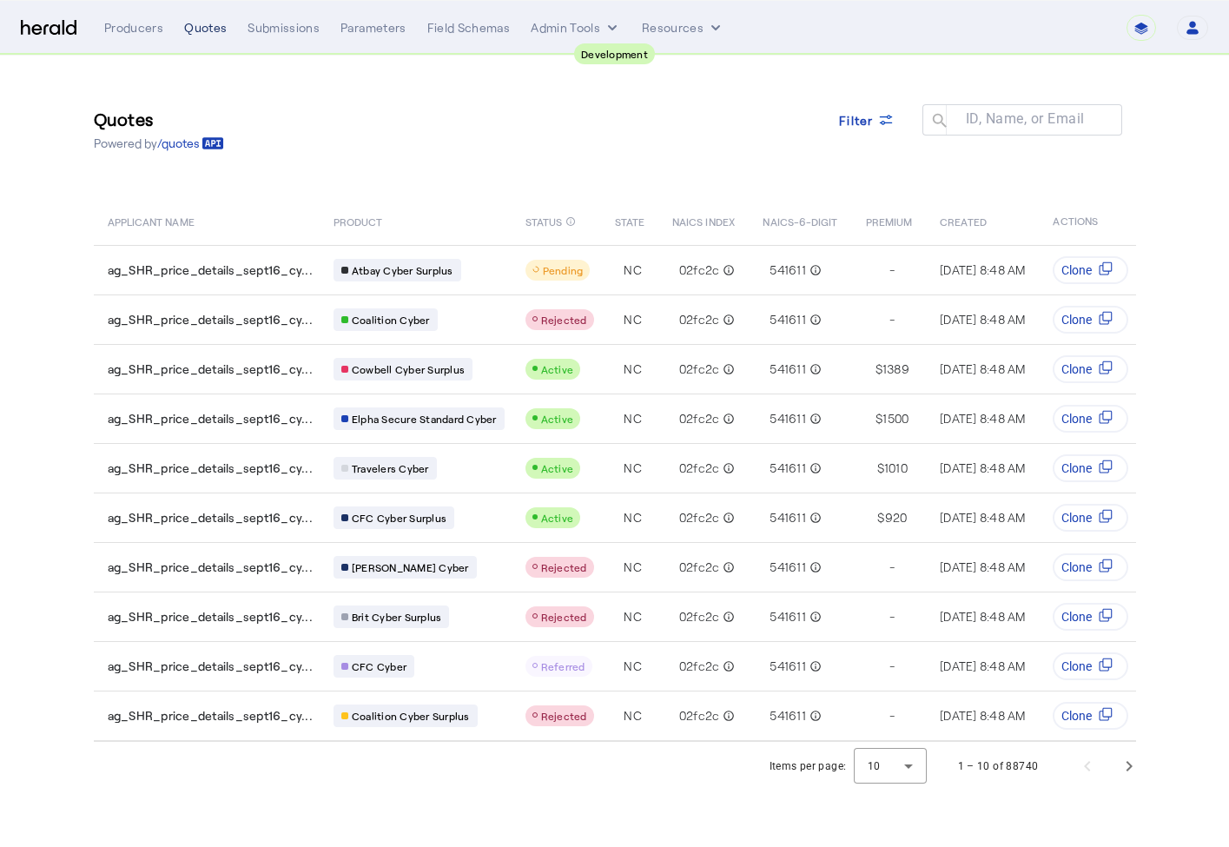
click at [222, 22] on div "Quotes" at bounding box center [205, 27] width 43 height 17
click at [196, 33] on div "Quotes" at bounding box center [205, 27] width 43 height 17
click at [215, 32] on div "Quotes" at bounding box center [205, 27] width 43 height 17
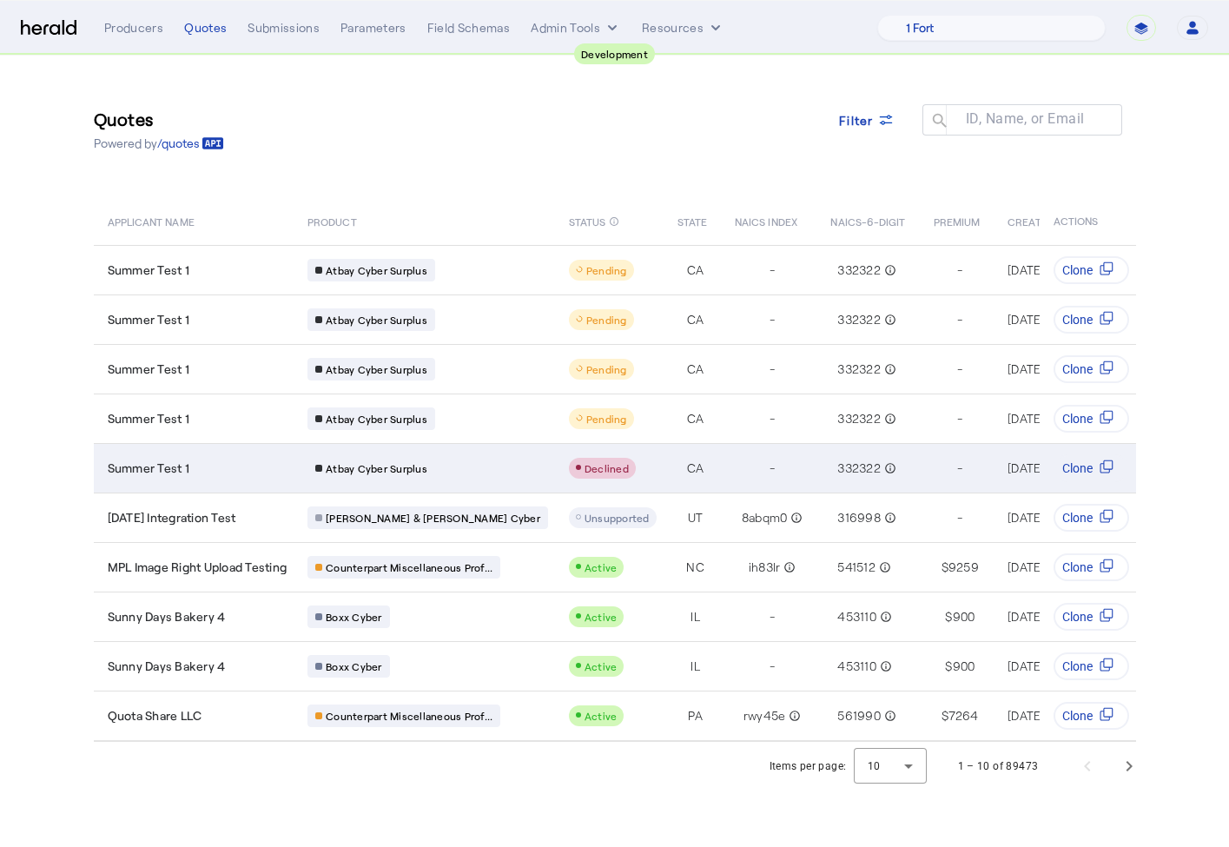
click at [261, 463] on div "Summer Test 1" at bounding box center [198, 468] width 180 height 17
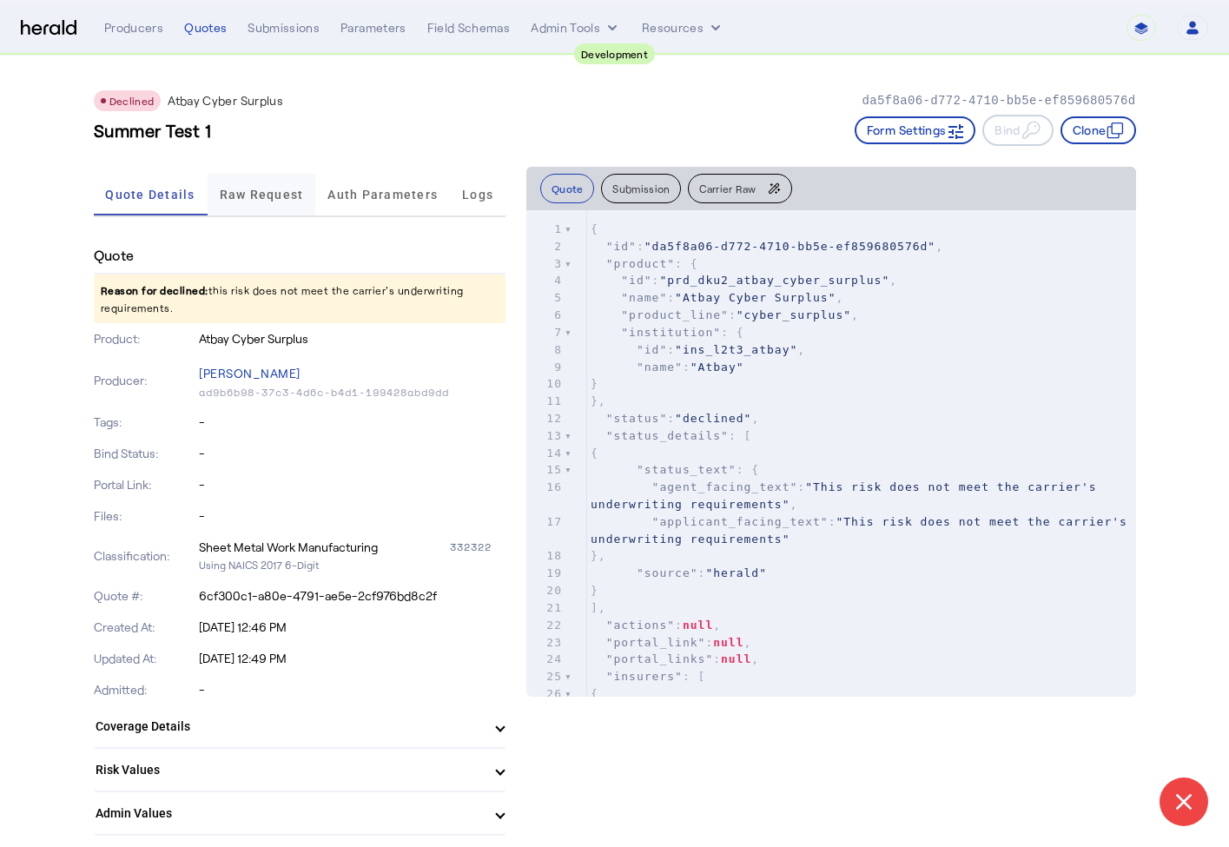
click at [241, 199] on span "Raw Request" at bounding box center [262, 194] width 84 height 12
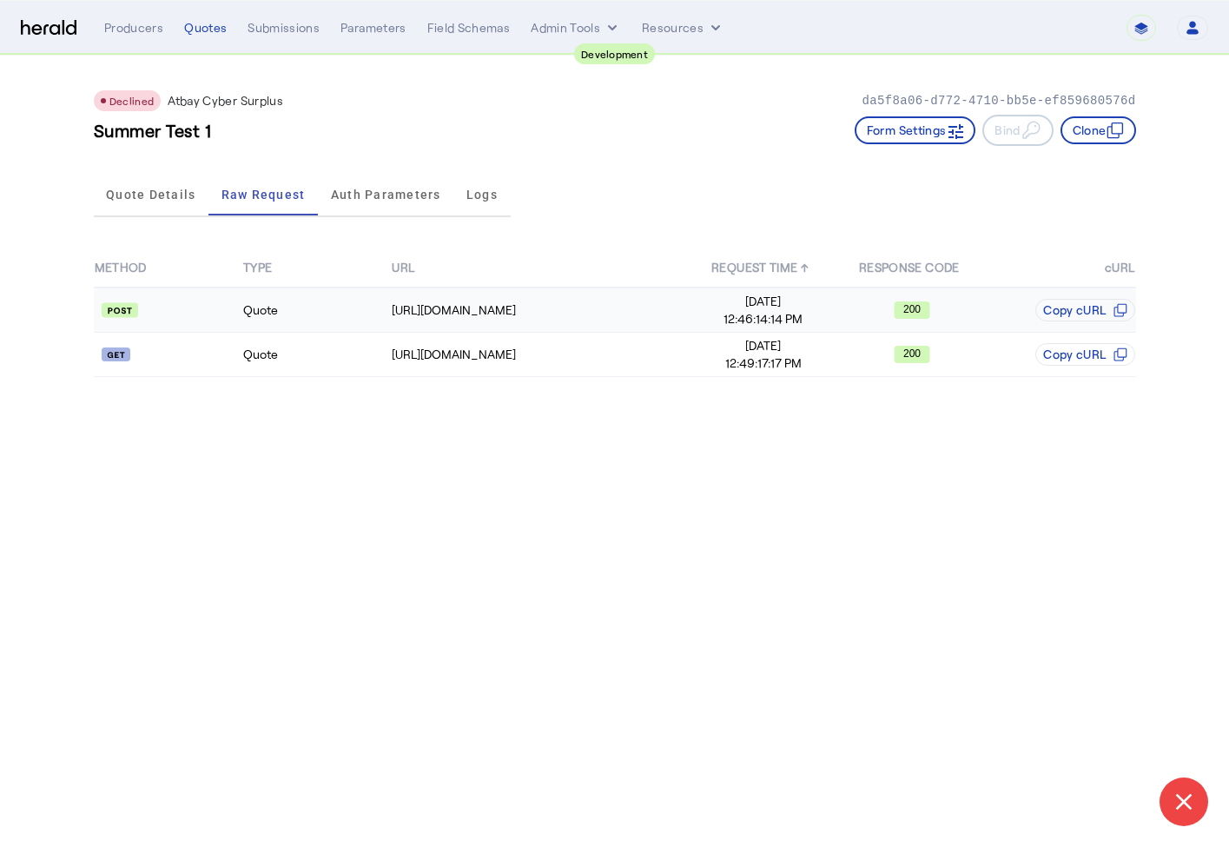
click at [250, 319] on td "Quote" at bounding box center [316, 310] width 149 height 45
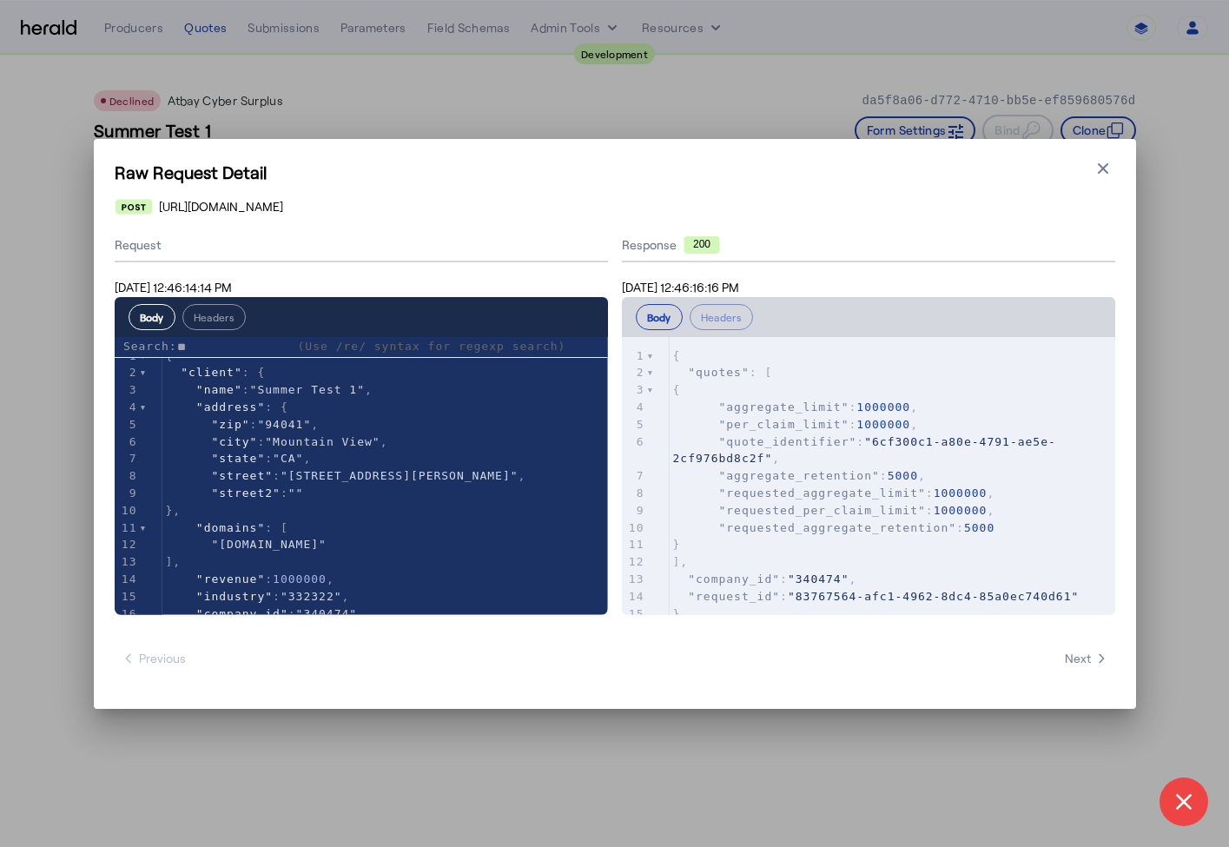
type input "*"
click at [85, 374] on div "Raw Request Detail Close modal https://api-demo.at-bay.com/v2/quotes Request Se…" at bounding box center [614, 423] width 1229 height 847
click at [1110, 170] on icon "button" at bounding box center [1103, 168] width 17 height 17
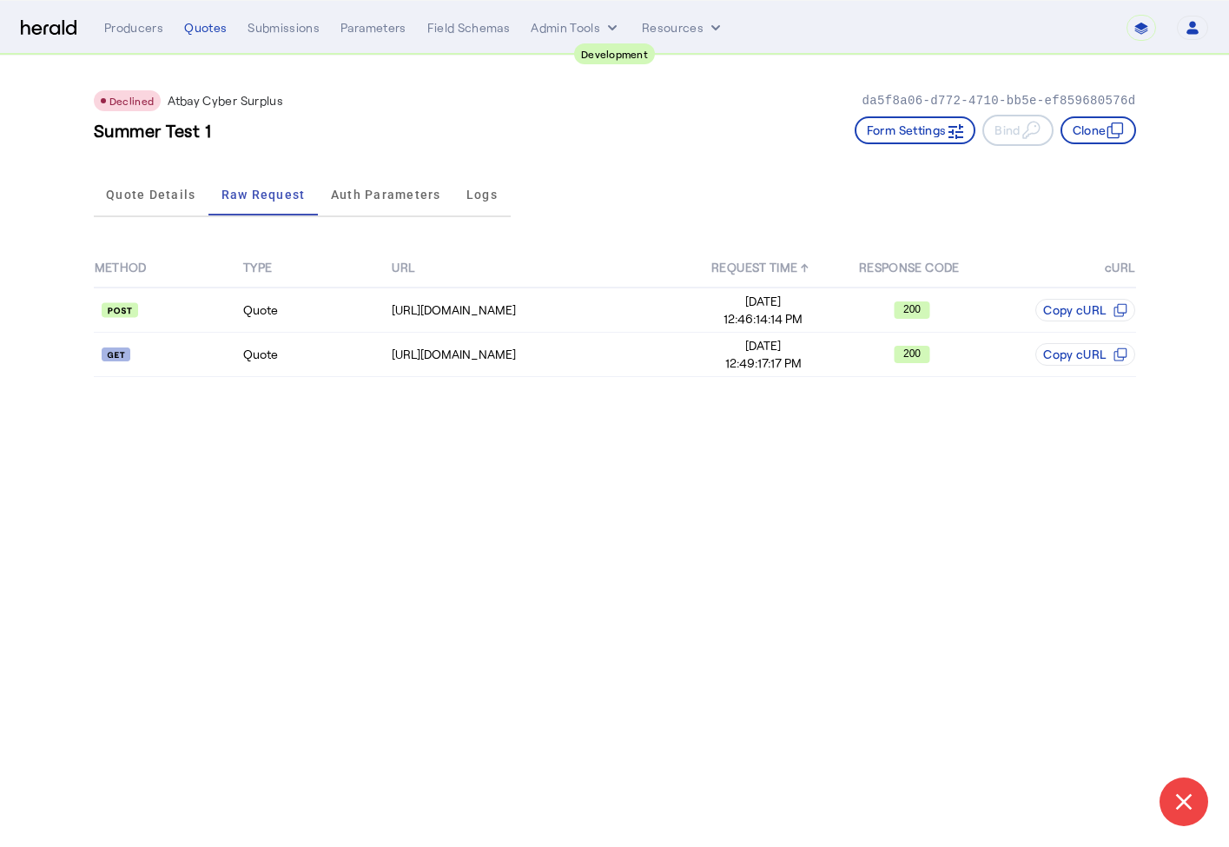
click at [215, 37] on div "**********" at bounding box center [656, 28] width 1104 height 26
click at [718, 206] on div "Quote Details Raw Request Auth Parameters Logs" at bounding box center [615, 195] width 1042 height 57
click at [1142, 38] on select "**********" at bounding box center [1142, 28] width 30 height 26
click at [365, 467] on body "**********" at bounding box center [614, 423] width 1229 height 847
click at [212, 33] on div "Quotes" at bounding box center [205, 27] width 43 height 17
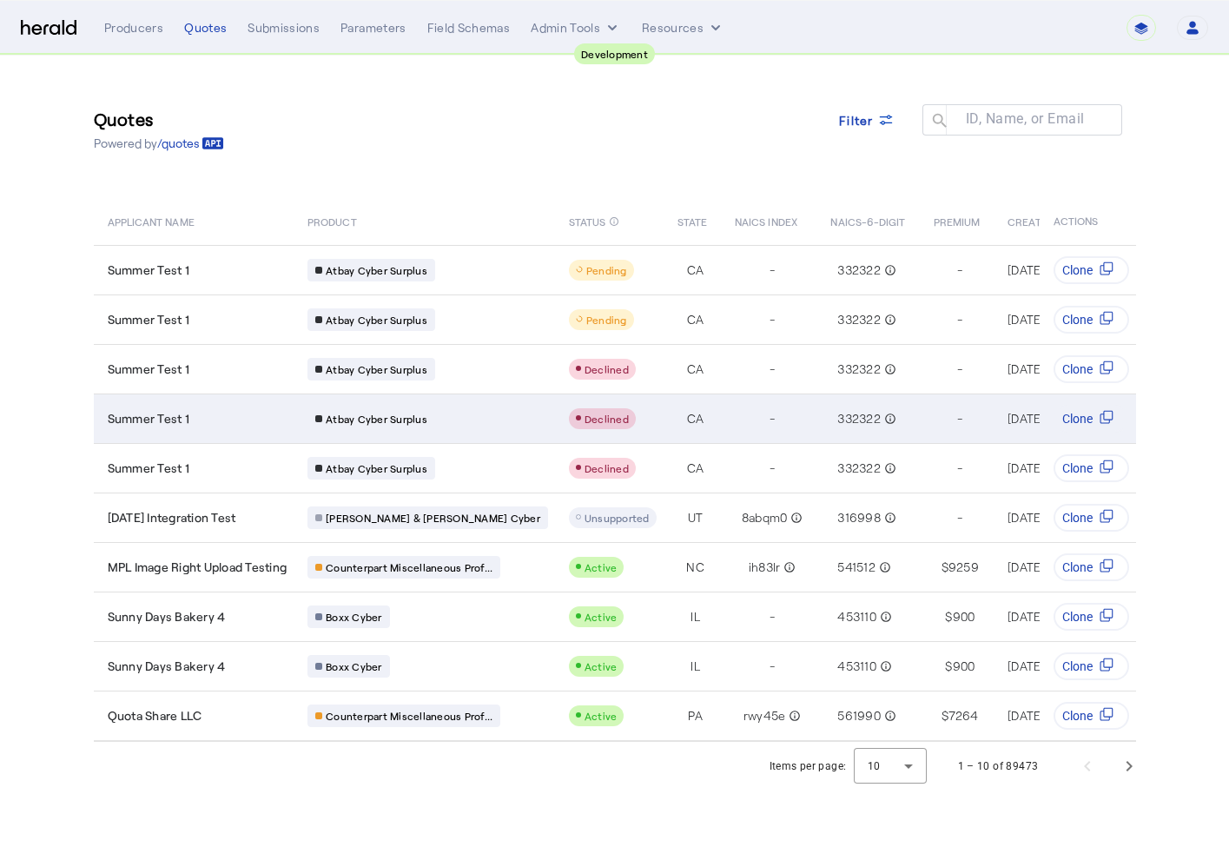
click at [228, 427] on td "Summer Test 1" at bounding box center [194, 419] width 201 height 50
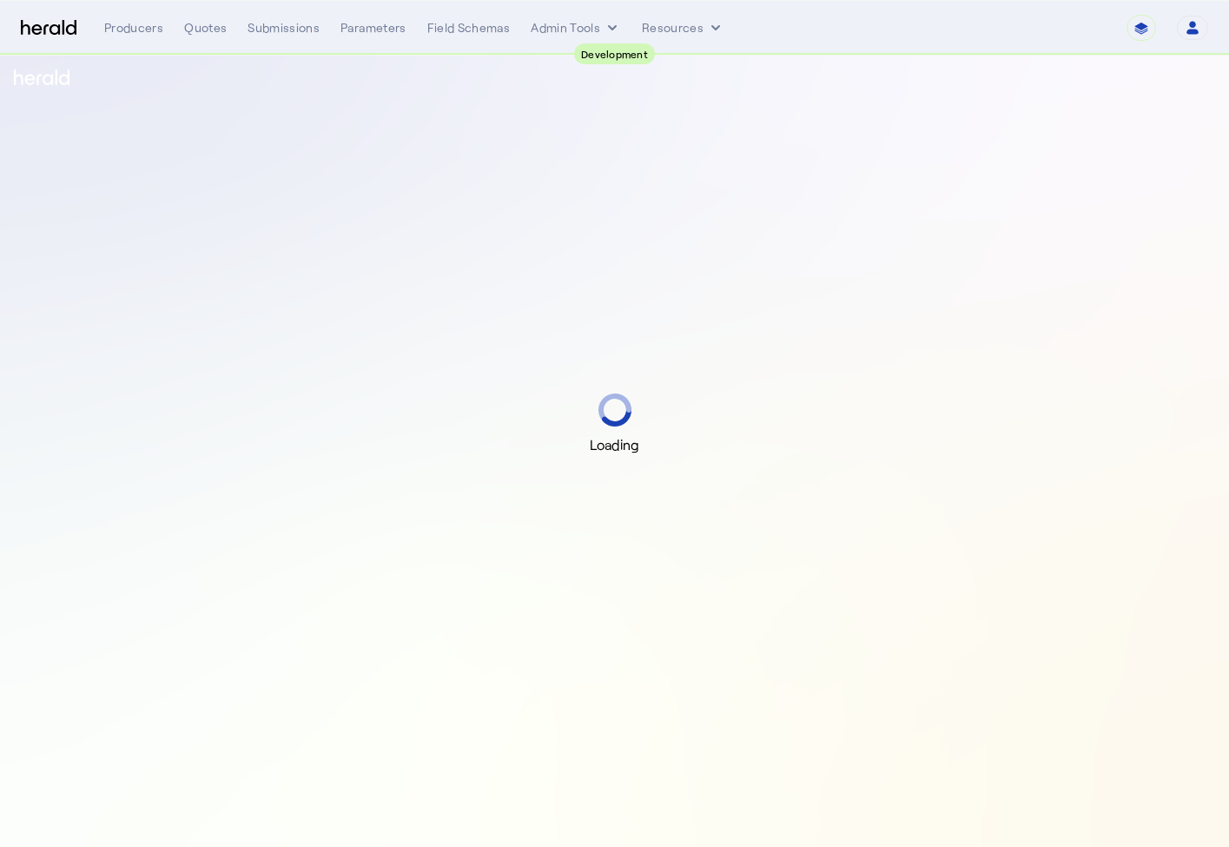
click at [223, 179] on div "Loading" at bounding box center [614, 423] width 1229 height 847
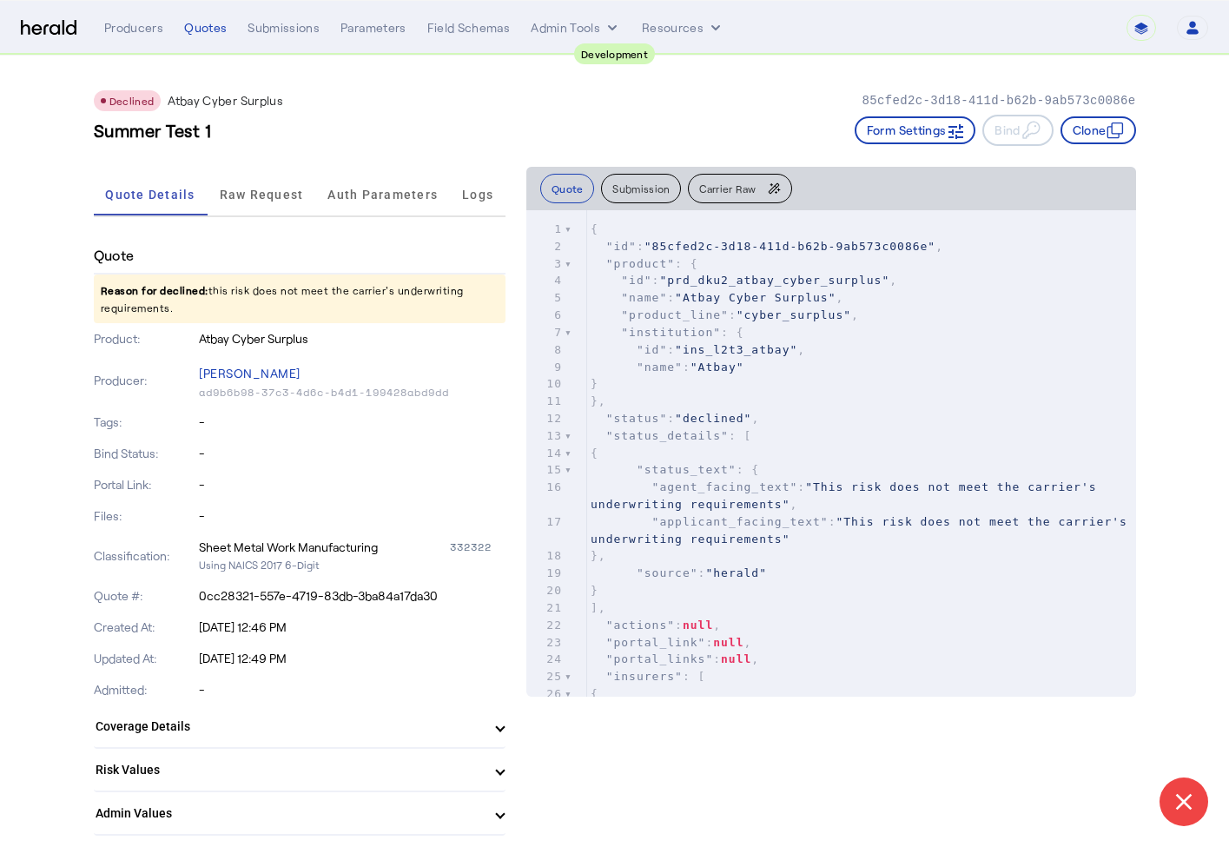
click at [355, 135] on div "Summer Test 1 Form Settings Bind Clone" at bounding box center [615, 130] width 1042 height 31
click at [255, 180] on span "Raw Request" at bounding box center [262, 195] width 84 height 42
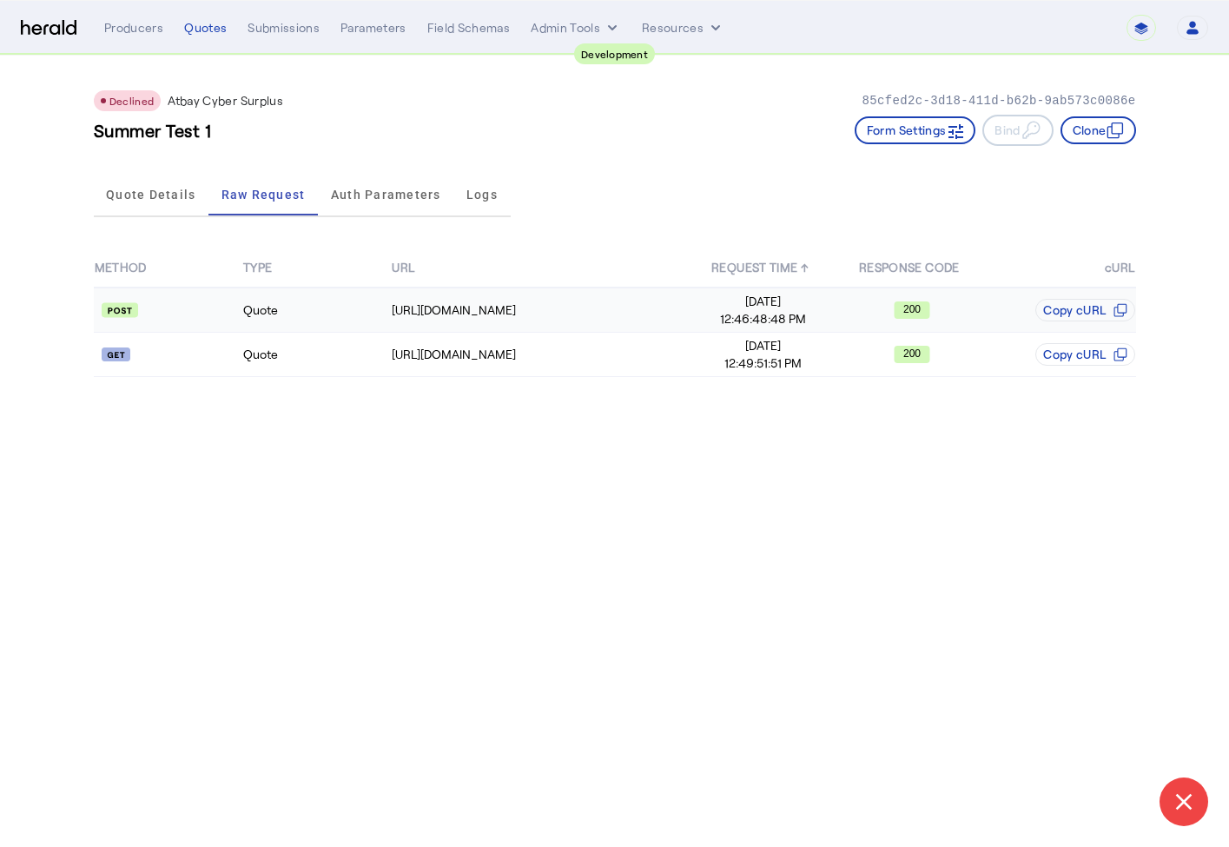
click at [271, 312] on td "Quote" at bounding box center [316, 310] width 149 height 45
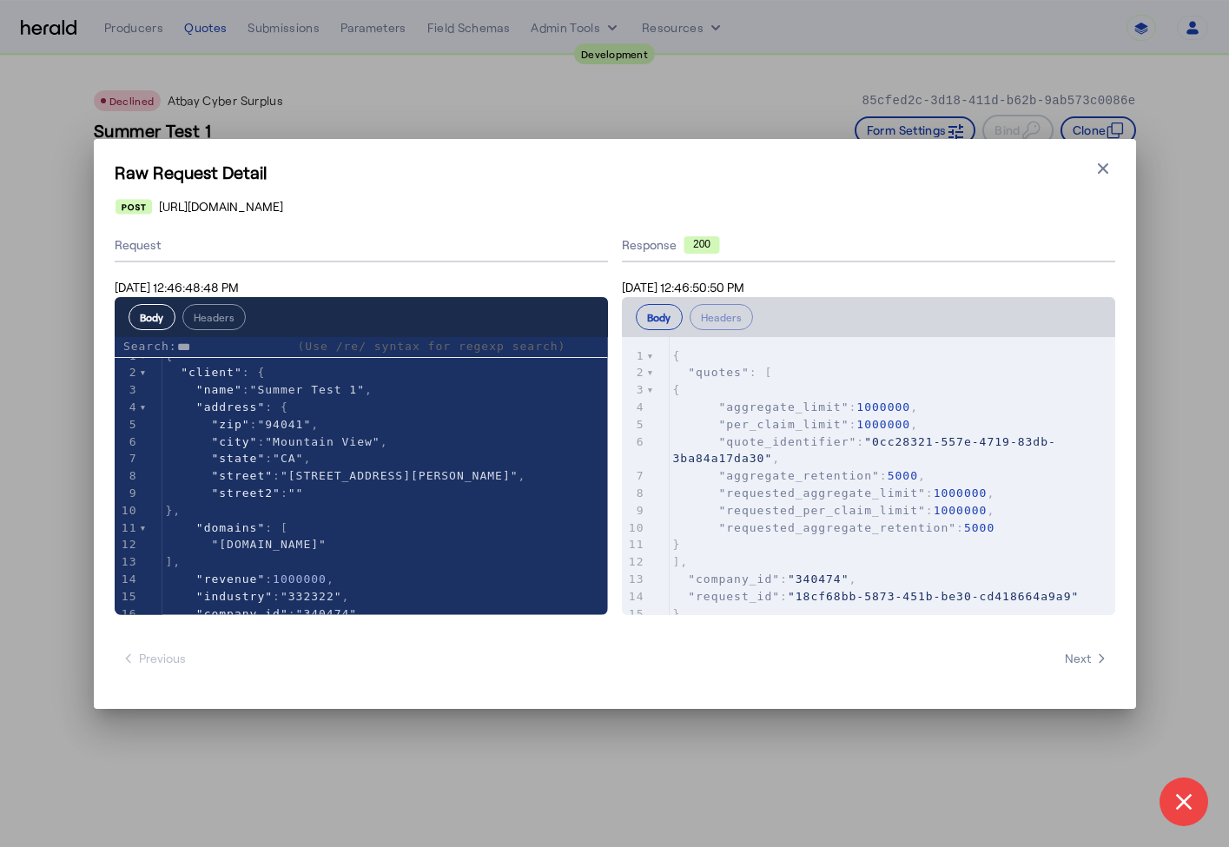
type input "****"
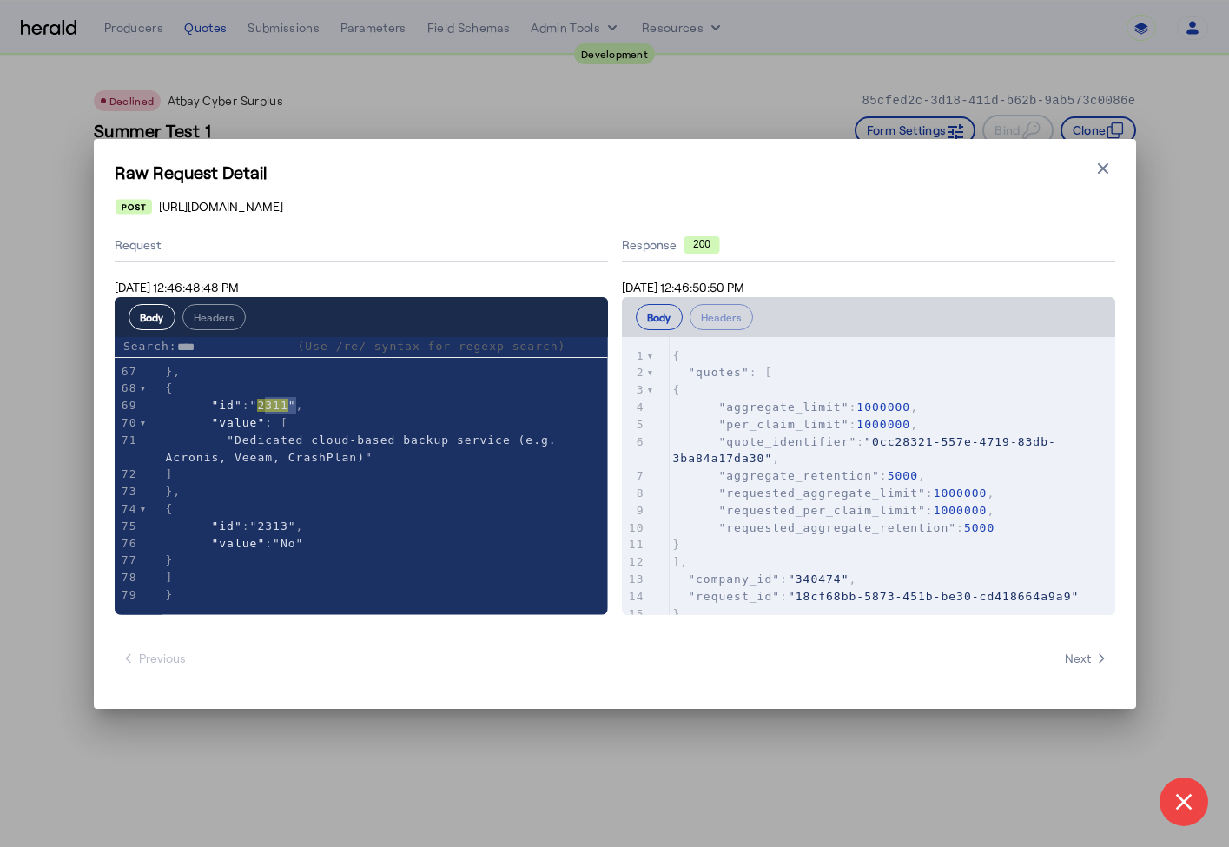
scroll to position [1117, 0]
type textarea "****"
click at [1111, 169] on icon "button" at bounding box center [1103, 168] width 17 height 17
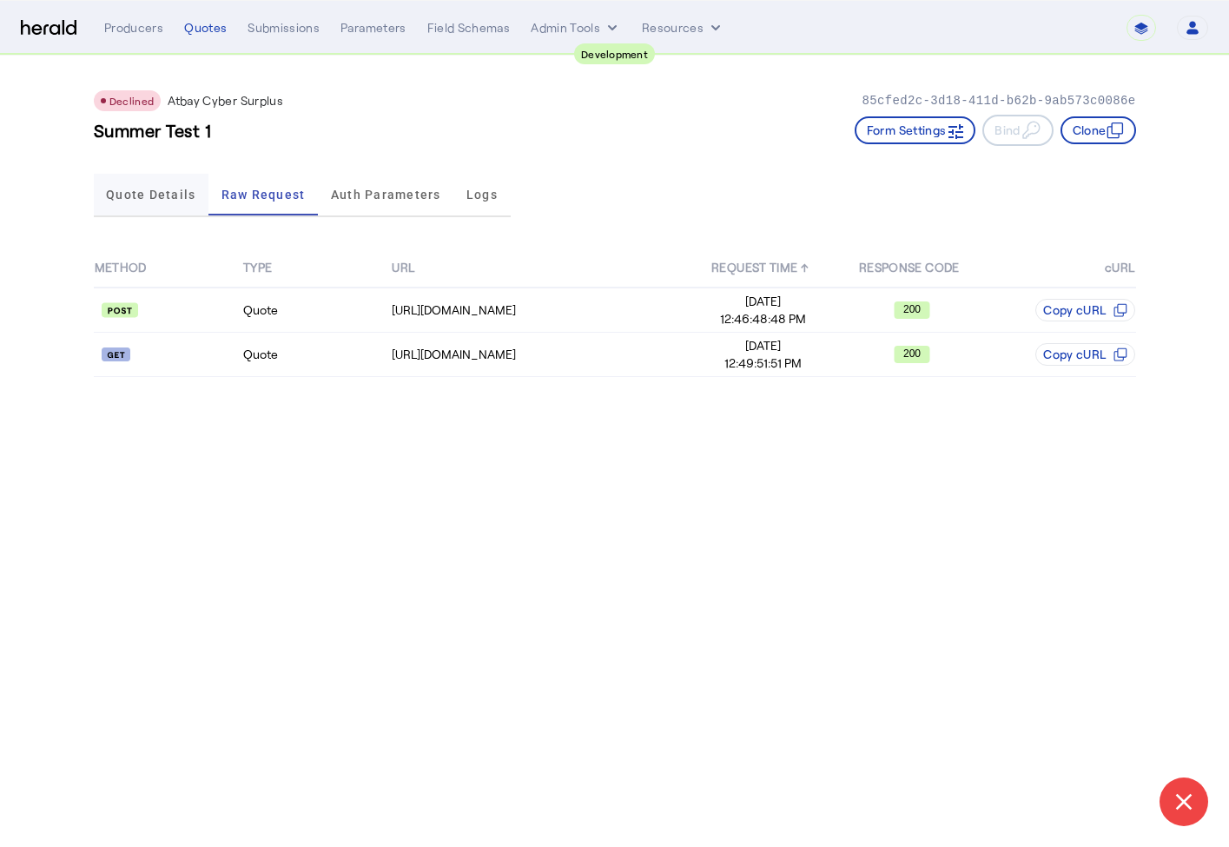
click at [175, 176] on span "Quote Details" at bounding box center [150, 195] width 89 height 42
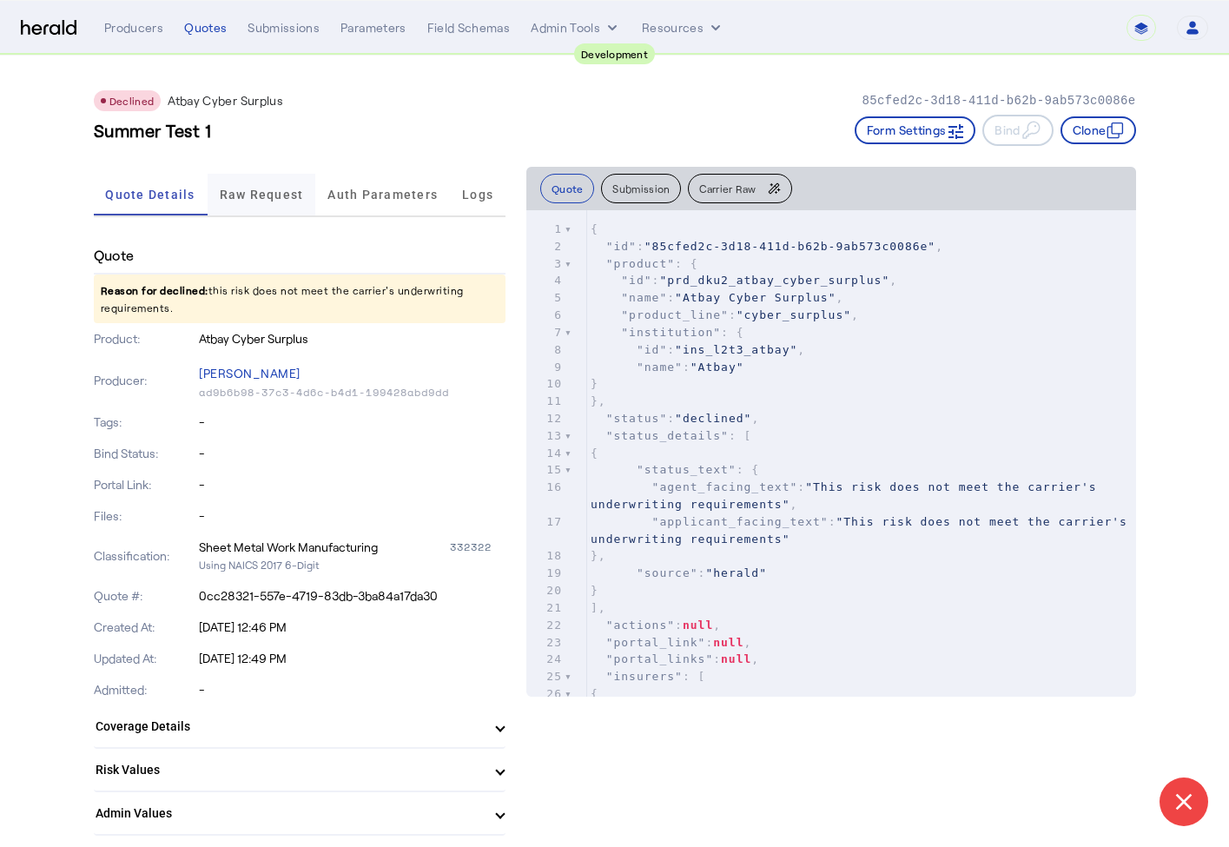
click at [228, 199] on span "Raw Request" at bounding box center [262, 194] width 84 height 12
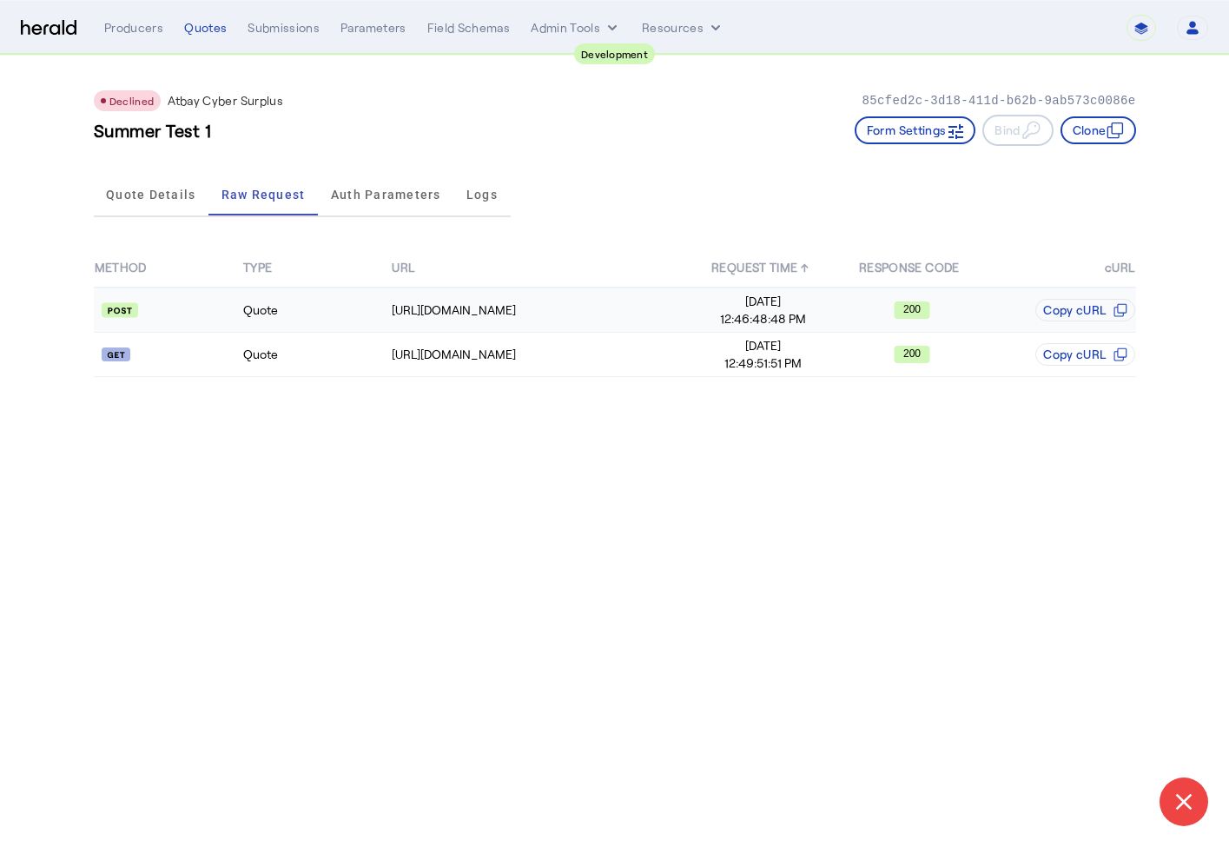
click at [223, 311] on api-badge at bounding box center [168, 309] width 147 height 17
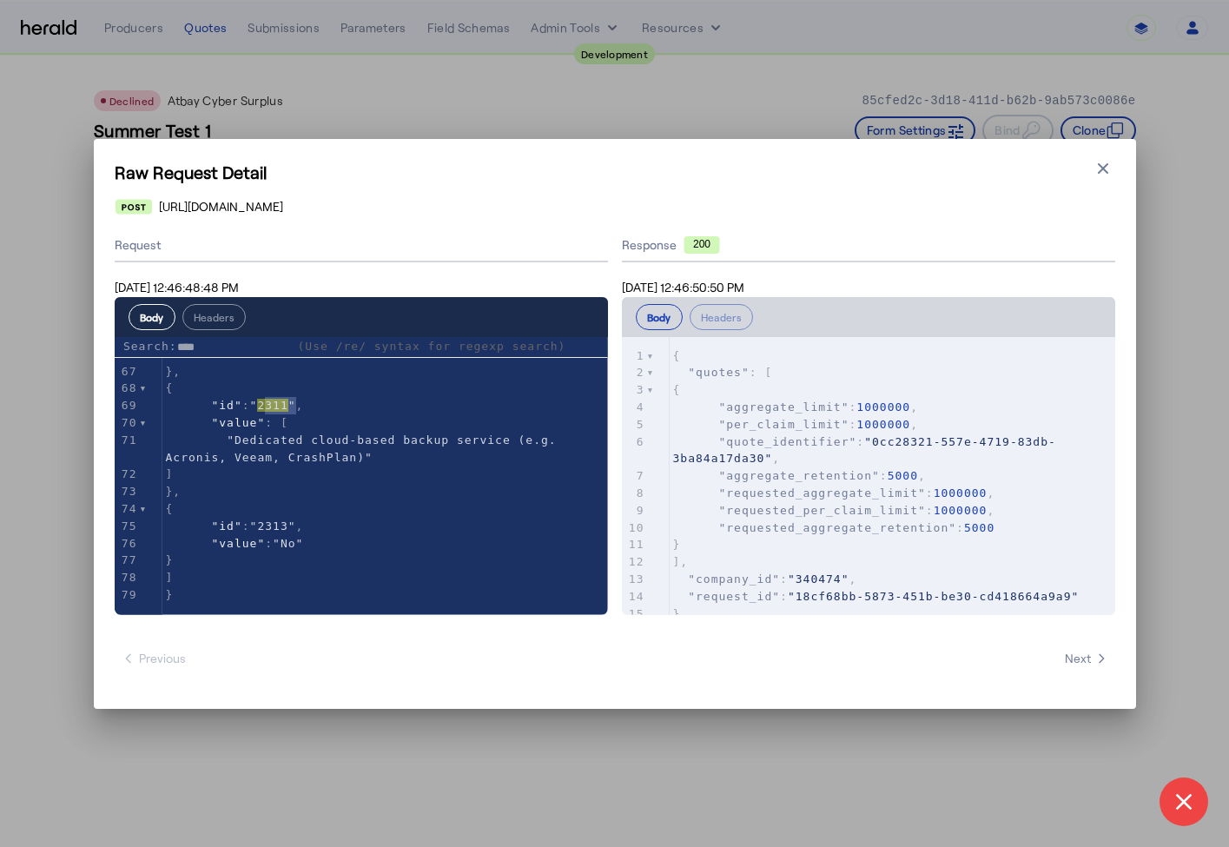
scroll to position [1101, 0]
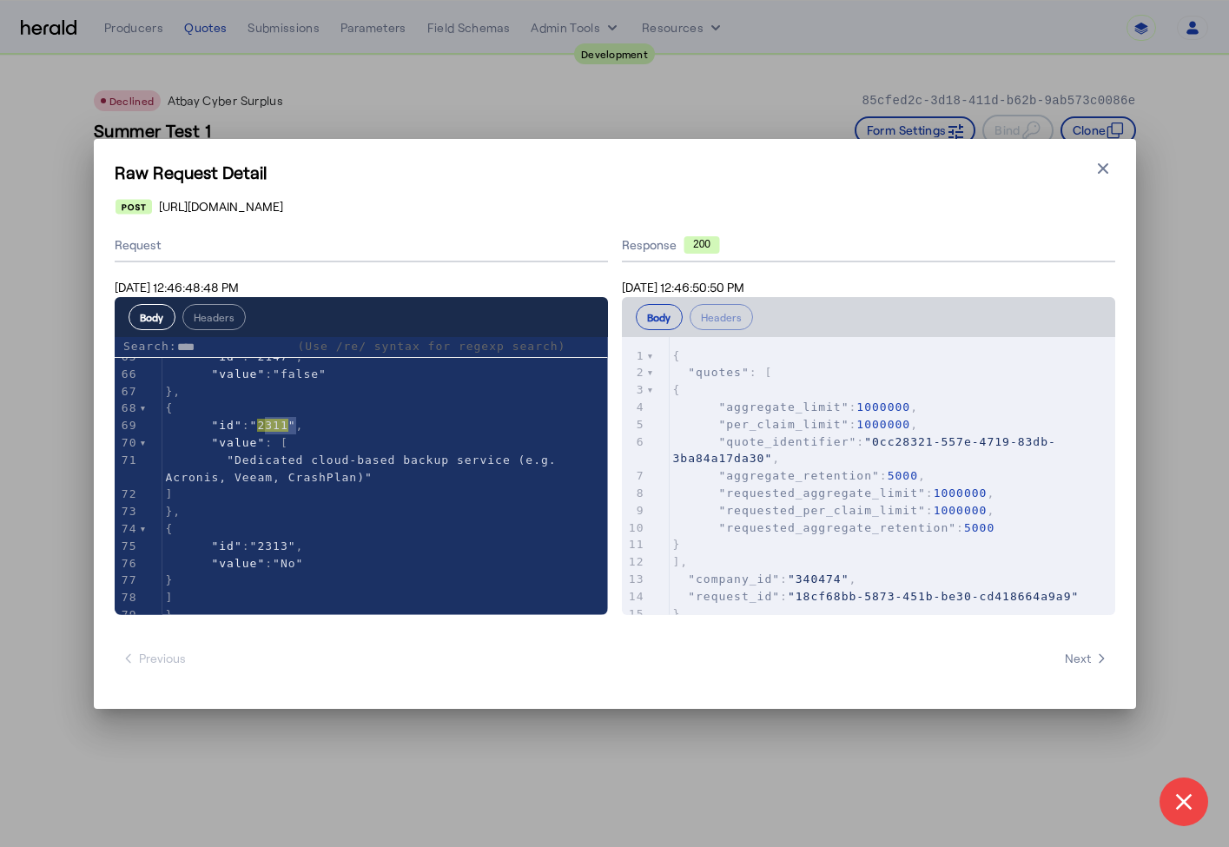
type input "****"
type textarea "****"
click at [1095, 170] on icon "button" at bounding box center [1103, 168] width 17 height 17
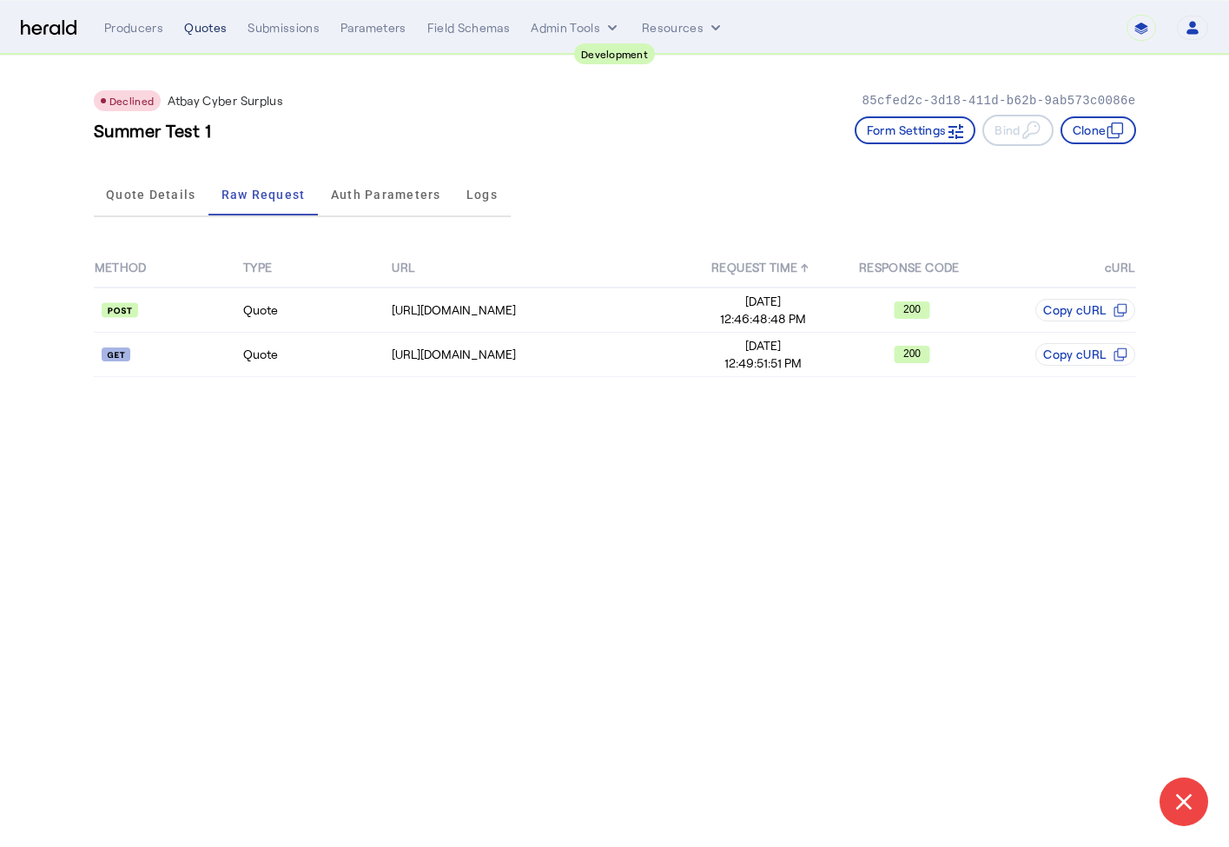
click at [207, 32] on div "Quotes" at bounding box center [205, 27] width 43 height 17
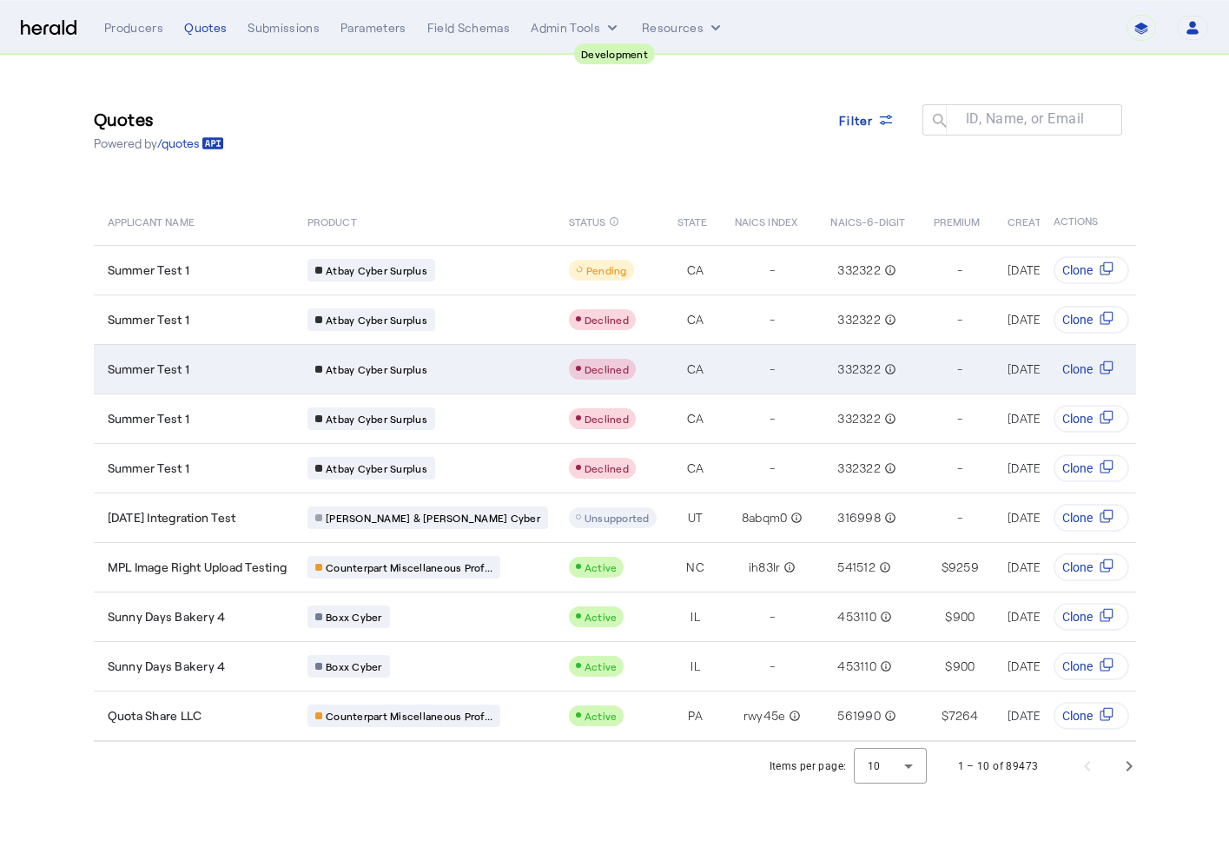
click at [226, 370] on div "Summer Test 1" at bounding box center [198, 368] width 180 height 17
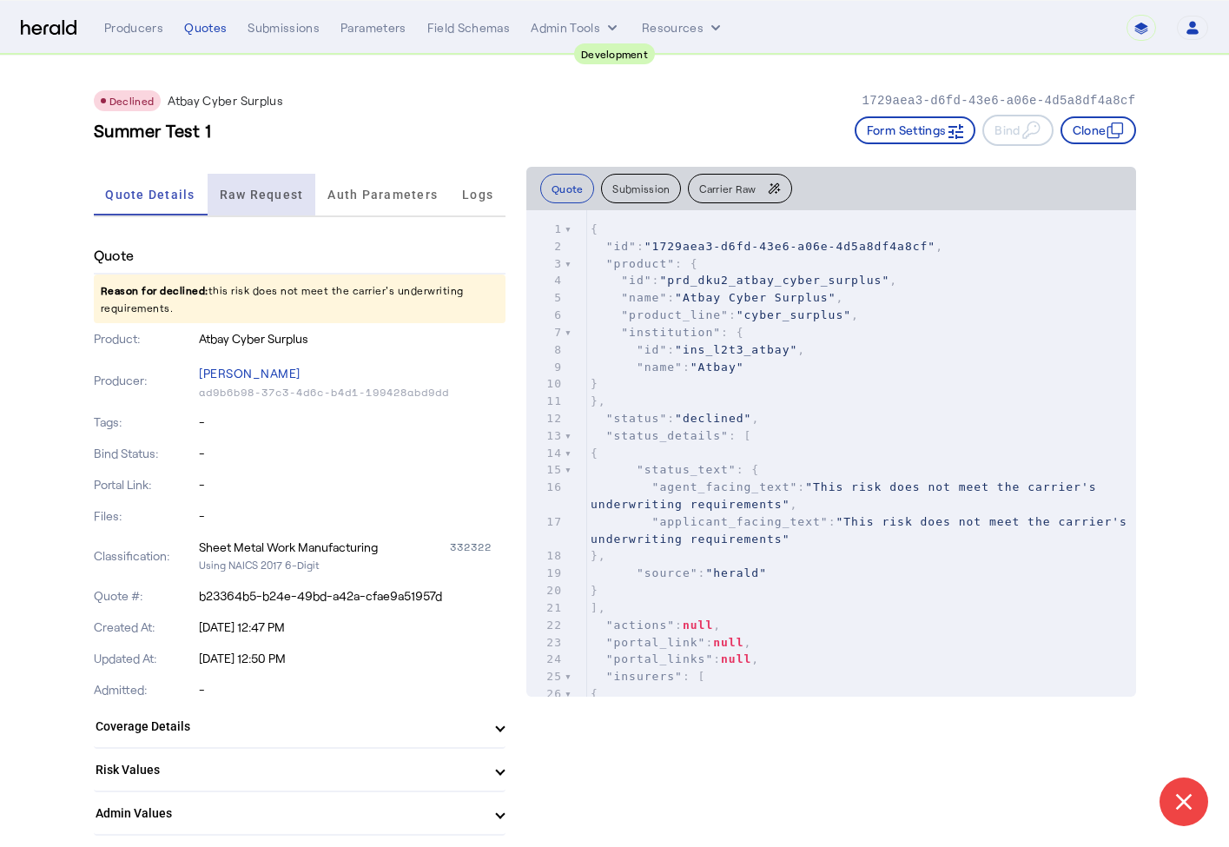
click at [270, 195] on span "Raw Request" at bounding box center [262, 194] width 84 height 12
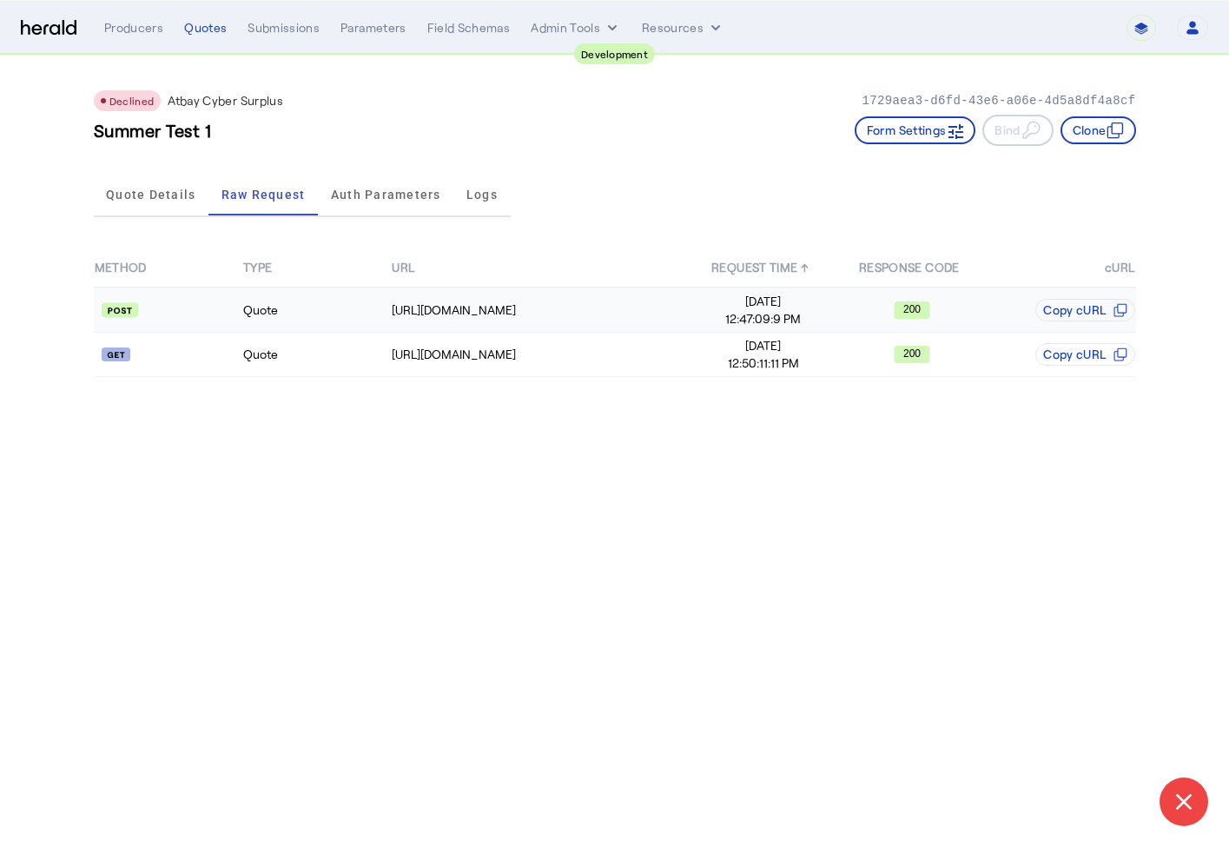
click at [255, 325] on td "Quote" at bounding box center [316, 310] width 149 height 45
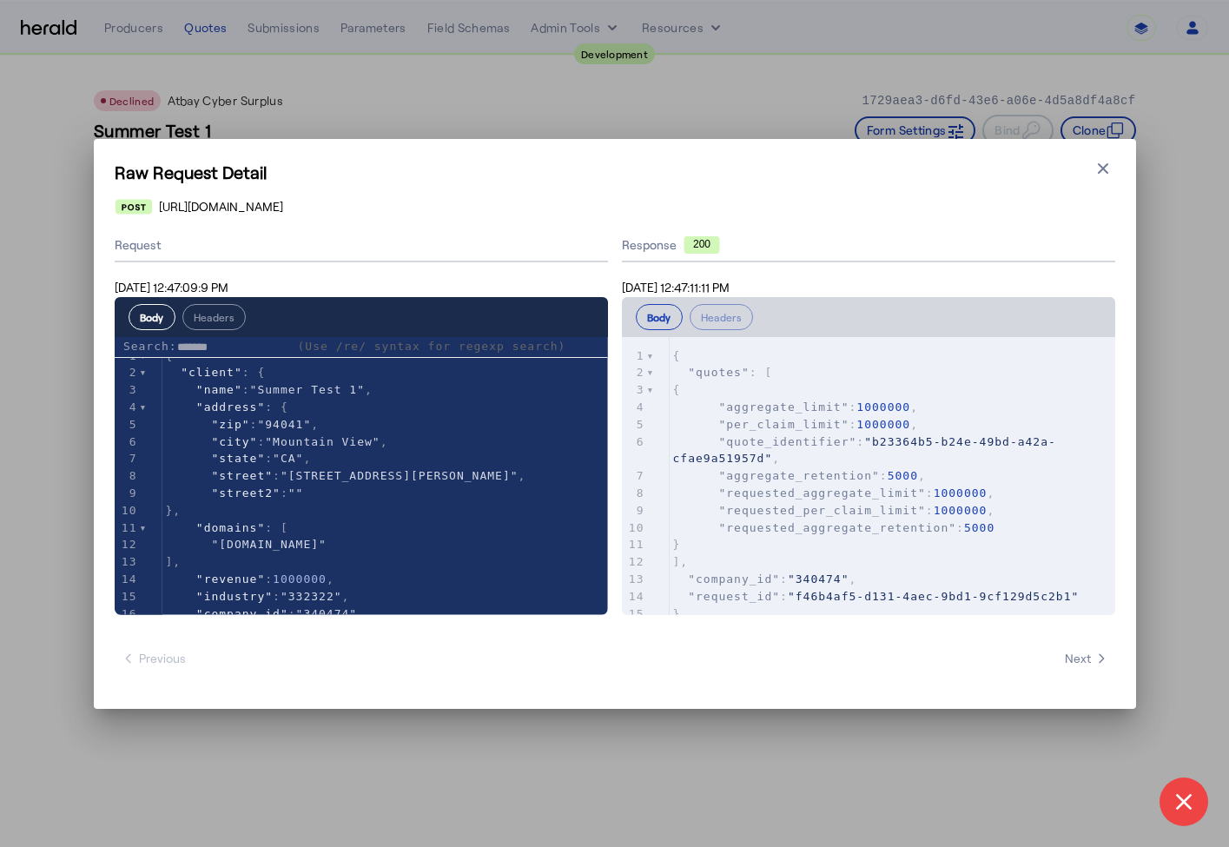
scroll to position [62, 0]
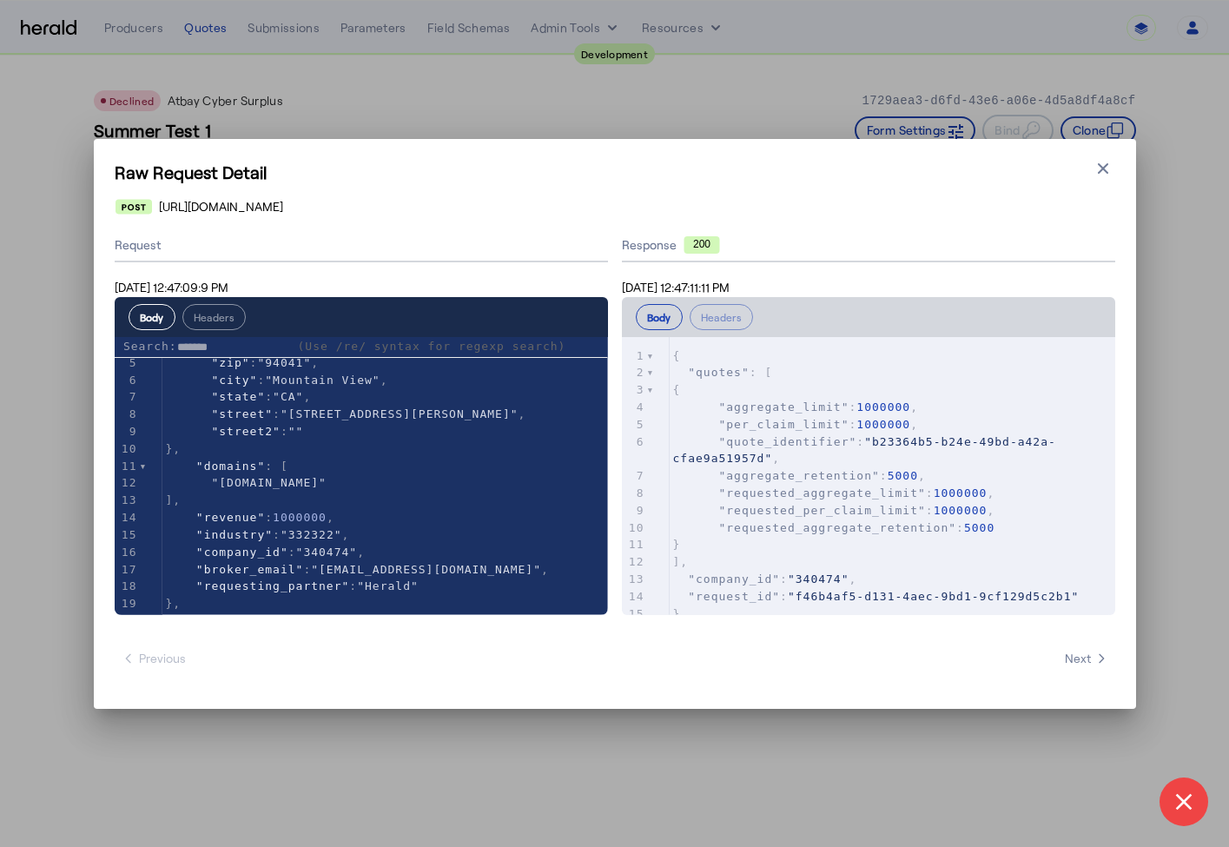
click at [219, 354] on input "*******" at bounding box center [233, 347] width 113 height 17
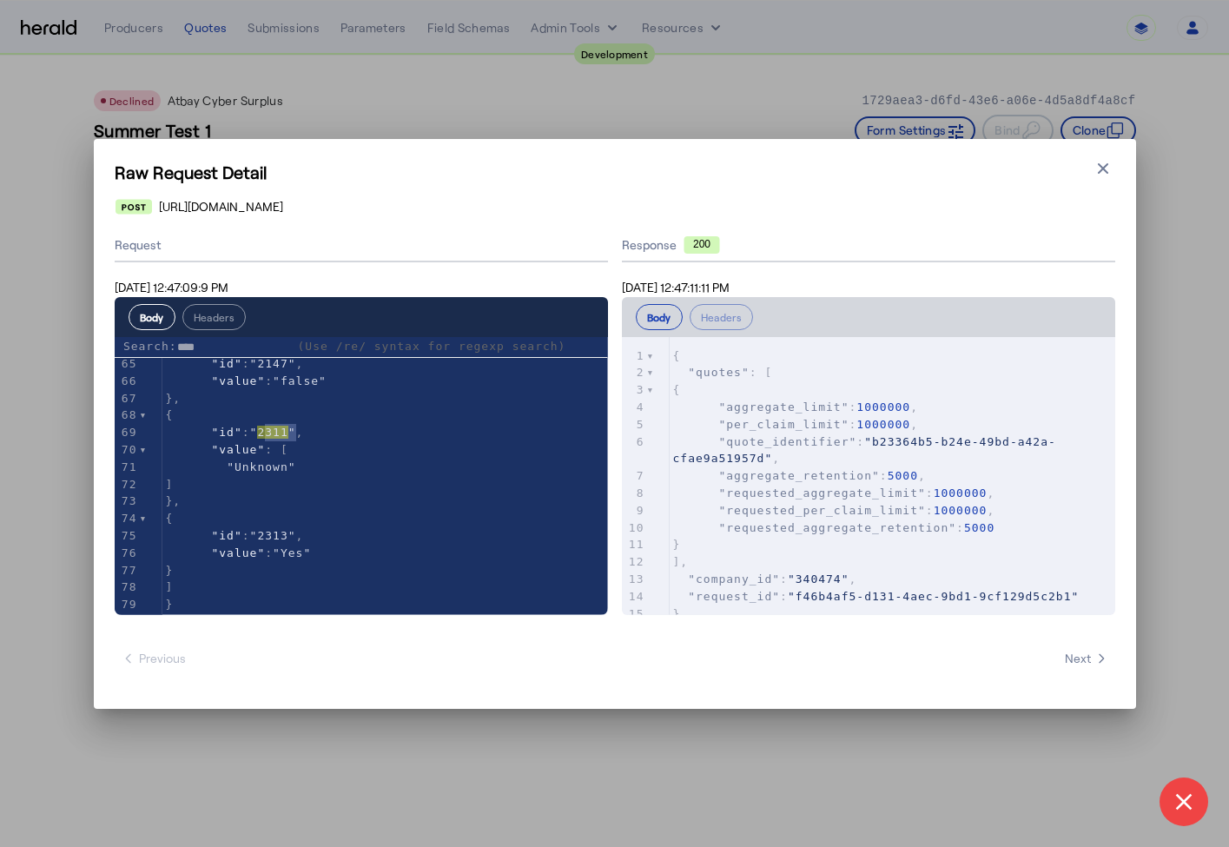
scroll to position [1103, 0]
type input "****"
click at [436, 770] on div "Raw Request Detail Close modal https://api-demo.at-bay.com/v2/quotes Request Se…" at bounding box center [614, 423] width 1229 height 847
click at [1111, 163] on icon "button" at bounding box center [1103, 168] width 17 height 17
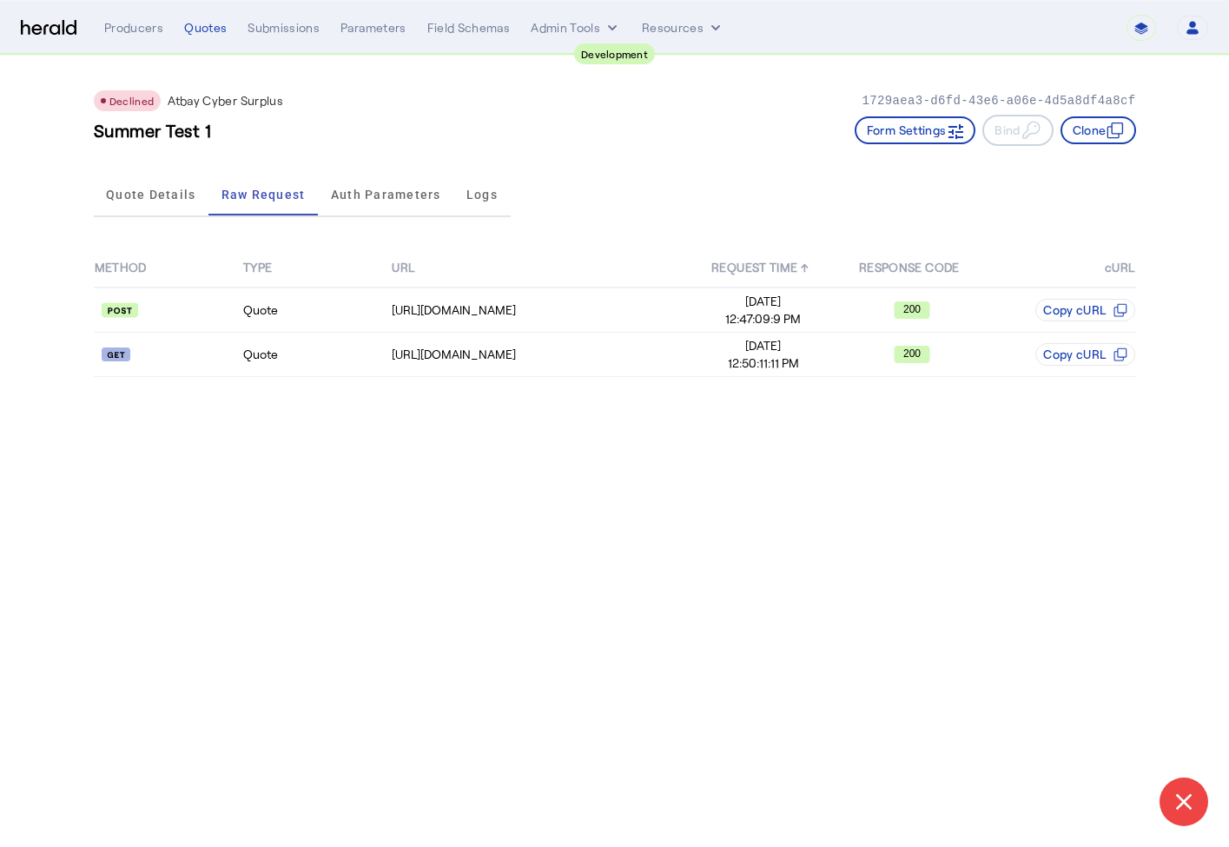
click at [195, 14] on nav "**********" at bounding box center [614, 28] width 1229 height 54
click at [196, 30] on div "Quotes" at bounding box center [205, 27] width 43 height 17
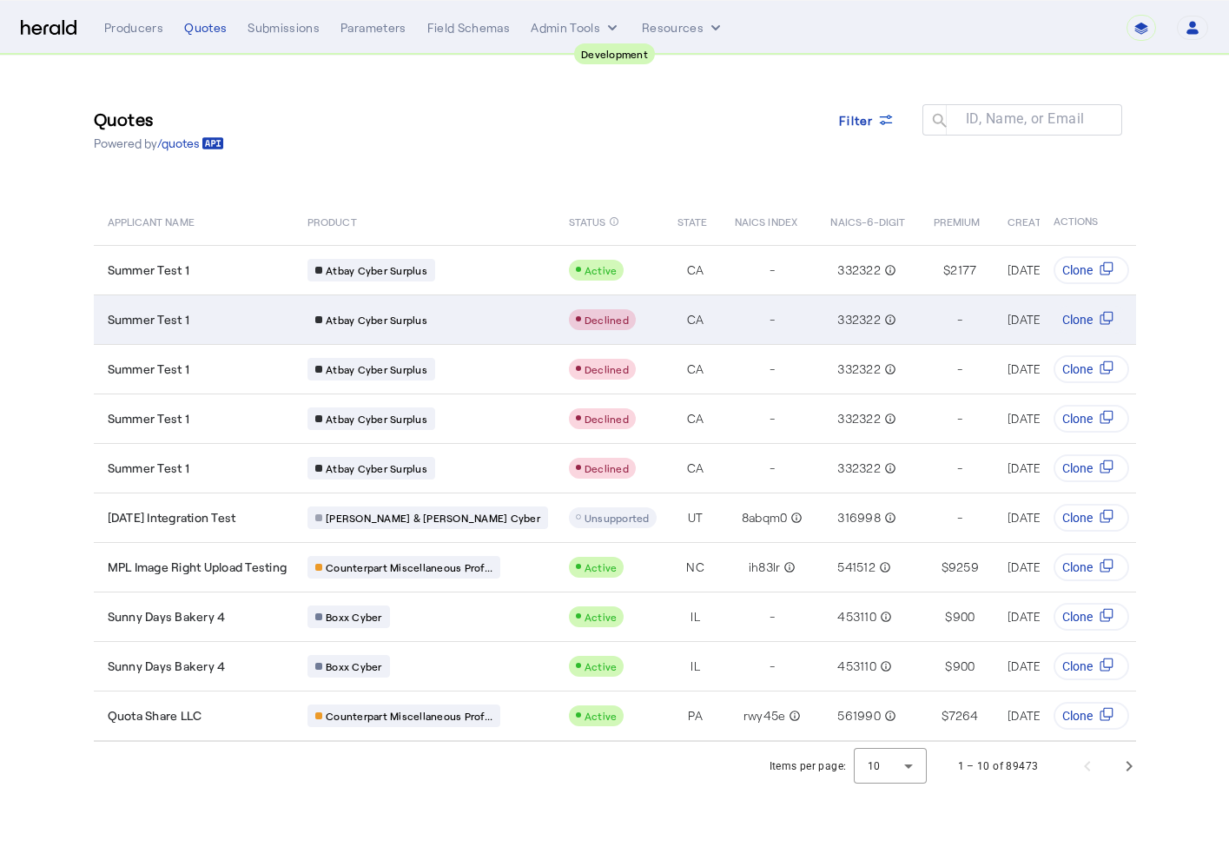
click at [230, 320] on div "Summer Test 1" at bounding box center [198, 319] width 180 height 17
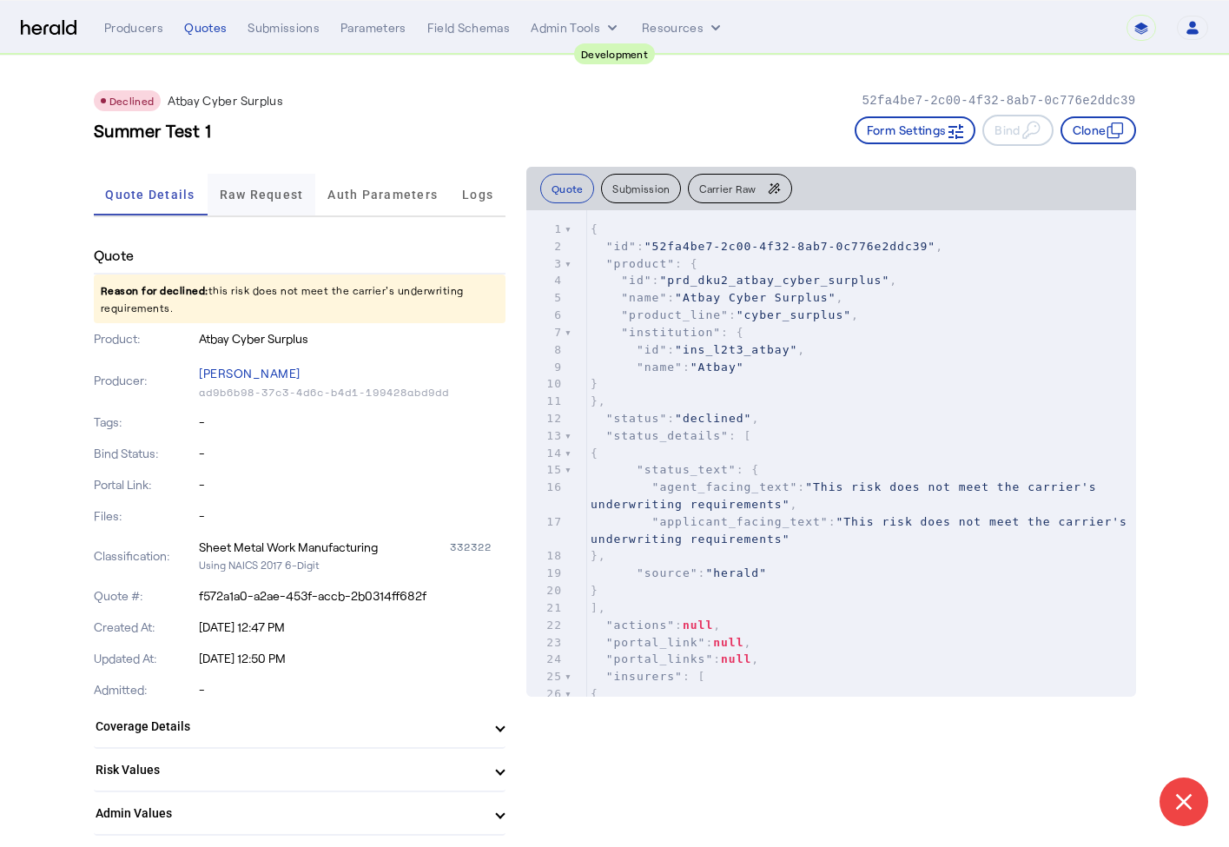
click at [261, 209] on span "Raw Request" at bounding box center [262, 195] width 84 height 42
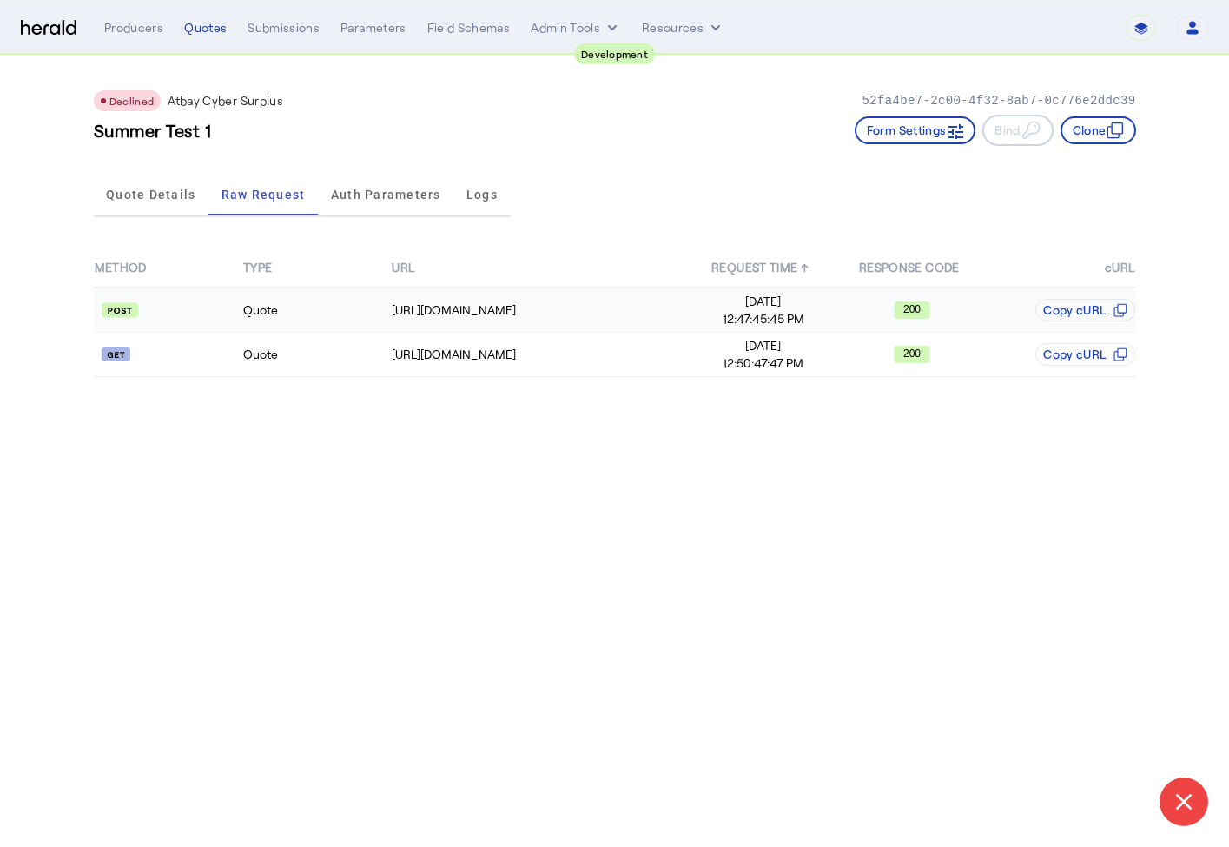
click at [222, 299] on td at bounding box center [168, 310] width 149 height 45
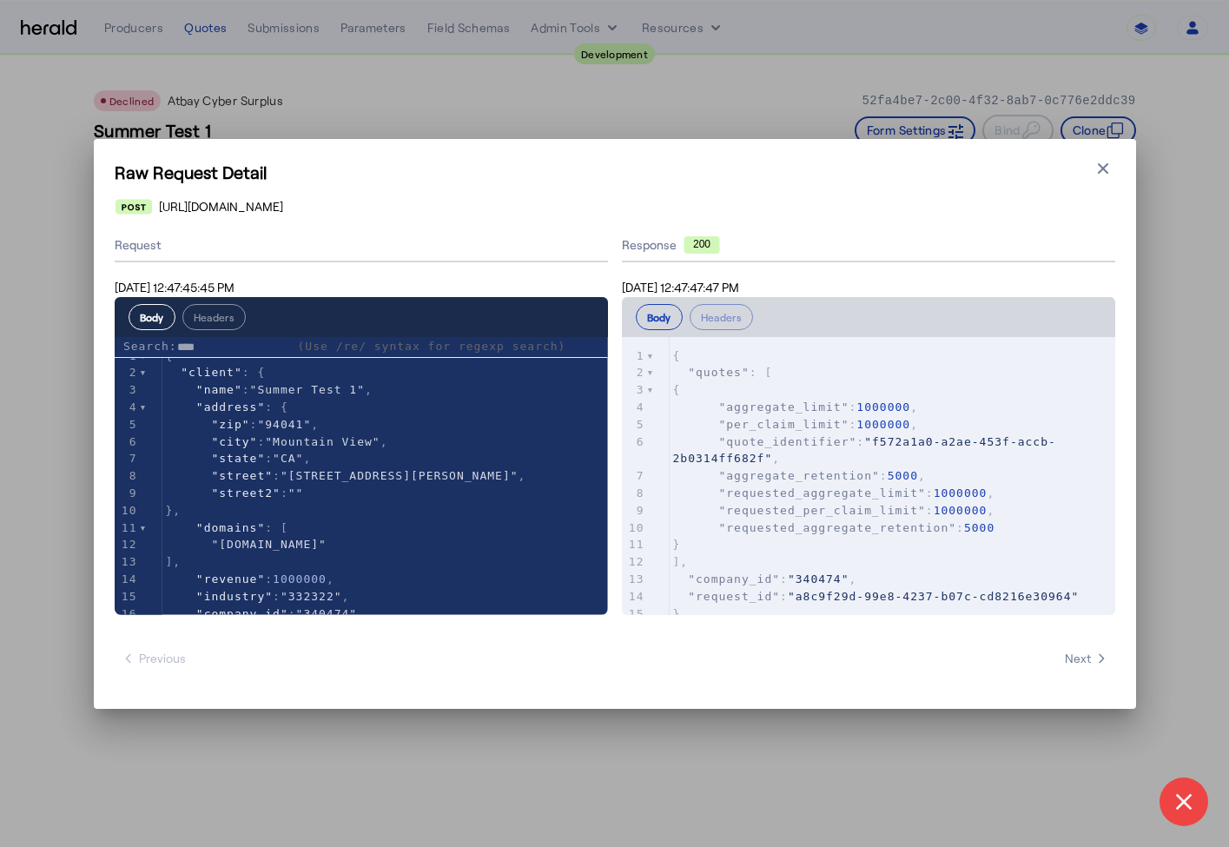
scroll to position [1137, 0]
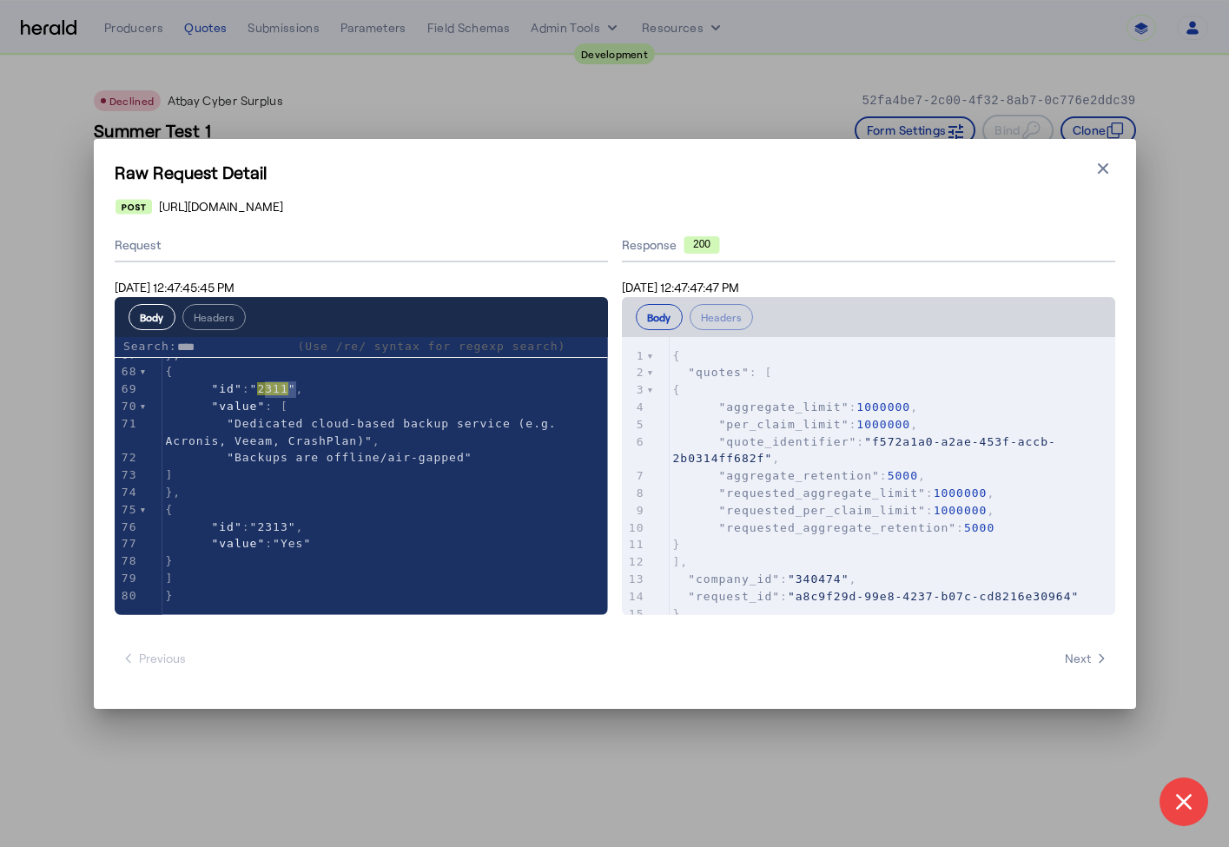
type input "****"
click at [300, 749] on div "Raw Request Detail Close modal [URL][DOMAIN_NAME] Request [DATE] 12:47:45:45 PM…" at bounding box center [614, 423] width 1229 height 847
click at [71, 267] on div "Raw Request Detail Close modal [URL][DOMAIN_NAME] Request [DATE] 12:47:45:45 PM…" at bounding box center [614, 423] width 1229 height 847
click at [191, 36] on div "Raw Request Detail Close modal [URL][DOMAIN_NAME] Request [DATE] 12:47:45:45 PM…" at bounding box center [614, 423] width 1229 height 847
click at [206, 29] on div "Raw Request Detail Close modal [URL][DOMAIN_NAME] Request [DATE] 12:47:45:45 PM…" at bounding box center [614, 423] width 1229 height 847
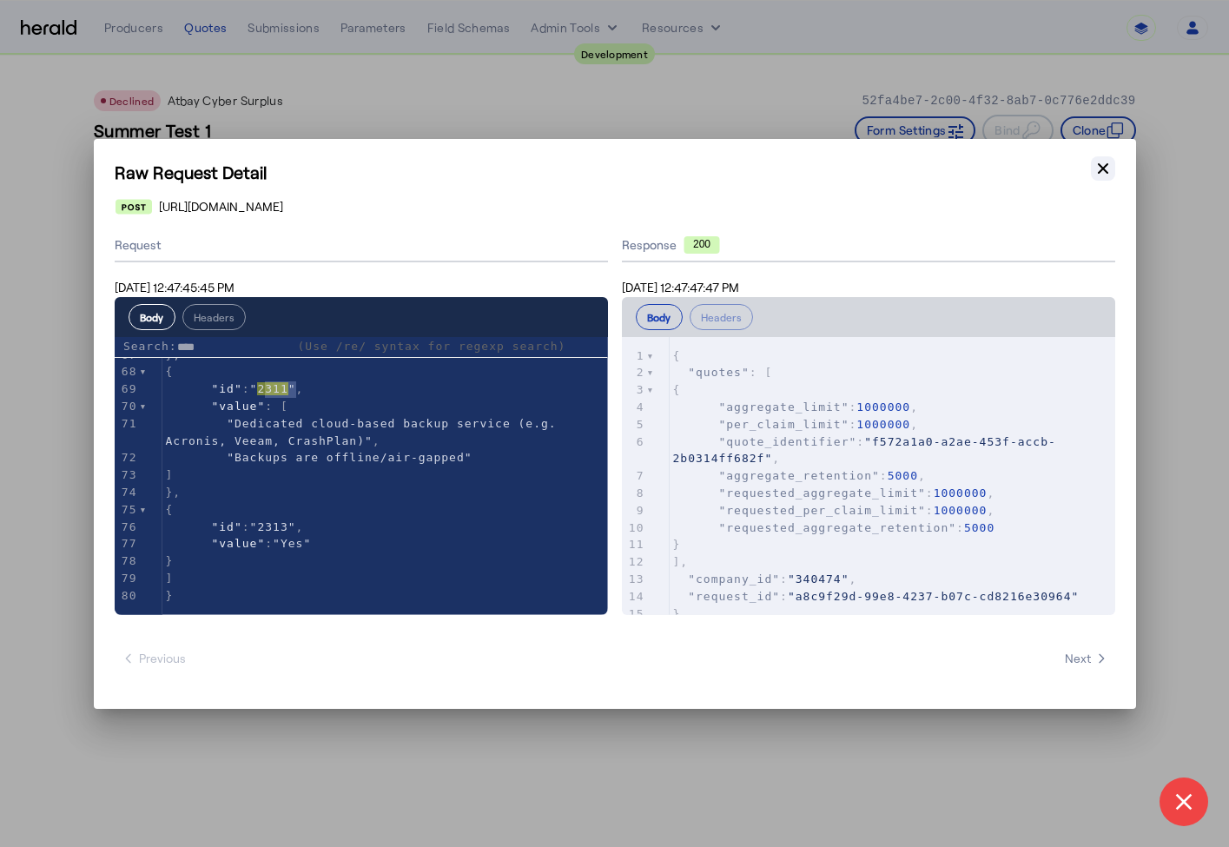
click at [1097, 168] on icon "button" at bounding box center [1103, 168] width 17 height 17
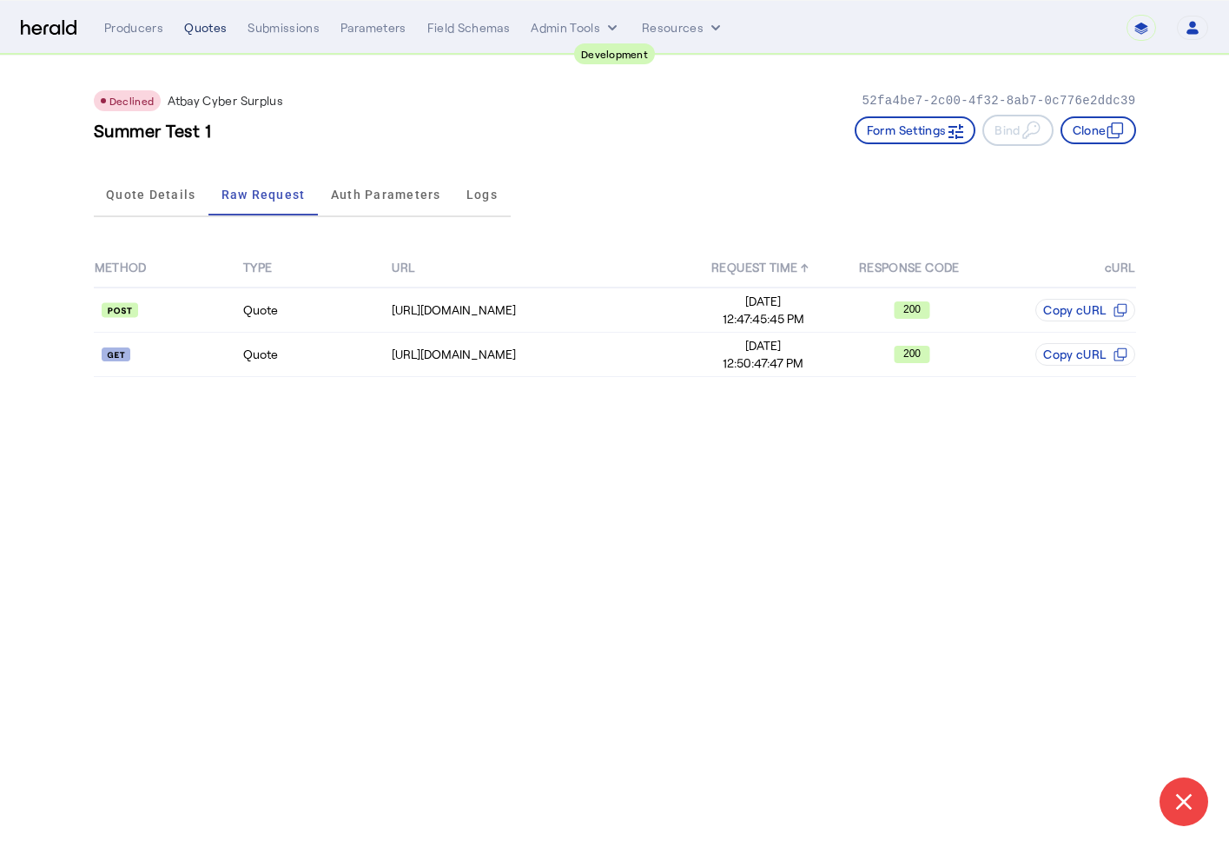
click at [214, 27] on div "Quotes" at bounding box center [205, 27] width 43 height 17
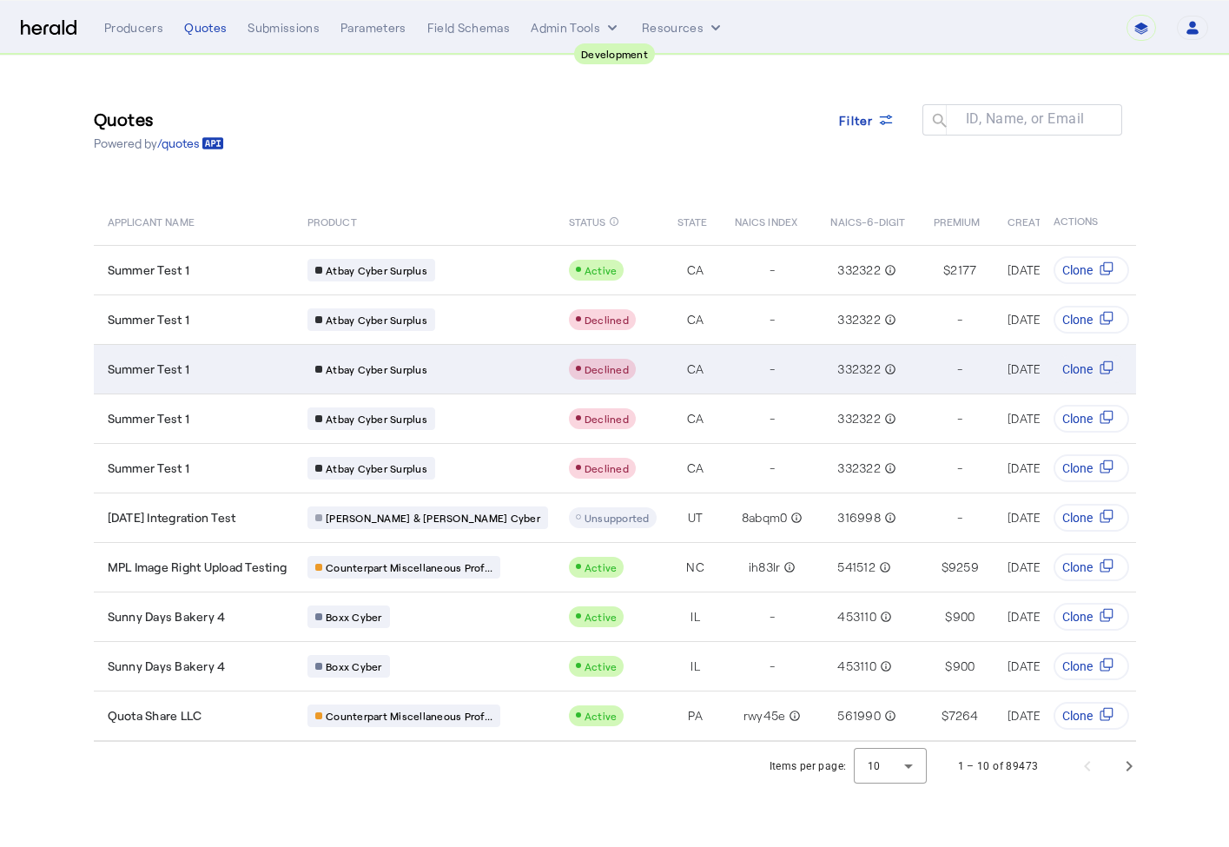
click at [215, 361] on div "Summer Test 1" at bounding box center [198, 368] width 180 height 17
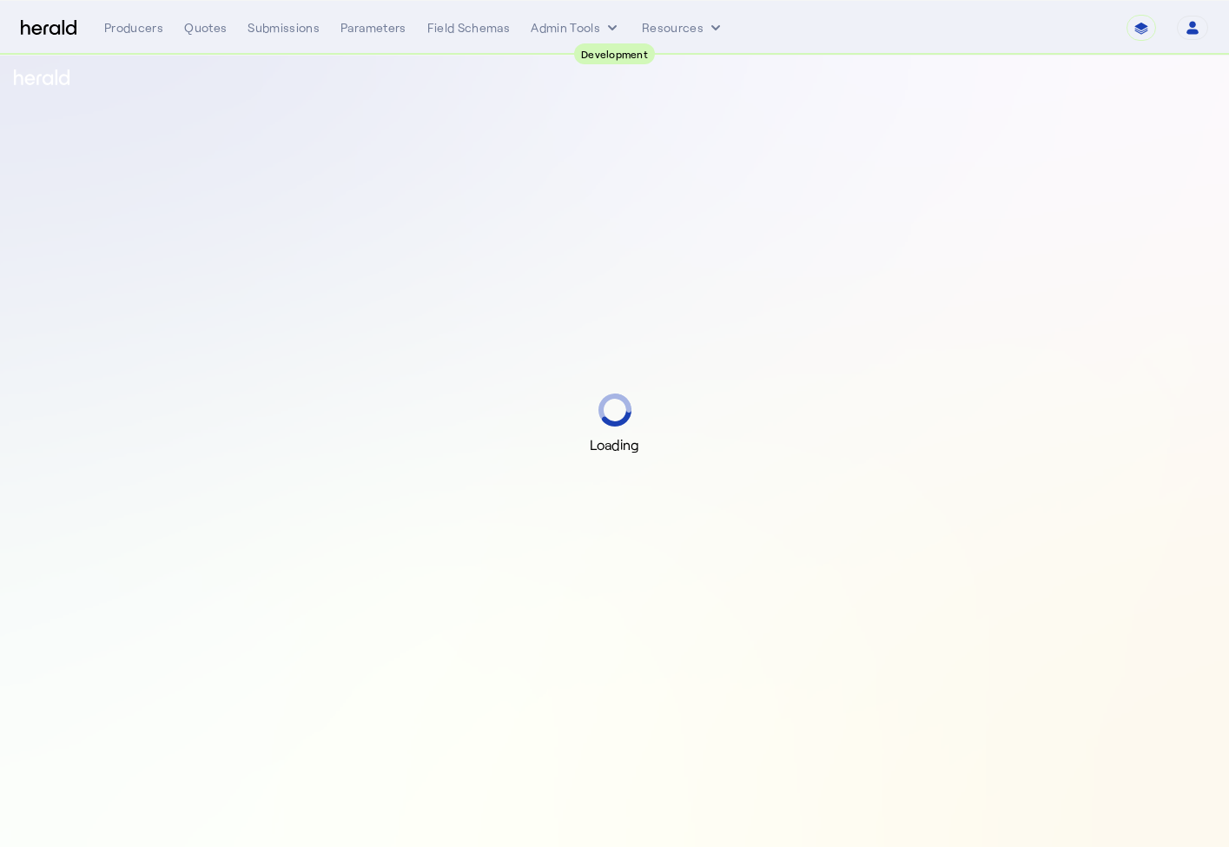
click at [212, 274] on div "Loading" at bounding box center [614, 423] width 1229 height 847
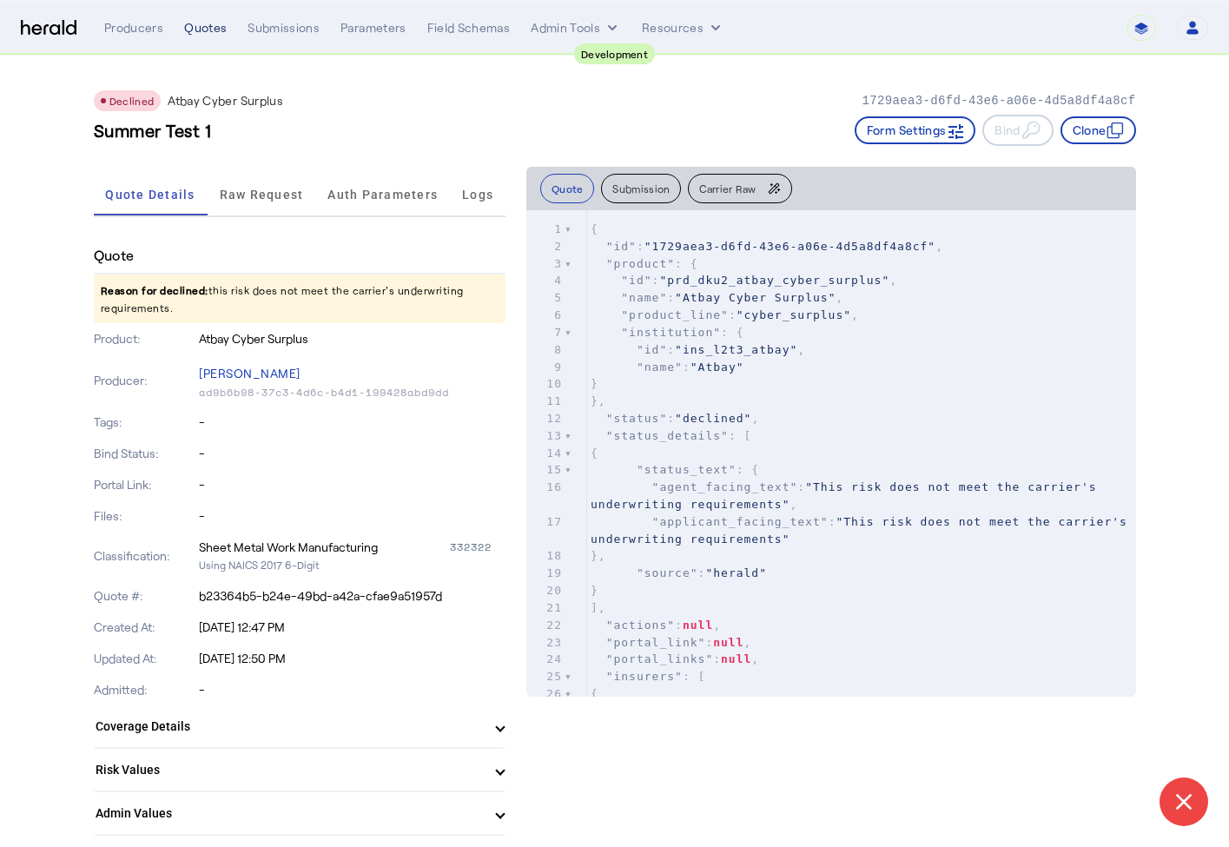
click at [195, 33] on div "Quotes" at bounding box center [205, 27] width 43 height 17
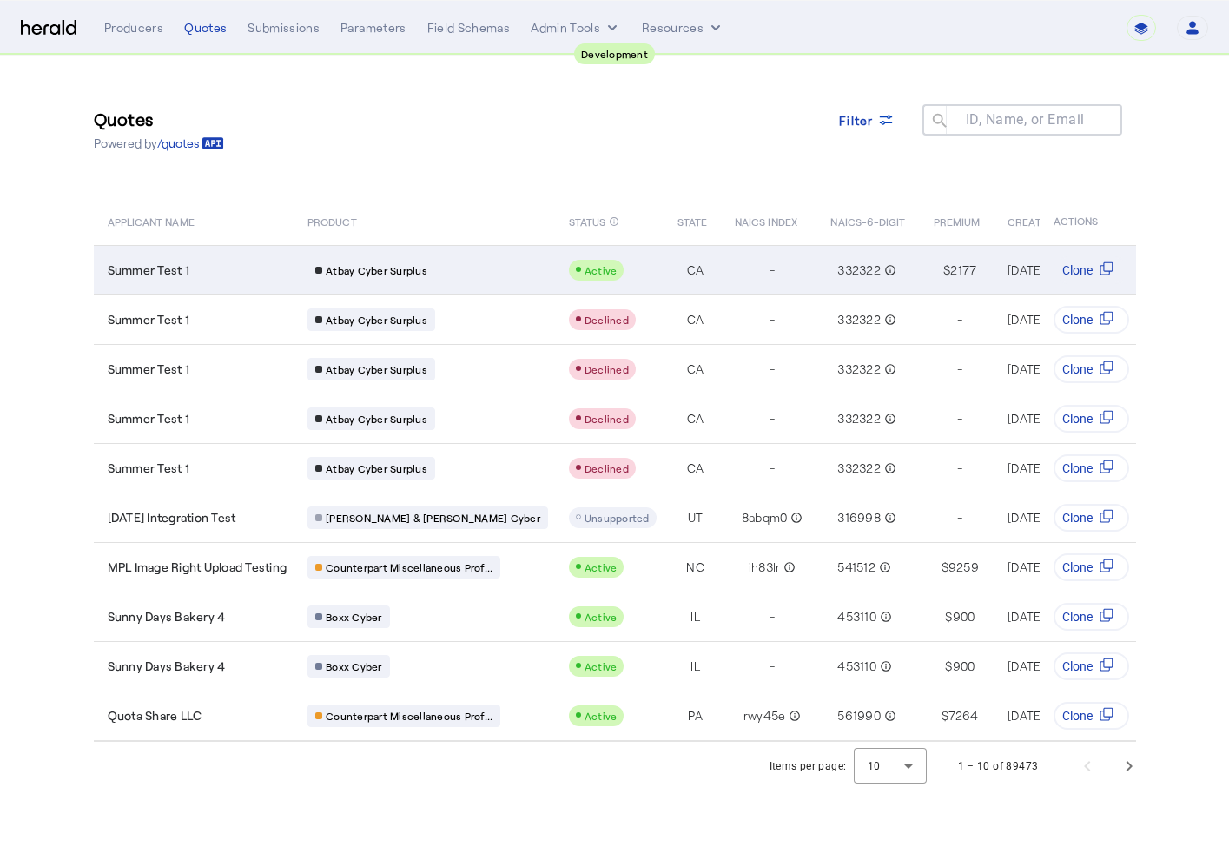
click at [214, 271] on div "Summer Test 1" at bounding box center [198, 269] width 180 height 17
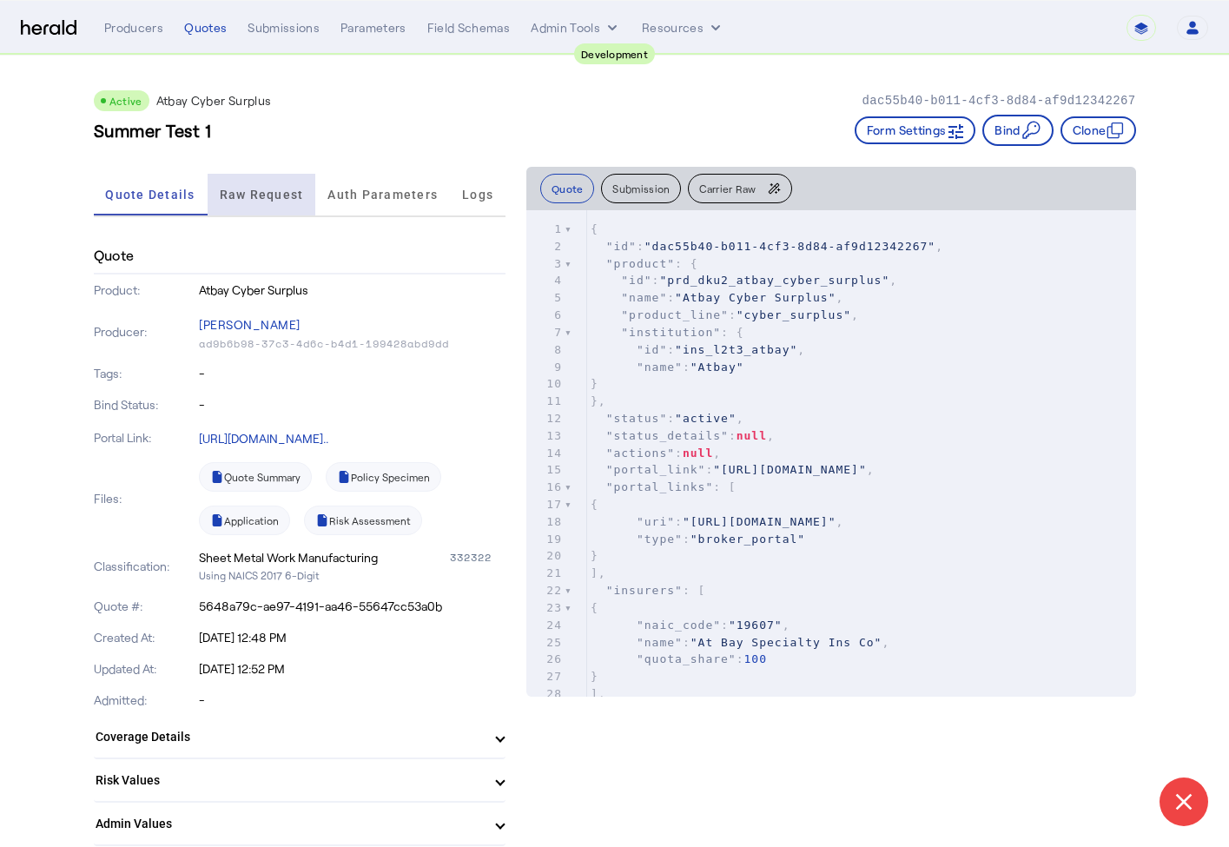
click at [237, 203] on span "Raw Request" at bounding box center [262, 195] width 84 height 42
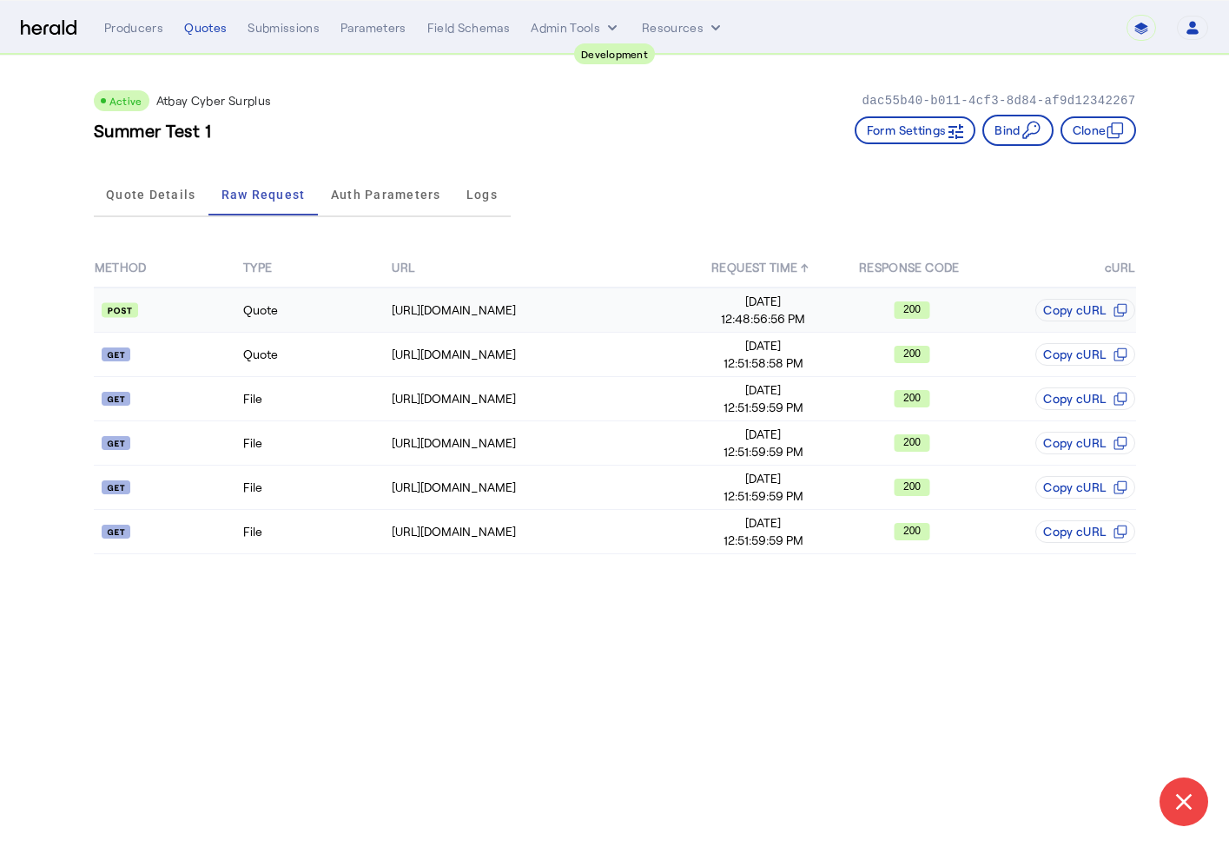
click at [194, 327] on td at bounding box center [168, 310] width 149 height 45
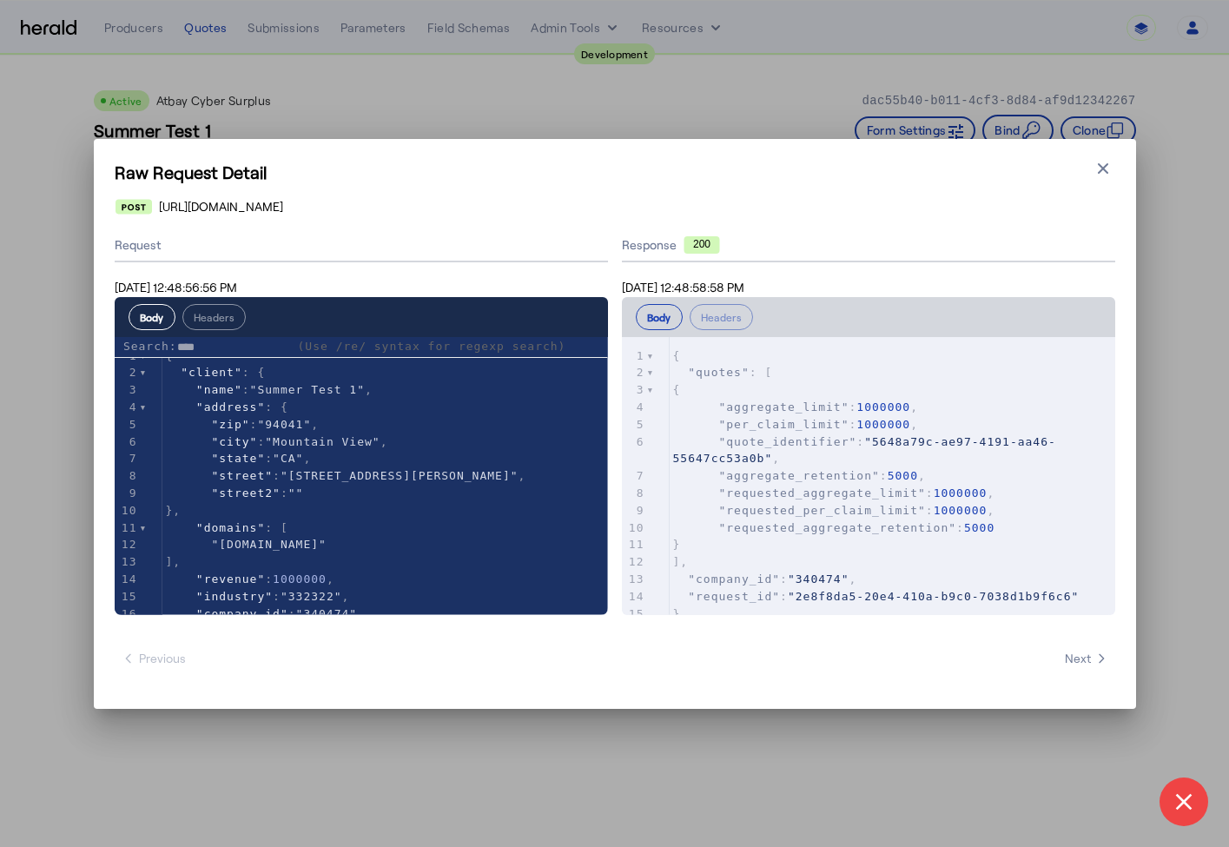
scroll to position [1103, 0]
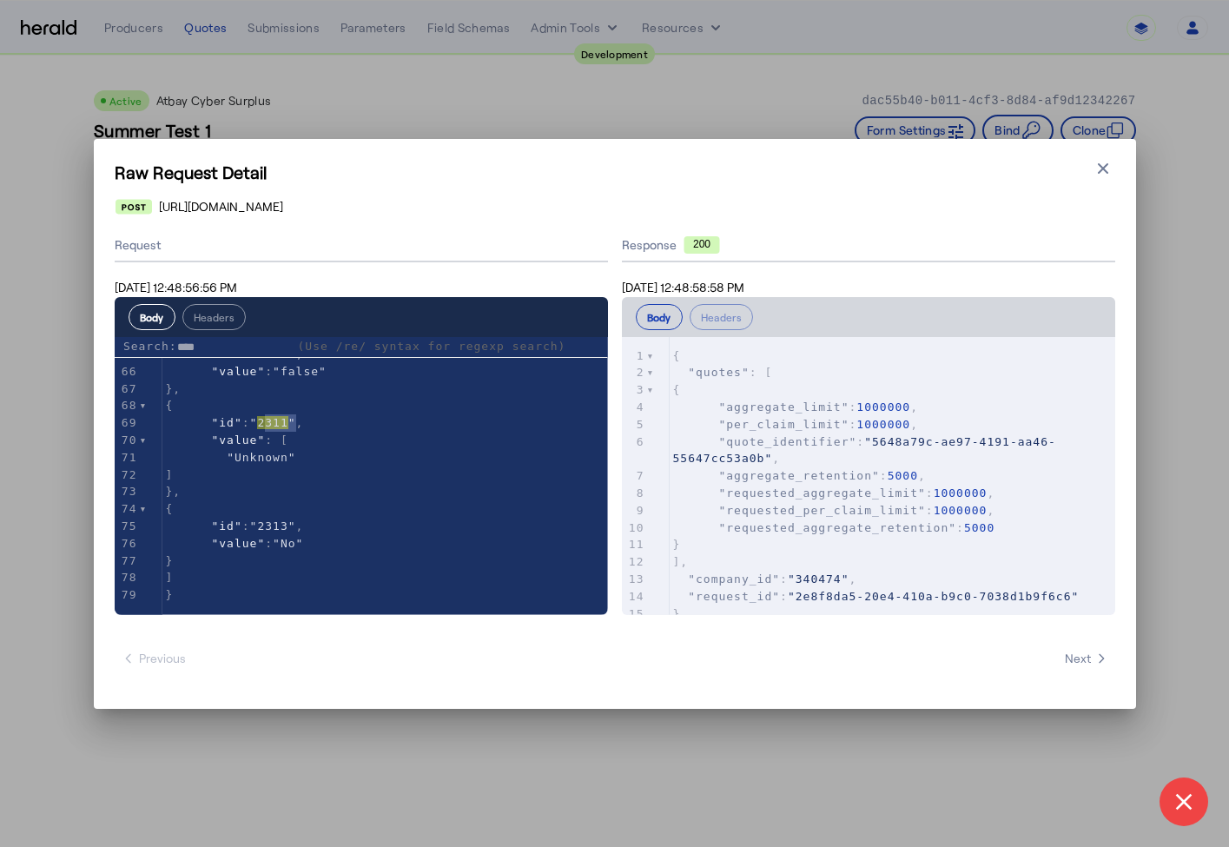
type input "****"
click at [71, 204] on div "Raw Request Detail Close modal https://api-demo.at-bay.com/v2/quotes Request Se…" at bounding box center [614, 423] width 1229 height 847
click at [1106, 167] on icon "button" at bounding box center [1103, 168] width 17 height 17
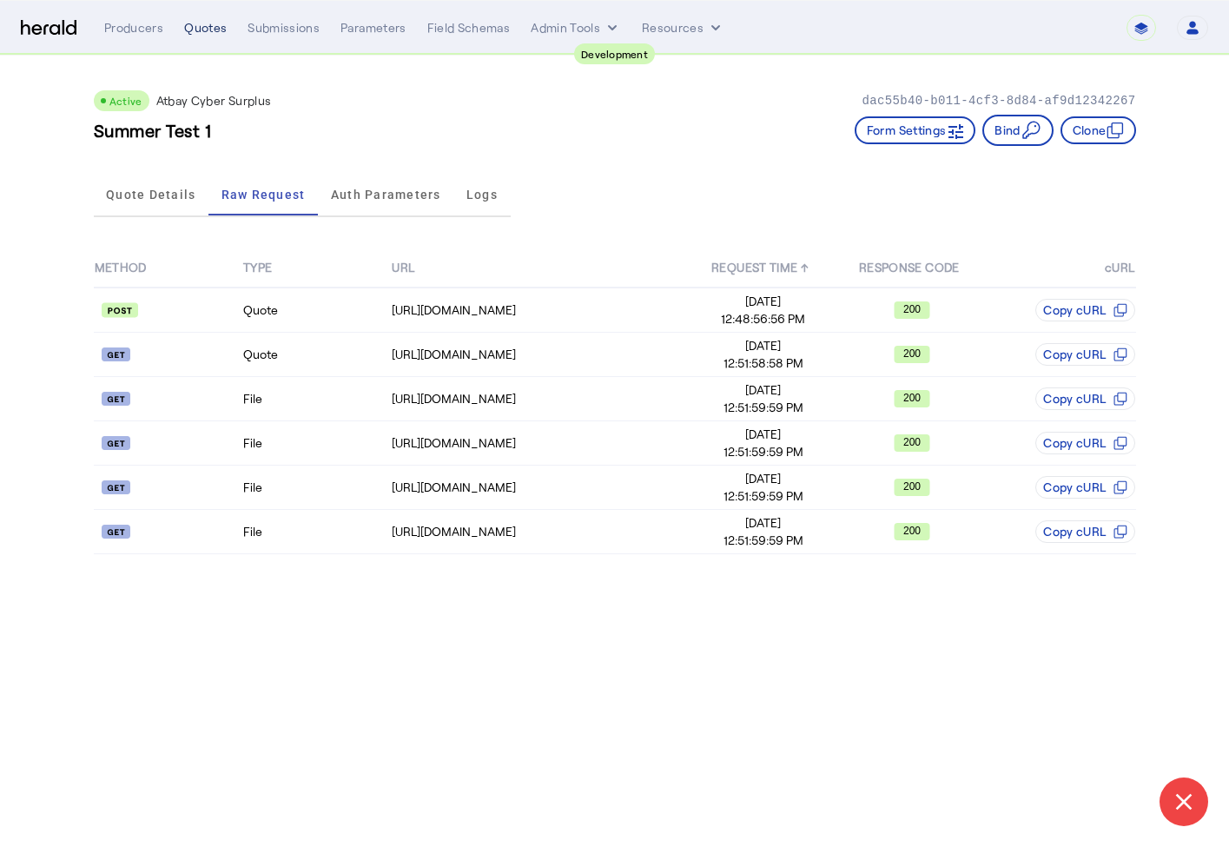
click at [201, 27] on div "Quotes" at bounding box center [205, 27] width 43 height 17
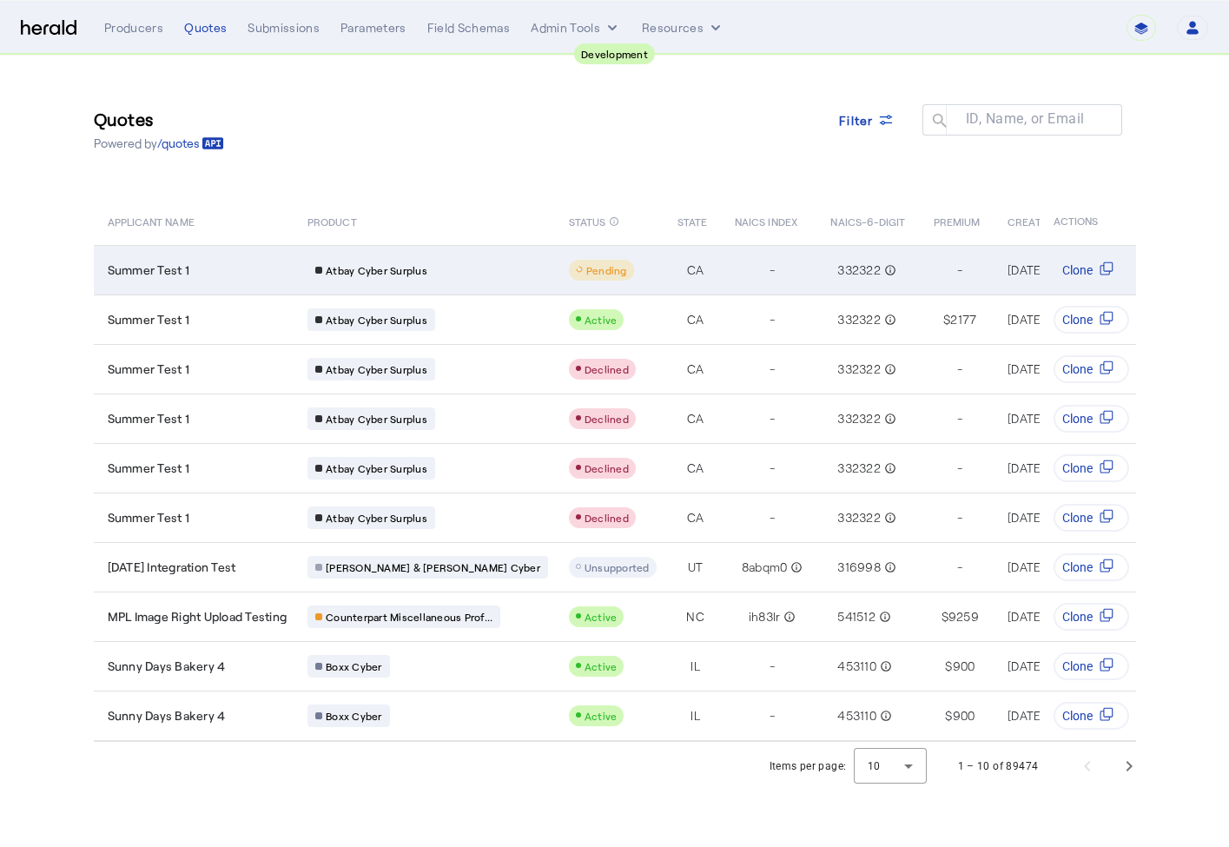
click at [233, 271] on div "Summer Test 1" at bounding box center [198, 269] width 180 height 17
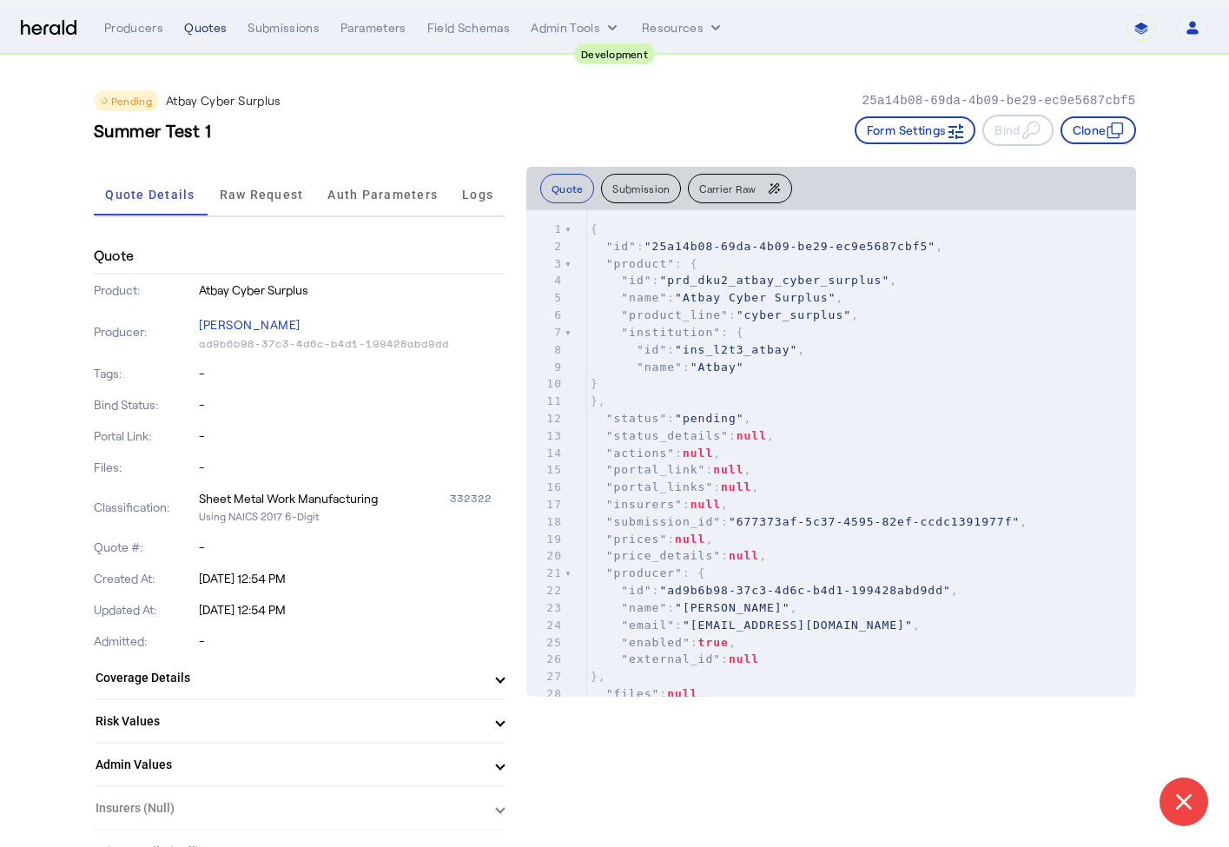
click at [202, 24] on div "Quotes" at bounding box center [205, 27] width 43 height 17
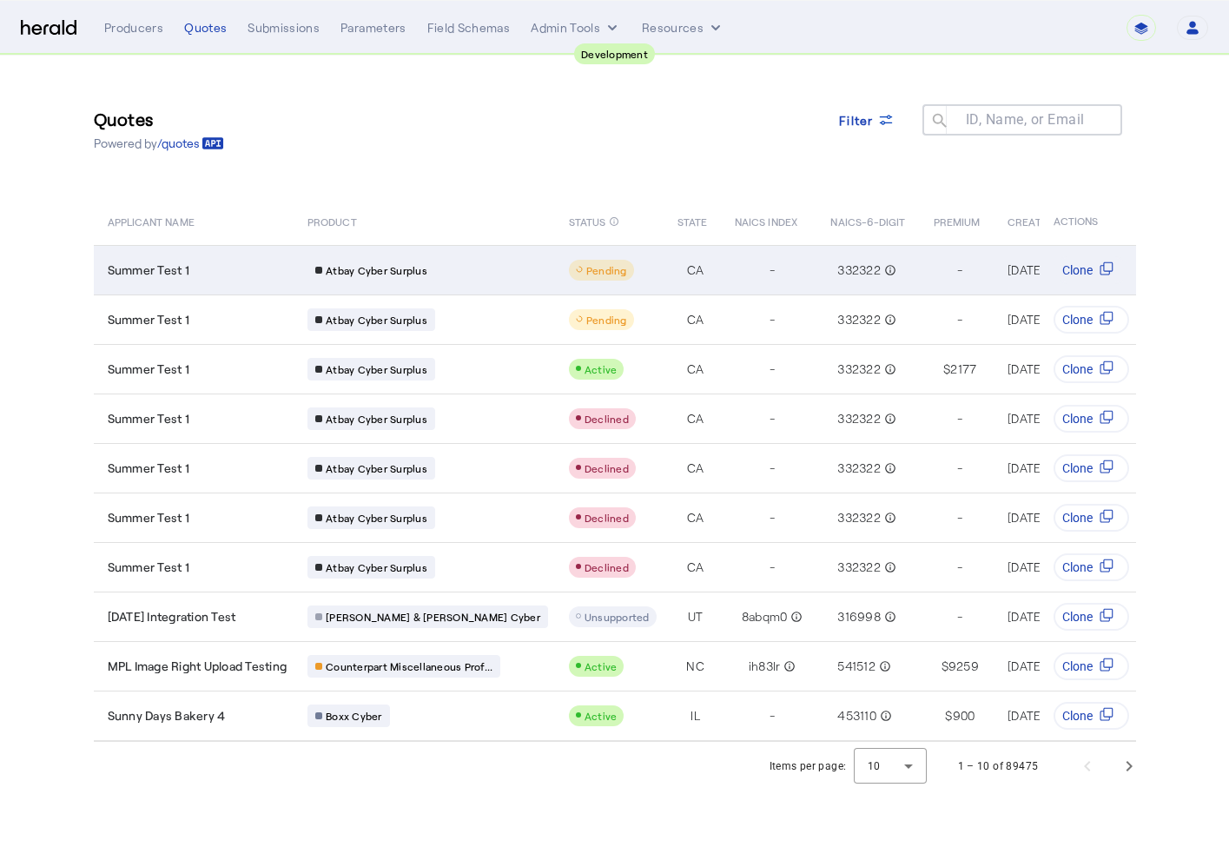
click at [258, 266] on div "Summer Test 1" at bounding box center [198, 269] width 180 height 17
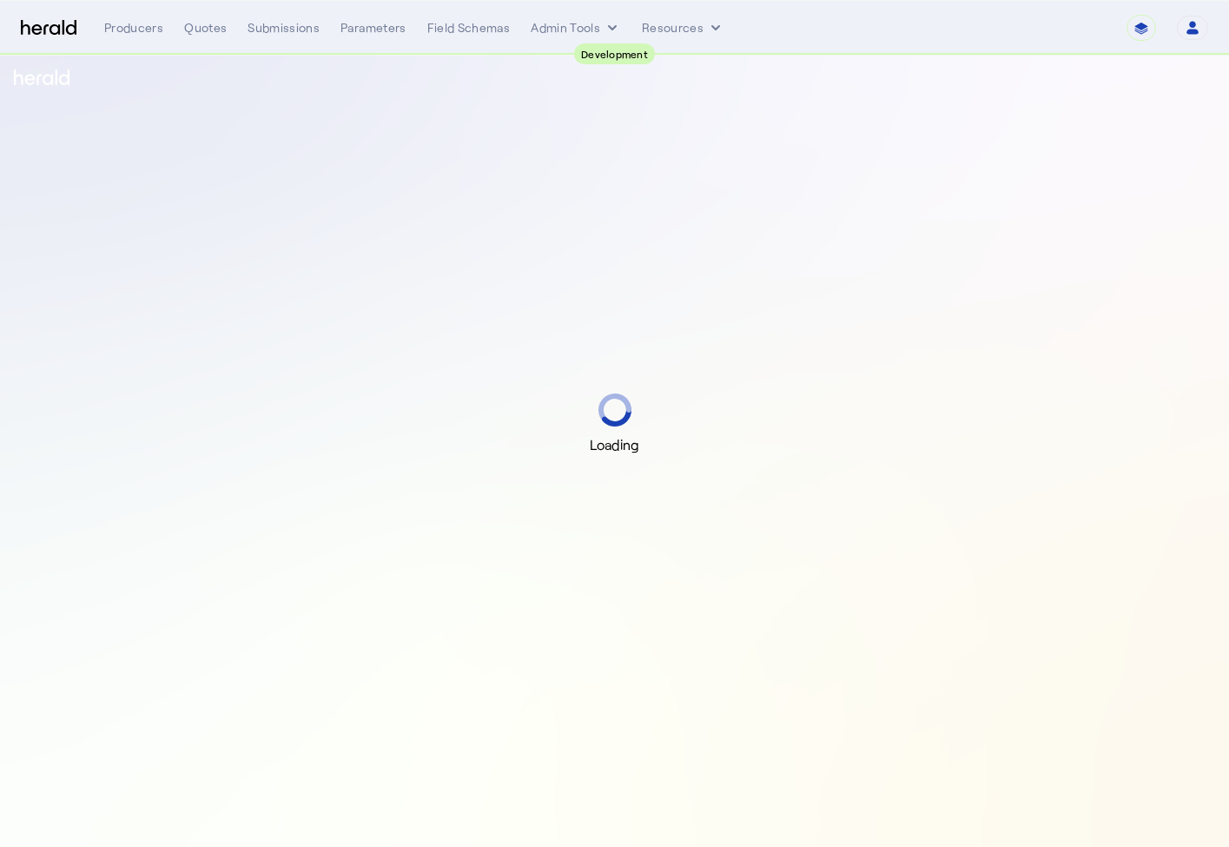
click at [235, 153] on div "Loading" at bounding box center [614, 423] width 1229 height 847
click at [240, 96] on div "Loading" at bounding box center [614, 423] width 1229 height 847
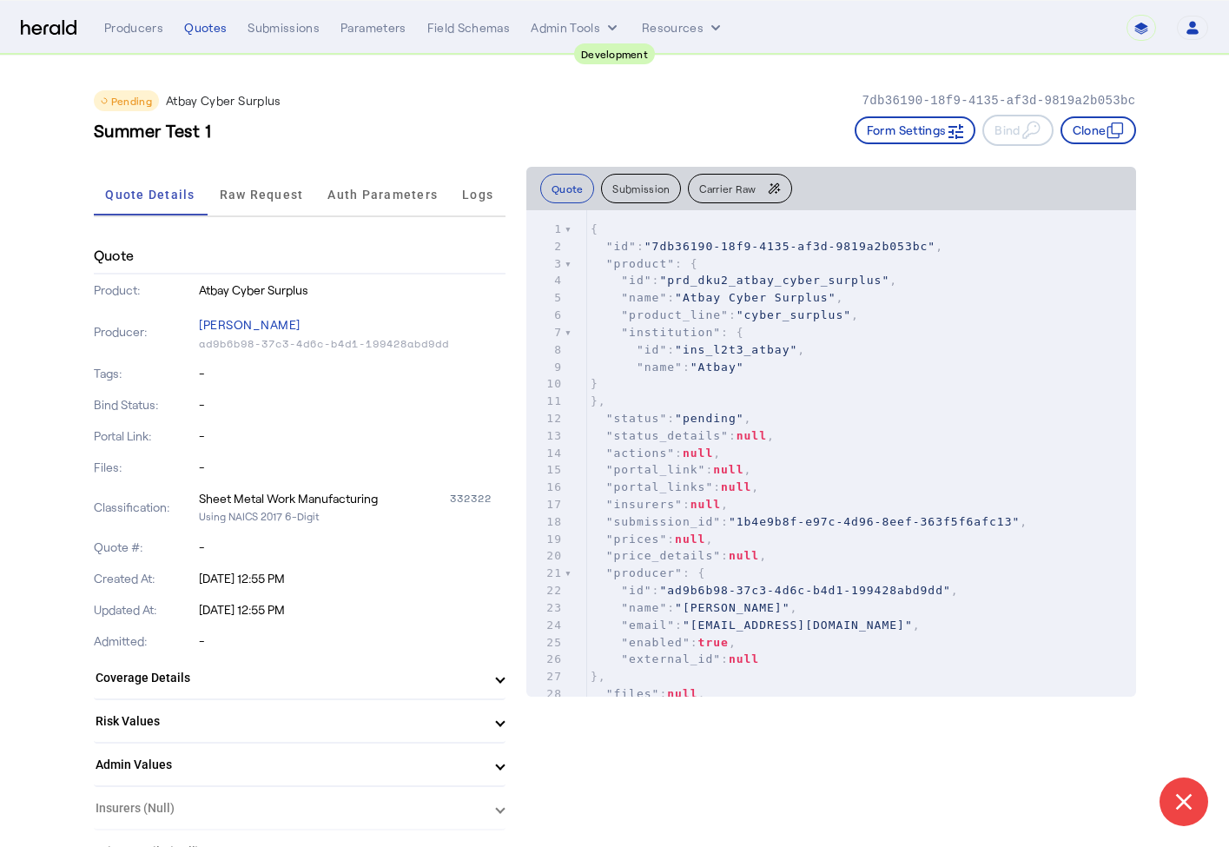
click at [190, 39] on div "**********" at bounding box center [656, 28] width 1104 height 26
click at [201, 20] on div "Quotes" at bounding box center [205, 27] width 43 height 17
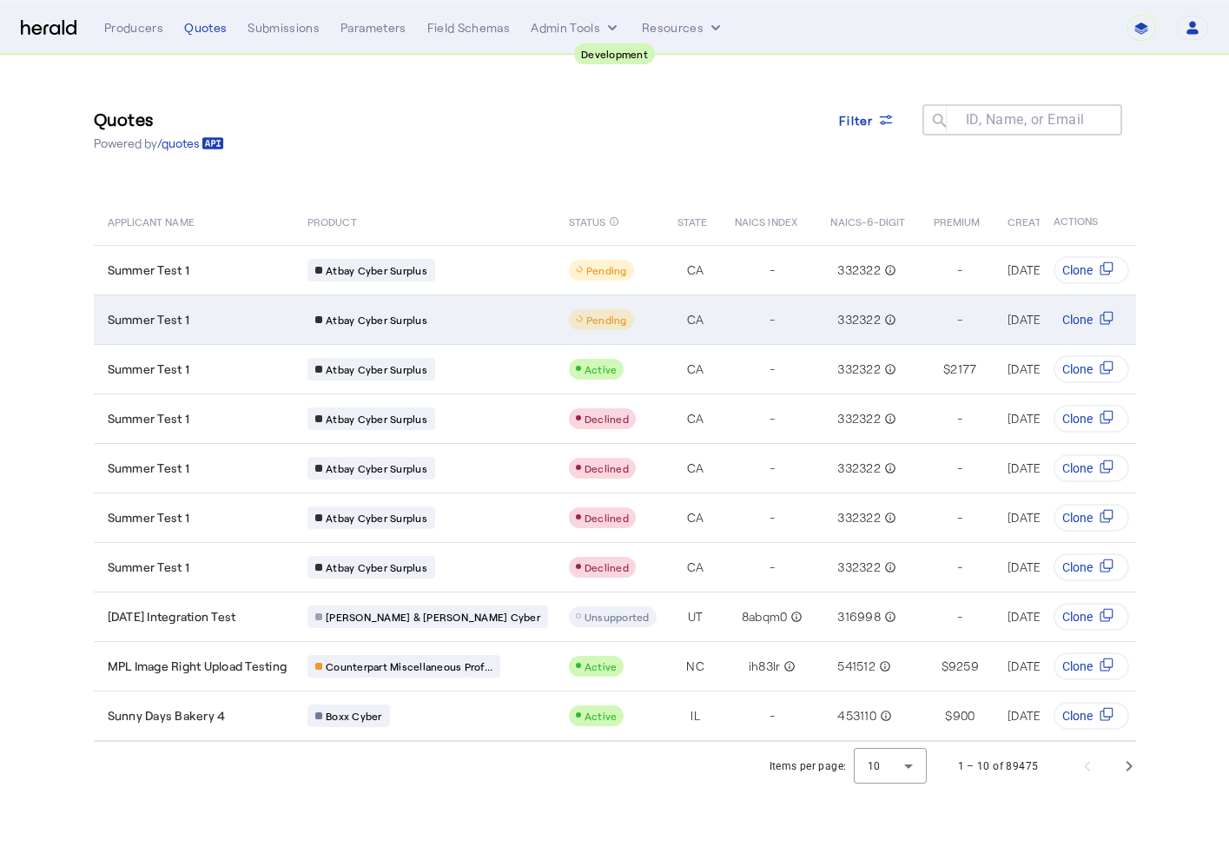
click at [288, 321] on div "Summer Test 1" at bounding box center [198, 319] width 180 height 17
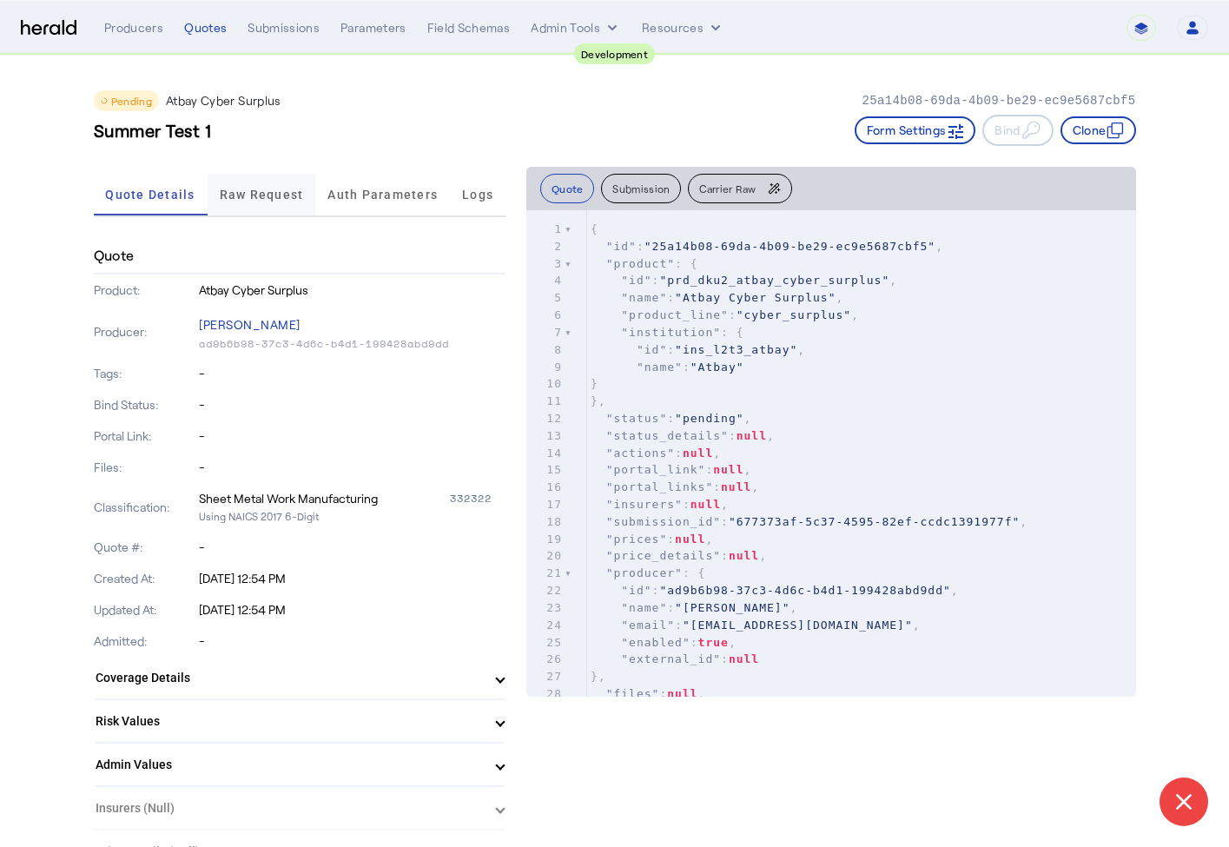
click at [255, 195] on span "Raw Request" at bounding box center [262, 194] width 84 height 12
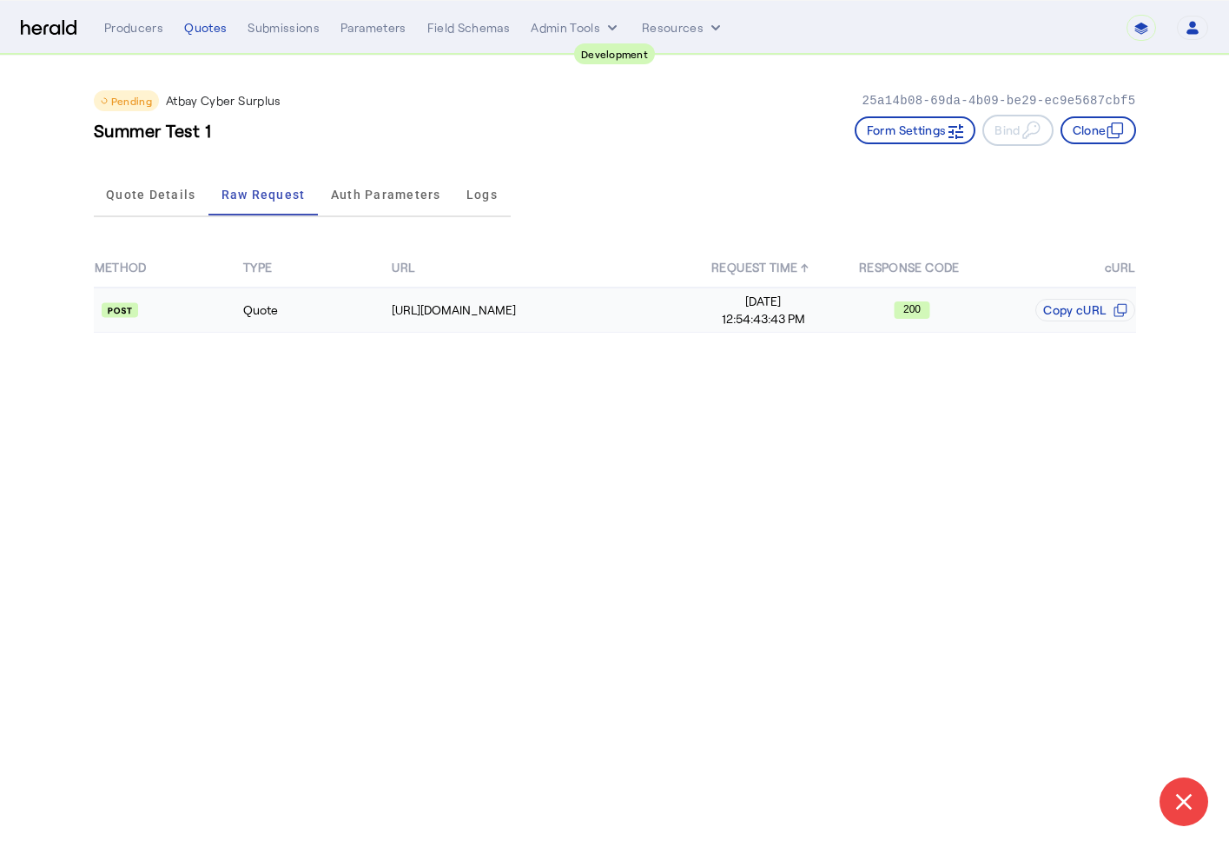
click at [261, 304] on td "Quote" at bounding box center [316, 310] width 149 height 45
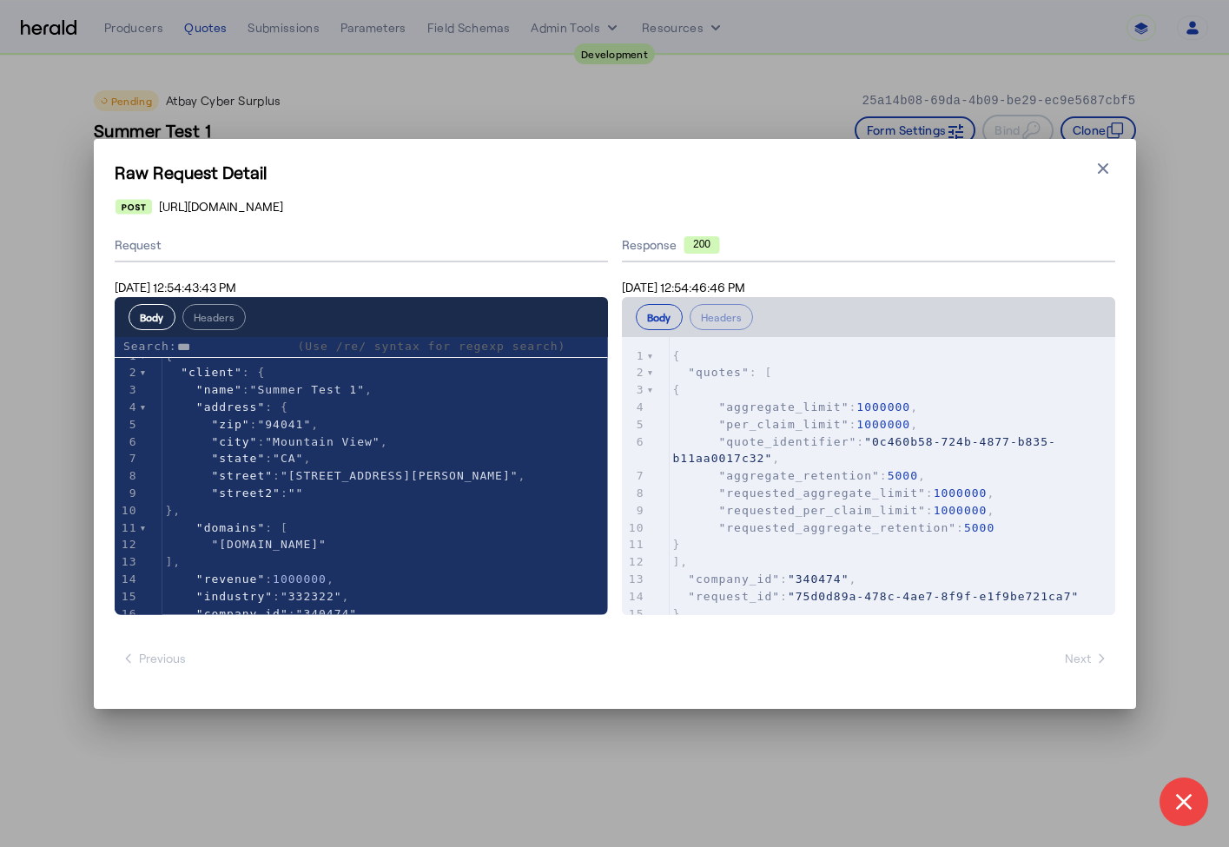
type input "****"
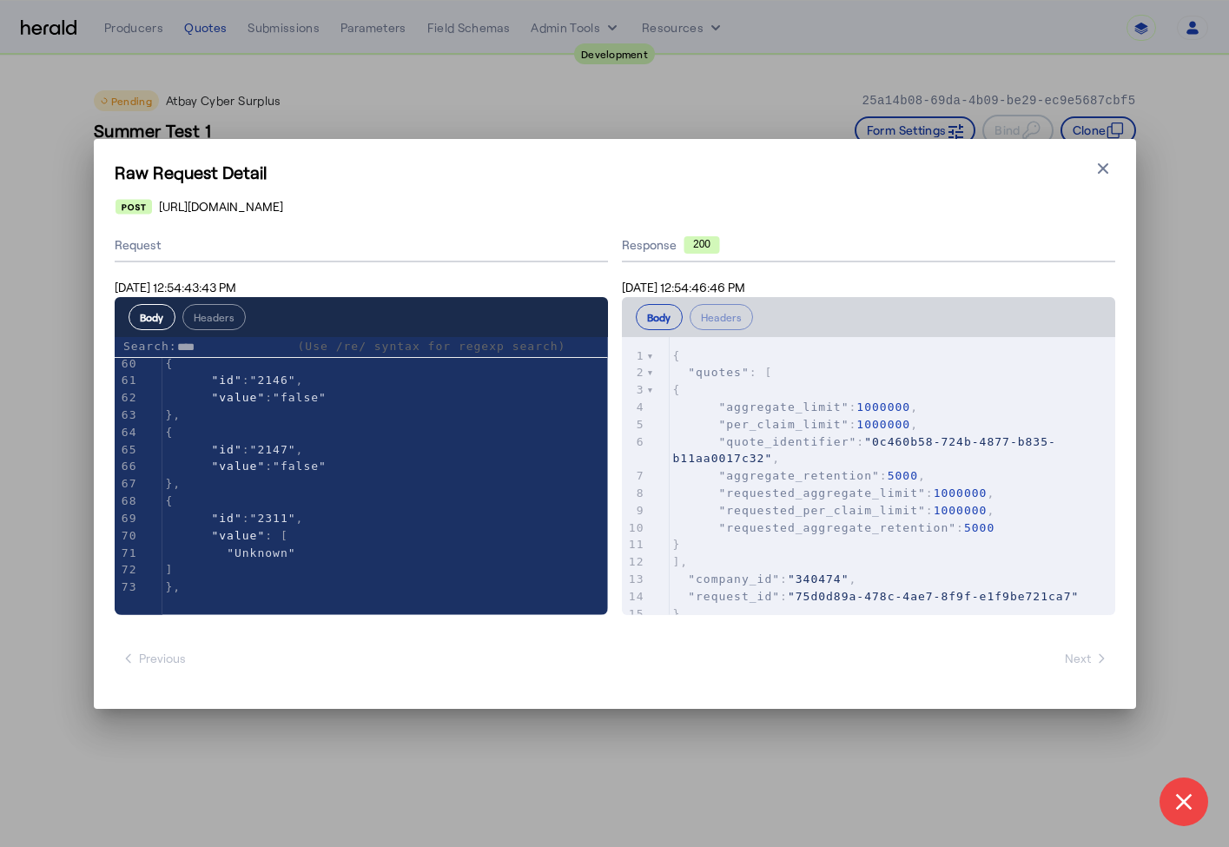
scroll to position [1172, 0]
click at [1093, 161] on button "Close modal" at bounding box center [1103, 168] width 24 height 24
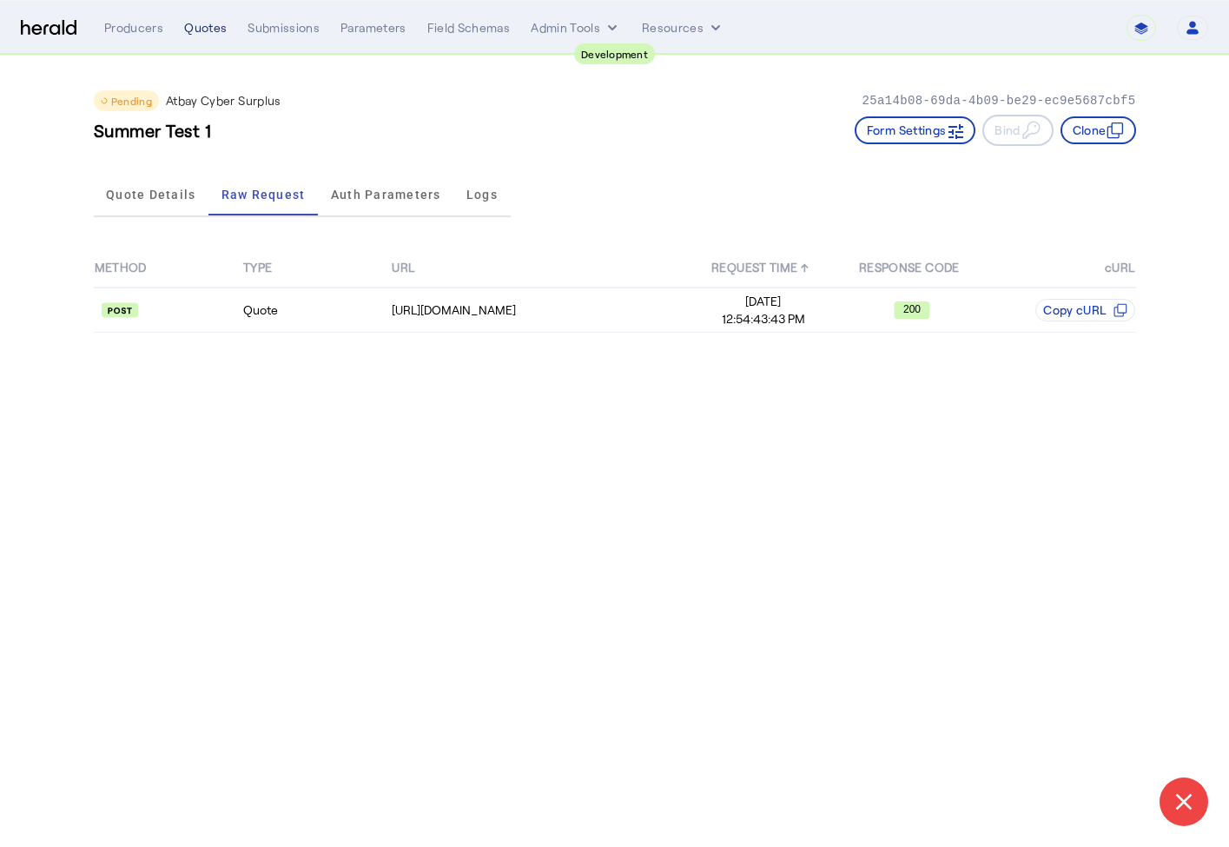
click at [184, 28] on div "Quotes" at bounding box center [205, 27] width 43 height 17
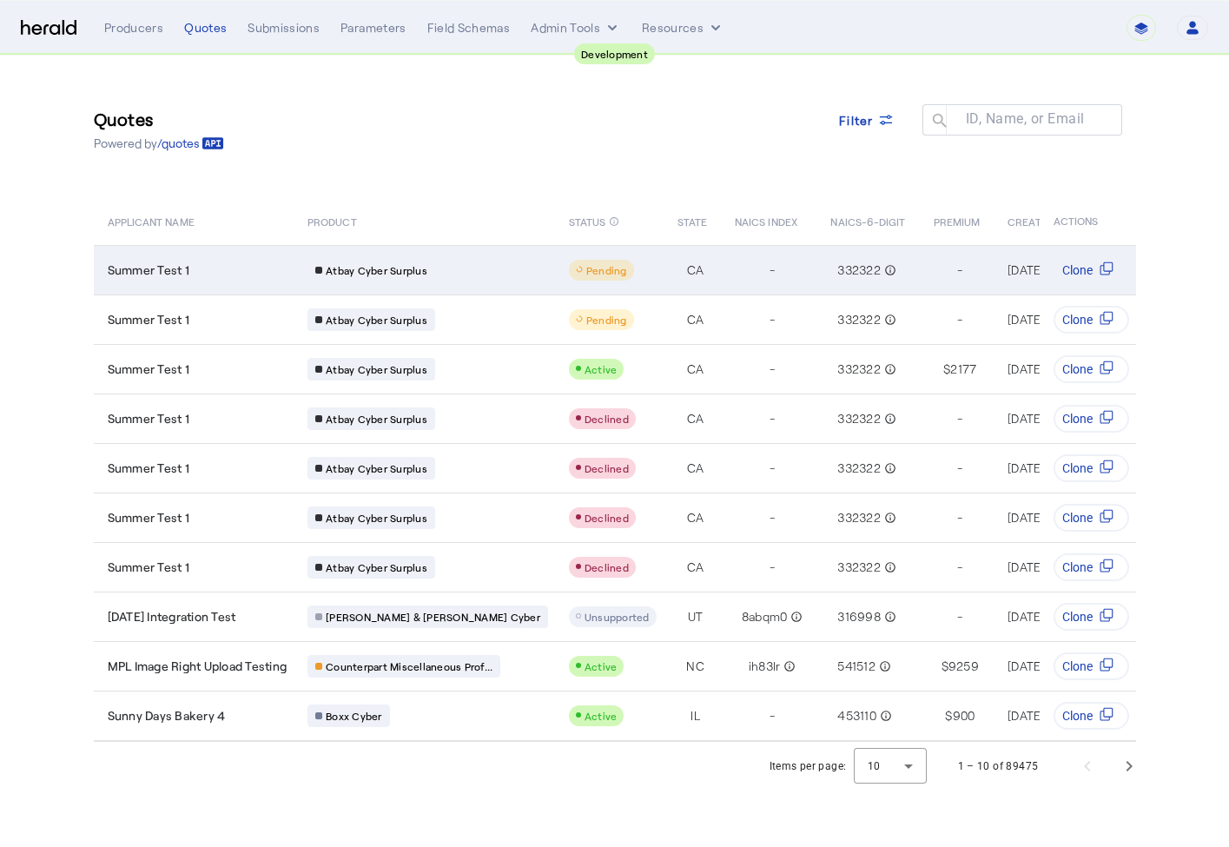
click at [266, 261] on div "Summer Test 1" at bounding box center [198, 269] width 180 height 17
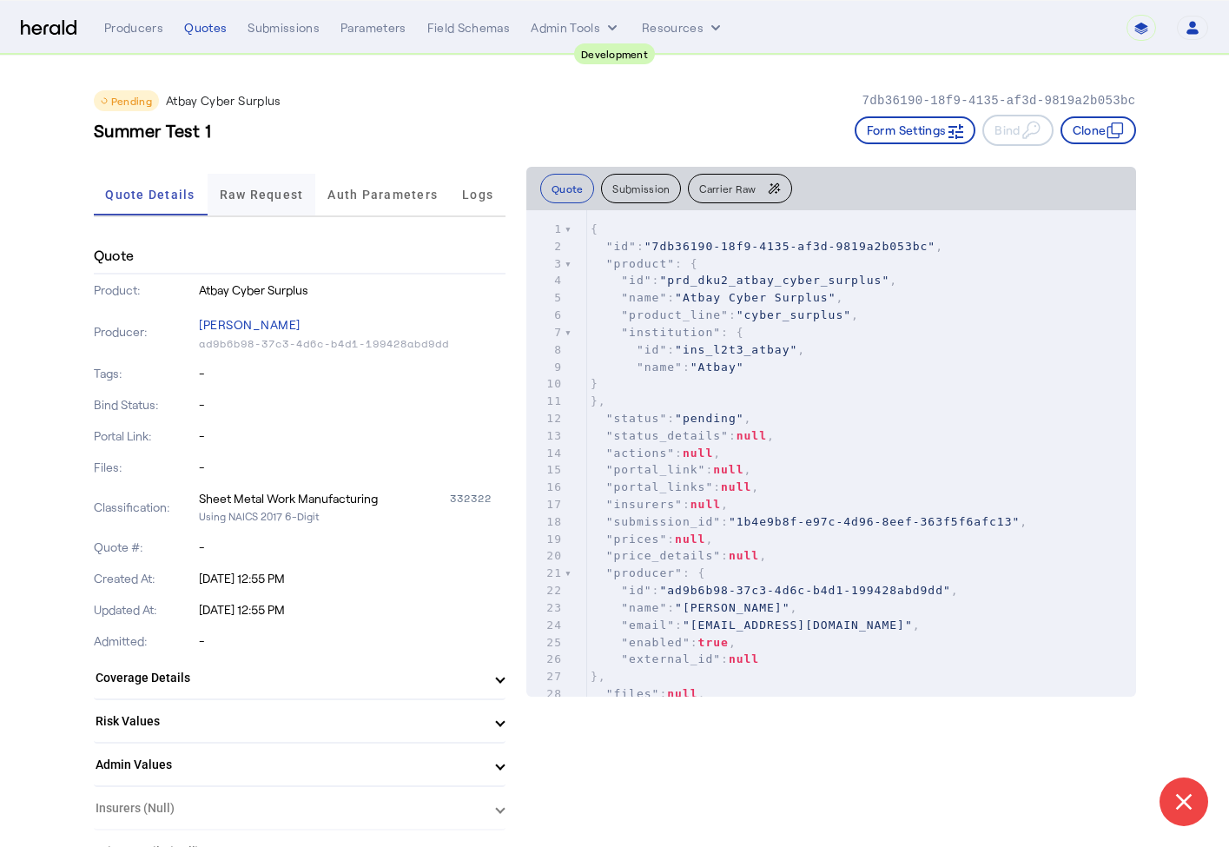
click at [230, 208] on span "Raw Request" at bounding box center [262, 195] width 84 height 42
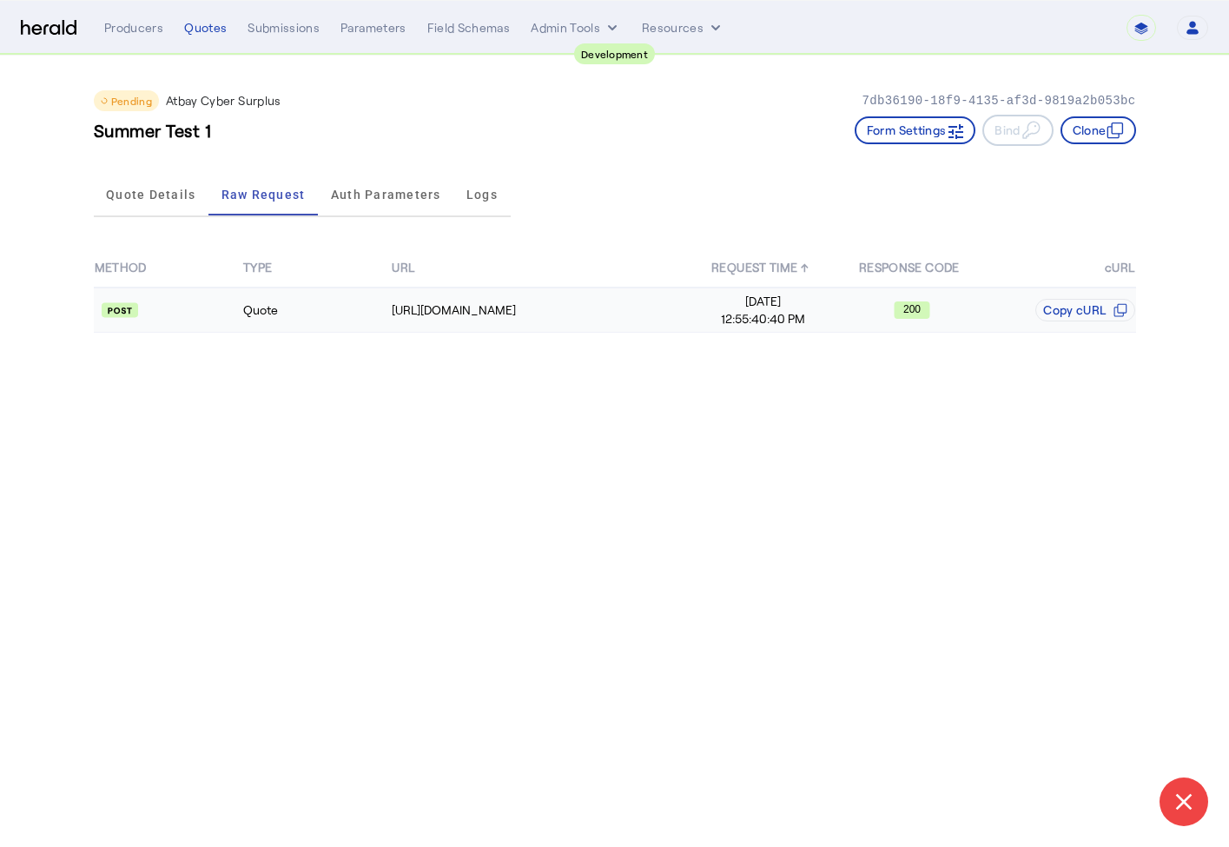
click at [215, 292] on td at bounding box center [168, 310] width 149 height 45
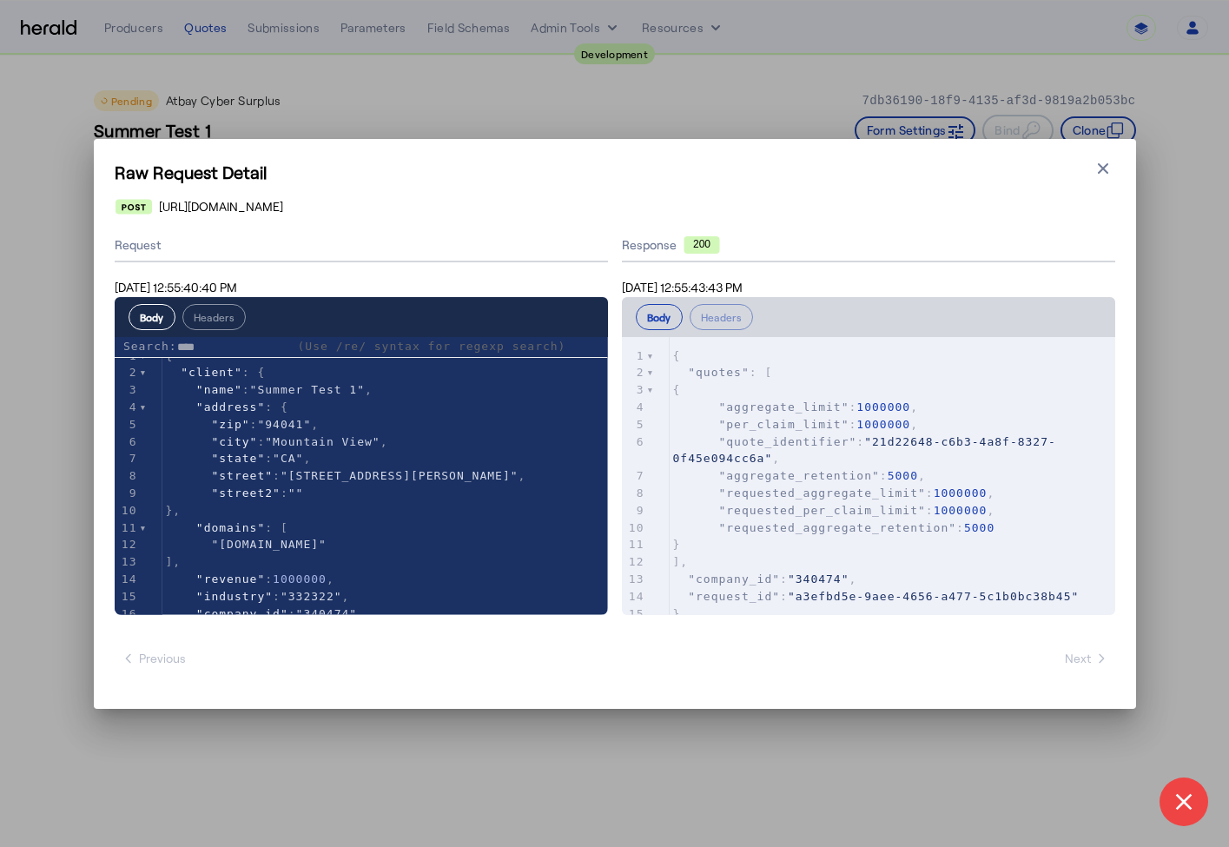
scroll to position [1172, 0]
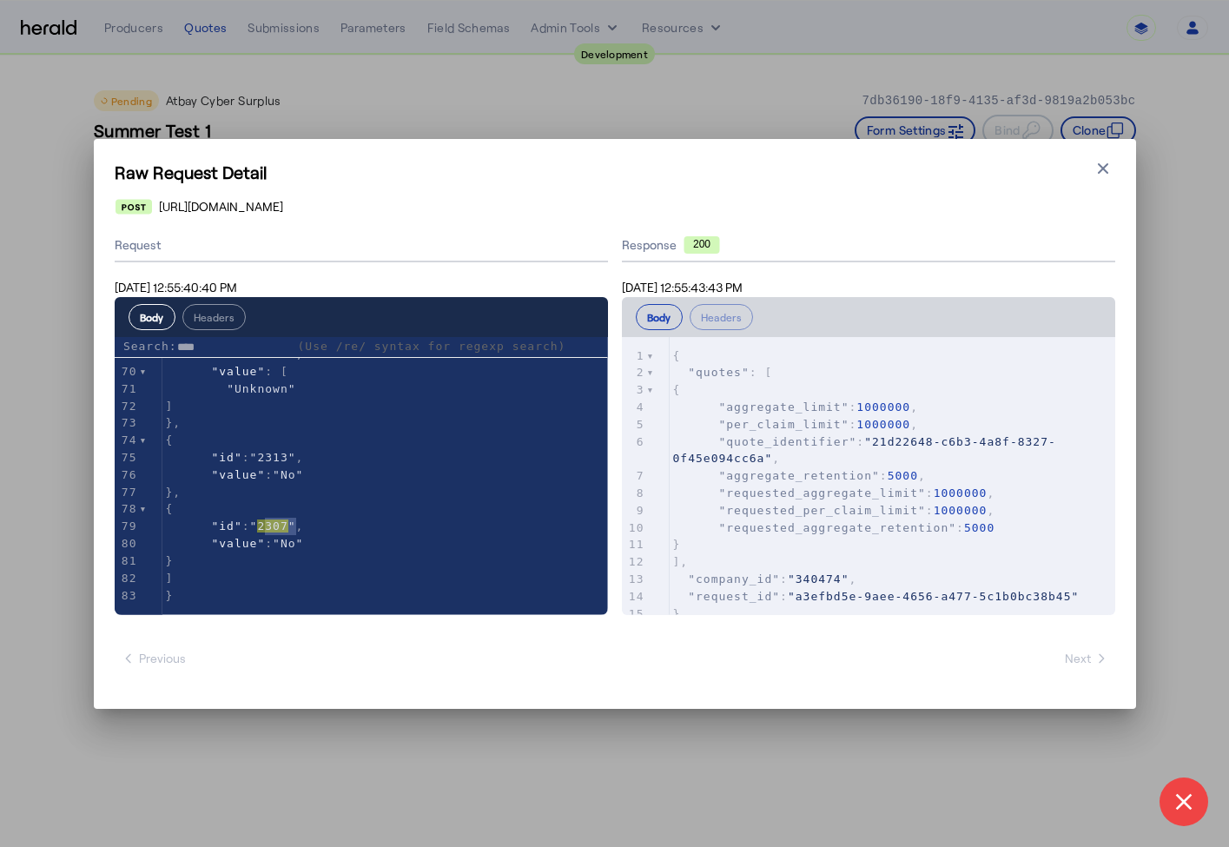
type input "****"
type textarea "****"
click at [1108, 172] on icon "button" at bounding box center [1103, 168] width 17 height 17
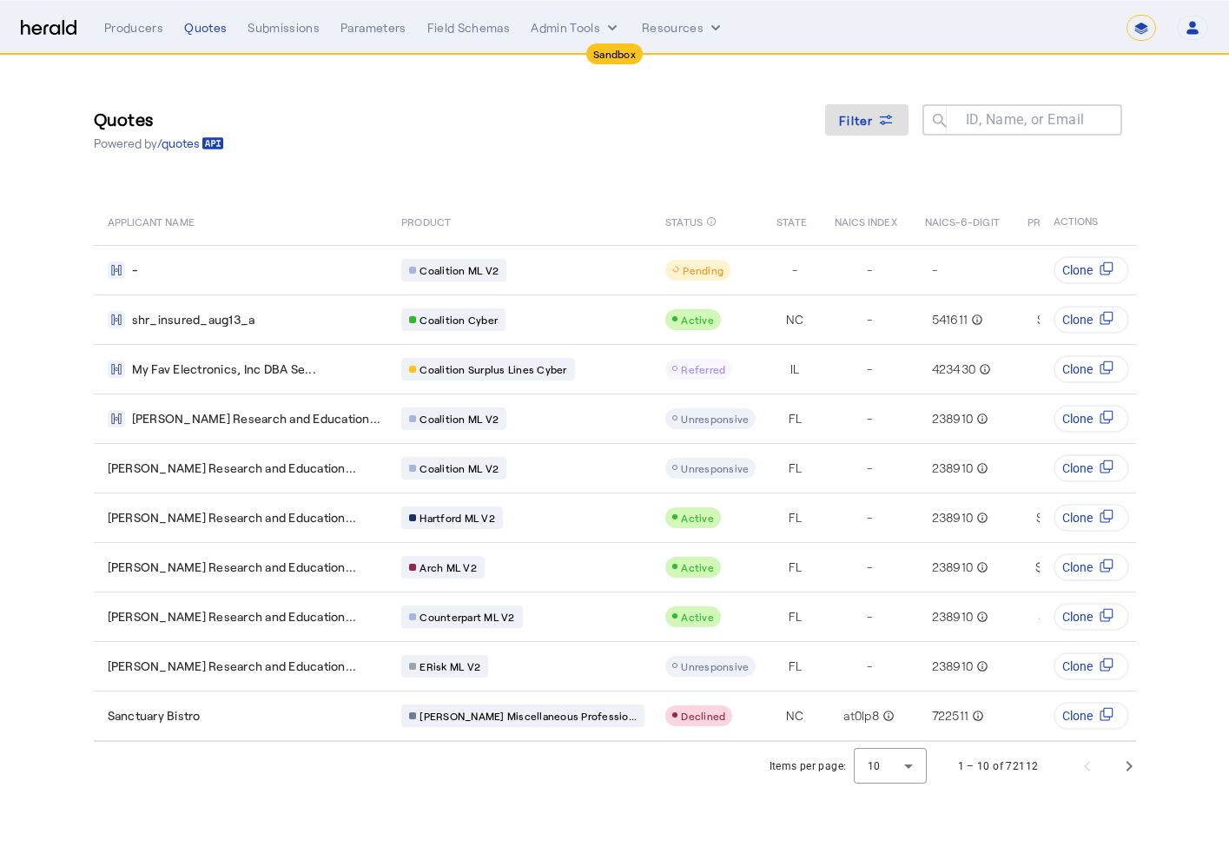
click at [1151, 27] on select "**********" at bounding box center [1142, 28] width 30 height 26
click at [1127, 15] on select "**********" at bounding box center [1142, 28] width 30 height 26
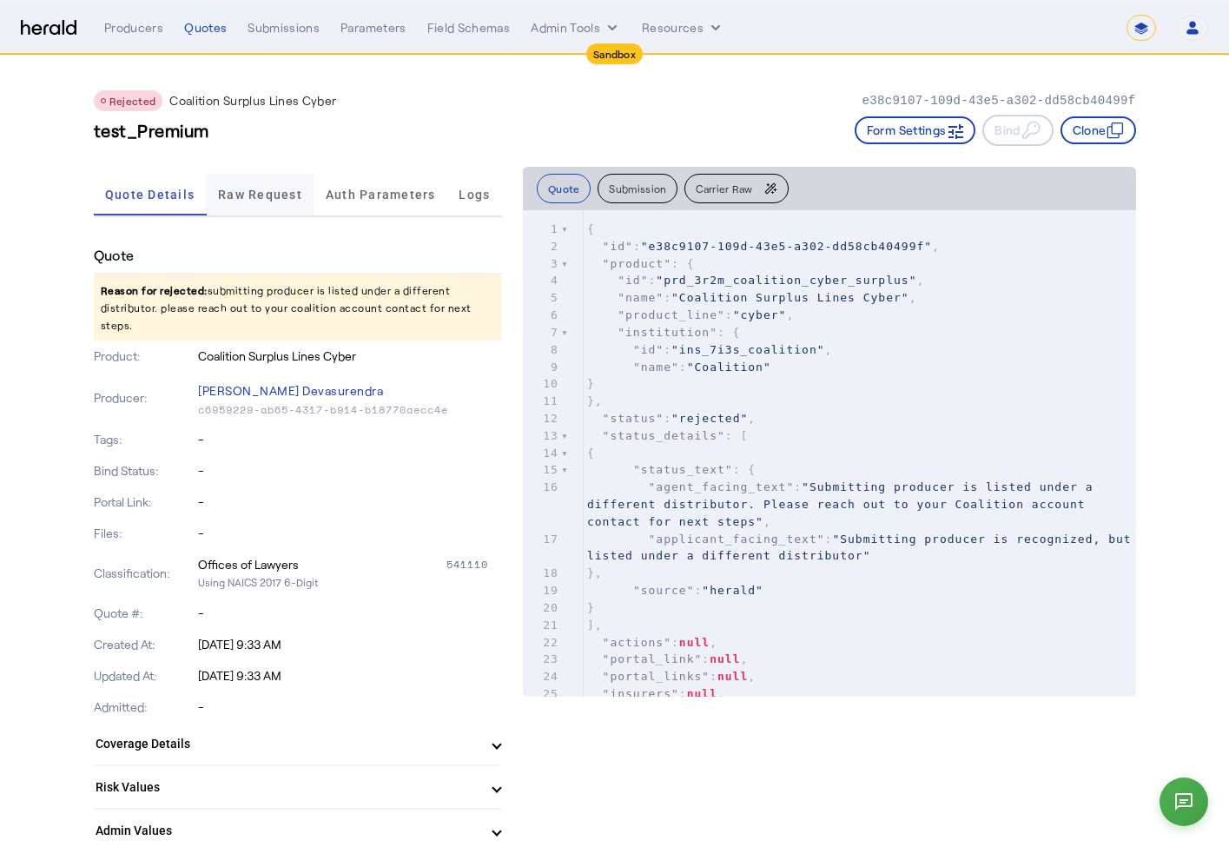
click at [270, 203] on span "Raw Request" at bounding box center [260, 195] width 84 height 42
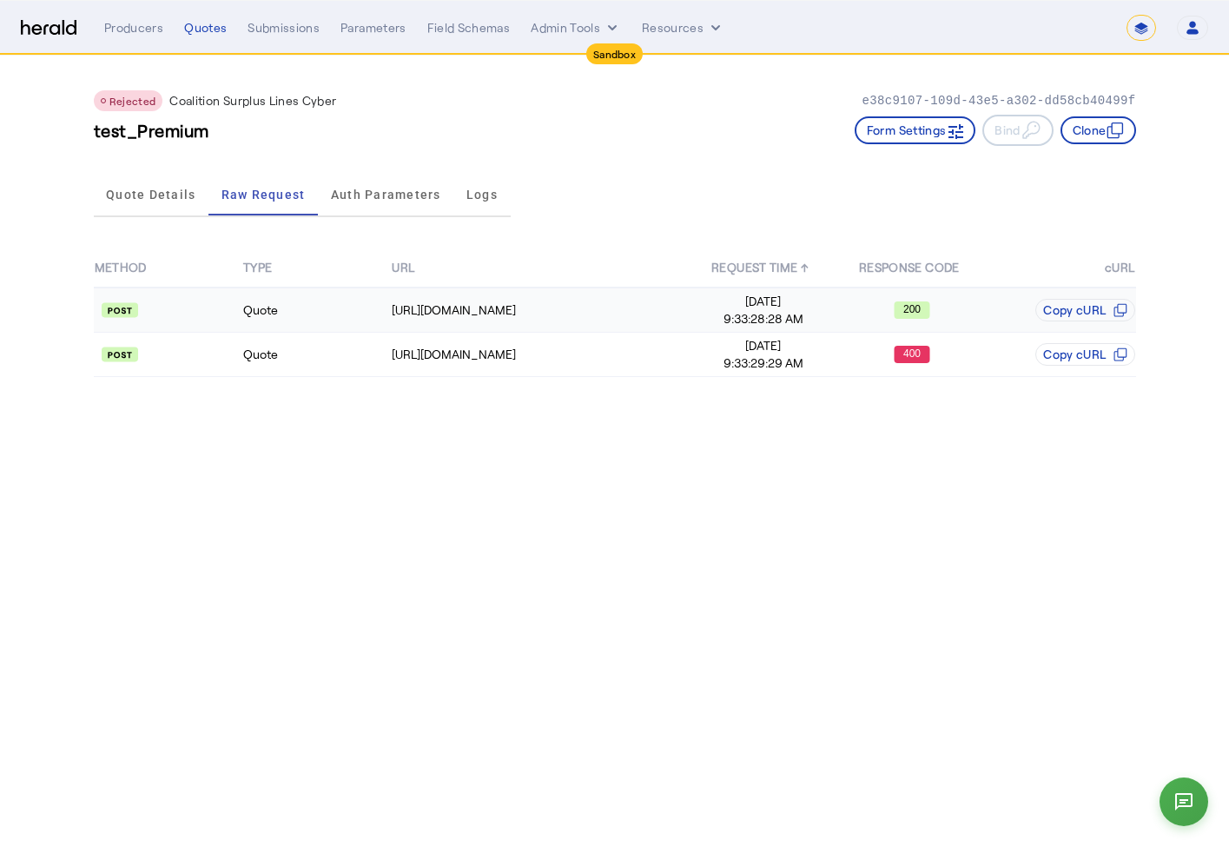
click at [250, 324] on td "Quote" at bounding box center [316, 310] width 149 height 45
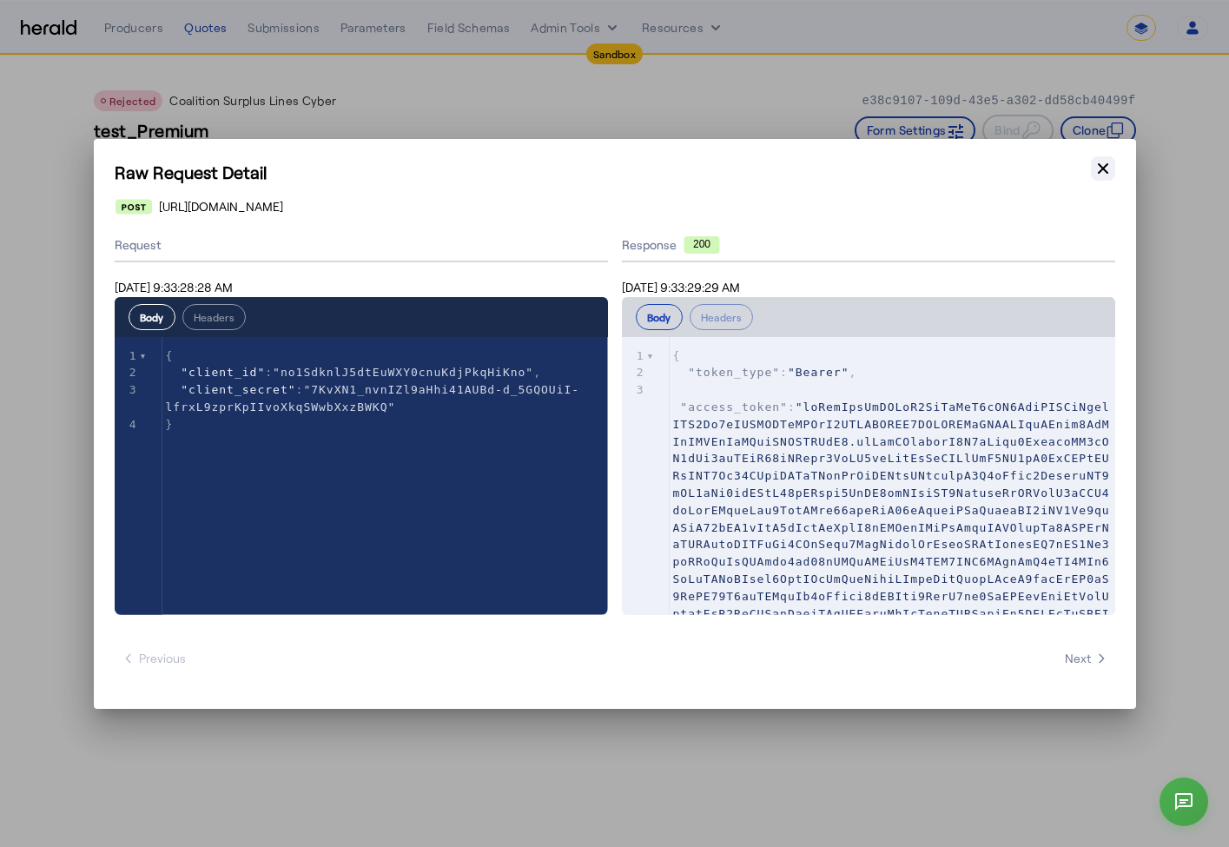
click at [1101, 164] on icon "button" at bounding box center [1103, 168] width 17 height 17
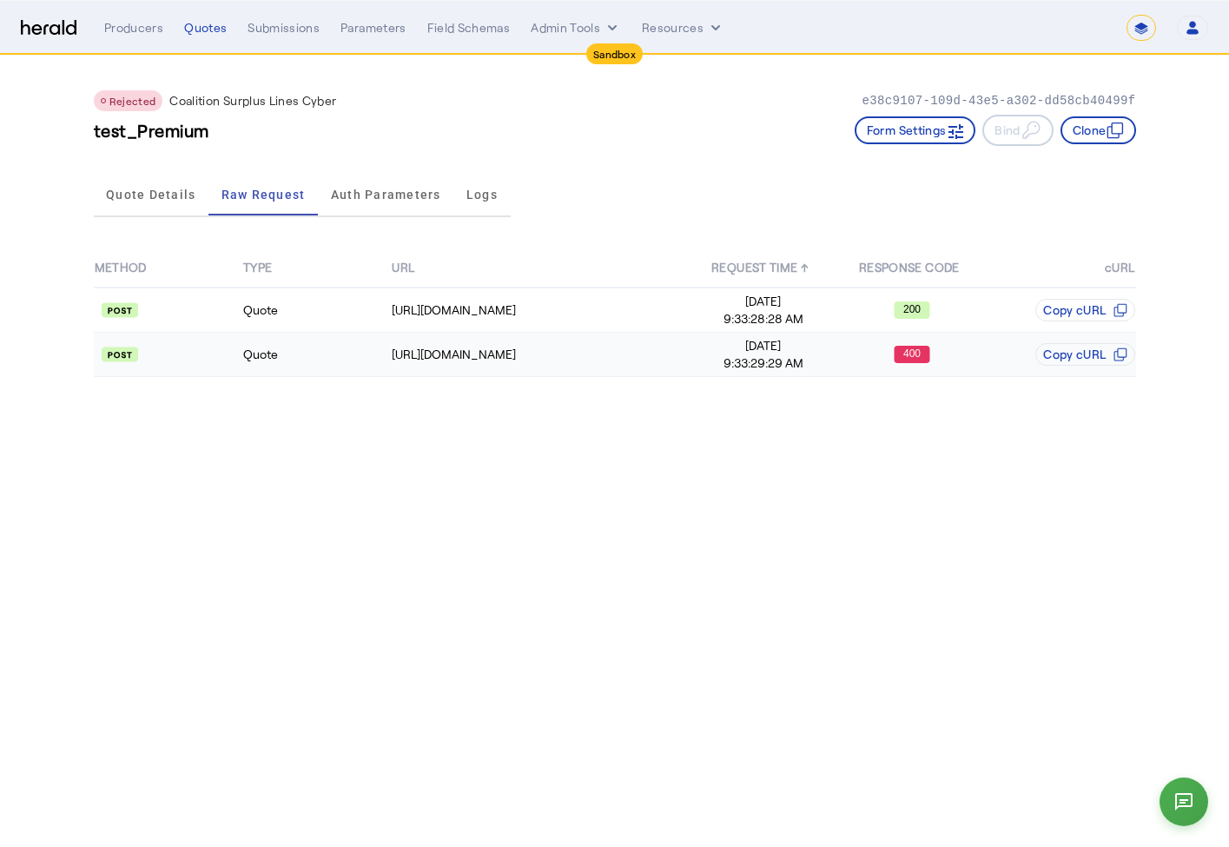
click at [272, 374] on td "Quote" at bounding box center [316, 355] width 149 height 44
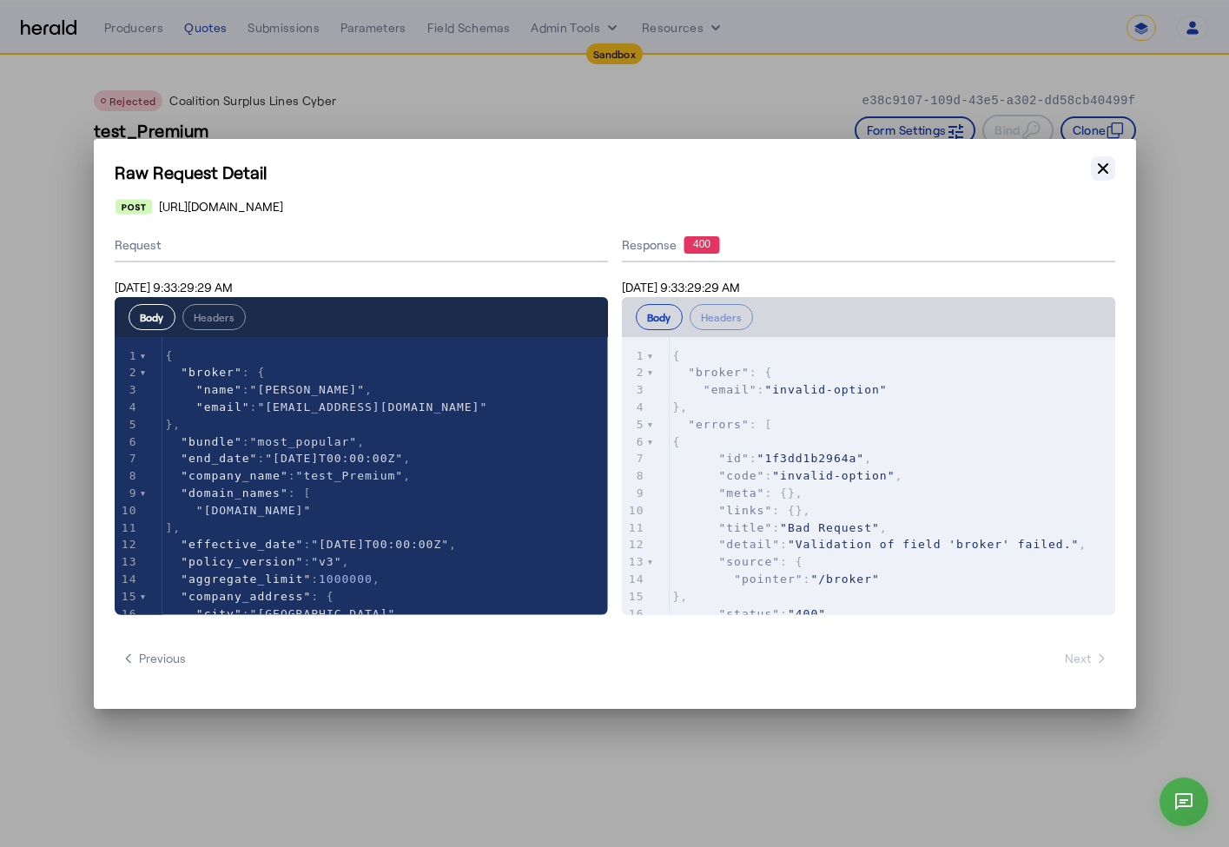
click at [1099, 160] on icon "button" at bounding box center [1103, 168] width 17 height 17
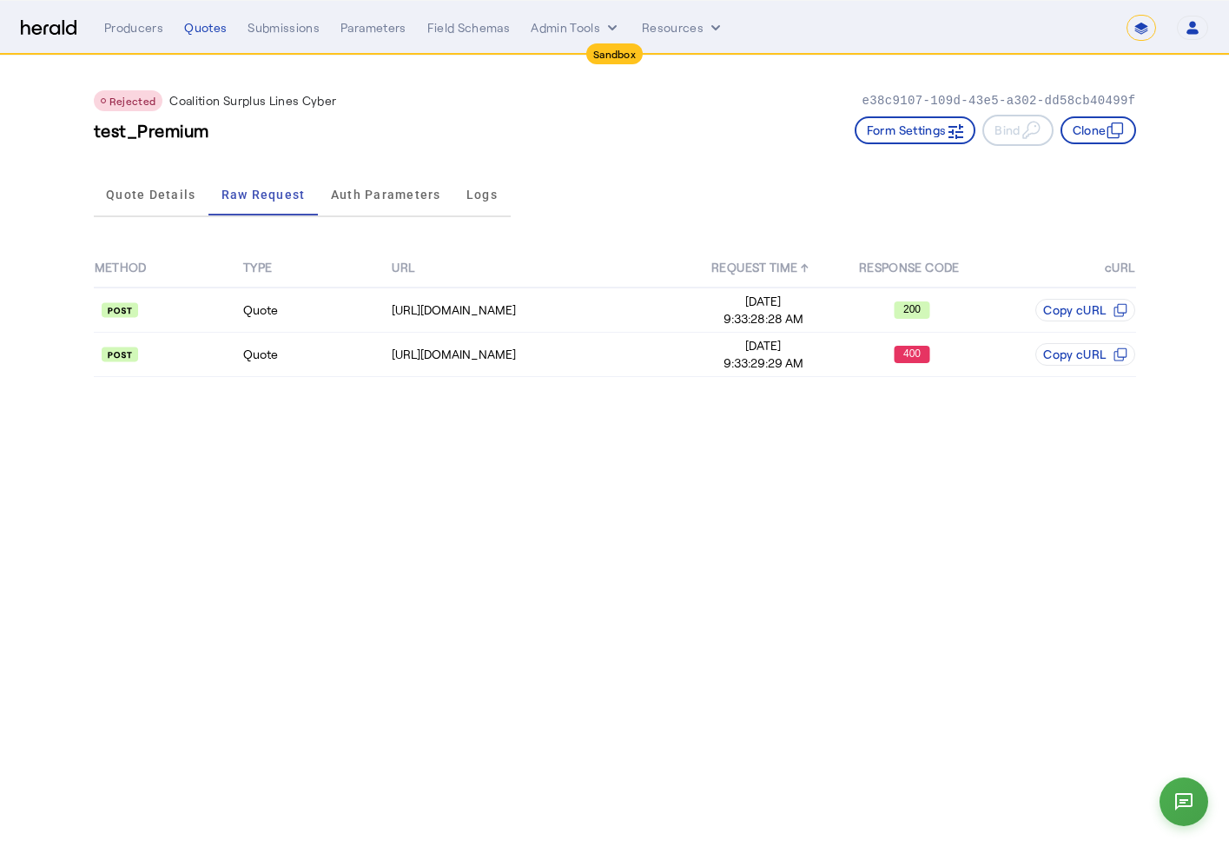
click at [1141, 17] on select "**********" at bounding box center [1142, 28] width 30 height 26
select select "**********"
click at [1127, 15] on select "**********" at bounding box center [1142, 28] width 30 height 26
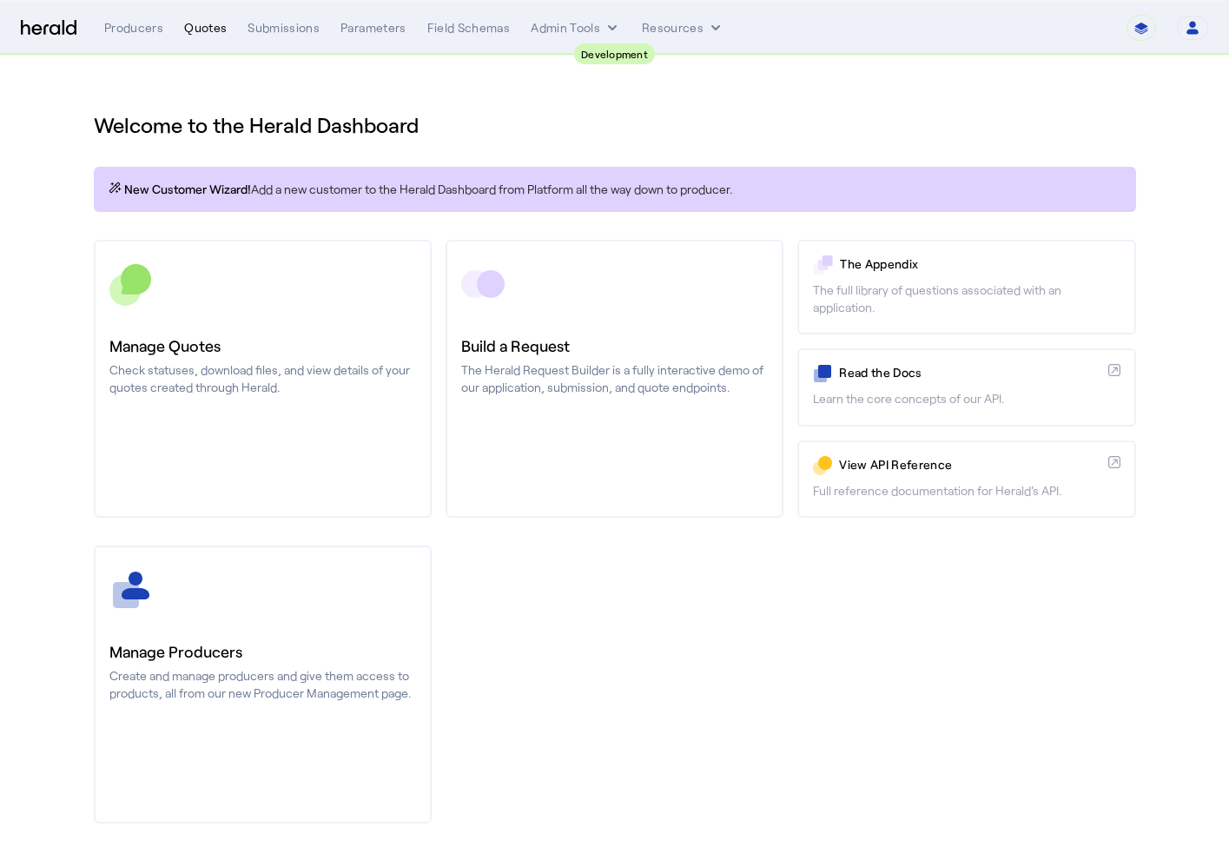
click at [205, 30] on div "Quotes" at bounding box center [205, 27] width 43 height 17
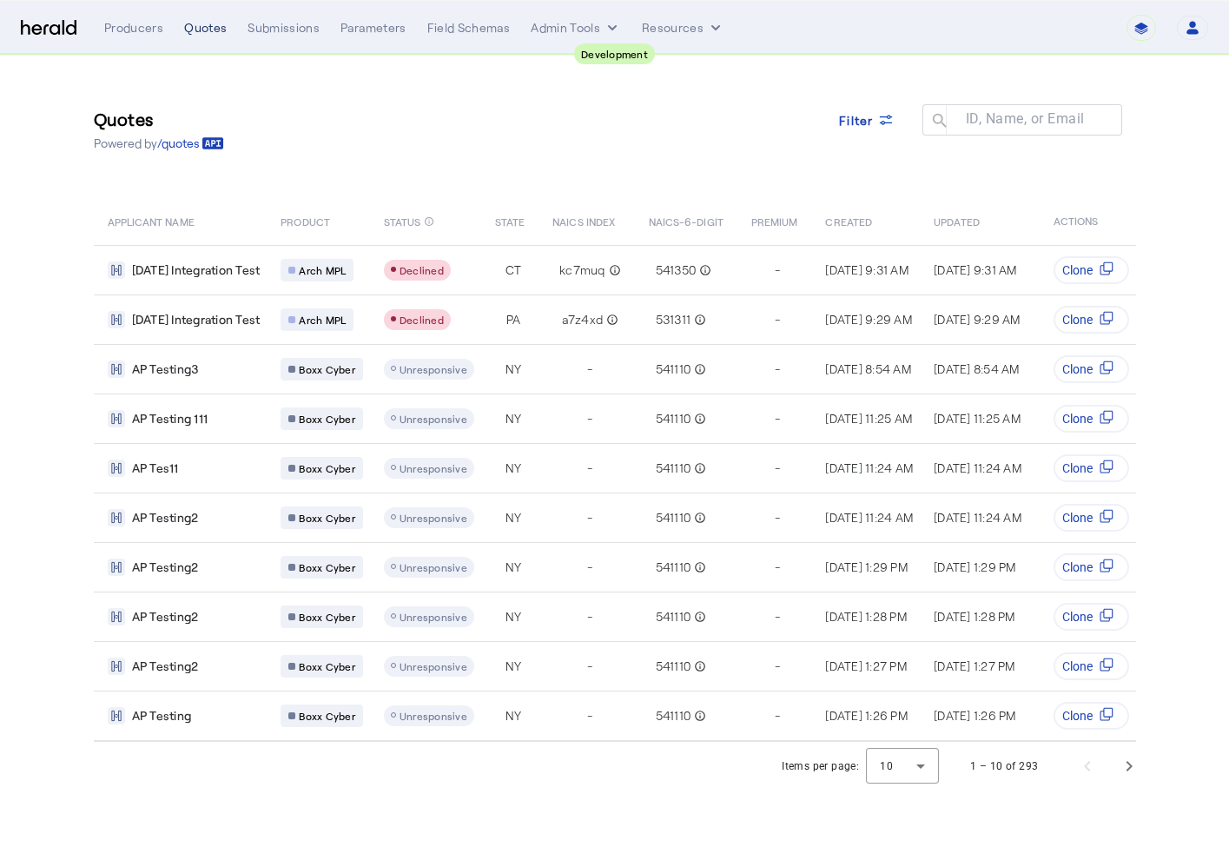
click at [203, 22] on div "Quotes" at bounding box center [205, 27] width 43 height 17
click at [1137, 37] on select "**********" at bounding box center [1142, 28] width 30 height 26
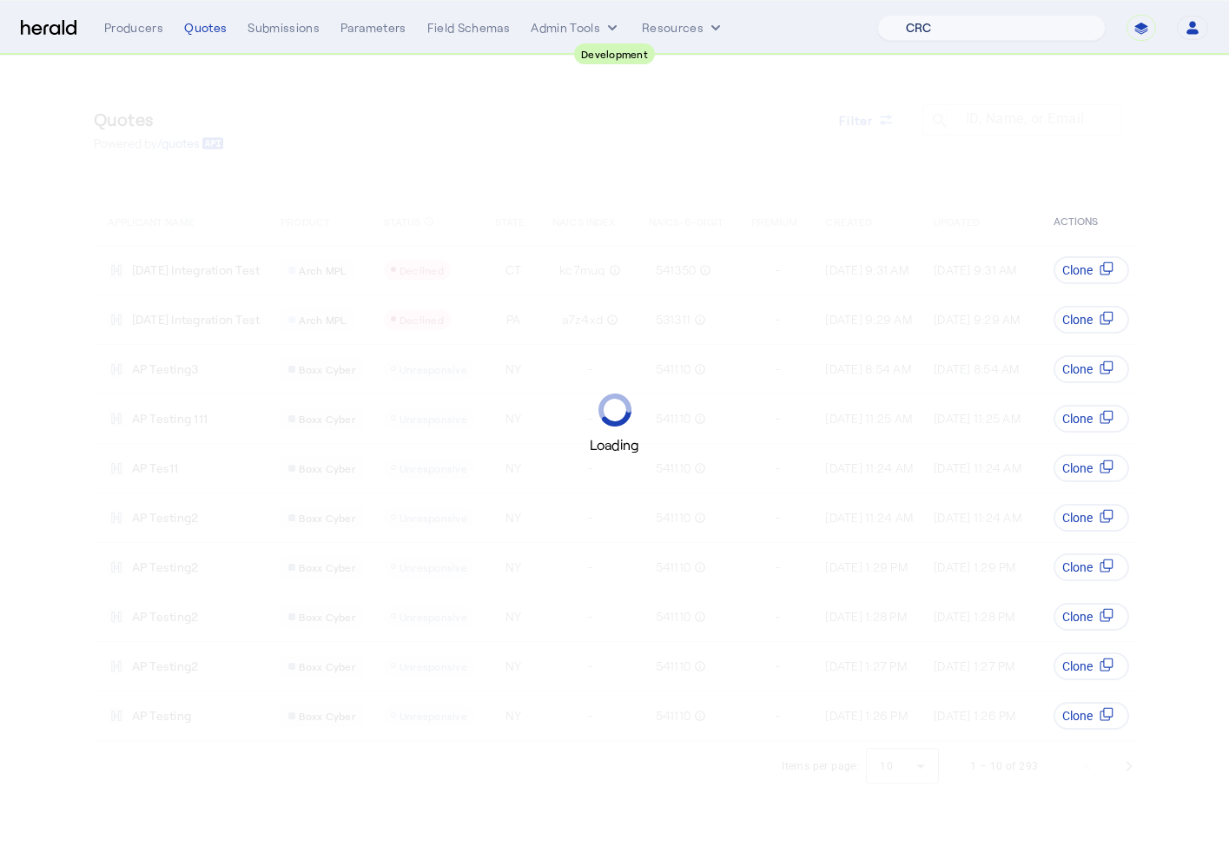
click at [1057, 26] on select "1 Fort A Demo Platform A New Platform Test Bam Batch Test Platform Beep Beep Bo…" at bounding box center [991, 28] width 228 height 26
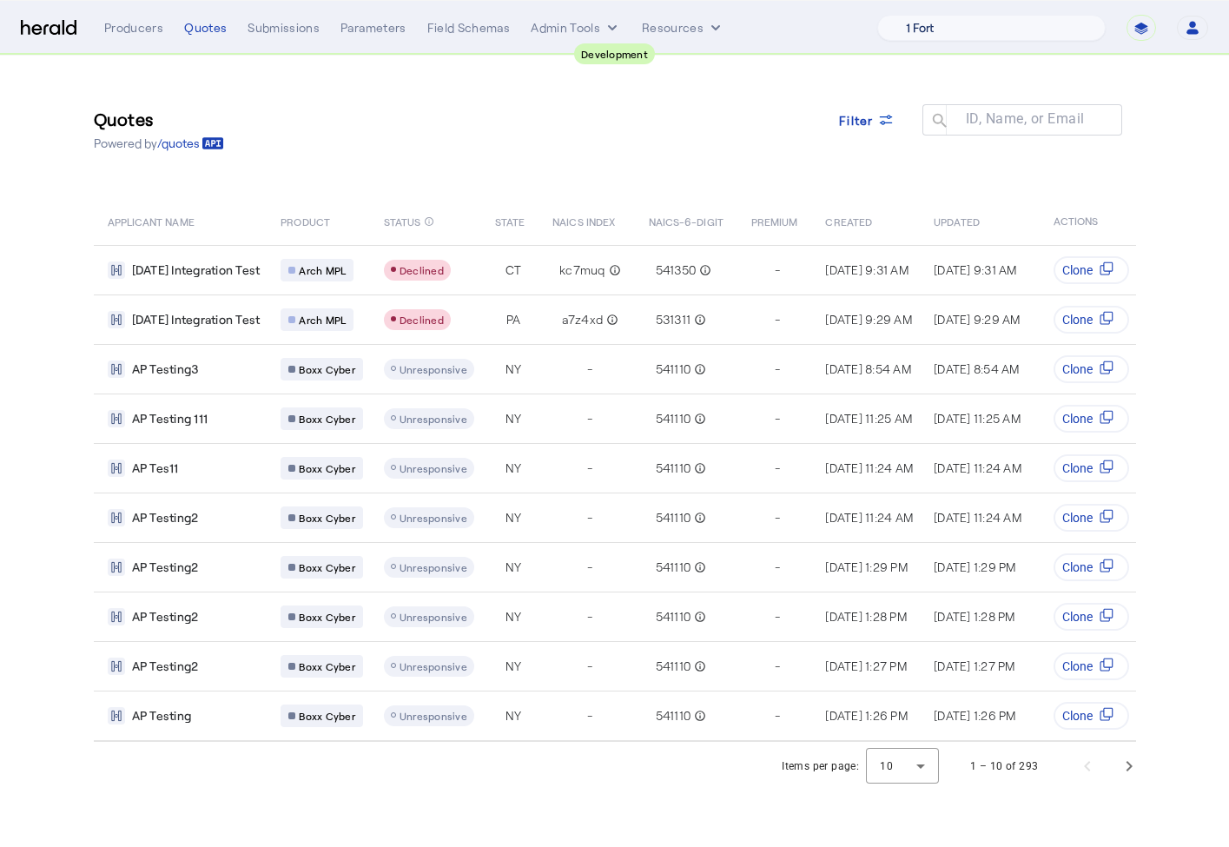
select select "pfm_2v8p_herald_api"
click at [922, 15] on select "1 Fort A Demo Platform A New Platform Test Bam Batch Test Platform Beep Beep Bo…" at bounding box center [991, 28] width 228 height 26
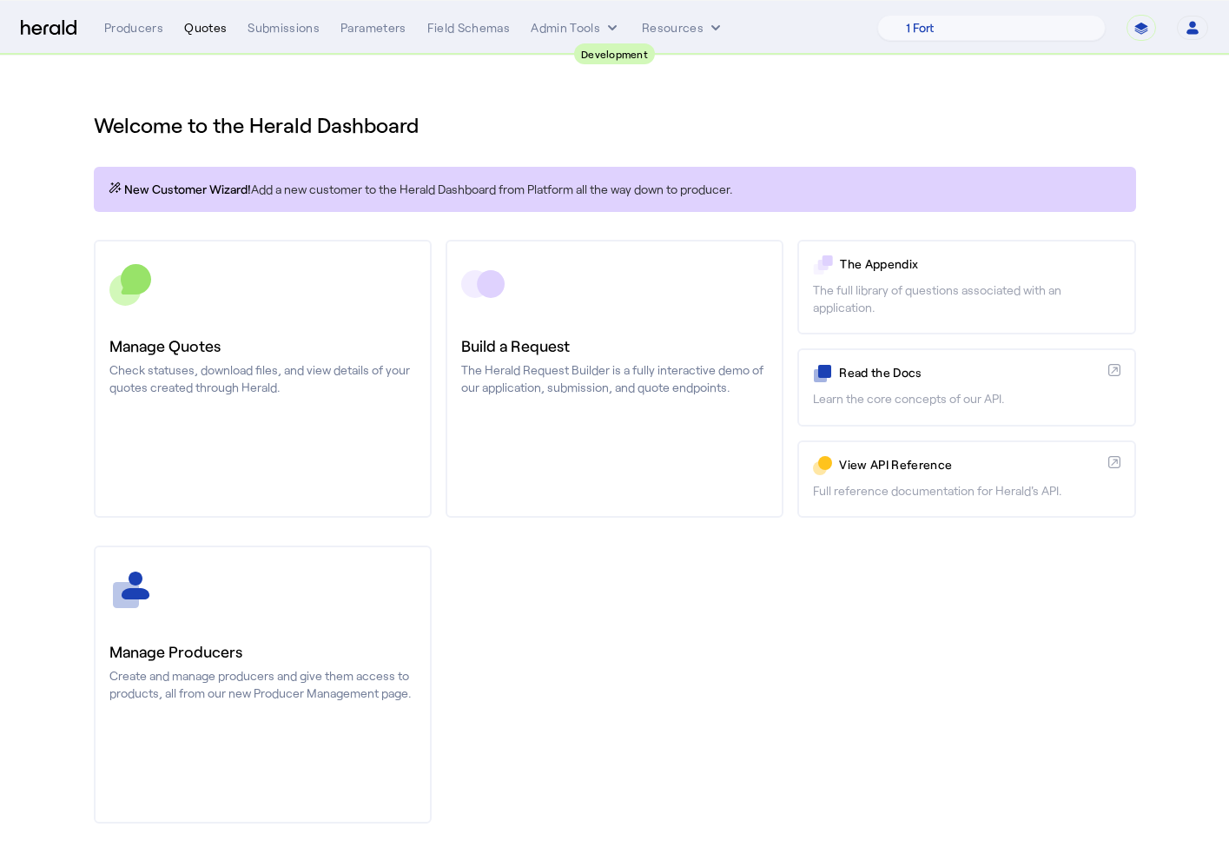
click at [194, 34] on div "Quotes" at bounding box center [205, 27] width 43 height 17
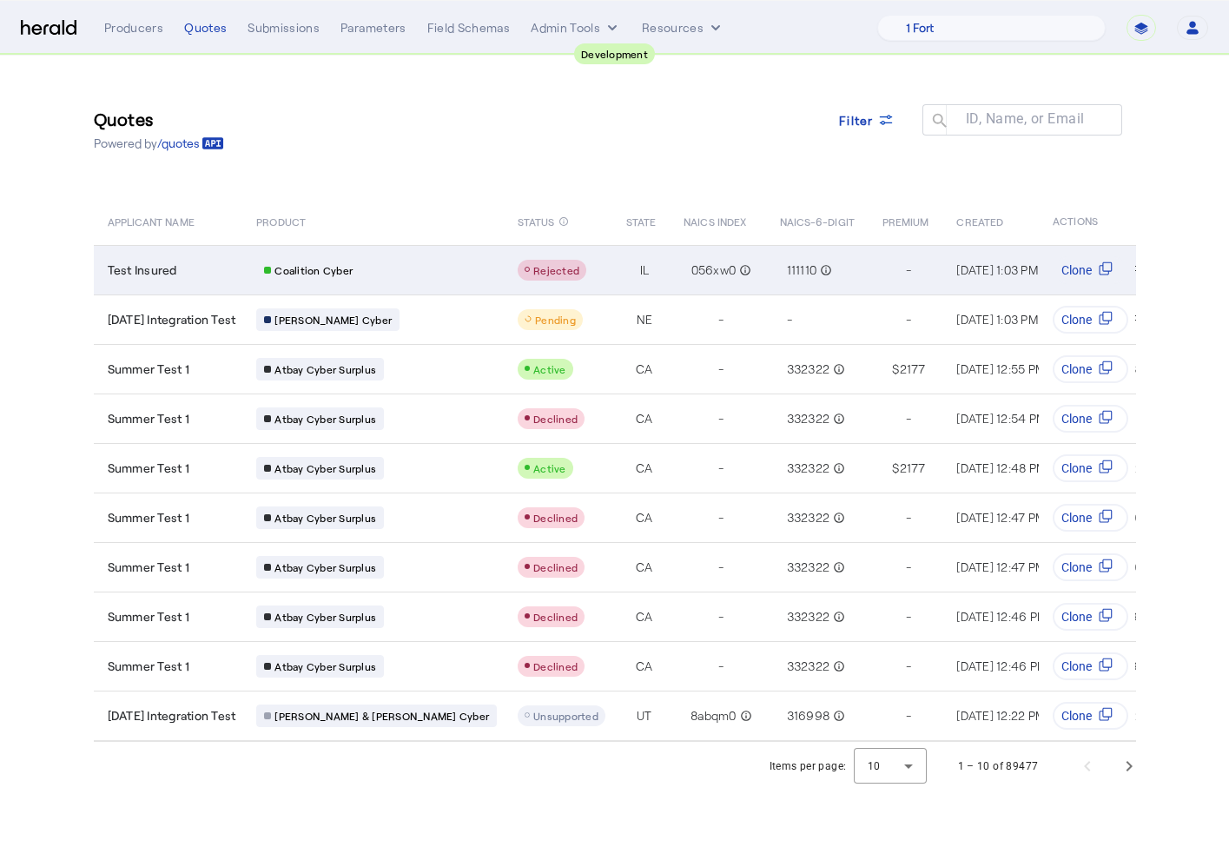
click at [225, 268] on div "Test Insured" at bounding box center [172, 269] width 129 height 17
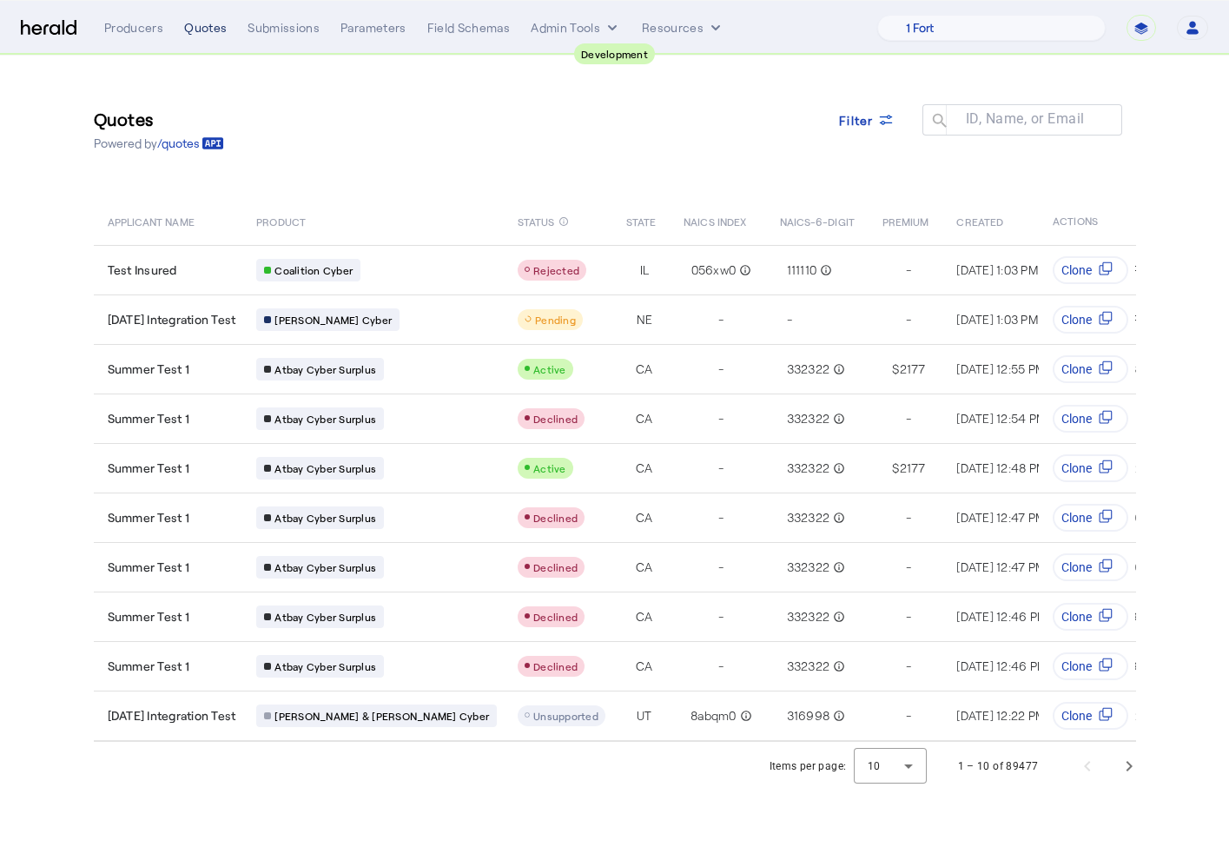
click at [210, 24] on div "Quotes" at bounding box center [205, 27] width 43 height 17
click at [877, 100] on span at bounding box center [866, 120] width 83 height 42
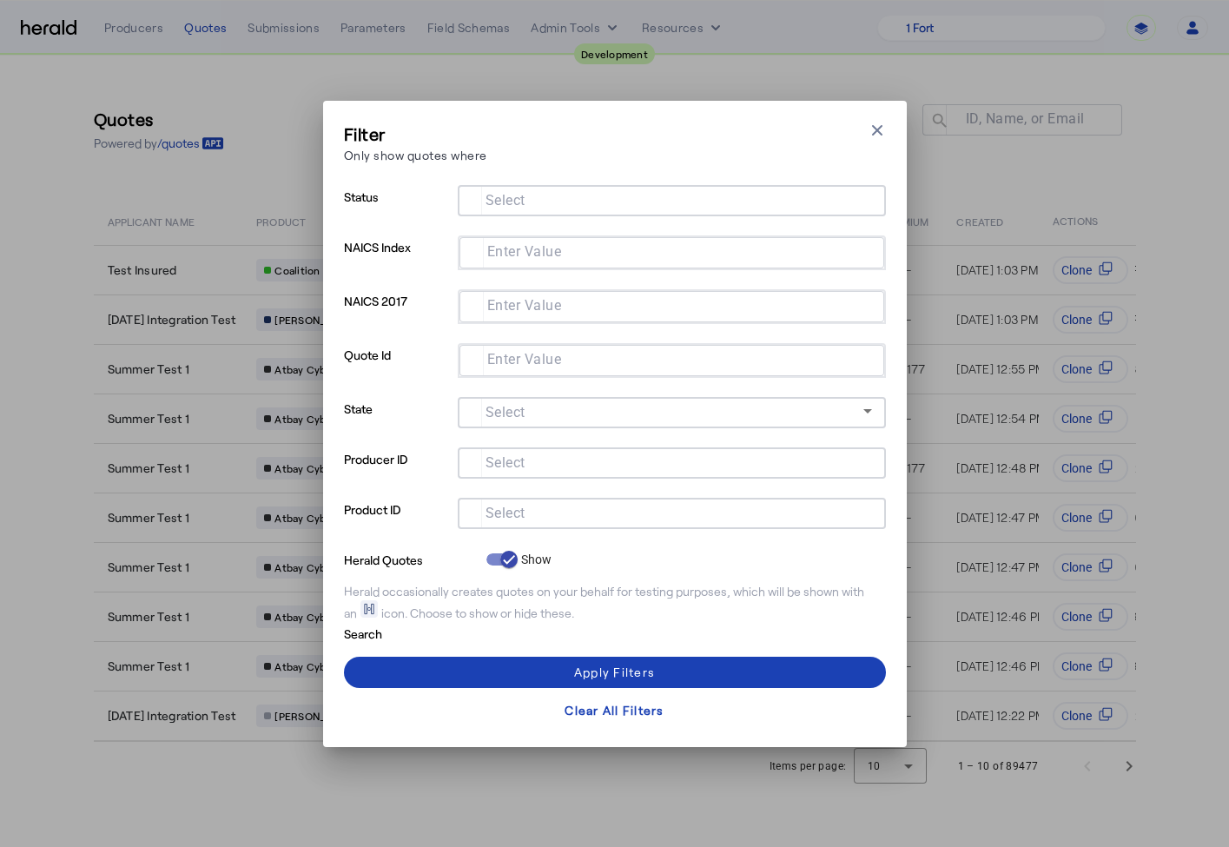
click at [610, 523] on div at bounding box center [672, 513] width 400 height 31
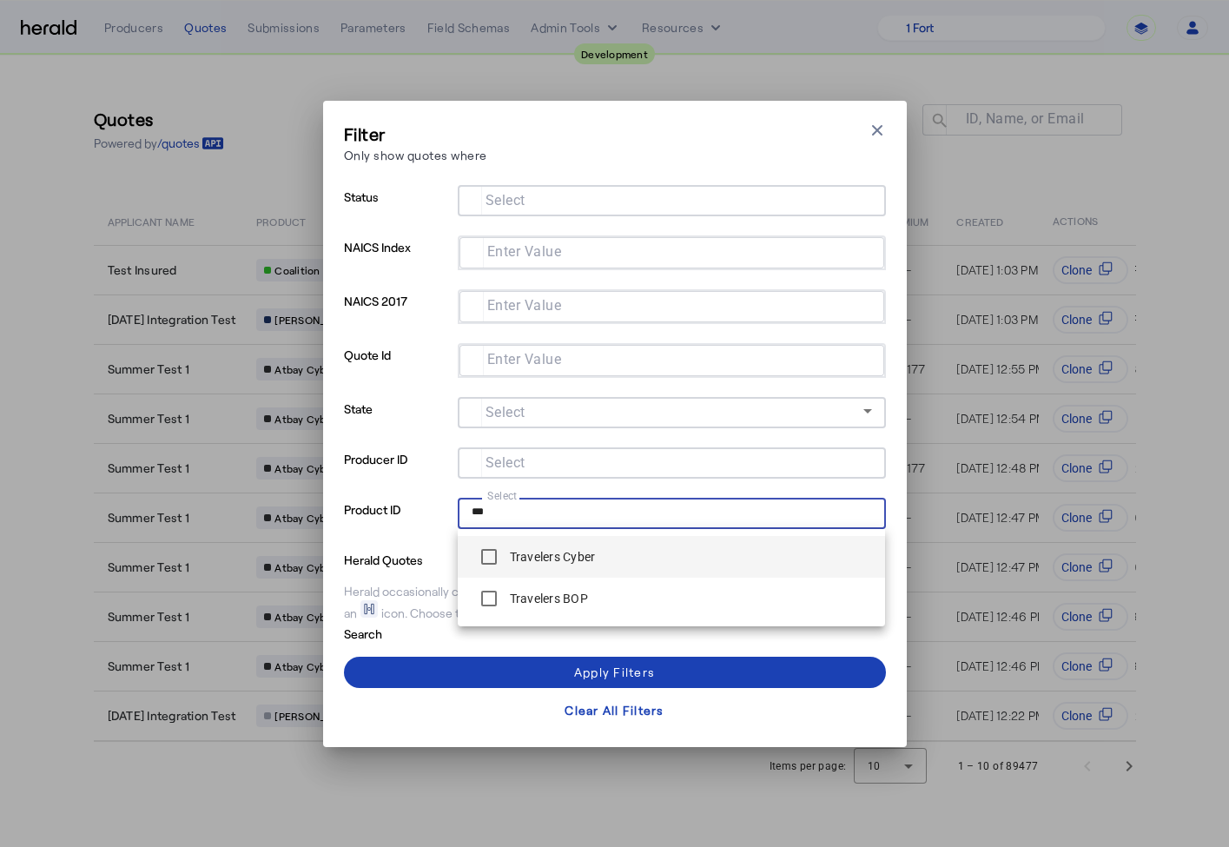
type input "***"
click at [581, 557] on label "Travelers Cyber" at bounding box center [550, 556] width 89 height 17
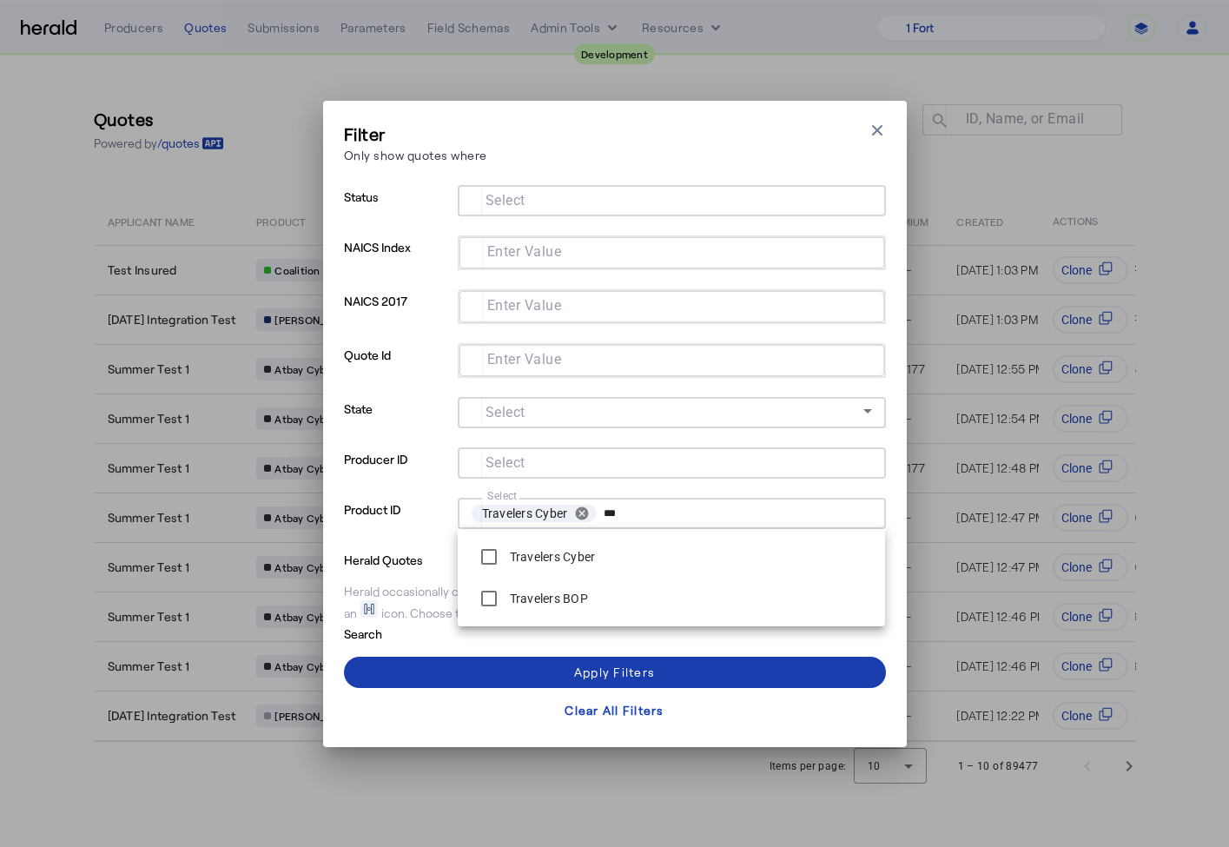
click at [497, 672] on span at bounding box center [615, 672] width 542 height 42
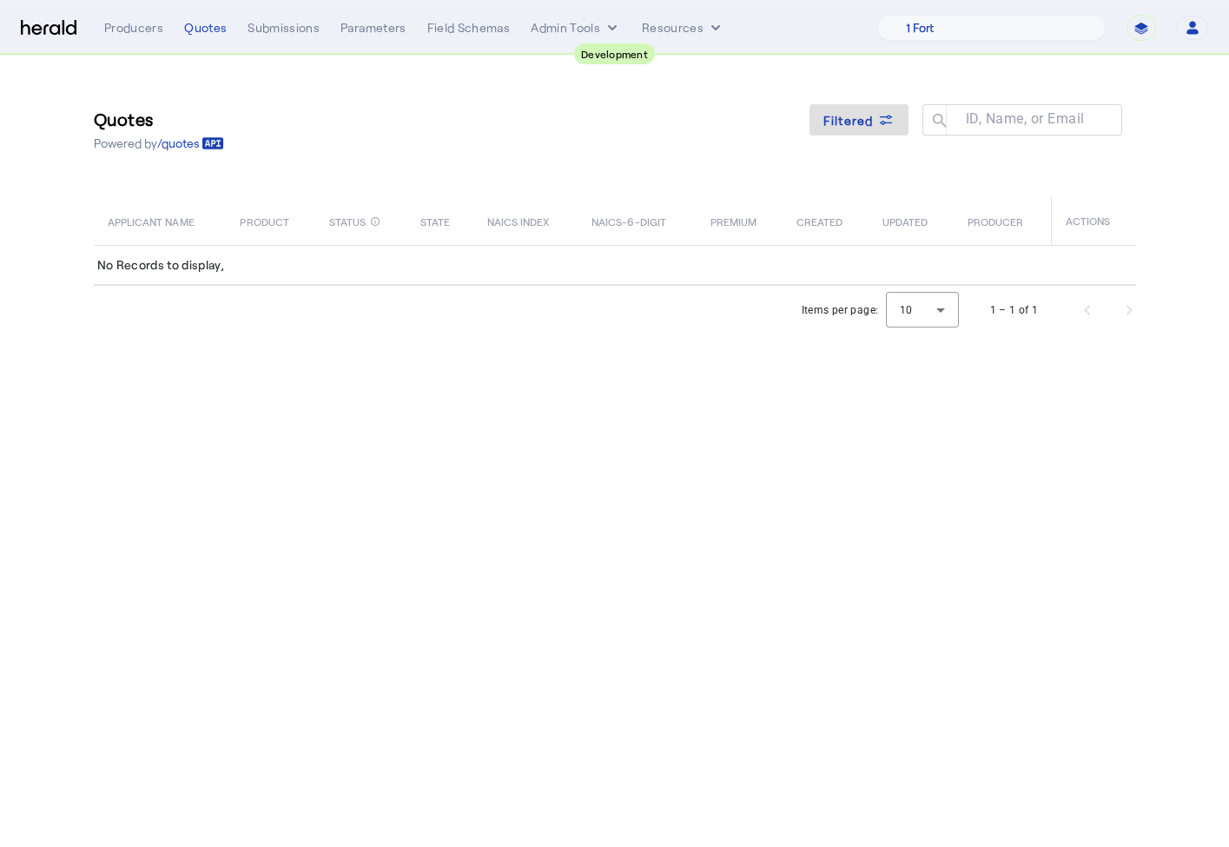
click at [1189, 33] on icon "button" at bounding box center [1193, 31] width 12 height 5
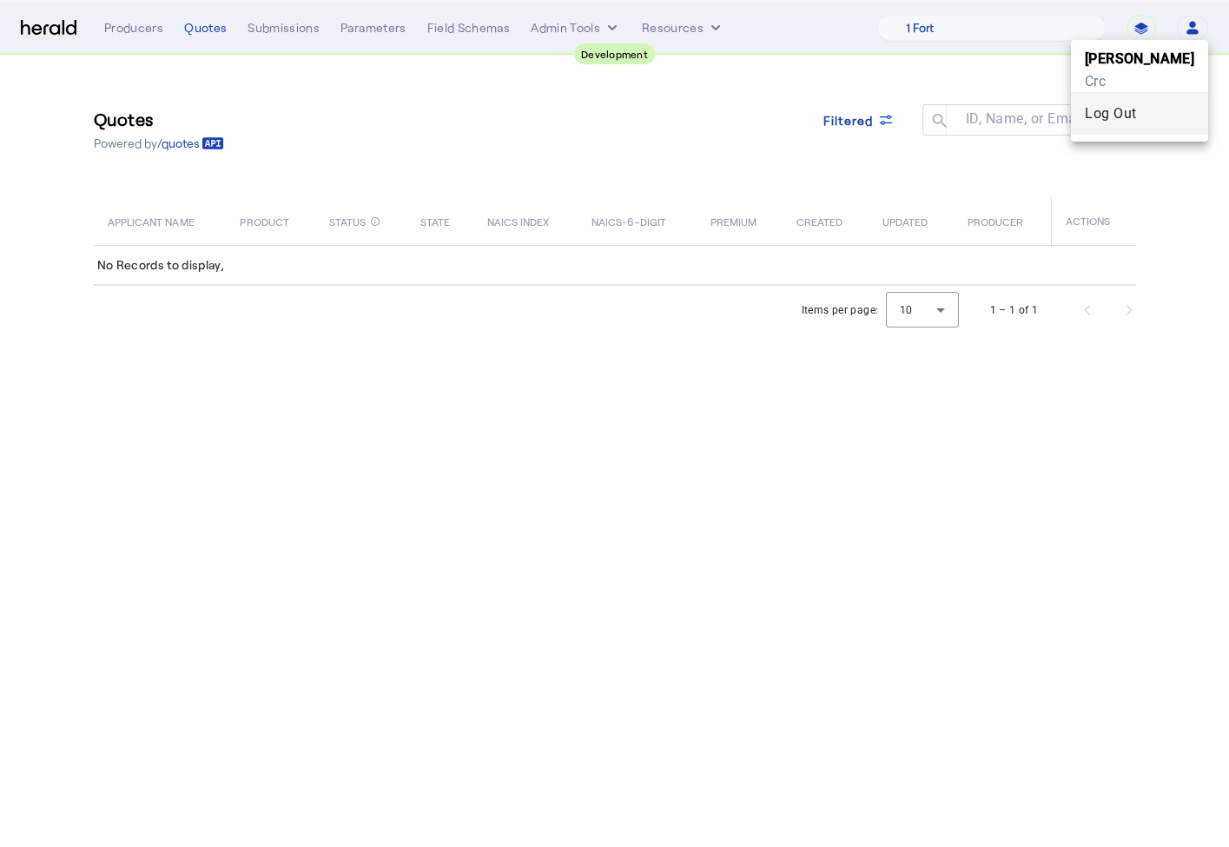
click at [1142, 111] on div "Log Out" at bounding box center [1139, 113] width 109 height 21
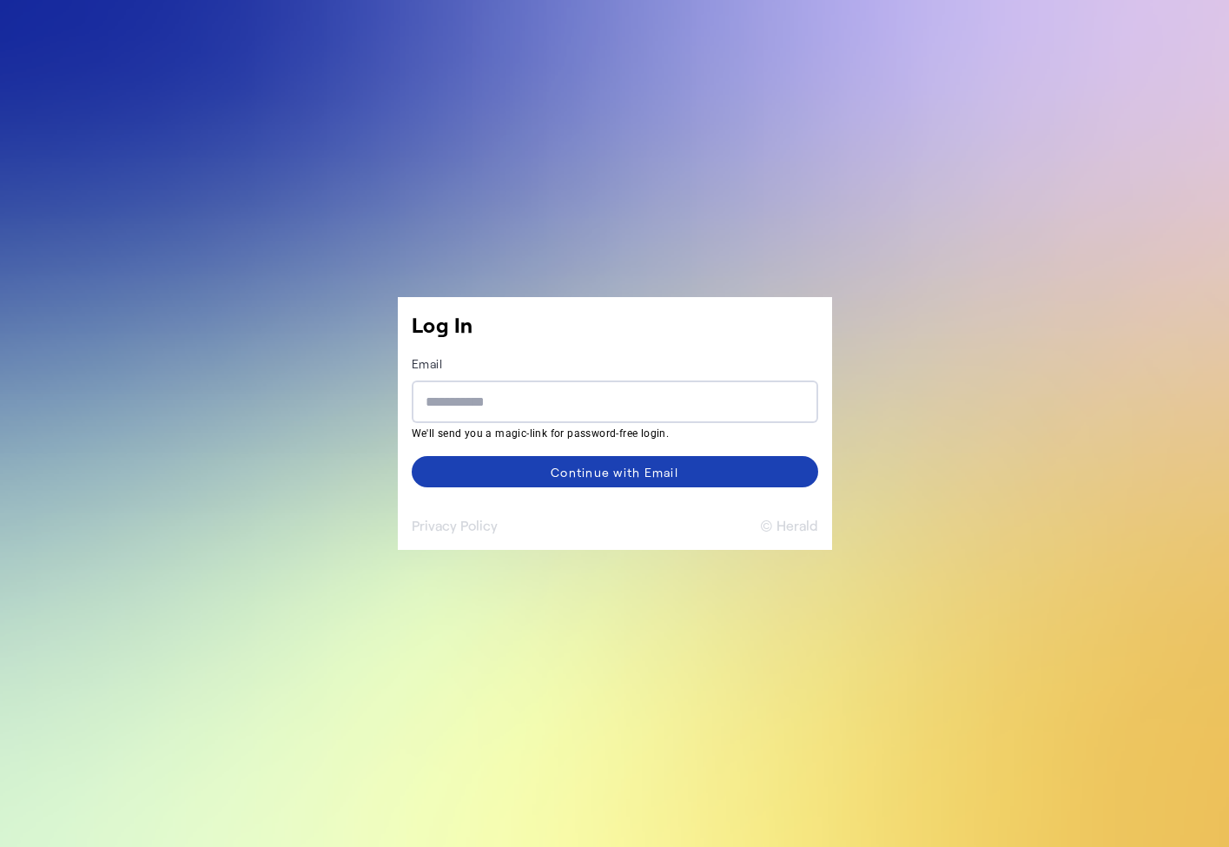
click at [773, 527] on button "© Herald" at bounding box center [789, 525] width 58 height 21
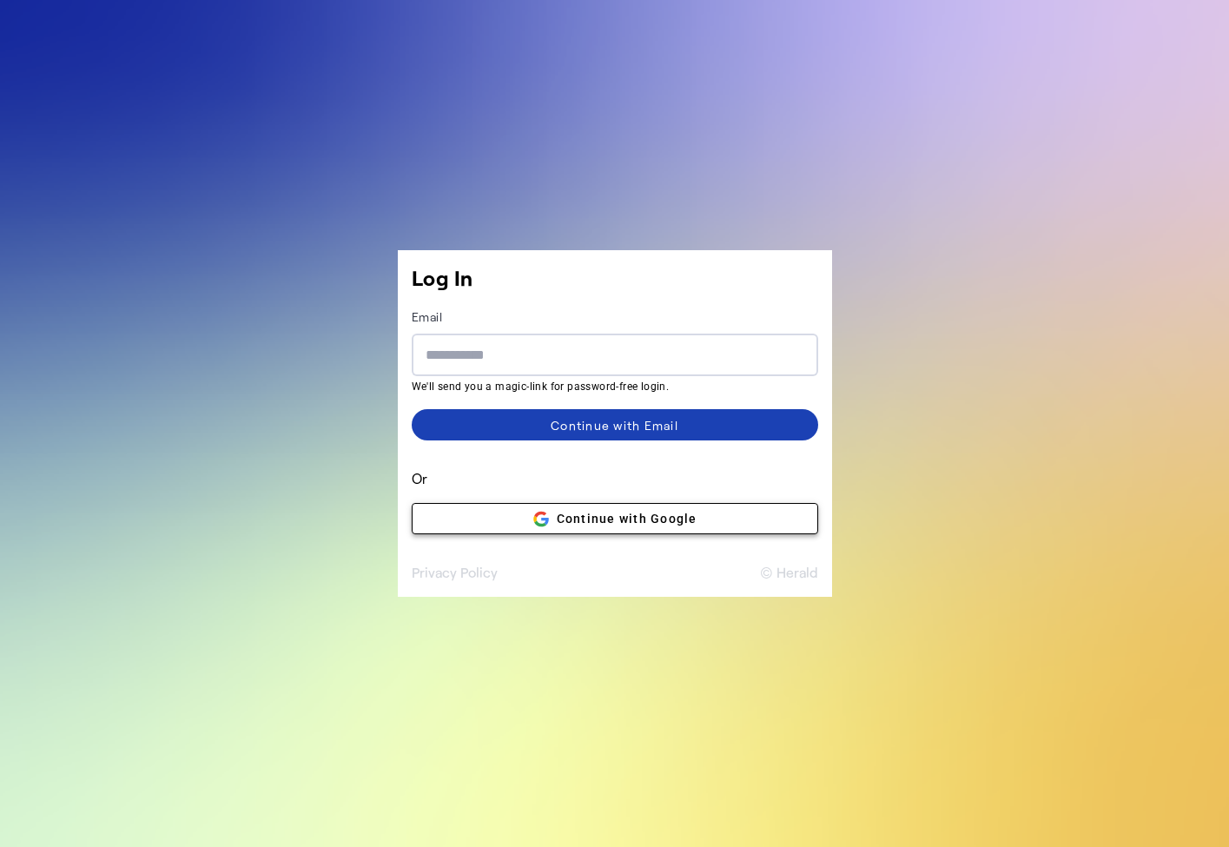
click at [701, 533] on span at bounding box center [615, 519] width 405 height 42
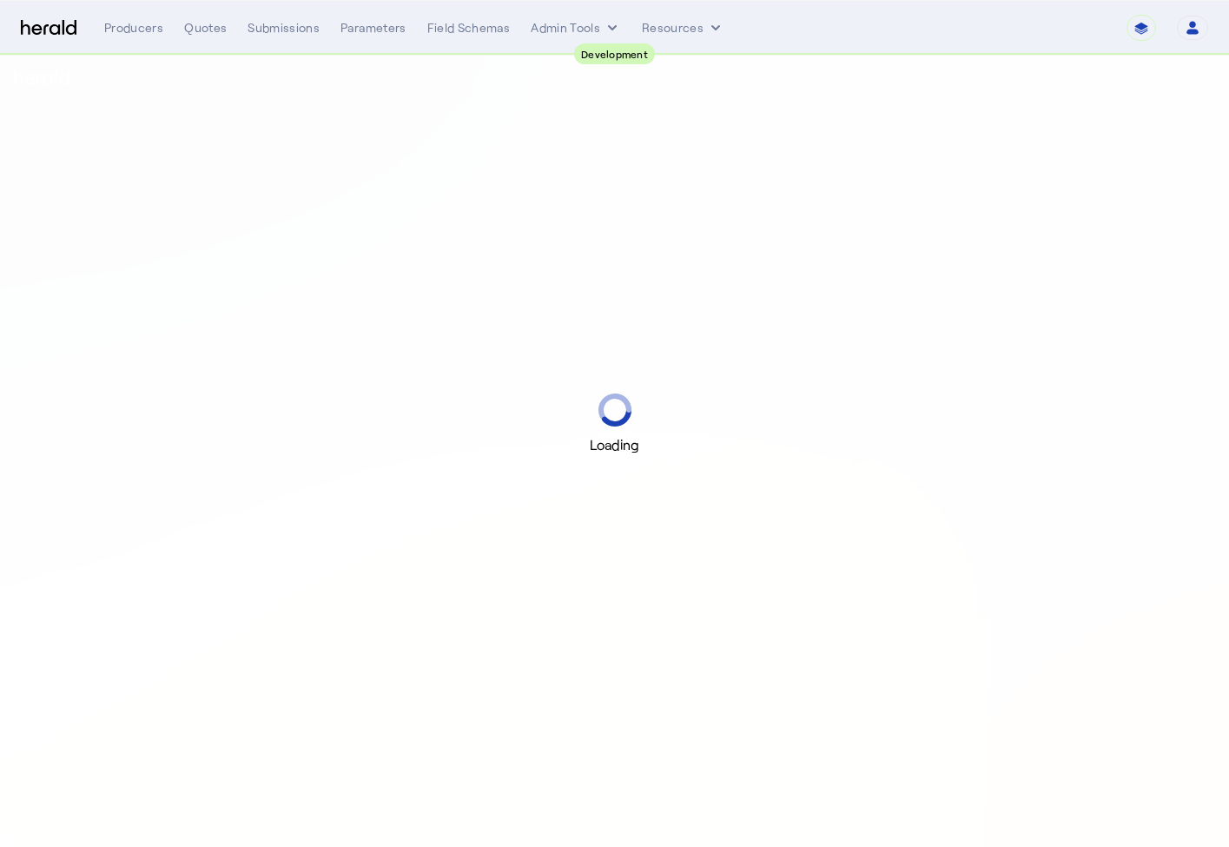
select select "pfm_2v8p_herald_api"
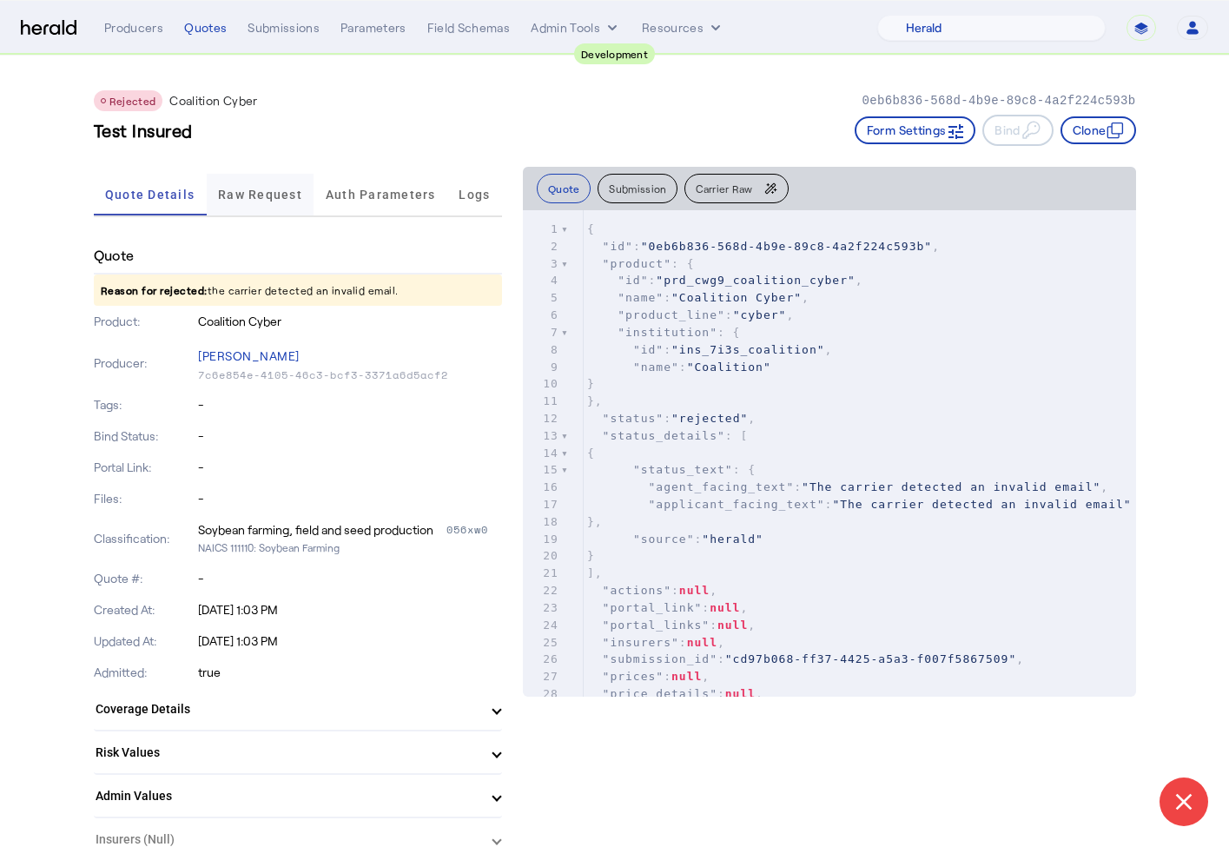
click at [234, 198] on span "Raw Request" at bounding box center [260, 194] width 84 height 12
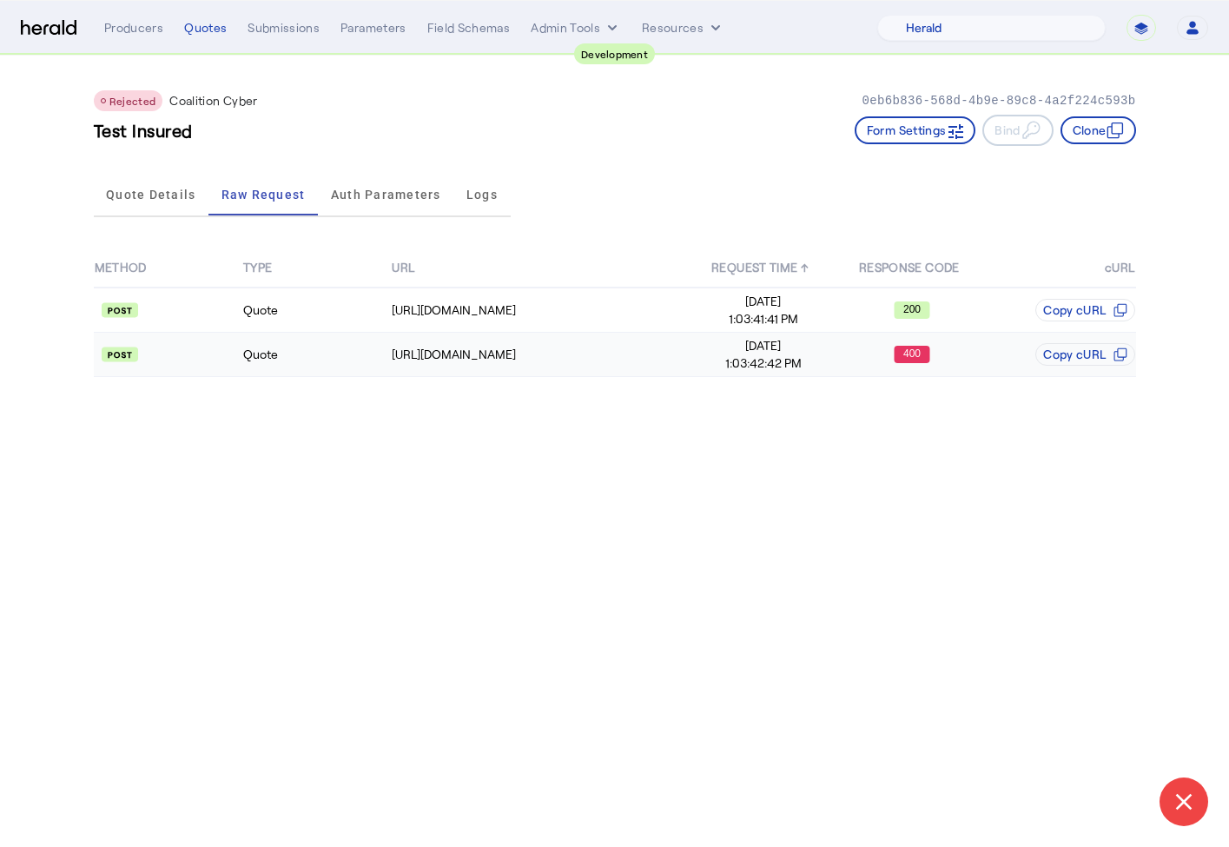
click at [206, 342] on td at bounding box center [168, 355] width 149 height 44
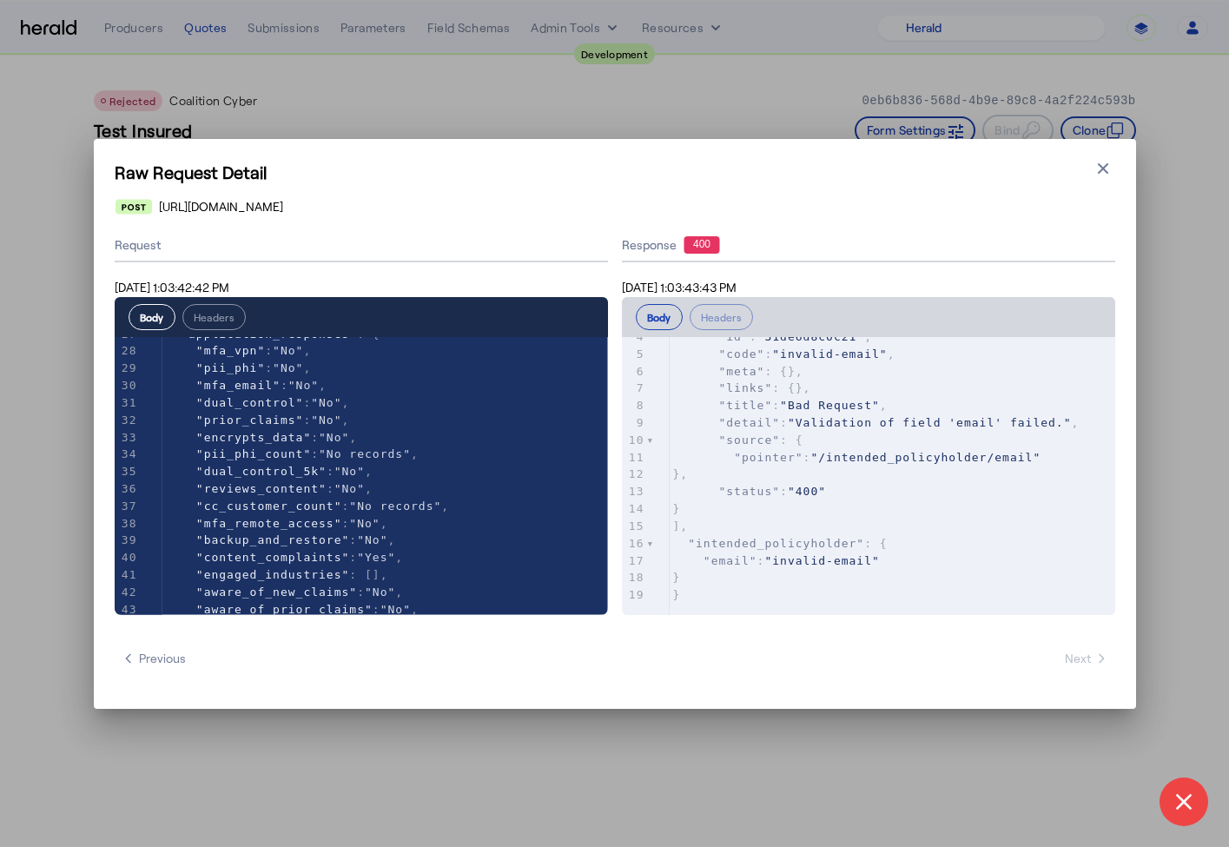
scroll to position [793, 0]
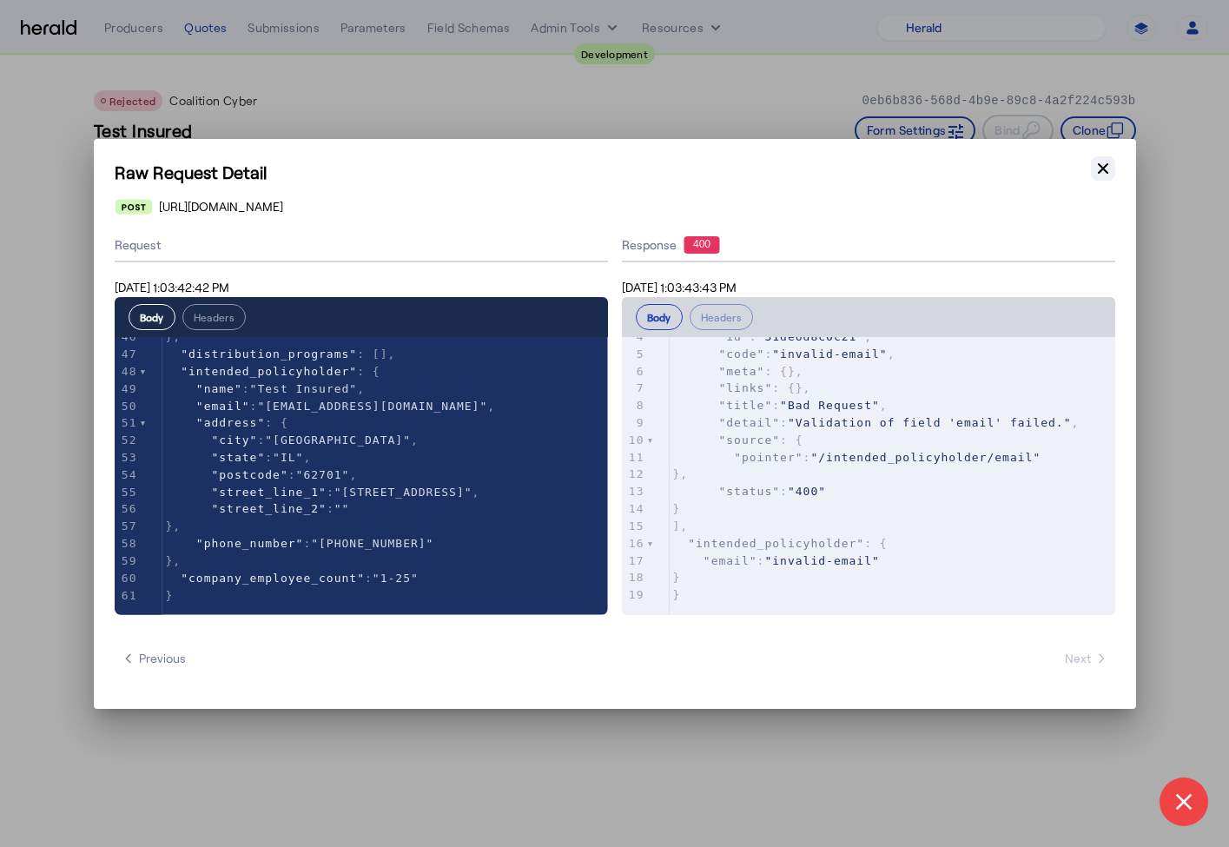
click at [1109, 166] on icon "button" at bounding box center [1103, 168] width 17 height 17
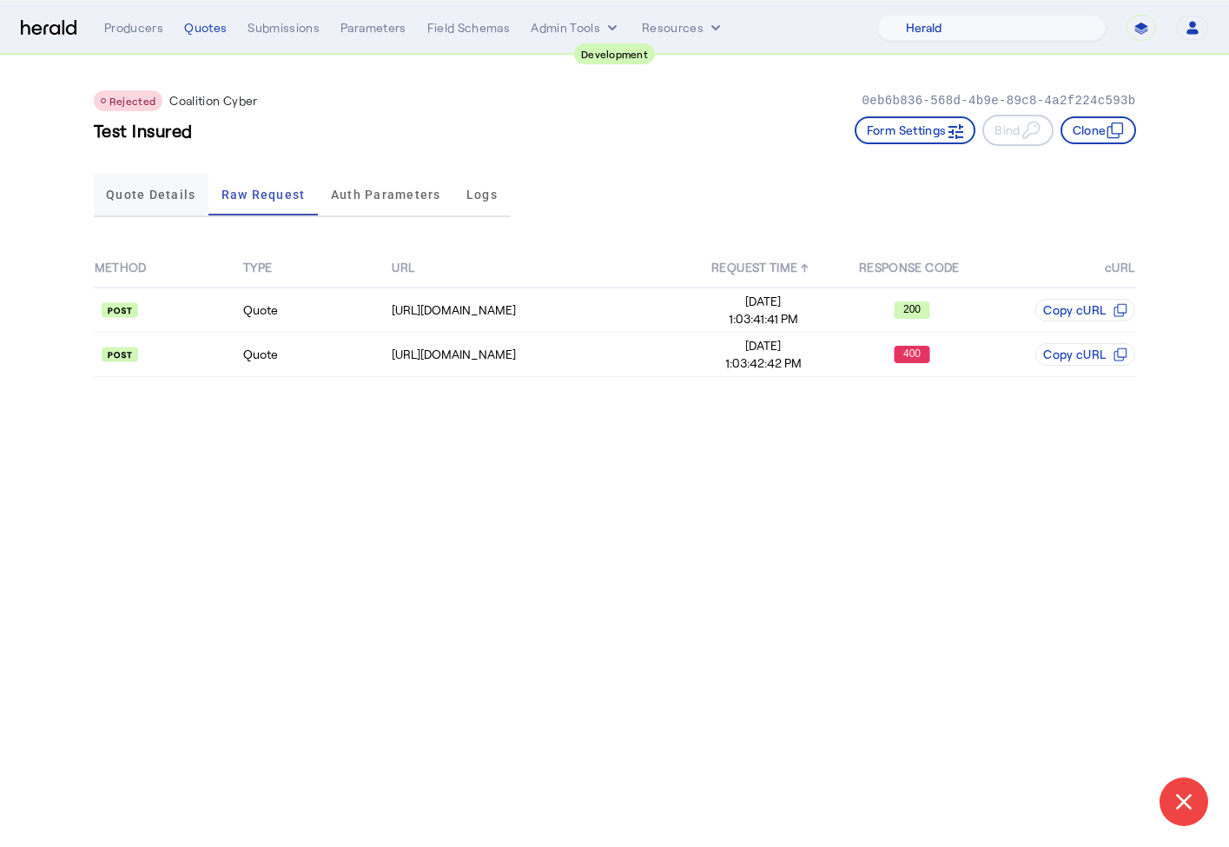
click at [174, 196] on span "Quote Details" at bounding box center [150, 194] width 89 height 12
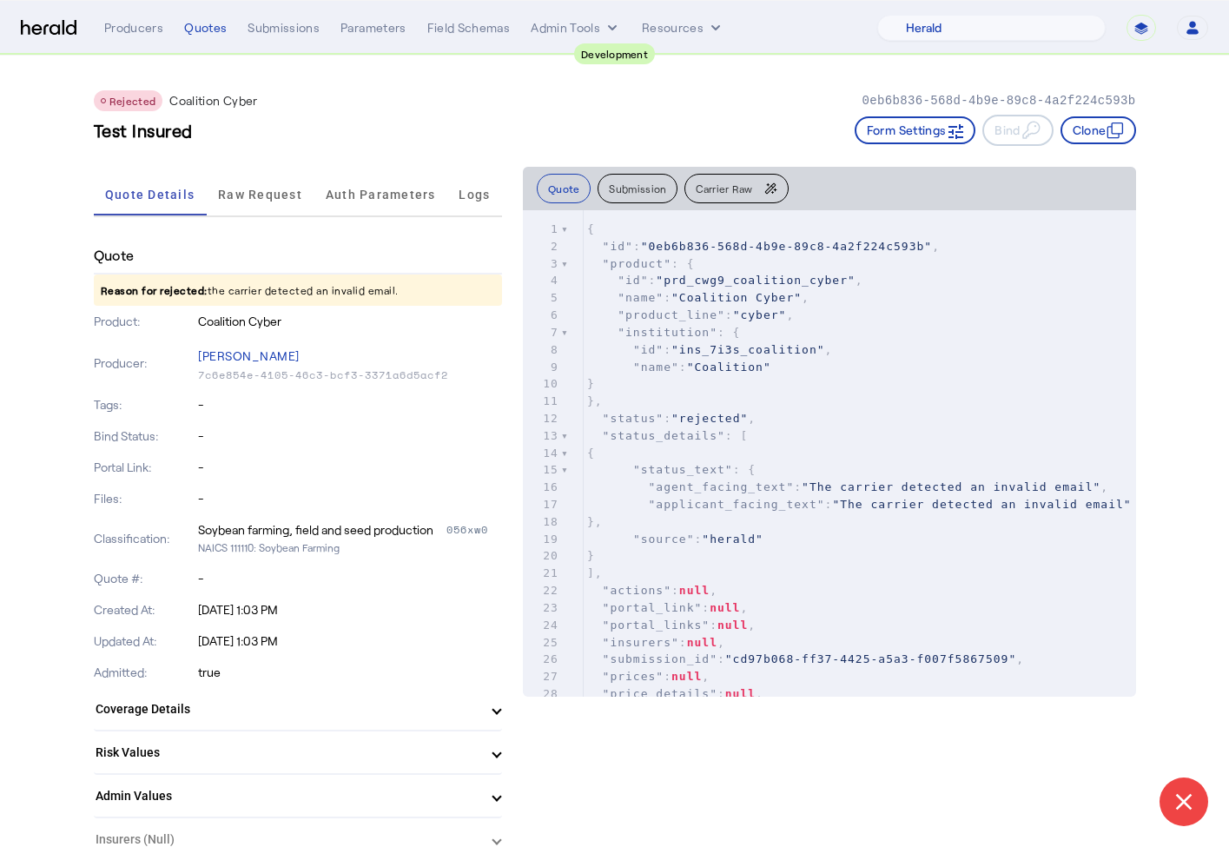
click at [231, 414] on div "Tags: -" at bounding box center [298, 404] width 408 height 31
click at [215, 33] on div "Quotes" at bounding box center [205, 27] width 43 height 17
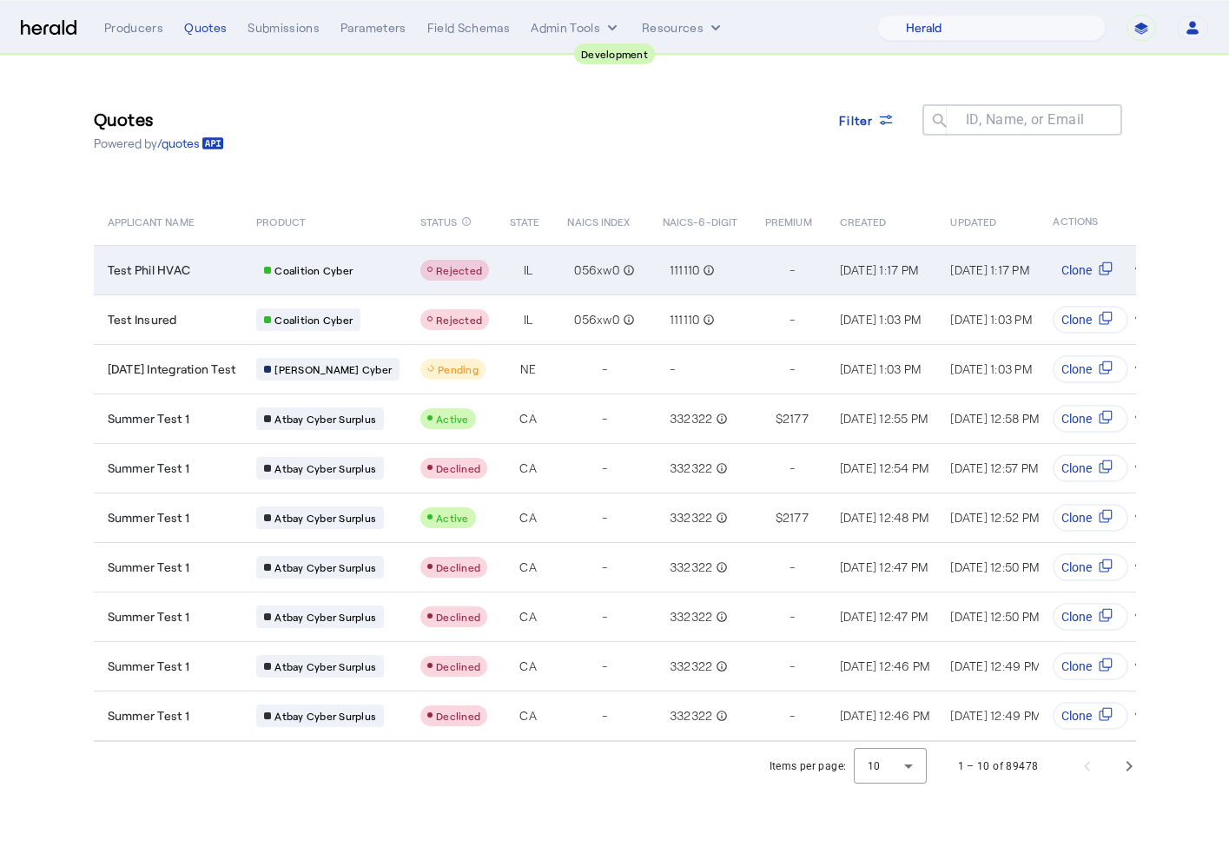
click at [229, 276] on div "Test Phil HVAC" at bounding box center [172, 269] width 129 height 17
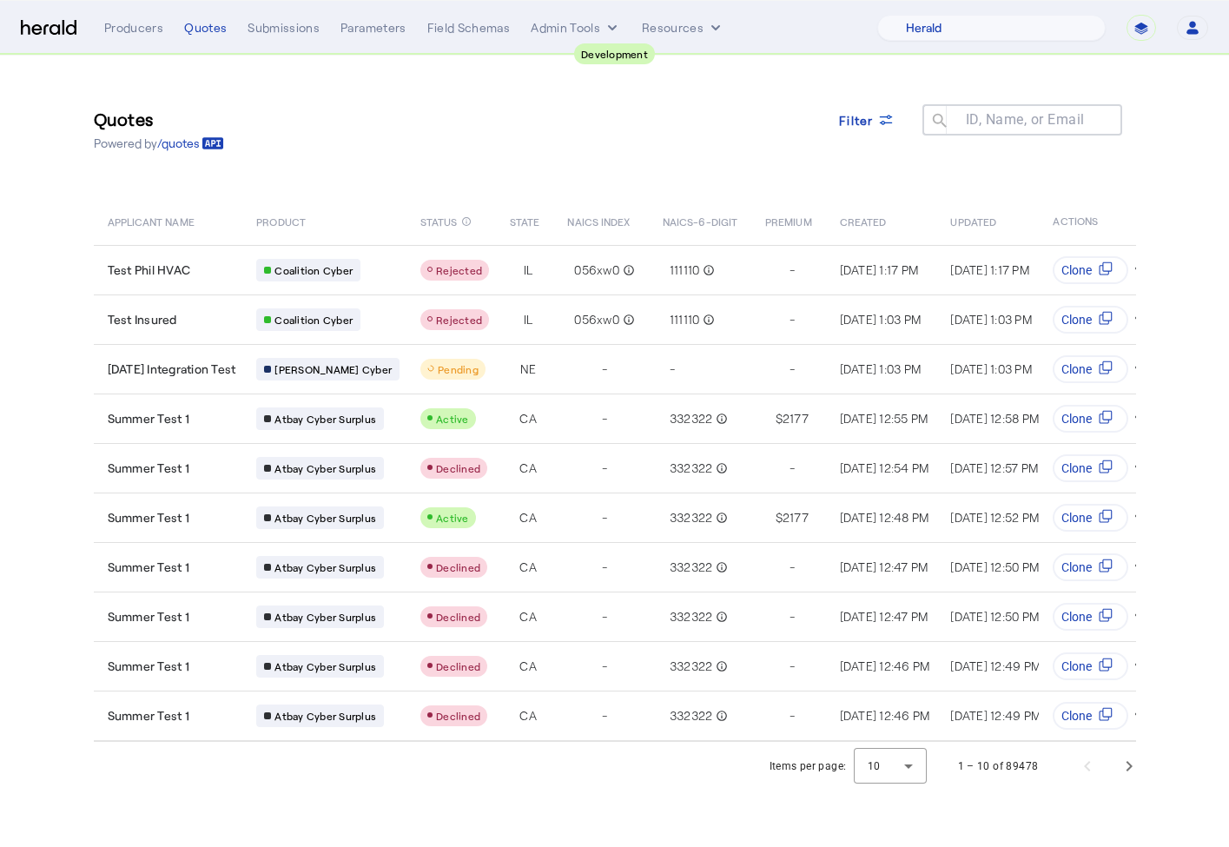
click at [53, 405] on section "Quotes Powered by /quotes Filter ID, Name, or Email search APPLICANT NAME PRODU…" at bounding box center [614, 423] width 1229 height 735
click at [202, 30] on div "Quotes" at bounding box center [205, 27] width 43 height 17
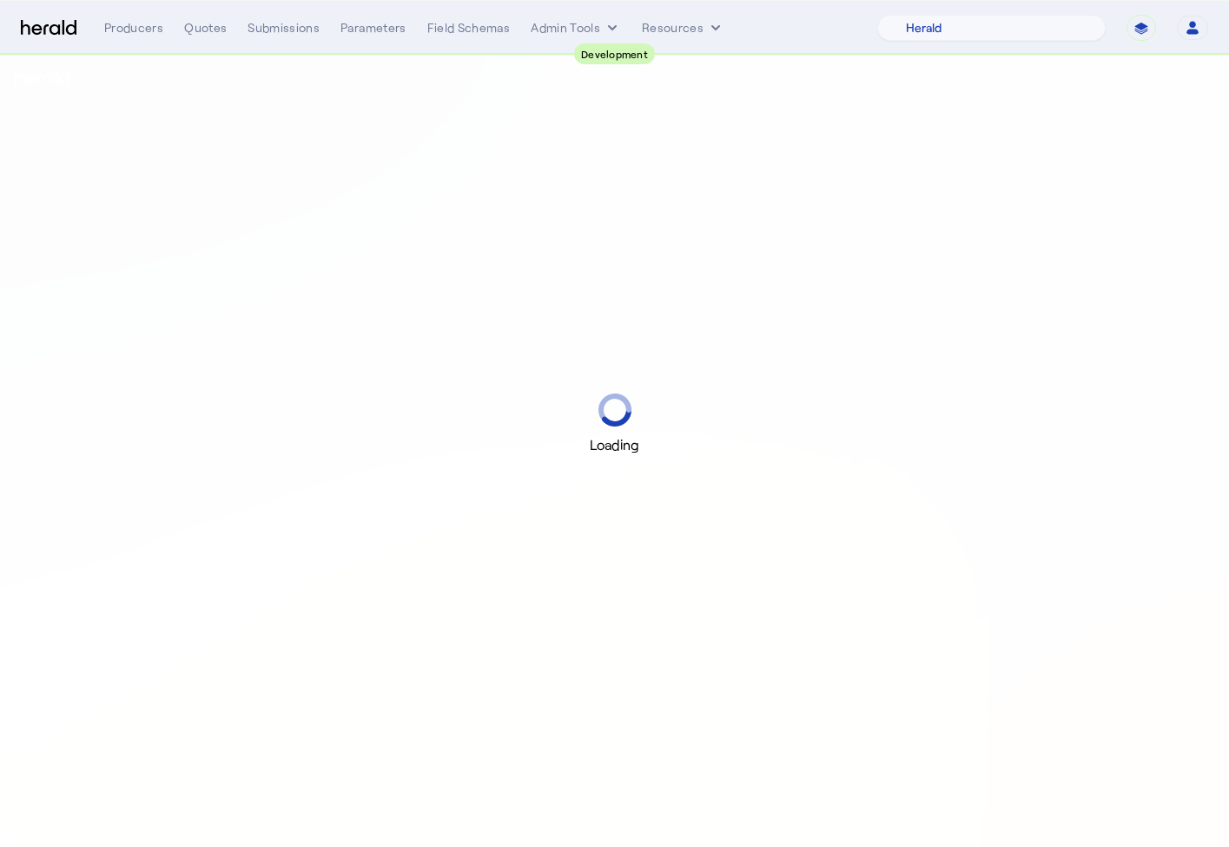
select select "pfm_2v8p_herald_api"
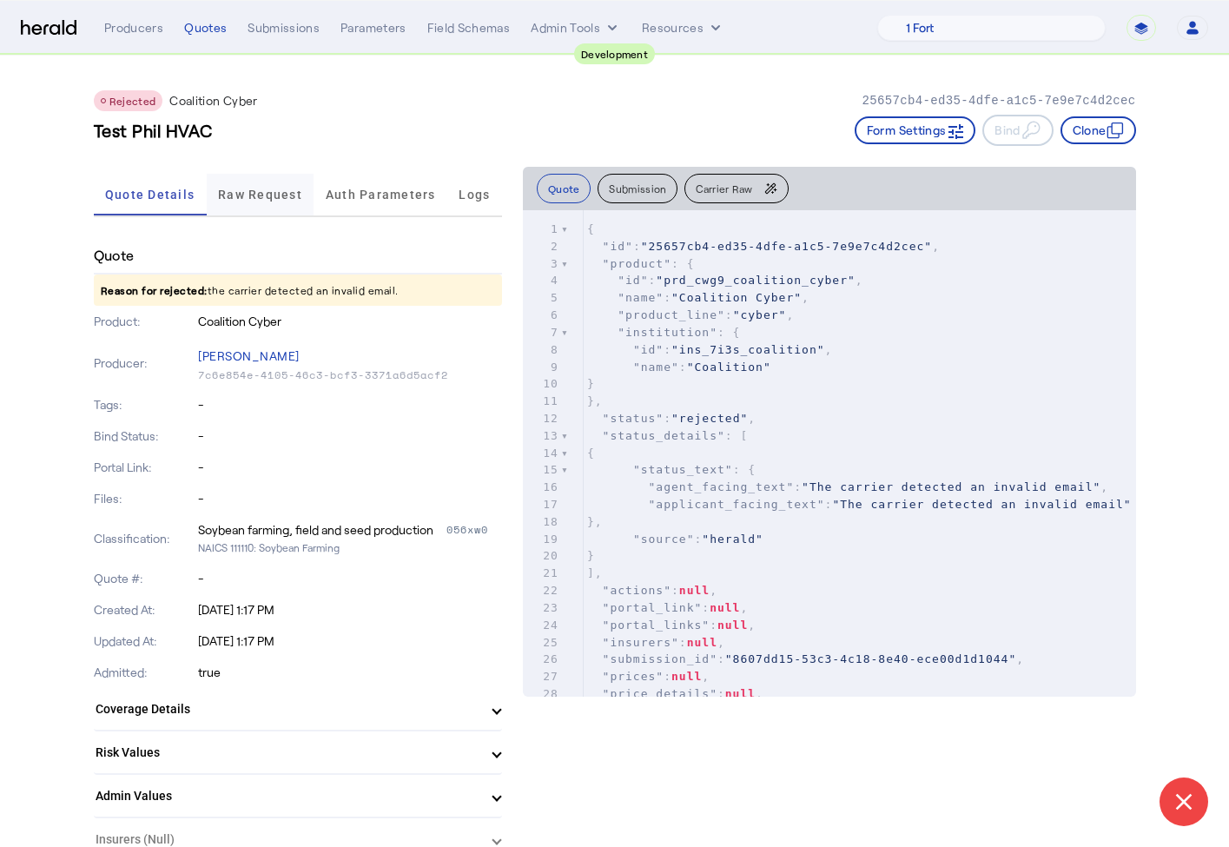
click at [256, 206] on span "Raw Request" at bounding box center [260, 195] width 84 height 42
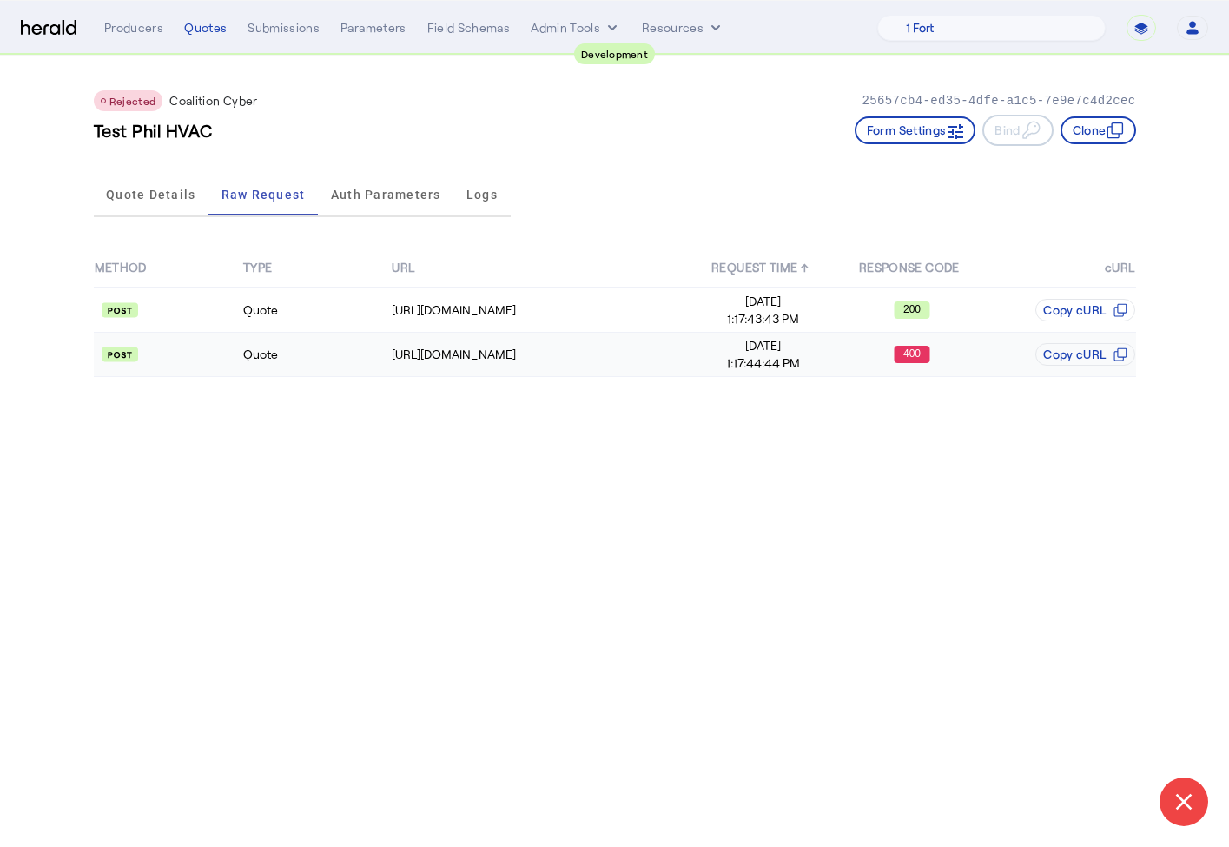
click at [218, 341] on td at bounding box center [168, 355] width 149 height 44
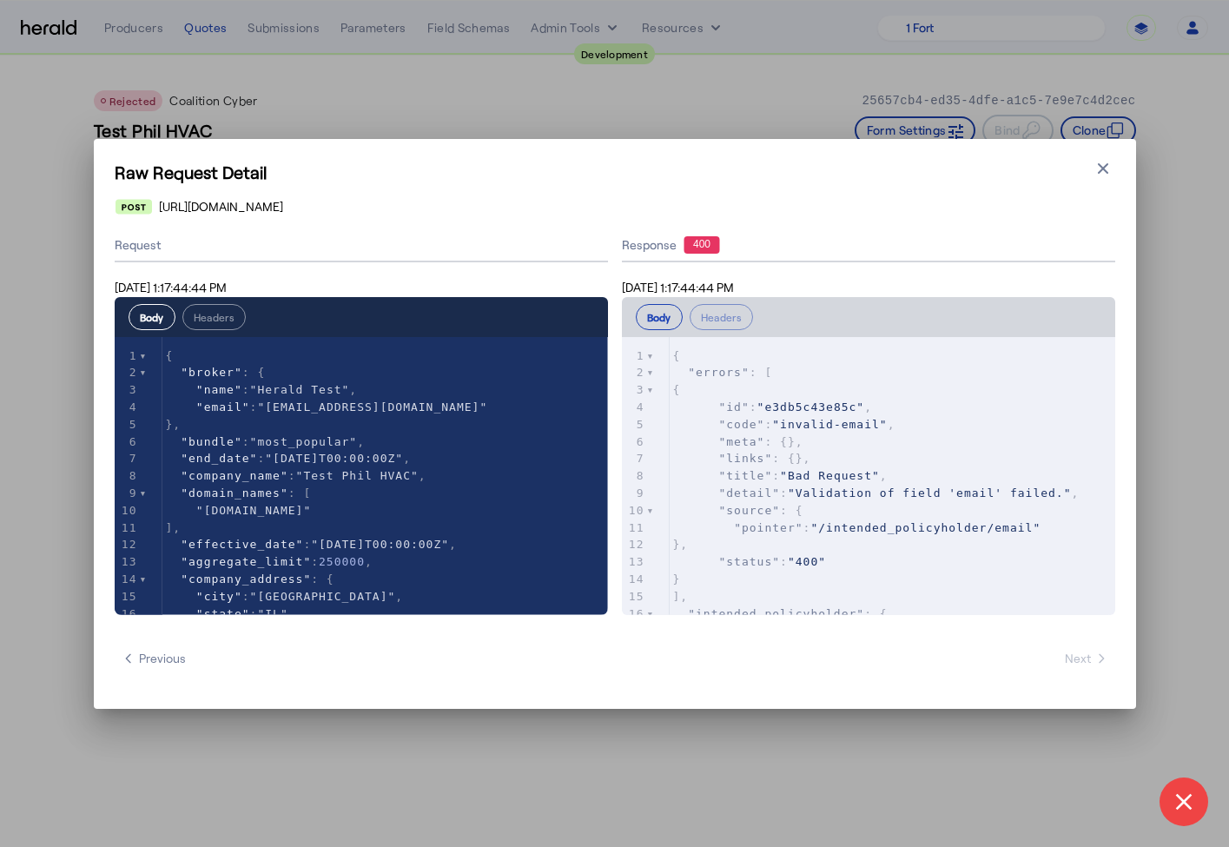
scroll to position [70, 0]
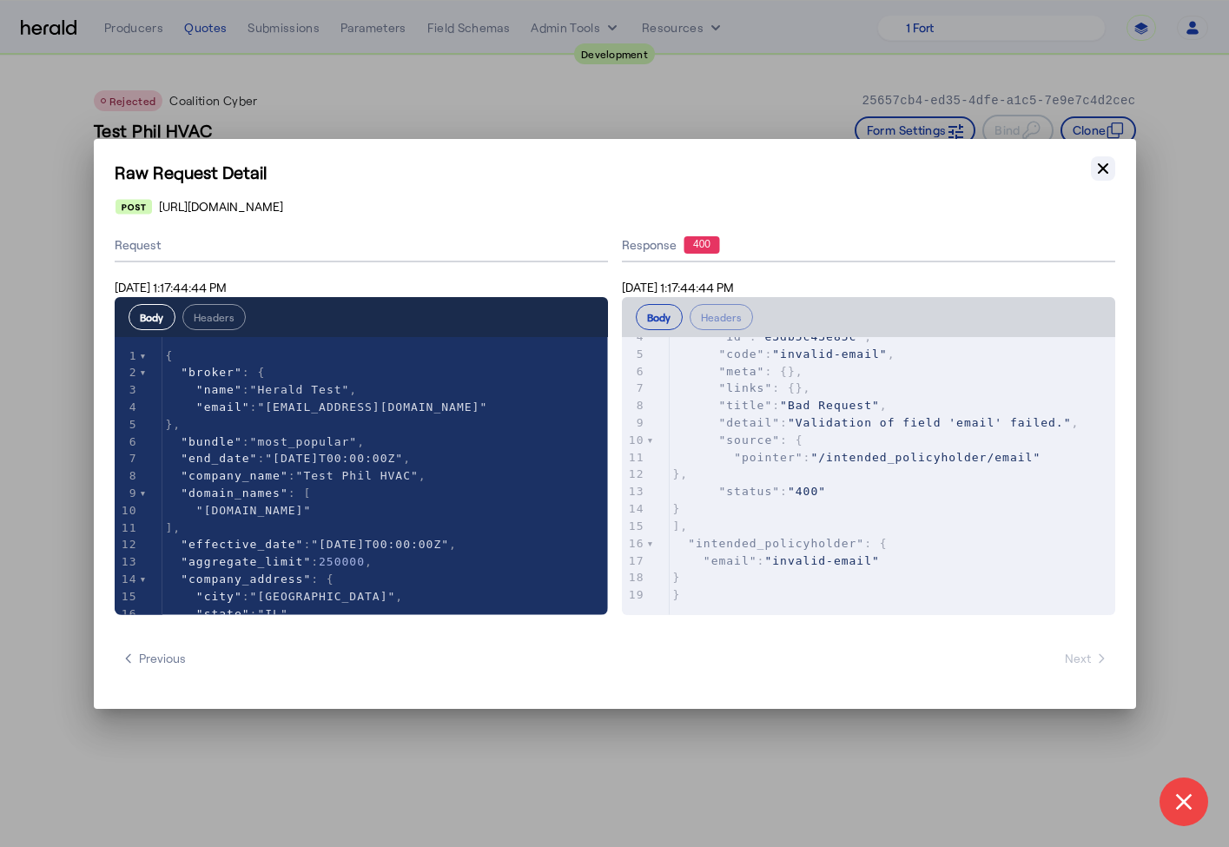
click at [1108, 160] on icon "button" at bounding box center [1103, 168] width 17 height 17
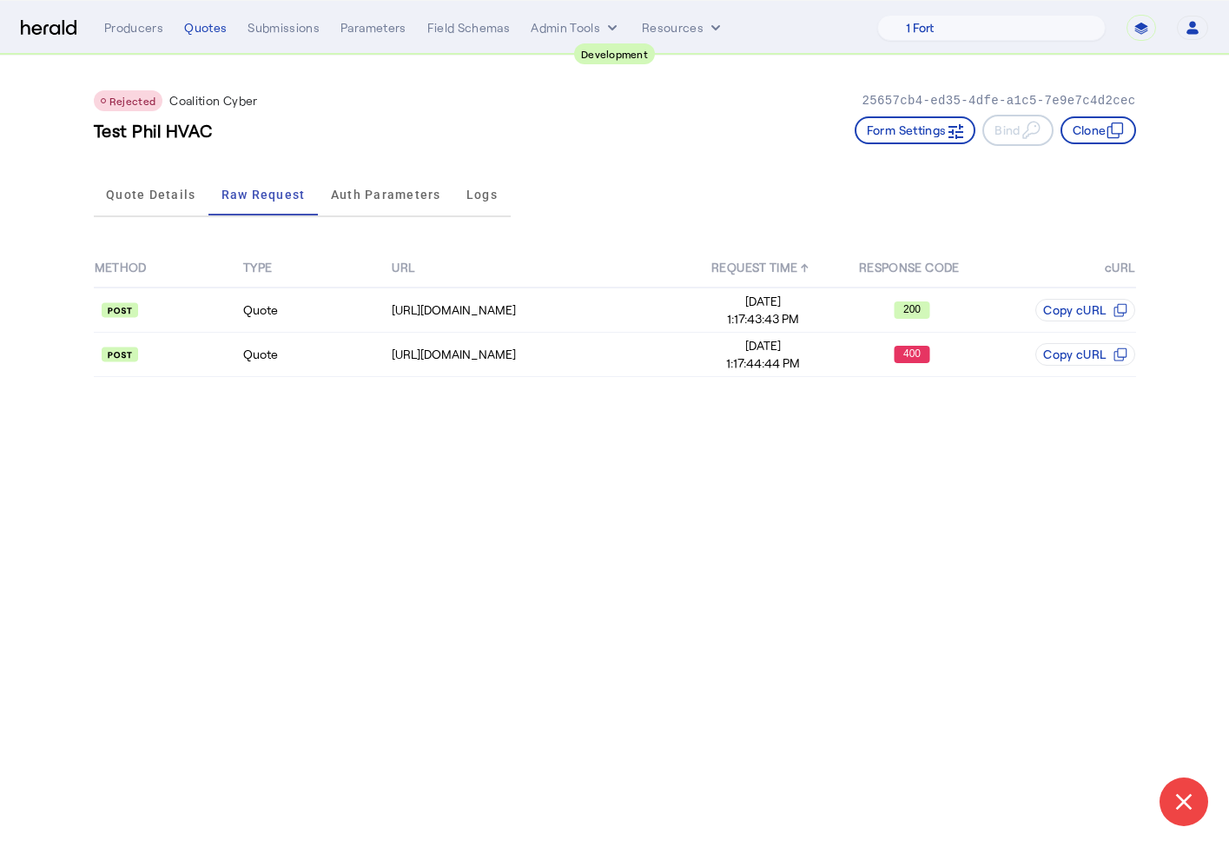
click at [651, 161] on div "Rejected Coalition Cyber 25657cb4-ed35-4dfe-a1c5-7e9e7c4d2cec Test Phil HVAC Fo…" at bounding box center [615, 111] width 1042 height 111
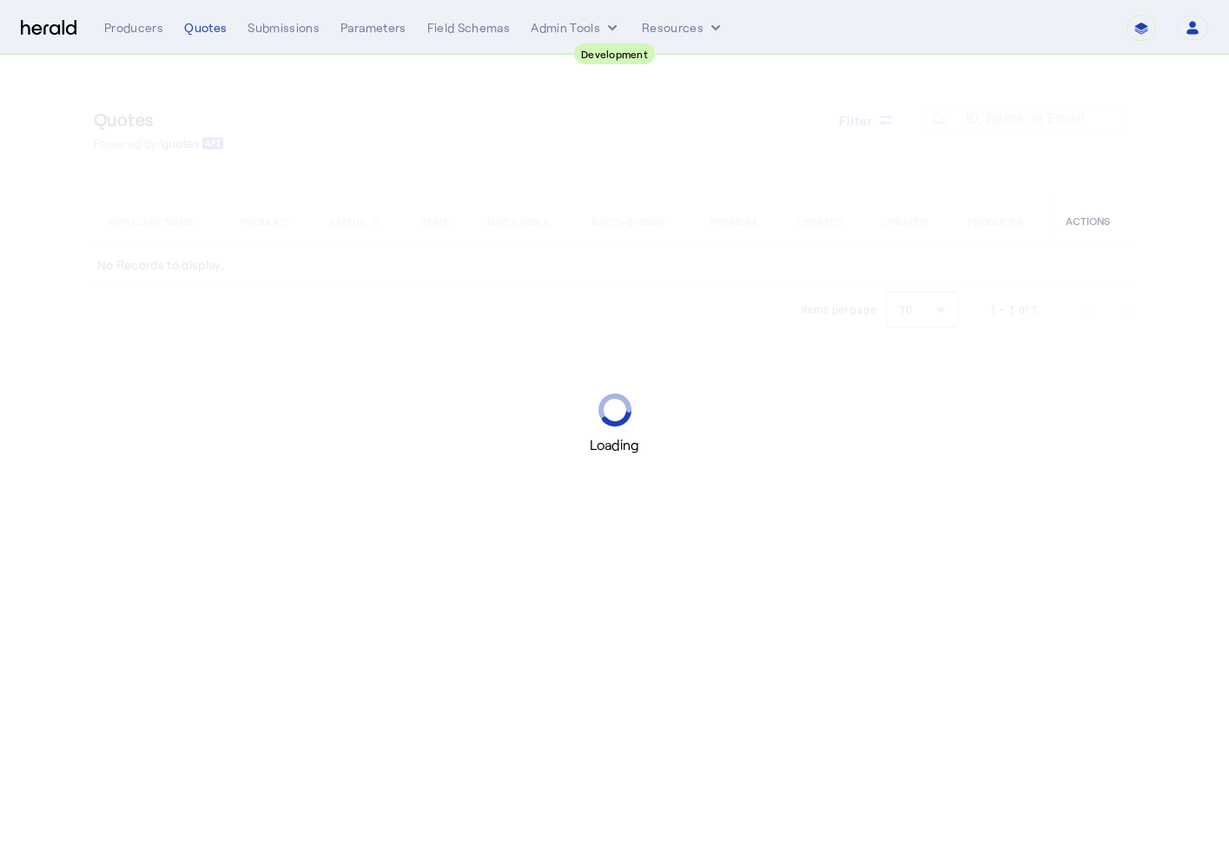
select select "pfm_2v8p_herald_api"
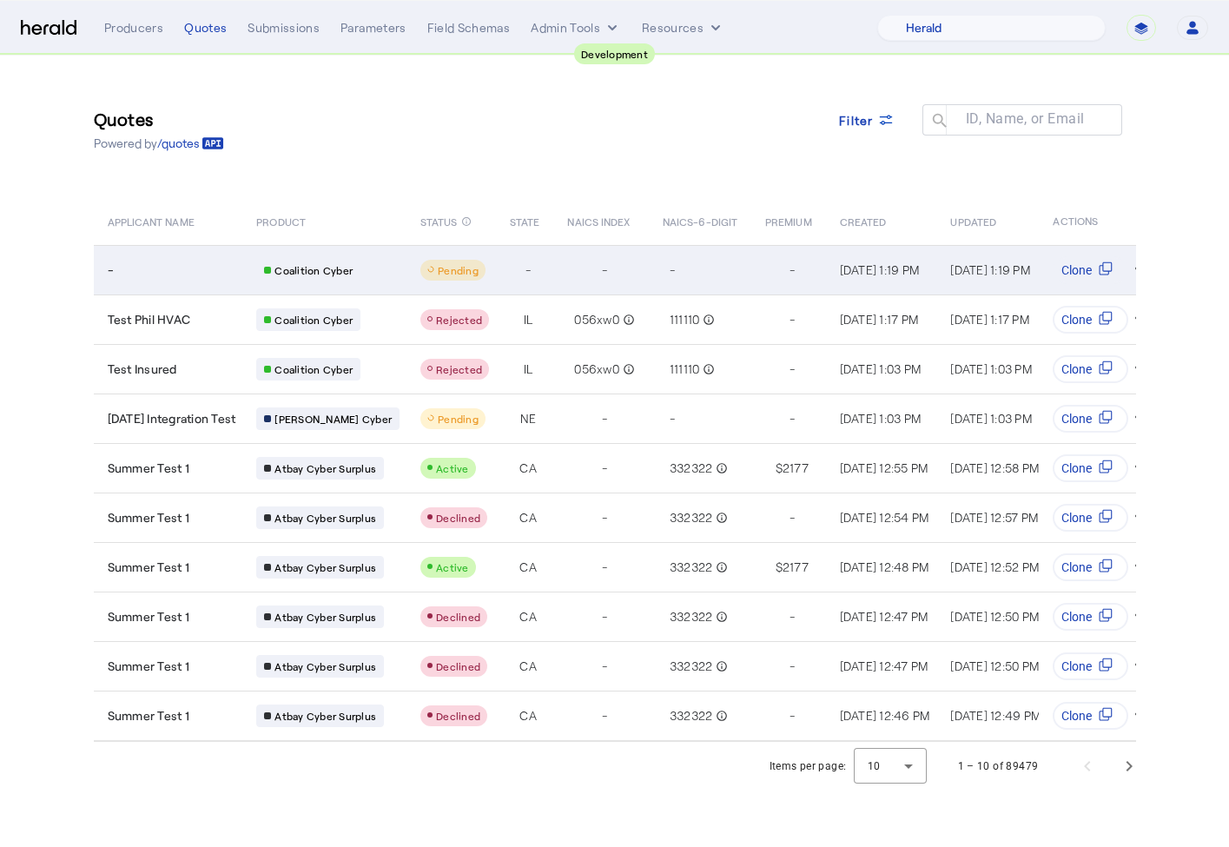
click at [175, 255] on td "-" at bounding box center [168, 270] width 149 height 50
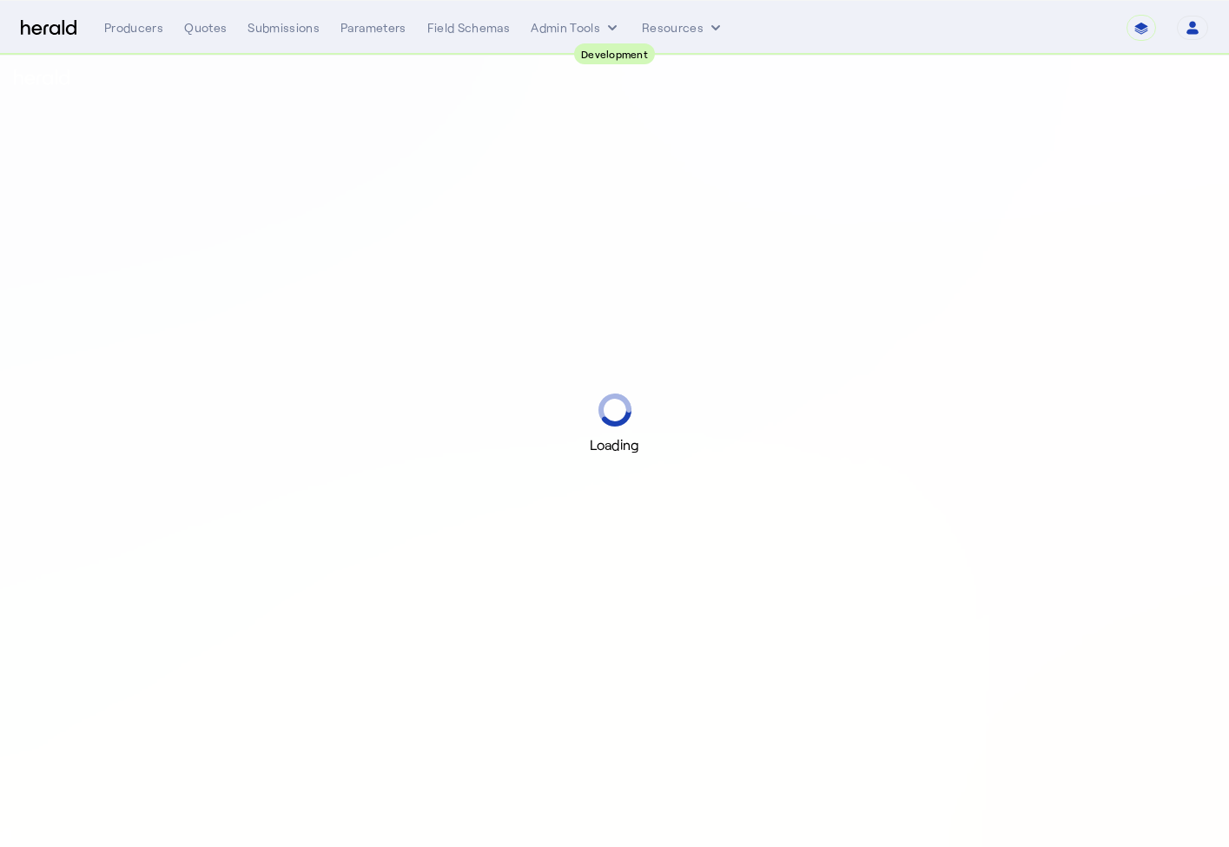
select select "pfm_2v8p_herald_api"
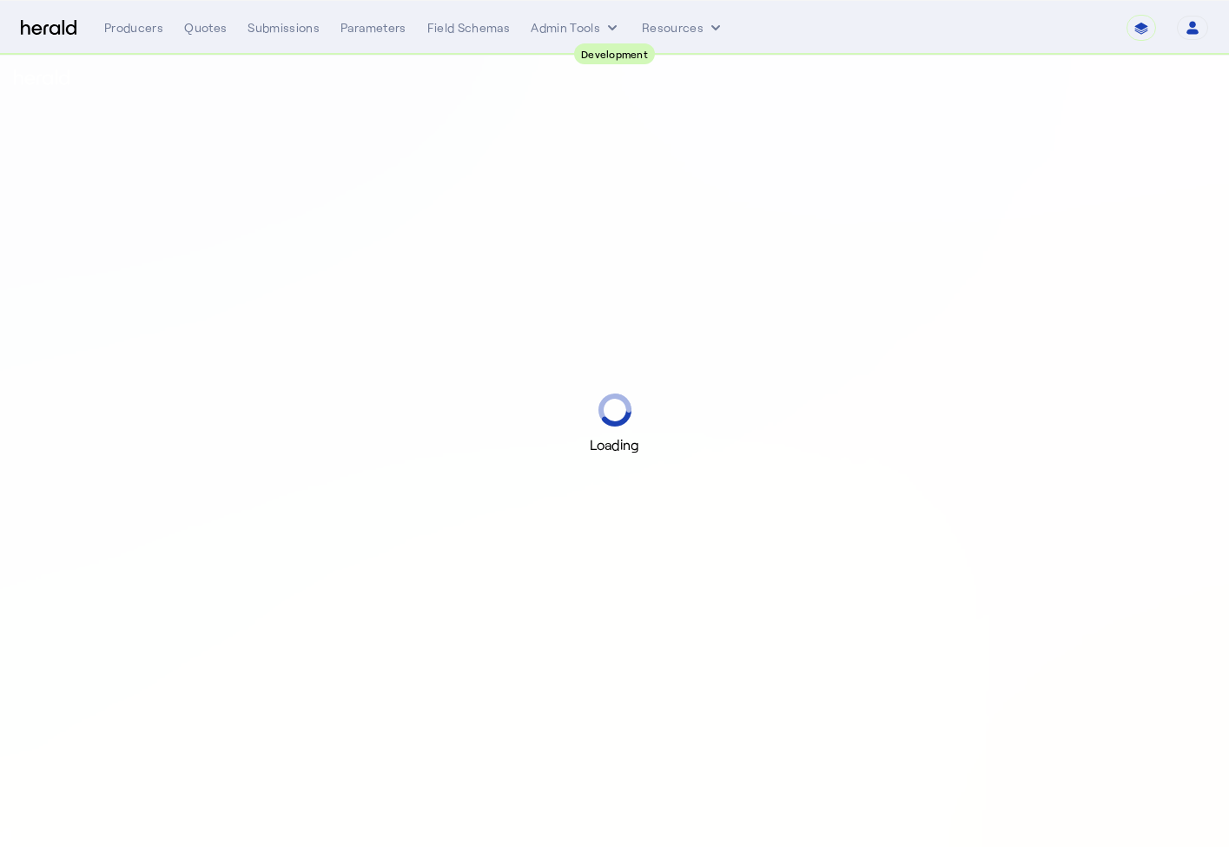
select select "pfm_2v8p_herald_api"
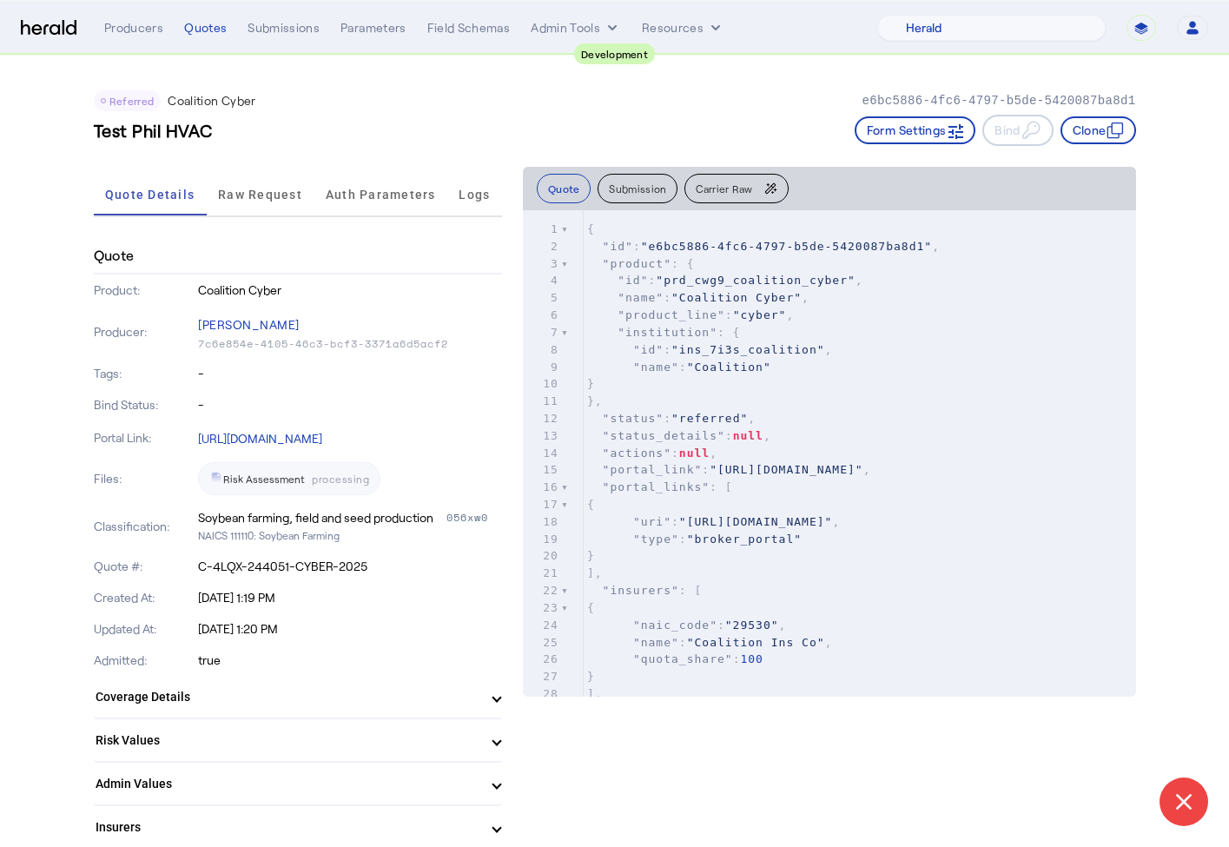
click at [916, 95] on p "e6bc5886-4fc6-4797-b5de-5420087ba8d1" at bounding box center [999, 100] width 274 height 17
copy p "e6bc5886-4fc6-4797-b5de-5420087ba8d1"
click at [197, 7] on nav "**********" at bounding box center [614, 28] width 1229 height 54
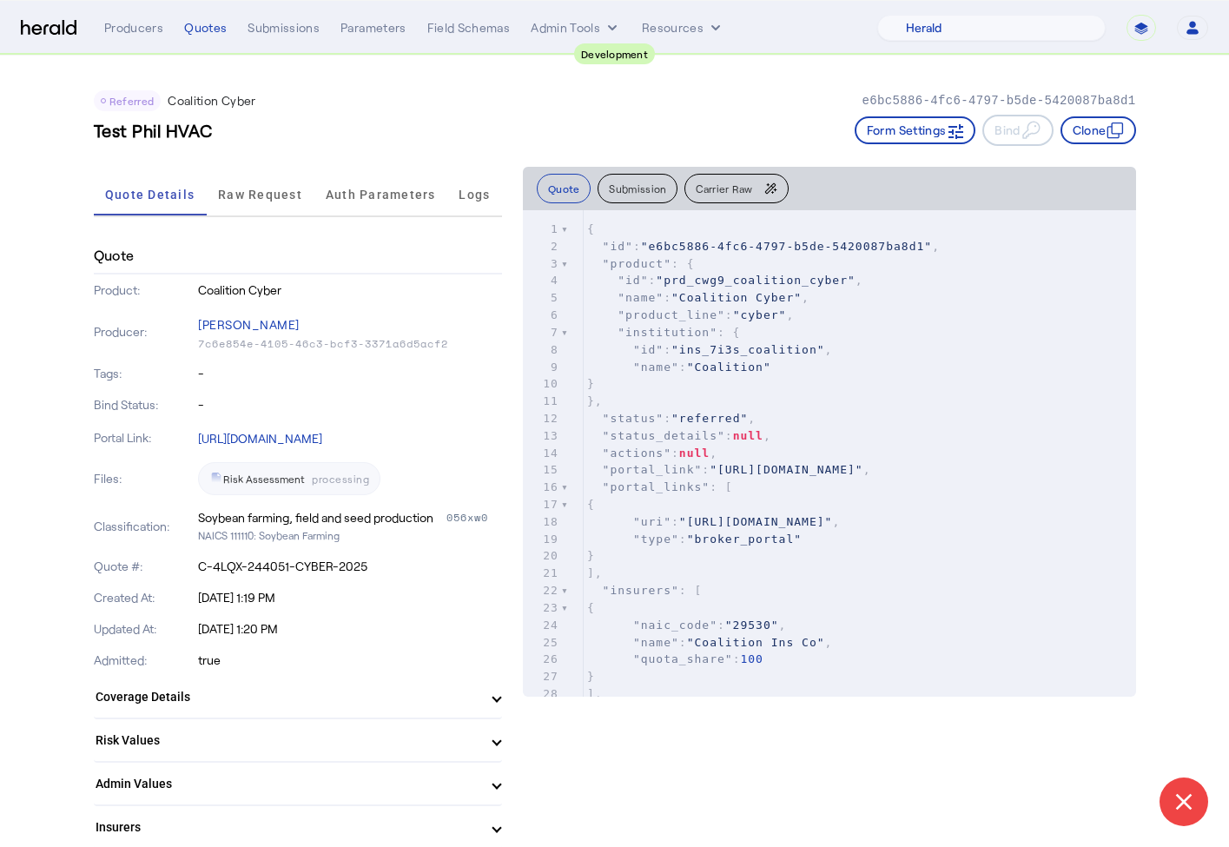
click at [200, 39] on div "**********" at bounding box center [656, 28] width 1104 height 26
click at [197, 31] on div "Quotes" at bounding box center [205, 27] width 43 height 17
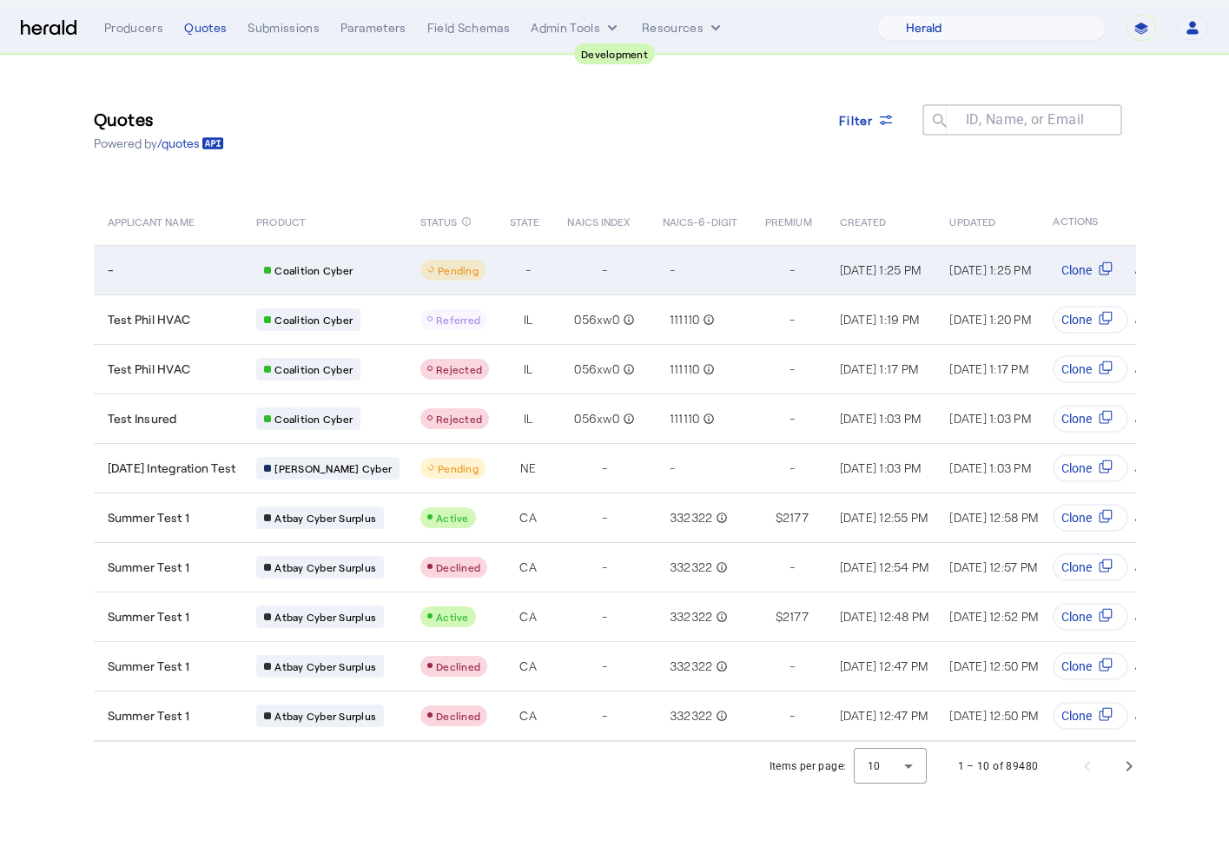
click at [167, 289] on td "-" at bounding box center [168, 270] width 149 height 50
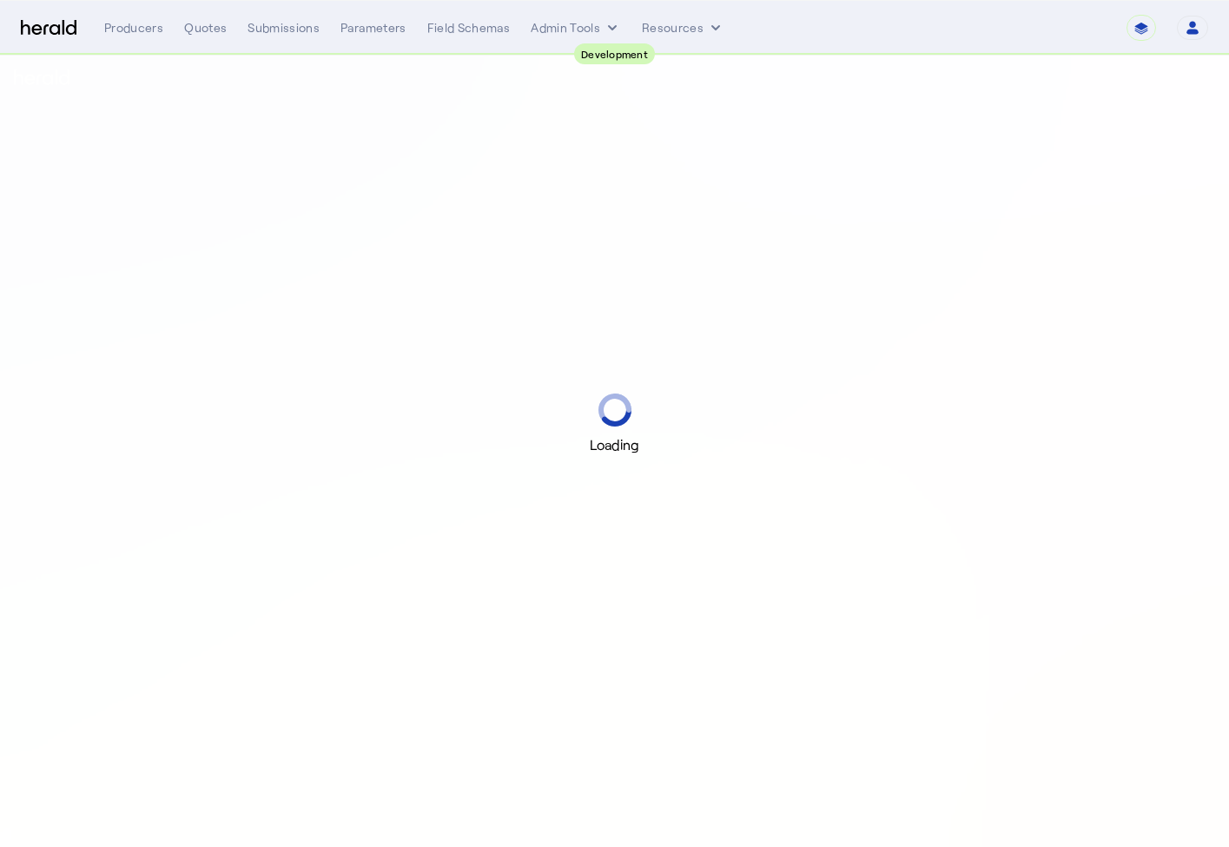
select select "pfm_2v8p_herald_api"
click at [196, 174] on div "Loading" at bounding box center [614, 423] width 1229 height 847
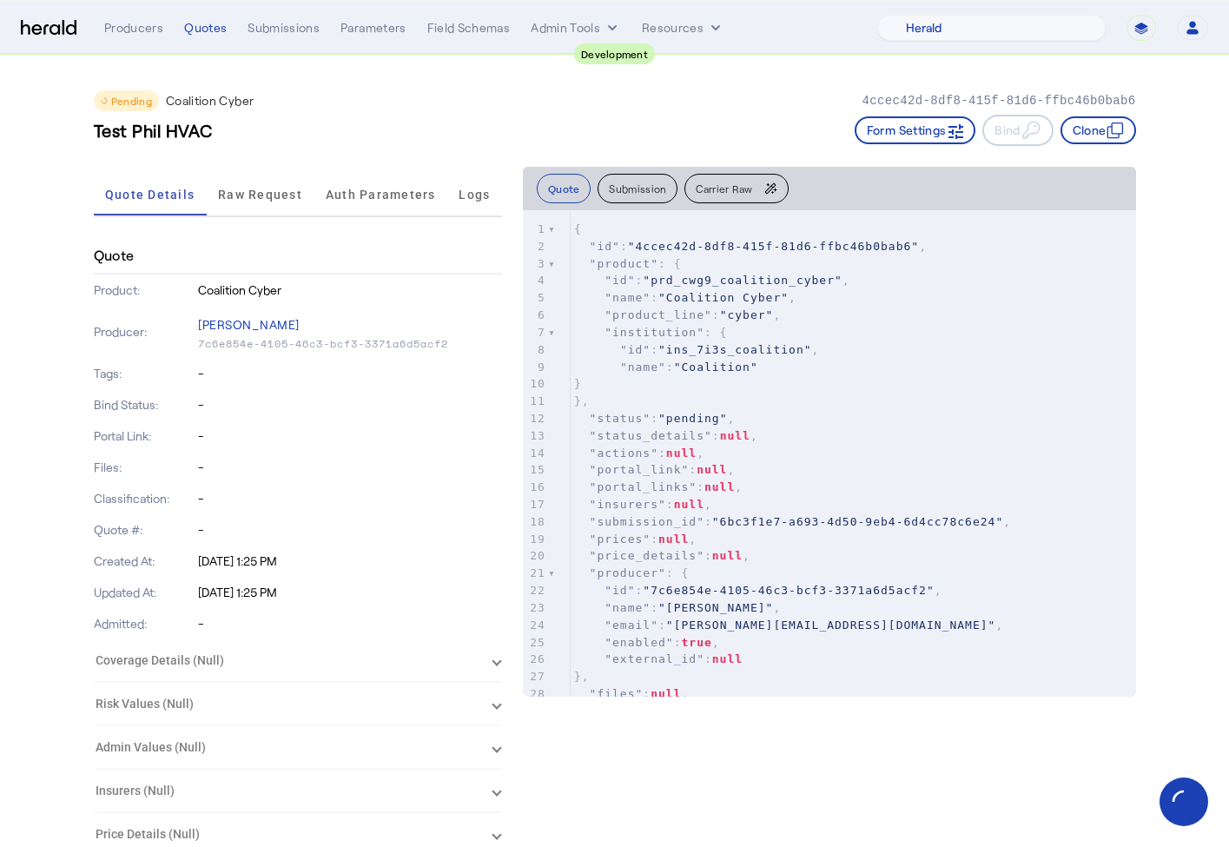
click at [383, 116] on div "Test Phil HVAC Form Settings Bind Clone" at bounding box center [615, 130] width 1042 height 31
click at [876, 96] on p "4ccec42d-8df8-415f-81d6-ffbc46b0bab6" at bounding box center [999, 100] width 274 height 17
copy p "4ccec42d-8df8-415f-81d6-ffbc46b0bab6"
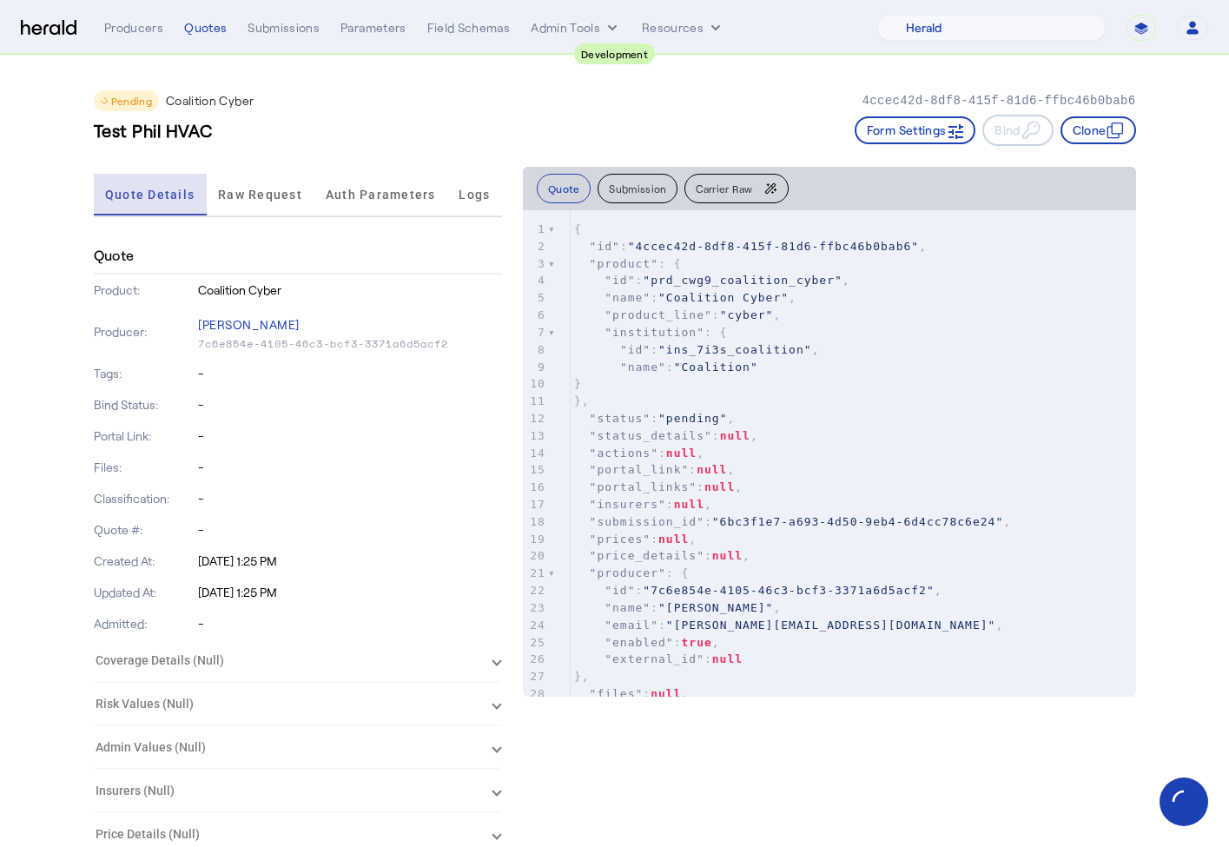
click at [177, 197] on span "Quote Details" at bounding box center [149, 194] width 89 height 12
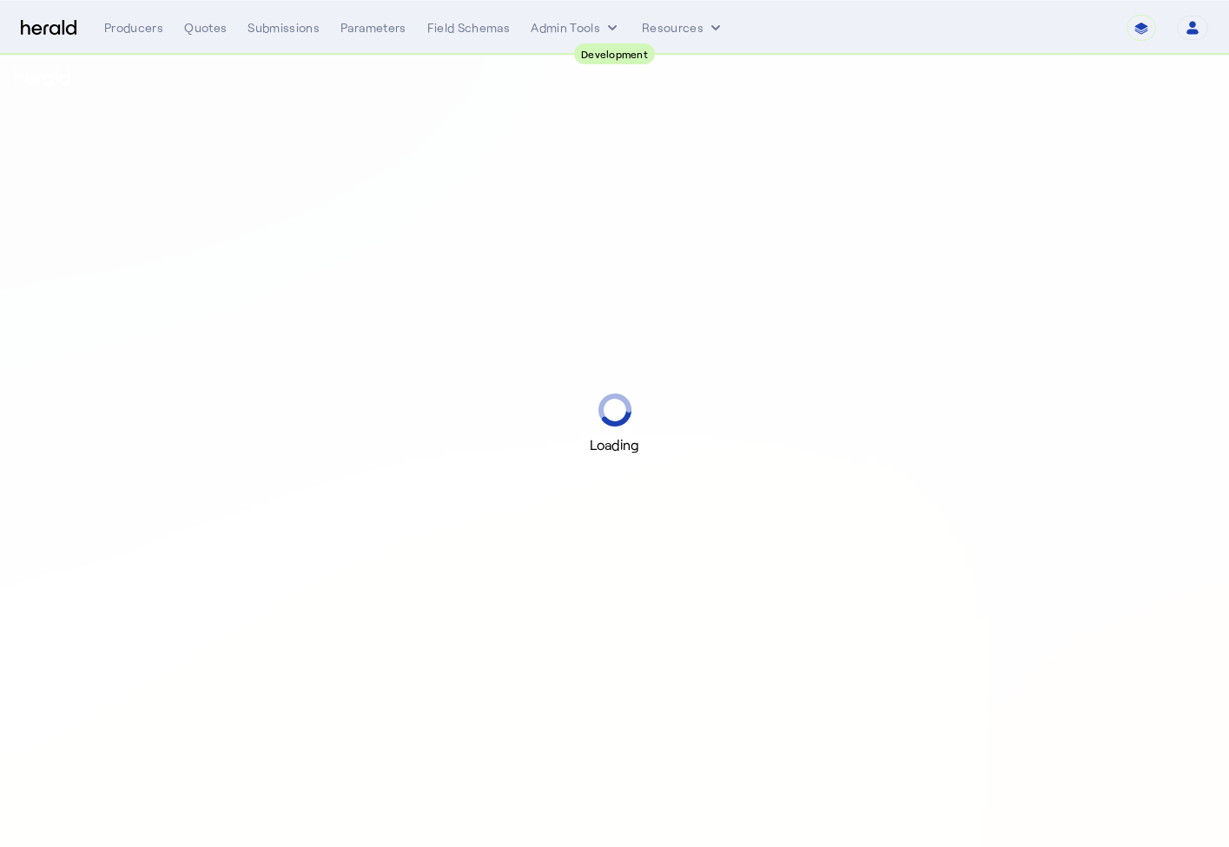
select select "pfm_2v8p_herald_api"
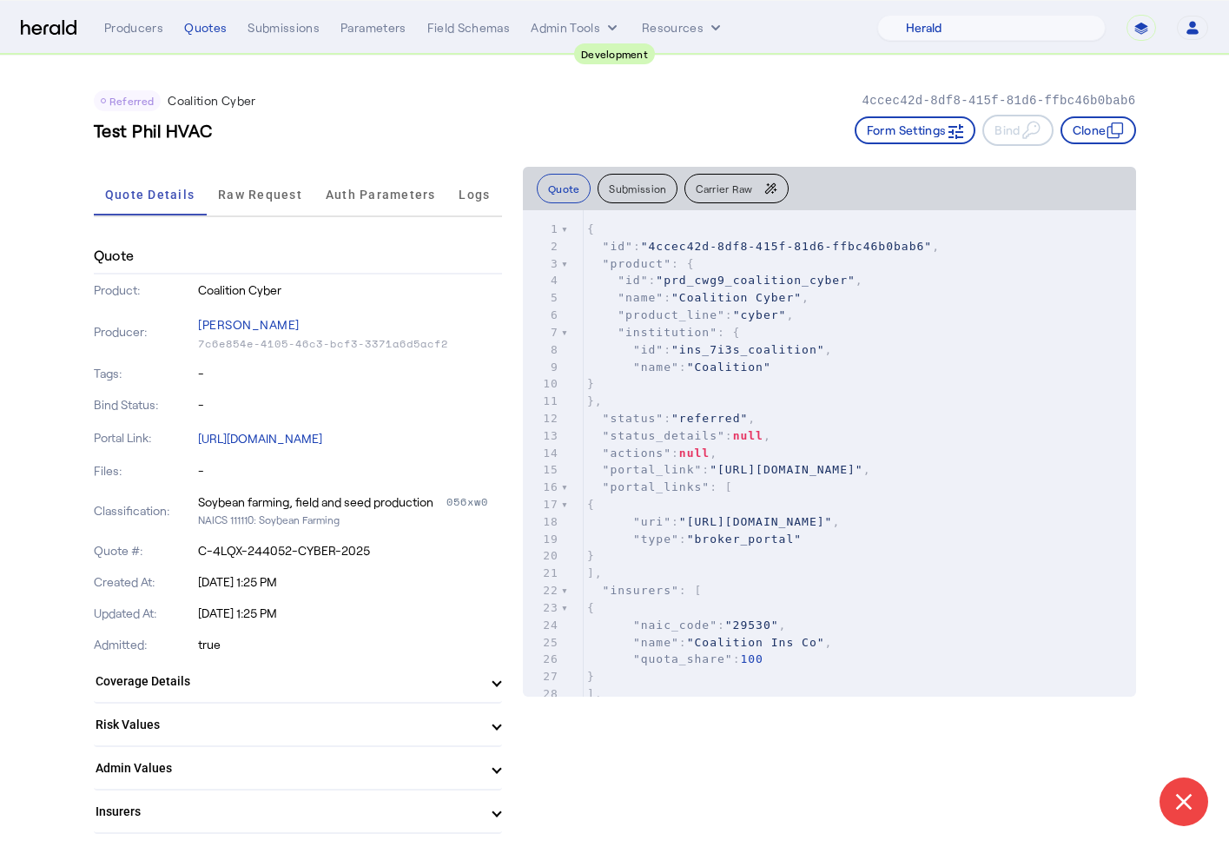
click at [207, 38] on div "**********" at bounding box center [656, 28] width 1104 height 26
click at [207, 34] on div "Quotes" at bounding box center [205, 27] width 43 height 17
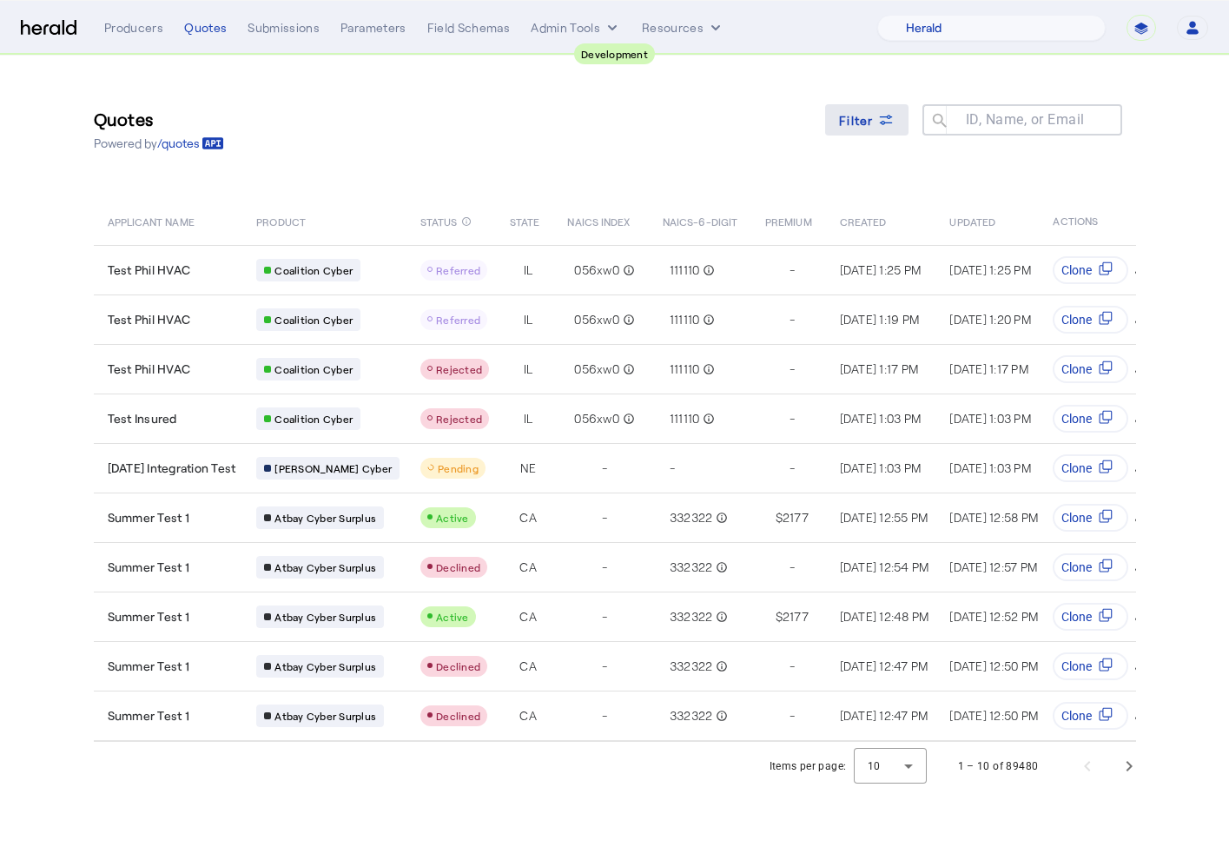
click at [870, 122] on span "Filter" at bounding box center [856, 120] width 35 height 18
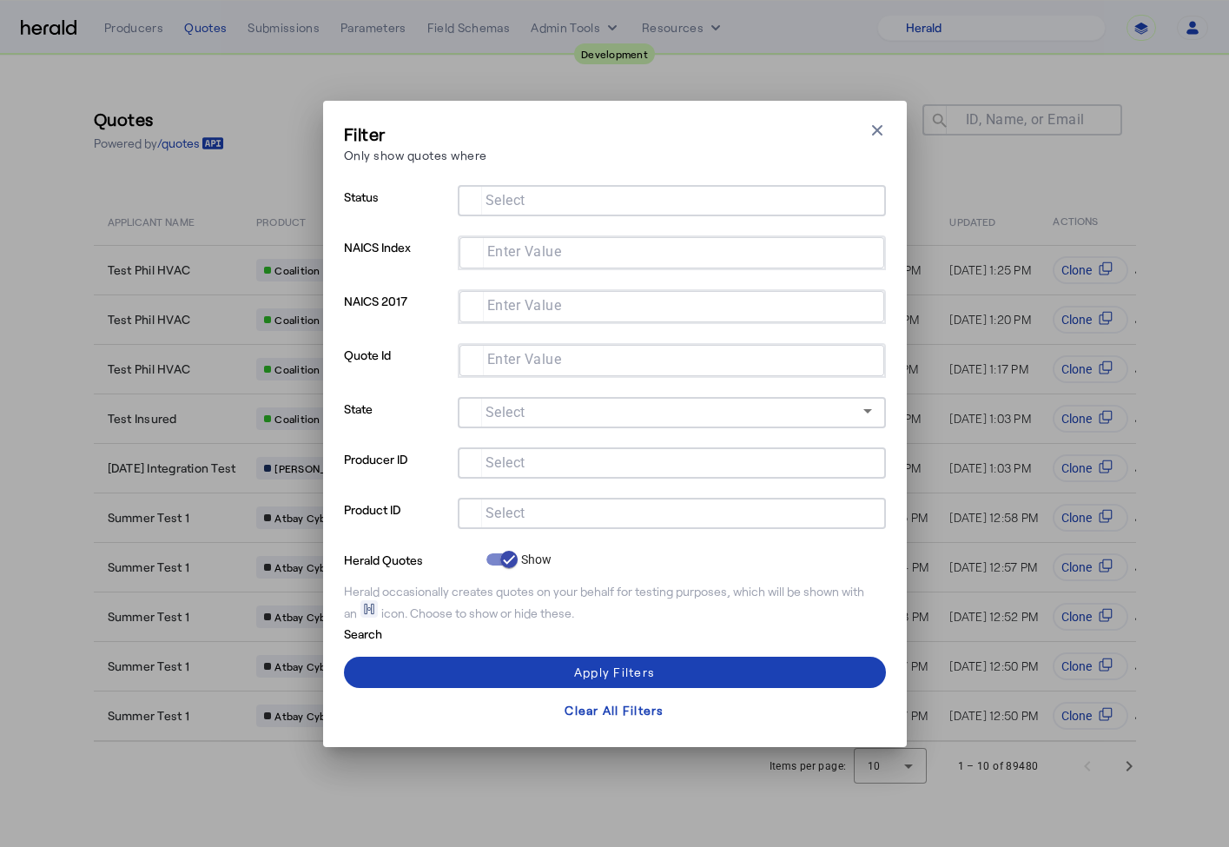
click at [503, 513] on mat-label "Select" at bounding box center [506, 512] width 40 height 17
click at [503, 513] on input "Select" at bounding box center [669, 511] width 394 height 21
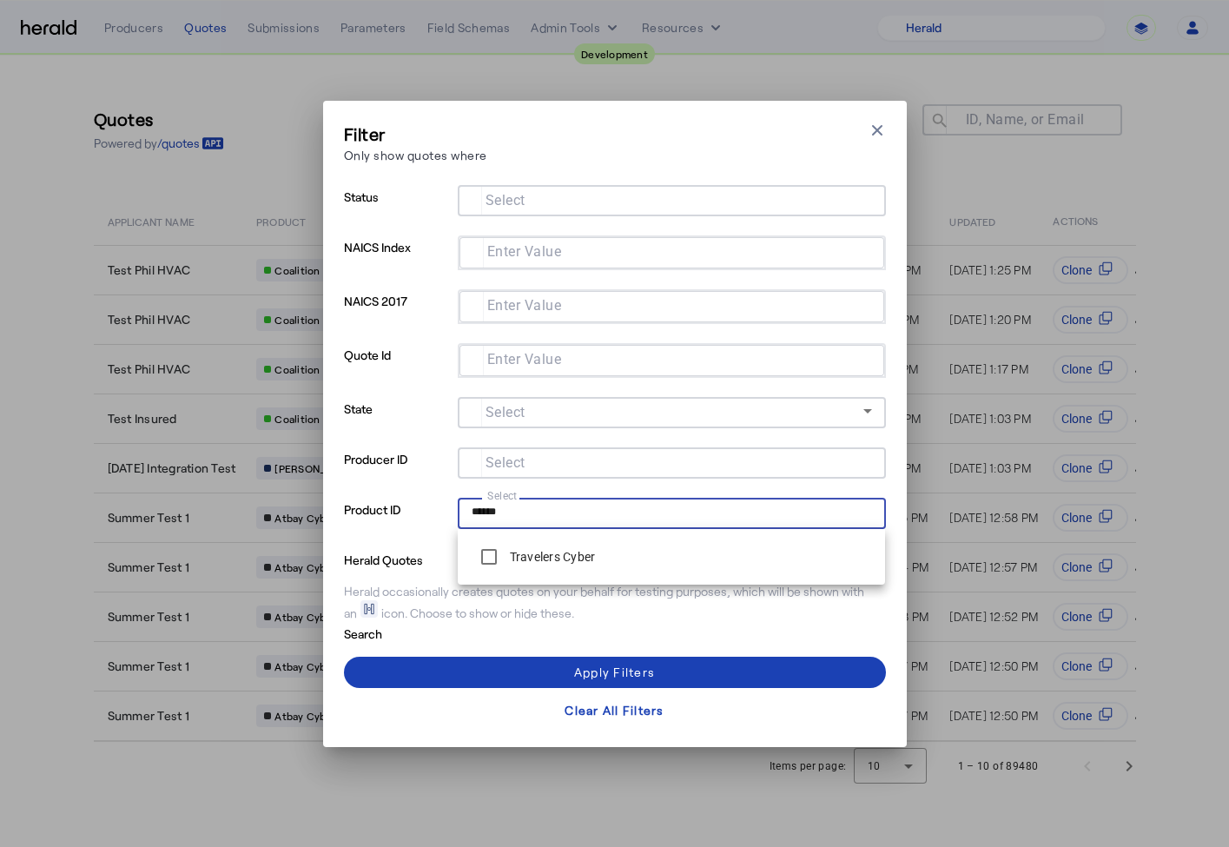
type input "******"
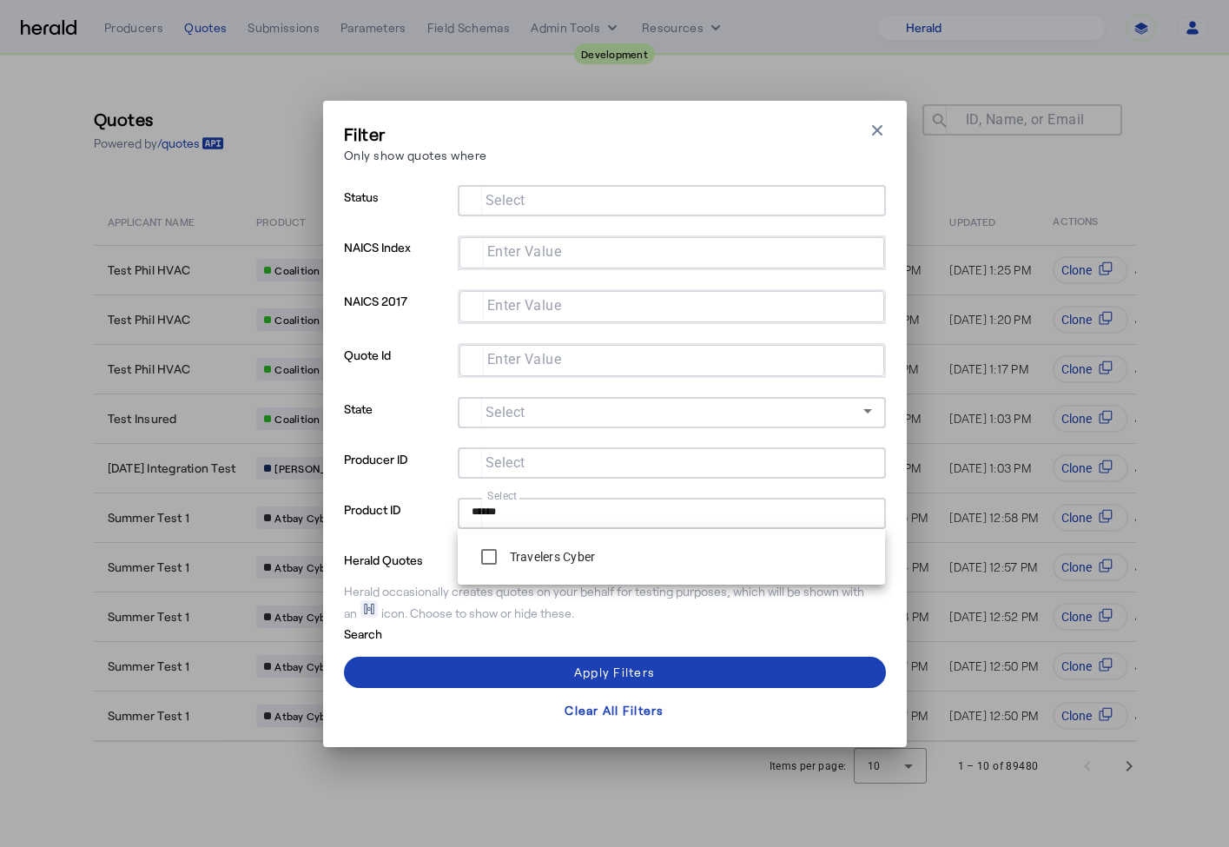
click at [430, 517] on p "Product ID" at bounding box center [397, 523] width 107 height 50
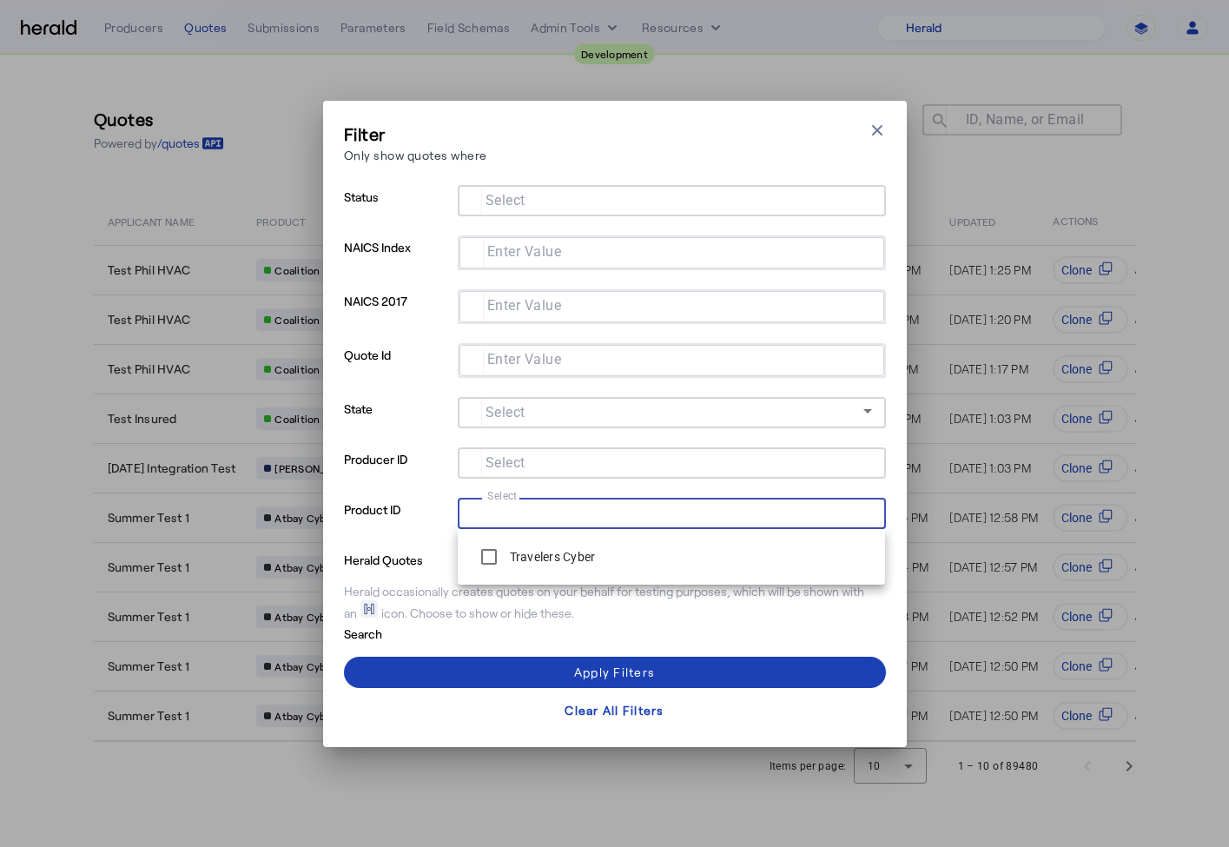
click at [493, 517] on input "Select" at bounding box center [669, 511] width 394 height 21
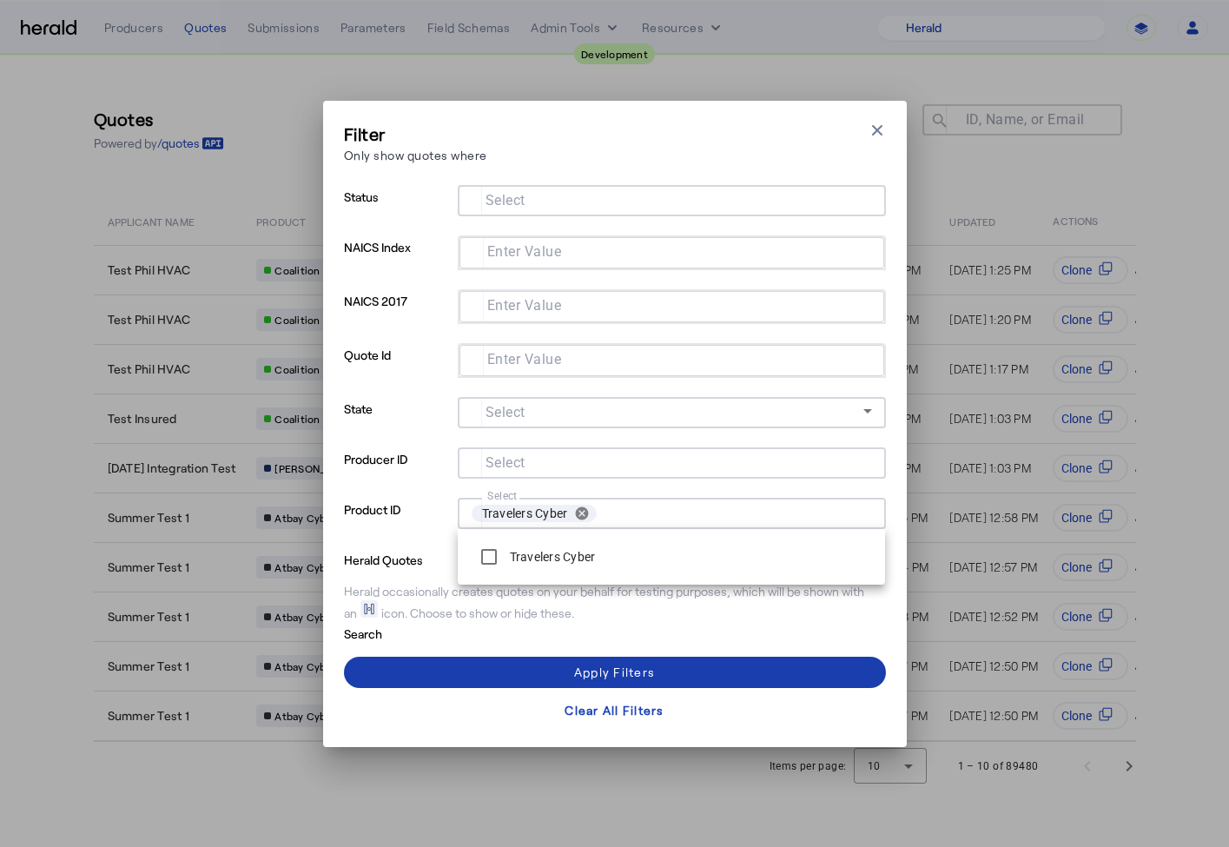
click at [462, 668] on span at bounding box center [615, 672] width 542 height 42
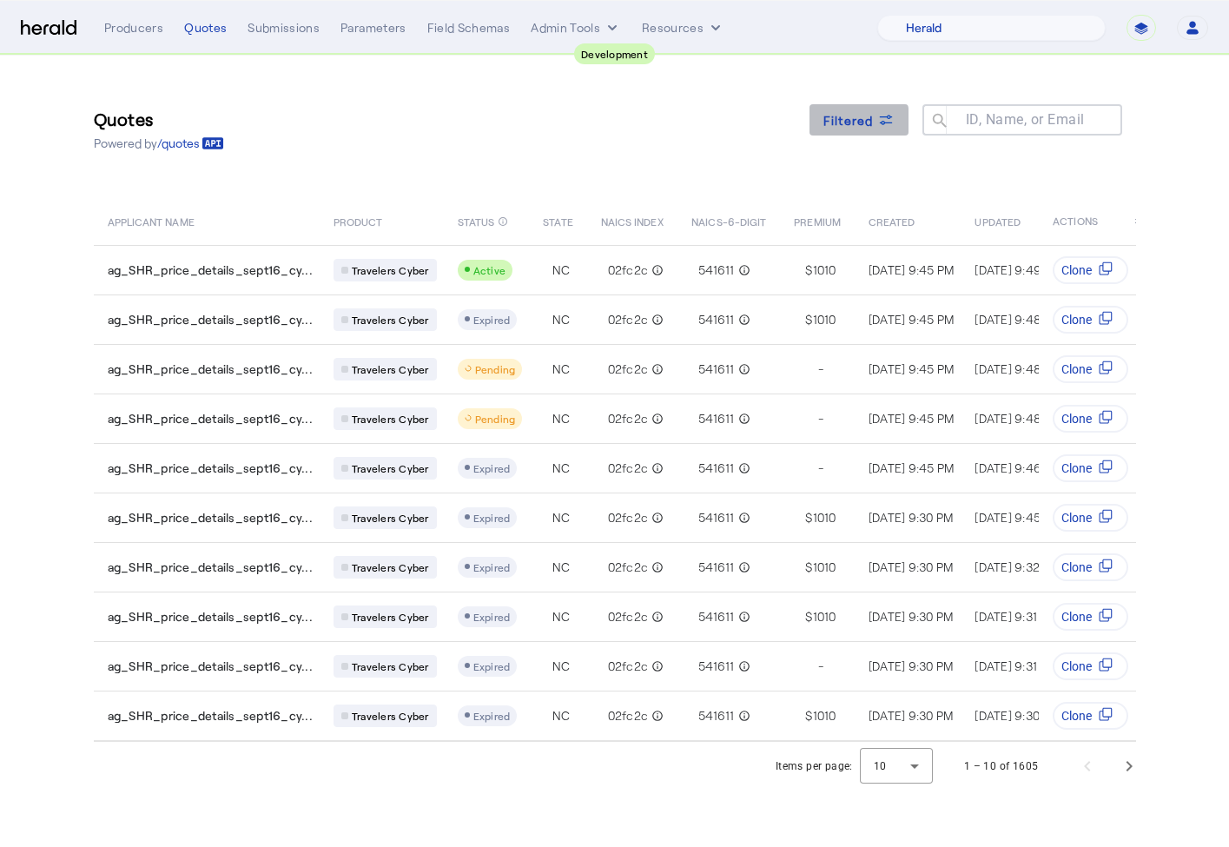
click at [840, 128] on span "Filtered" at bounding box center [848, 120] width 50 height 18
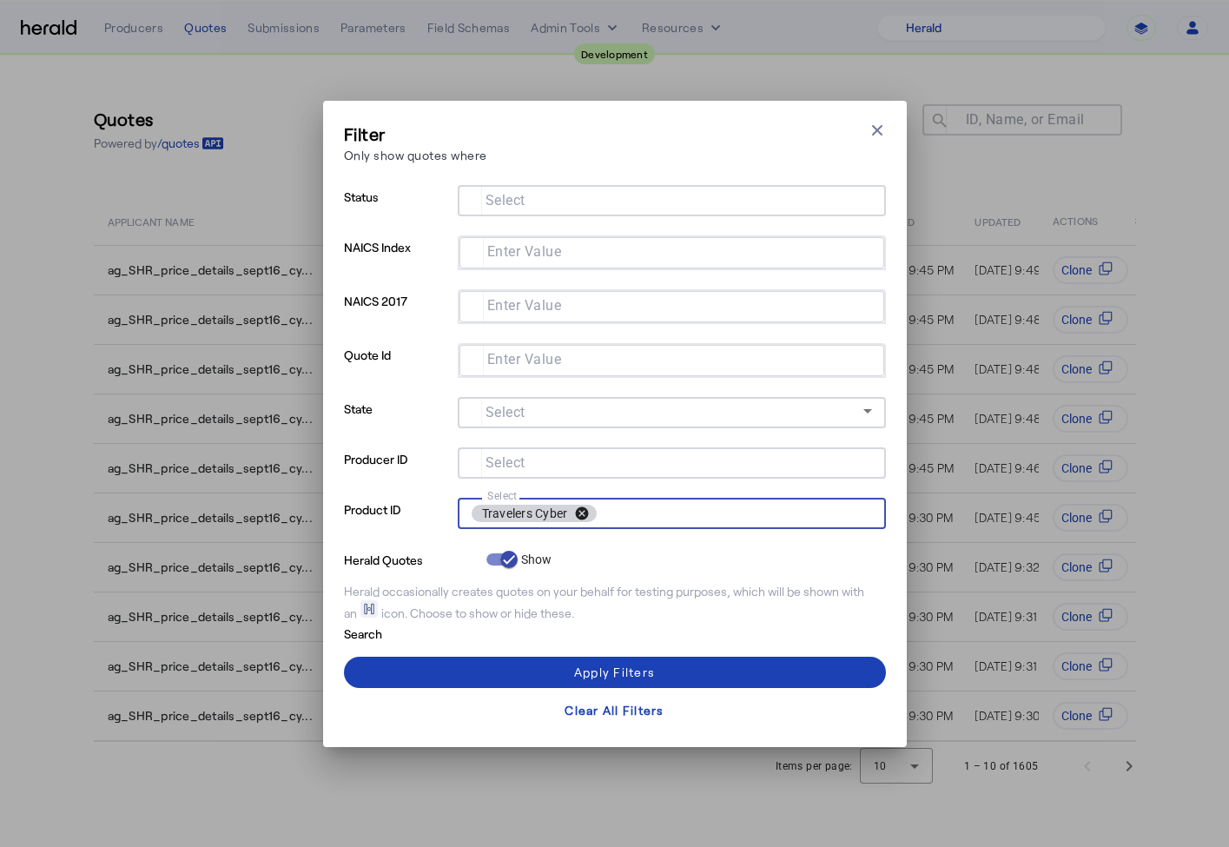
click at [577, 519] on button "cancel" at bounding box center [582, 514] width 30 height 16
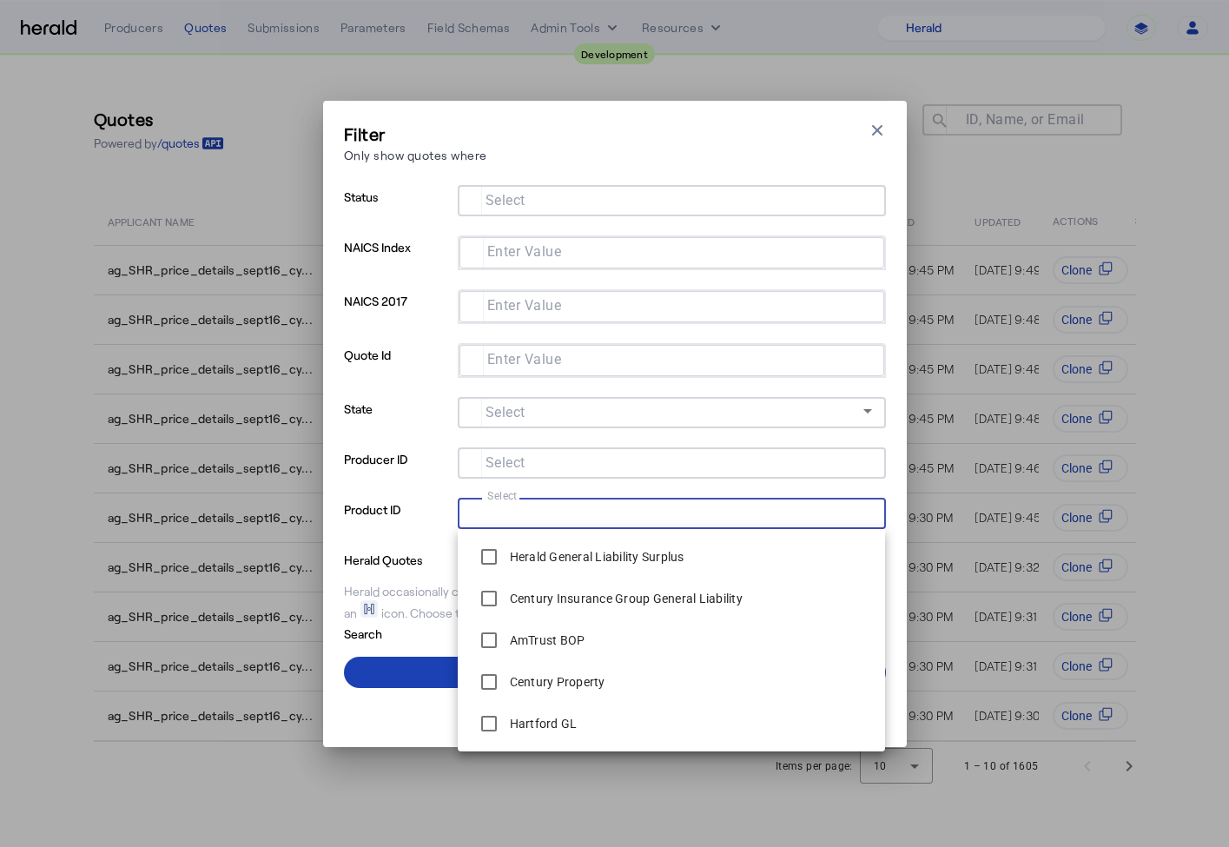
click at [570, 513] on input "Select" at bounding box center [669, 511] width 394 height 21
type input "***"
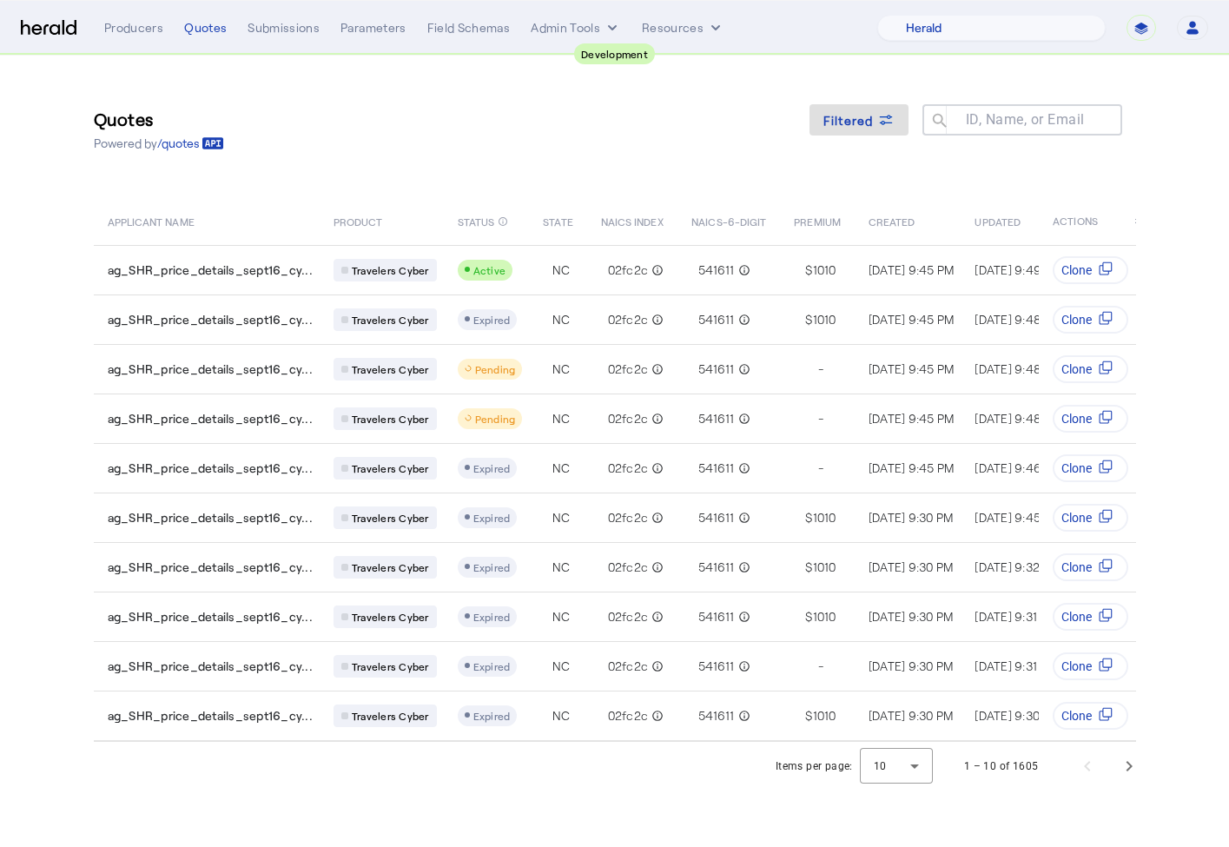
click at [523, 156] on div "Quotes Powered by /quotes Filtered ID, Name, or Email search" at bounding box center [615, 129] width 1042 height 78
click at [969, 32] on select "1 Fort A Demo Platform A New Platform Test Bam Batch Test Platform Beep Beep Bo…" at bounding box center [991, 28] width 228 height 26
click at [922, 15] on select "1 Fort A Demo Platform A New Platform Test Bam Batch Test Platform Beep Beep Bo…" at bounding box center [991, 28] width 228 height 26
select select "pfm_2v8p_herald_api"
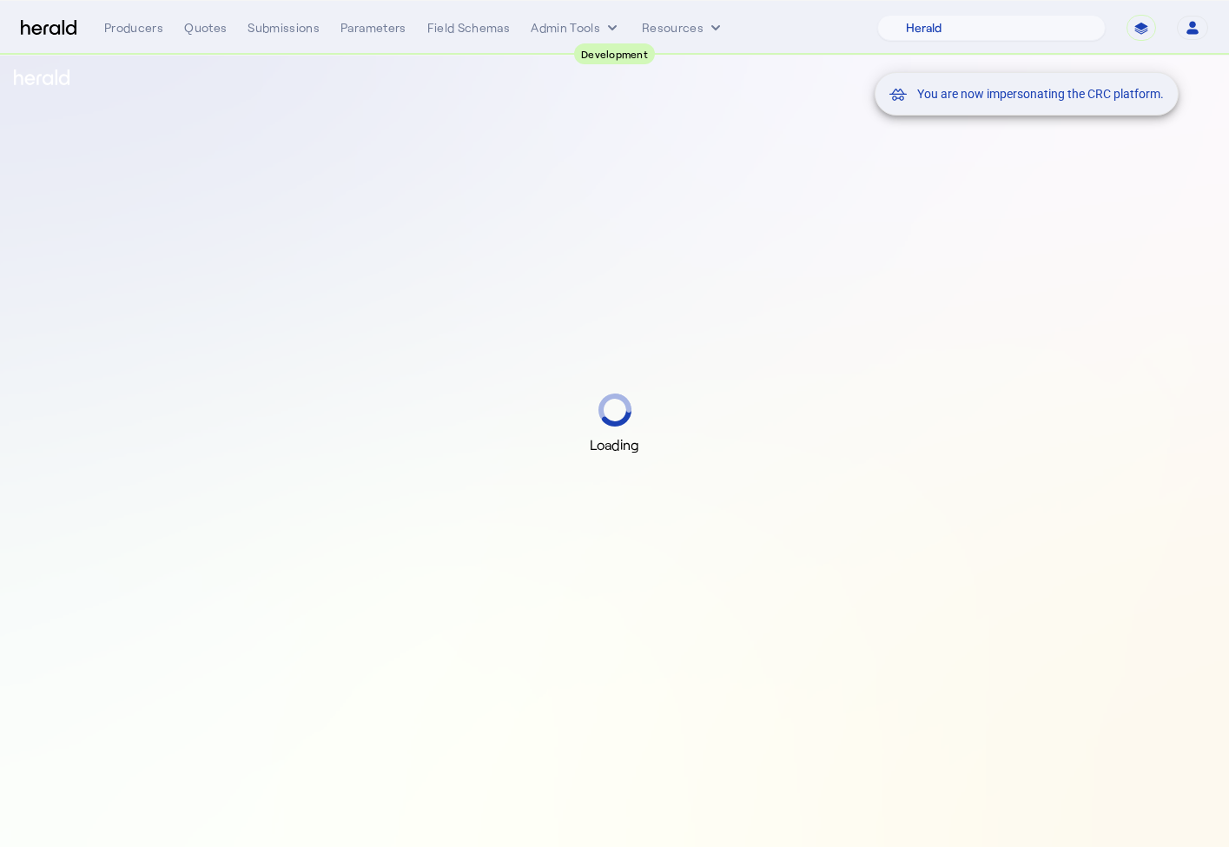
click at [195, 29] on div "You are now impersonating the CRC platform." at bounding box center [614, 423] width 1229 height 847
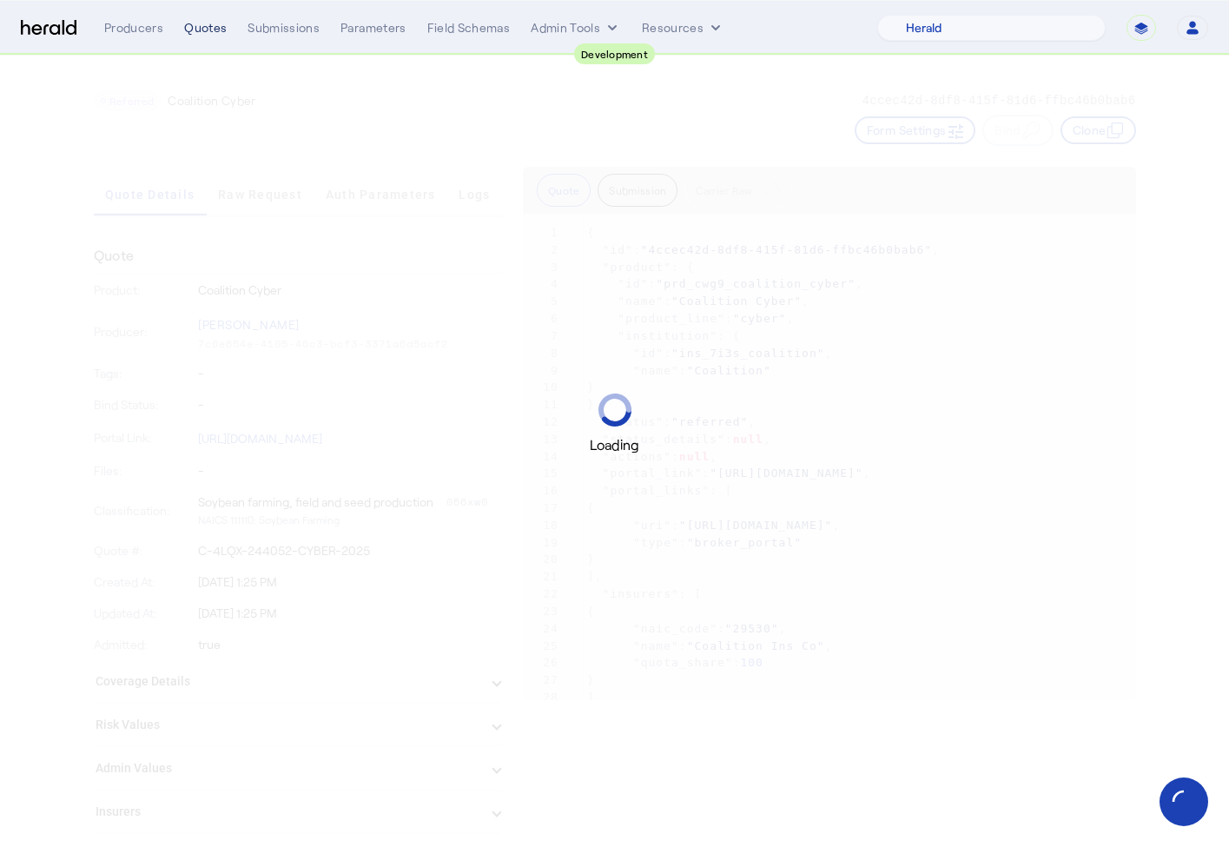
click at [209, 31] on div "Quotes" at bounding box center [205, 27] width 43 height 17
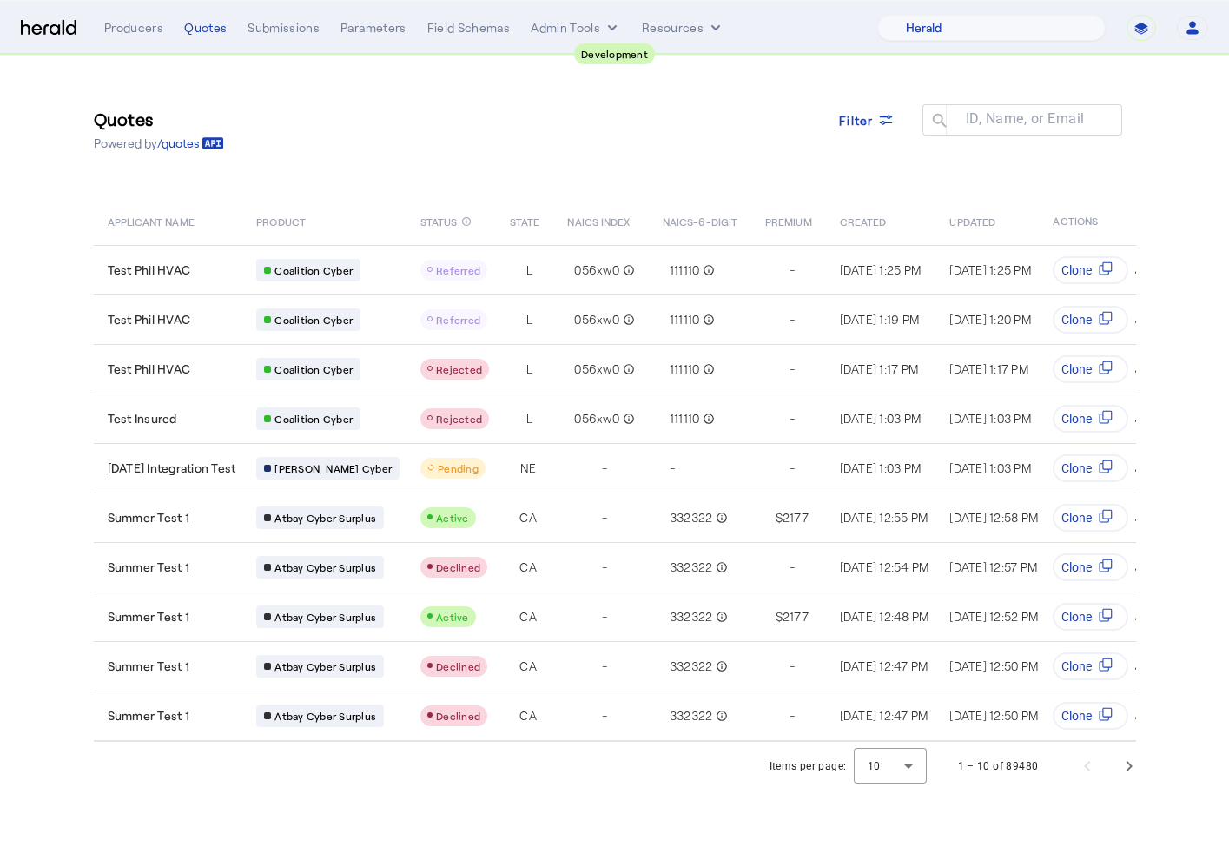
click at [875, 116] on div "Filter" at bounding box center [867, 120] width 56 height 18
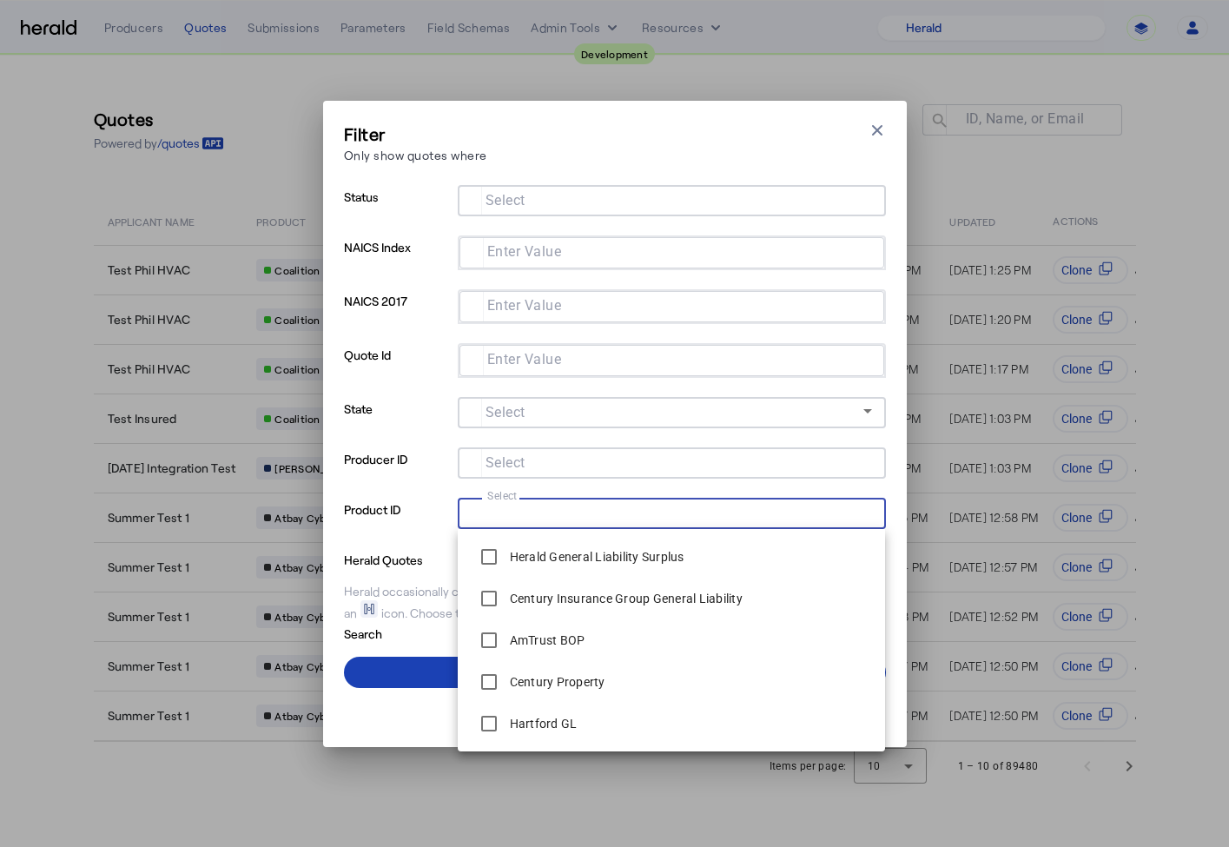
click at [536, 511] on input "Select" at bounding box center [669, 511] width 394 height 21
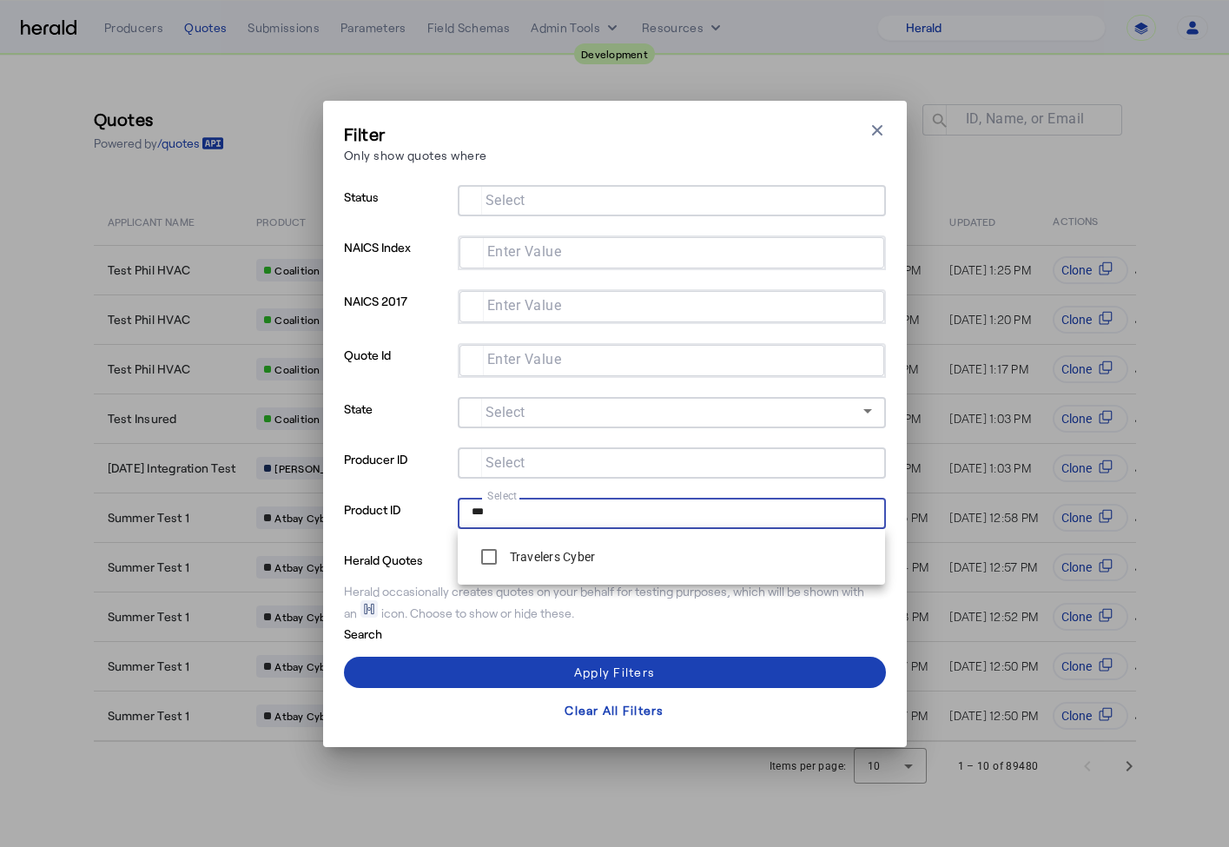
type input "****"
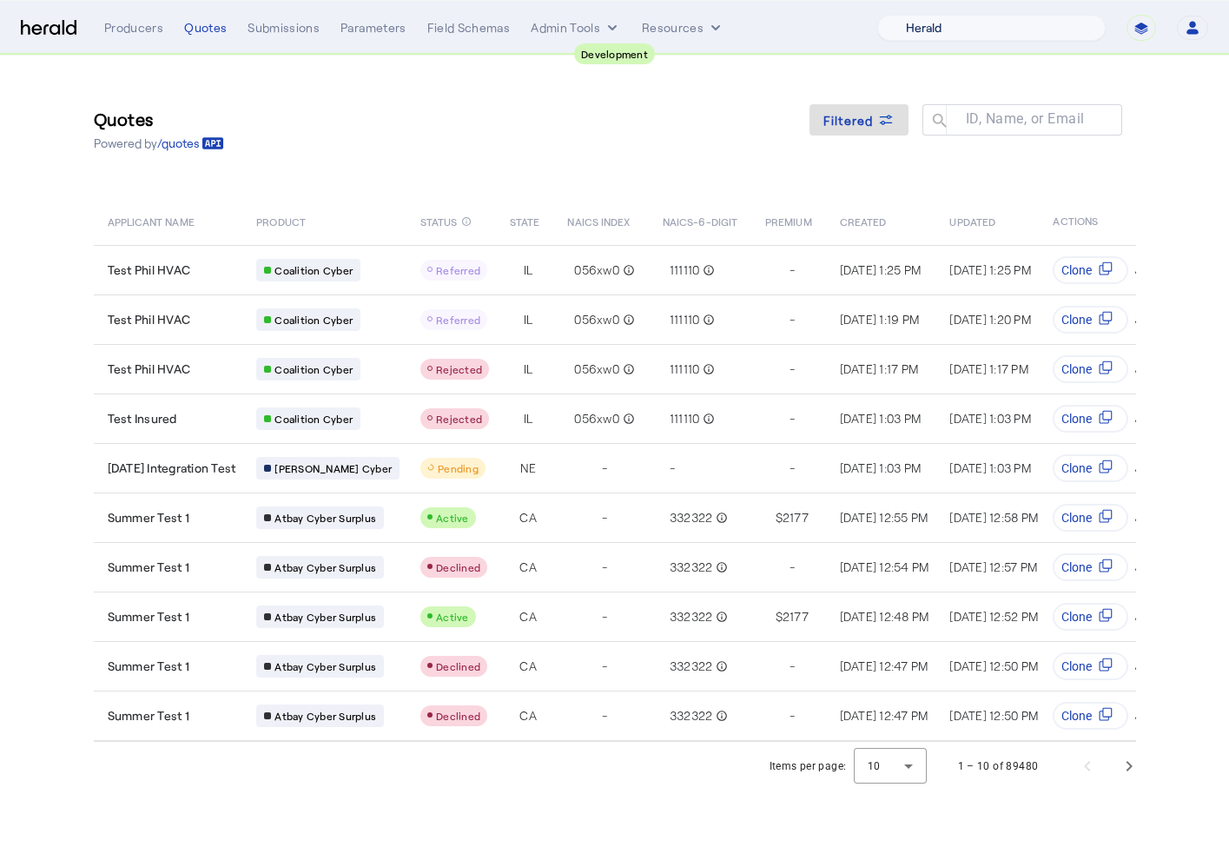
click at [959, 23] on select "1 Fort A Demo Platform A New Platform Test Bam Batch Test Platform Beep Beep Bo…" at bounding box center [991, 28] width 228 height 26
click at [131, 27] on div "Producers" at bounding box center [133, 27] width 59 height 17
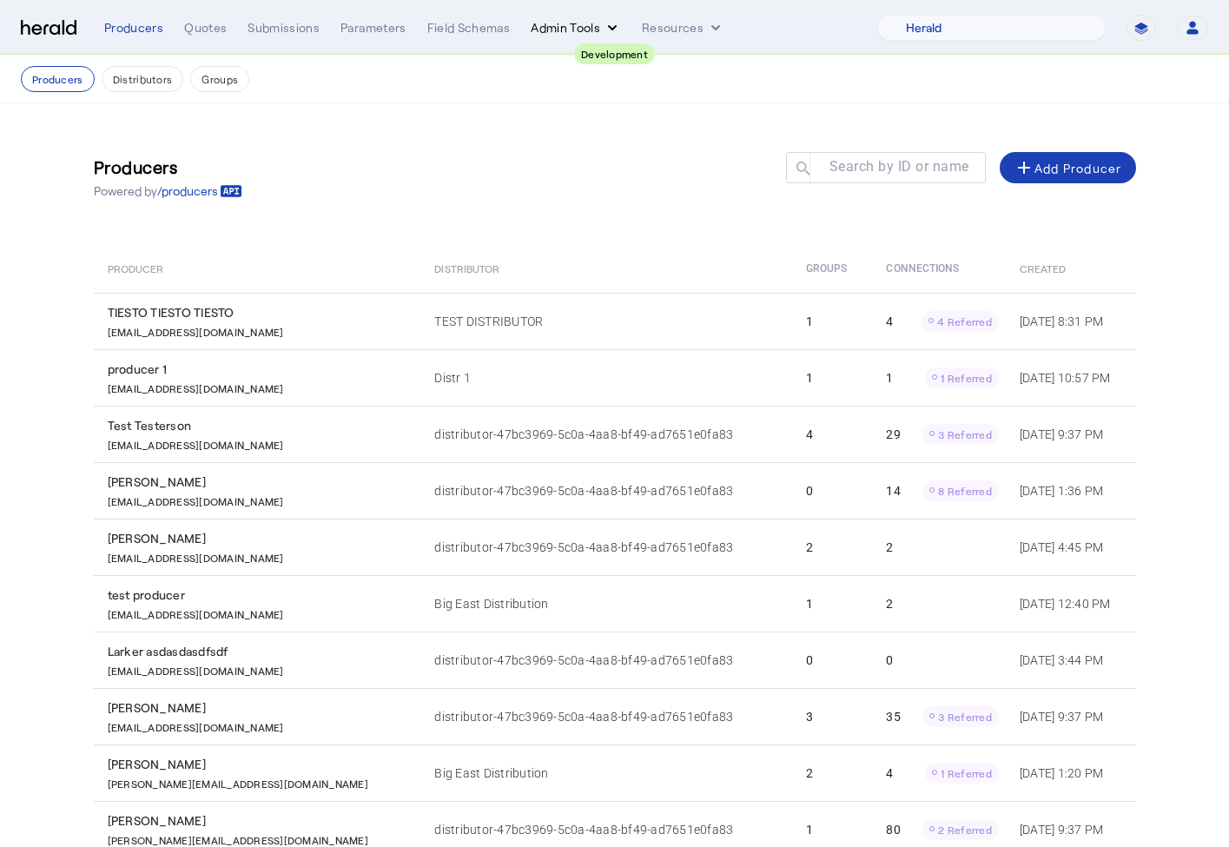
click at [582, 31] on button "Admin Tools" at bounding box center [576, 27] width 90 height 17
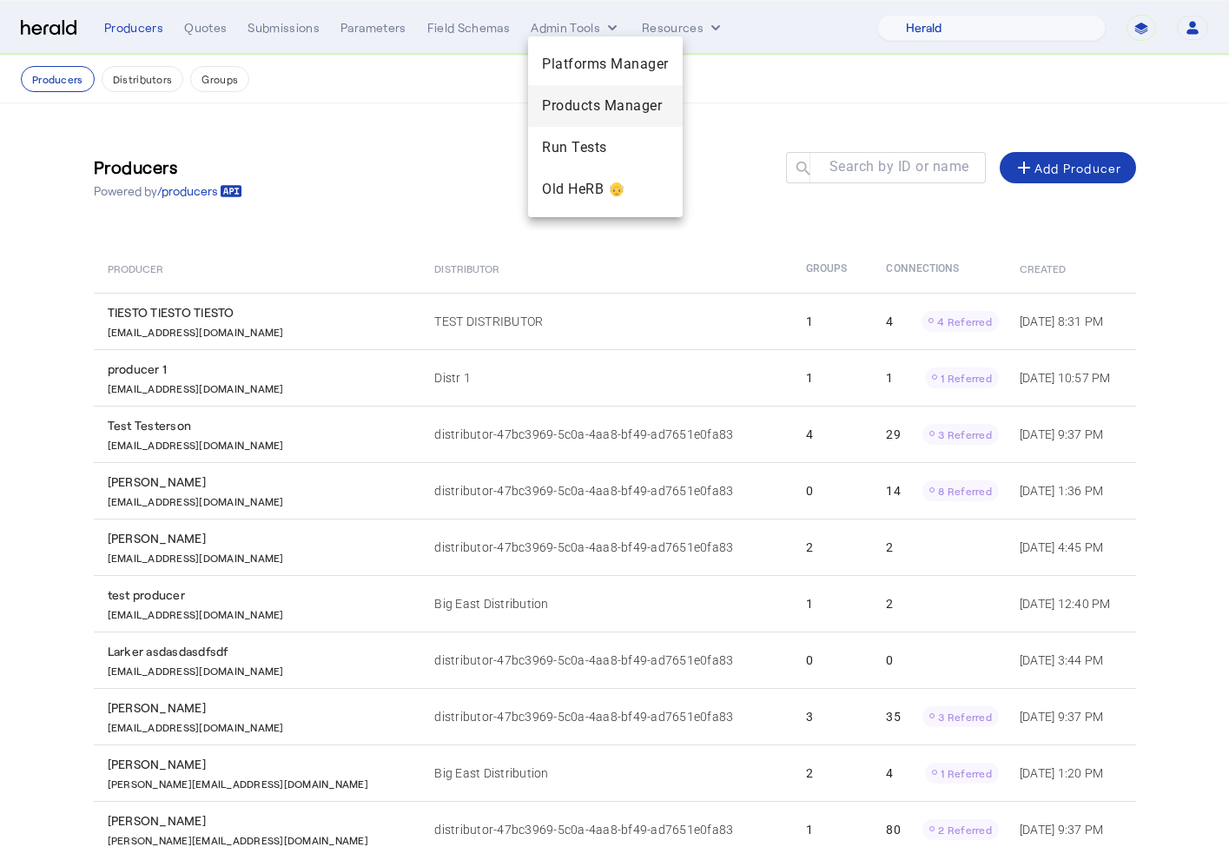
click at [581, 106] on span "Products Manager" at bounding box center [605, 106] width 127 height 21
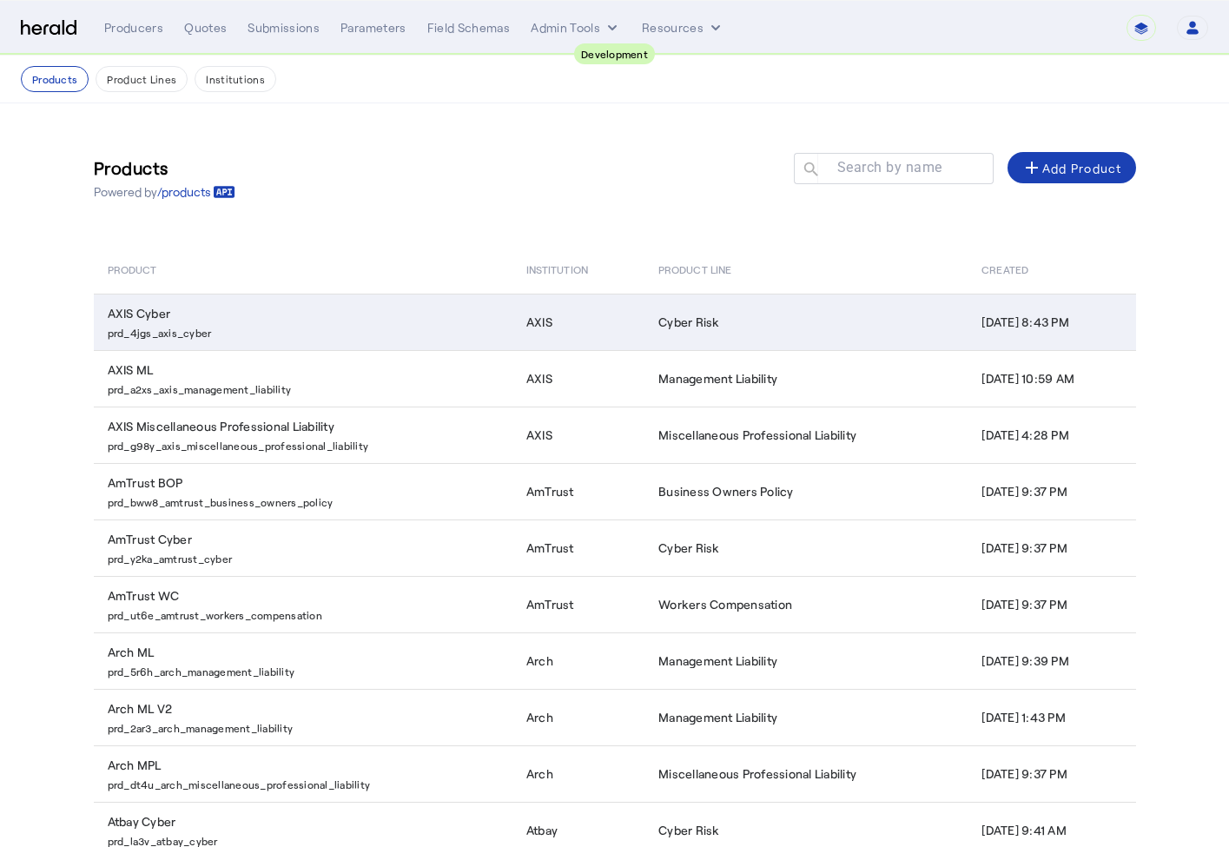
scroll to position [37, 0]
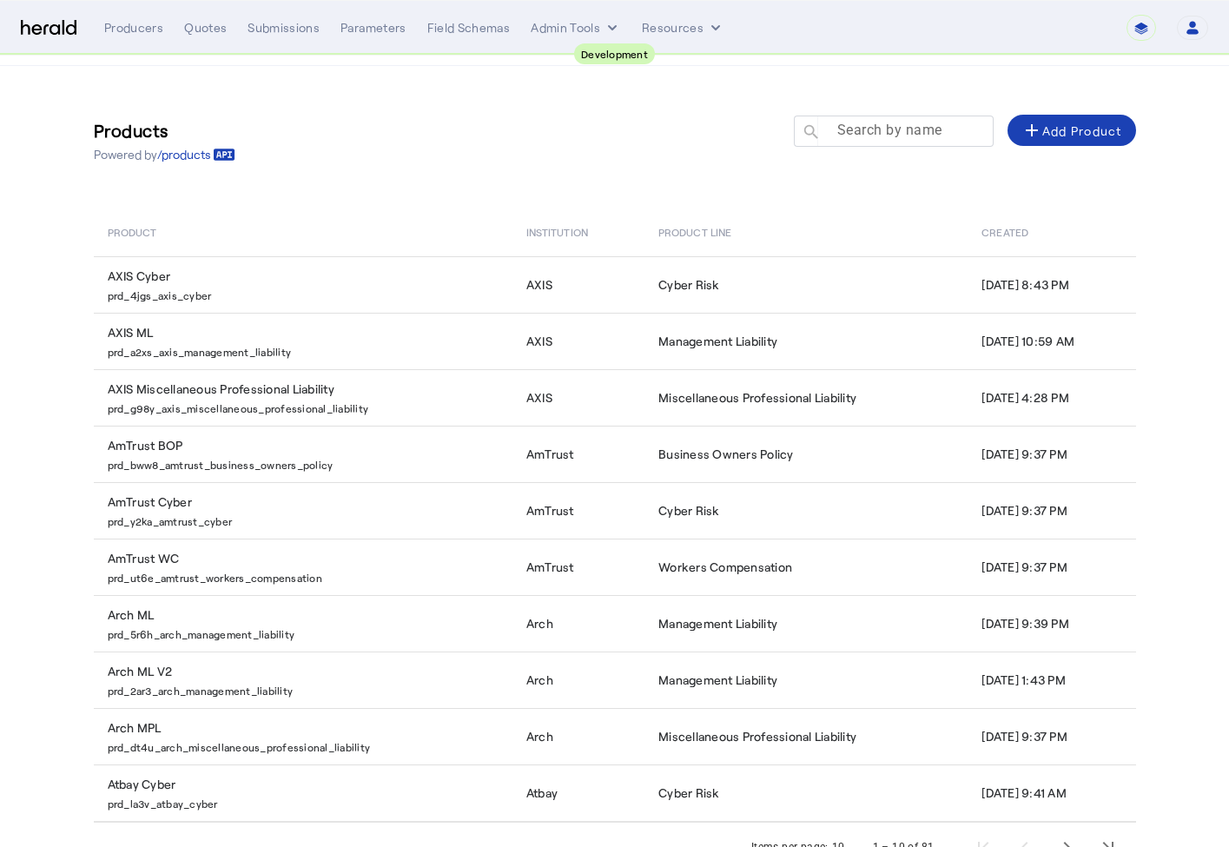
click at [890, 136] on mat-label "Search by name" at bounding box center [889, 130] width 105 height 17
click at [890, 136] on input "Search by name" at bounding box center [901, 130] width 156 height 21
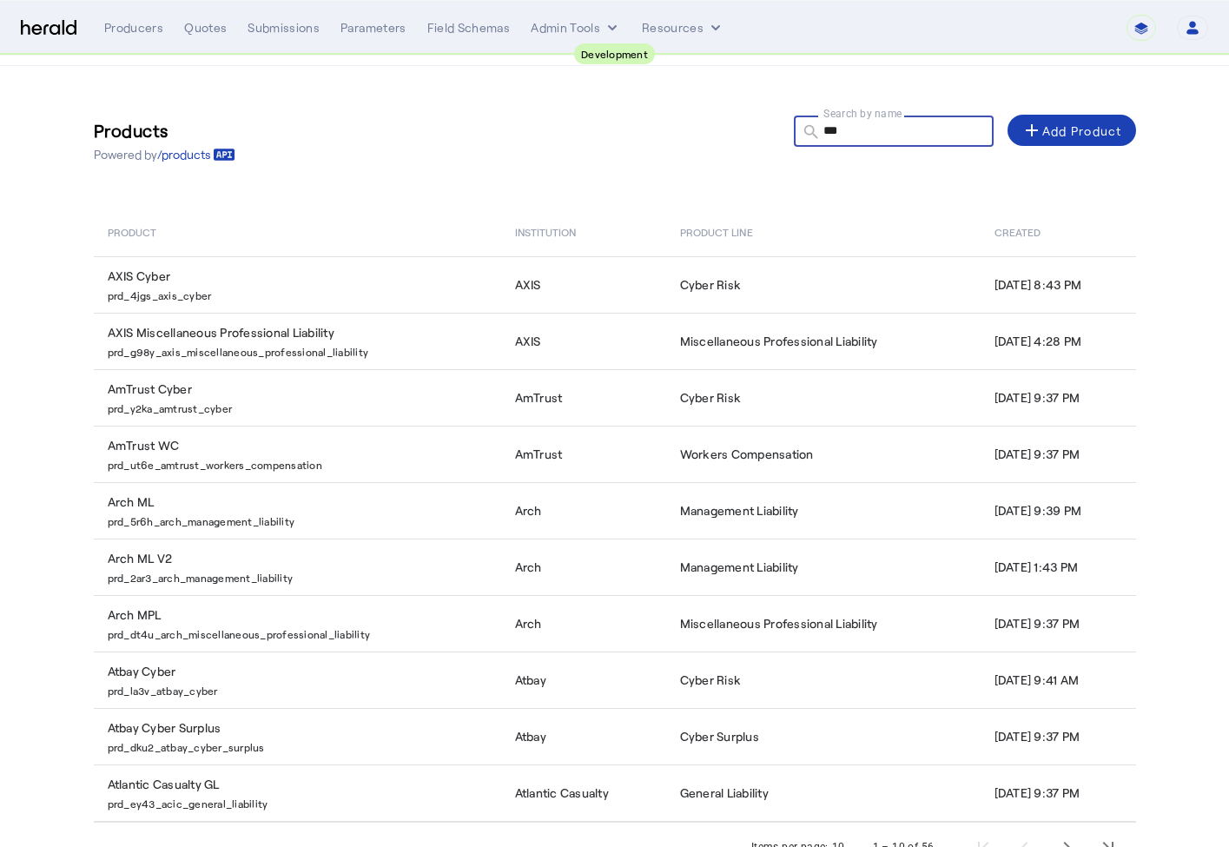
scroll to position [0, 0]
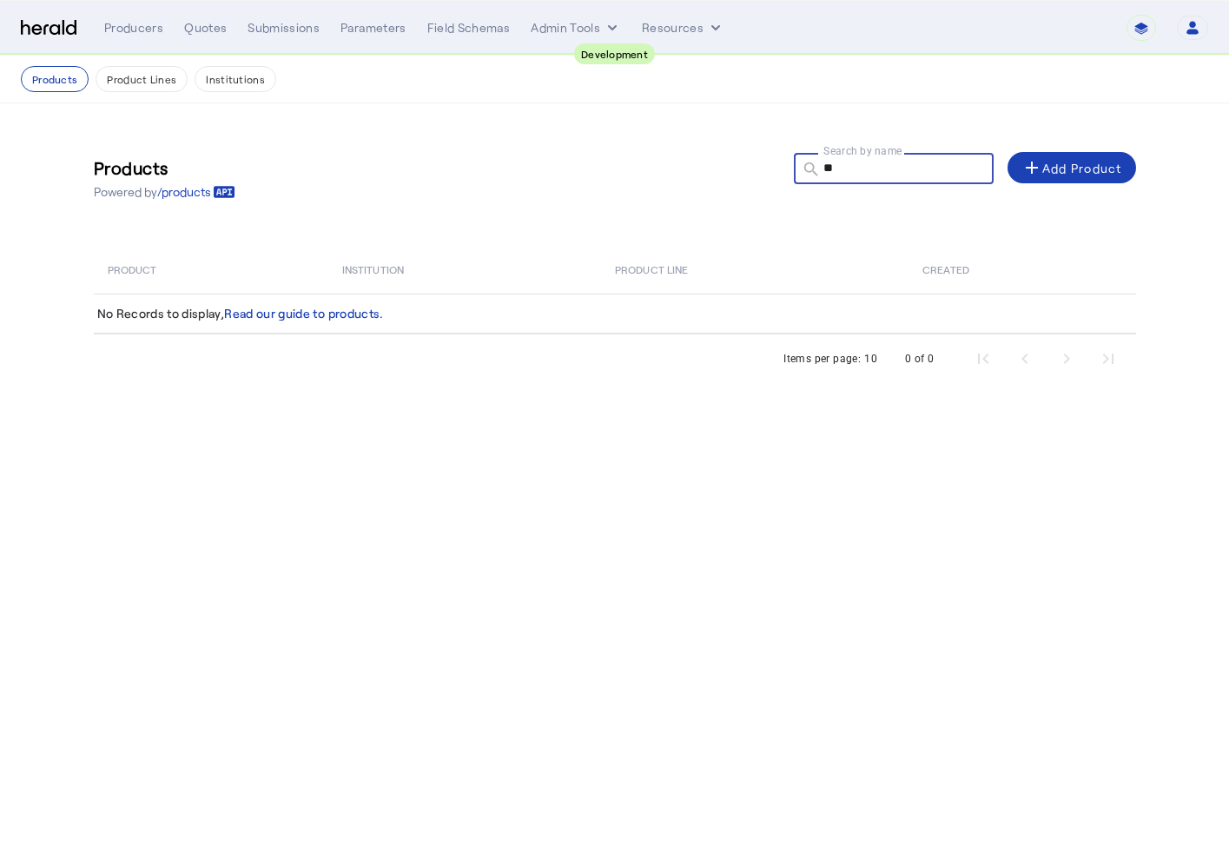
type input "*"
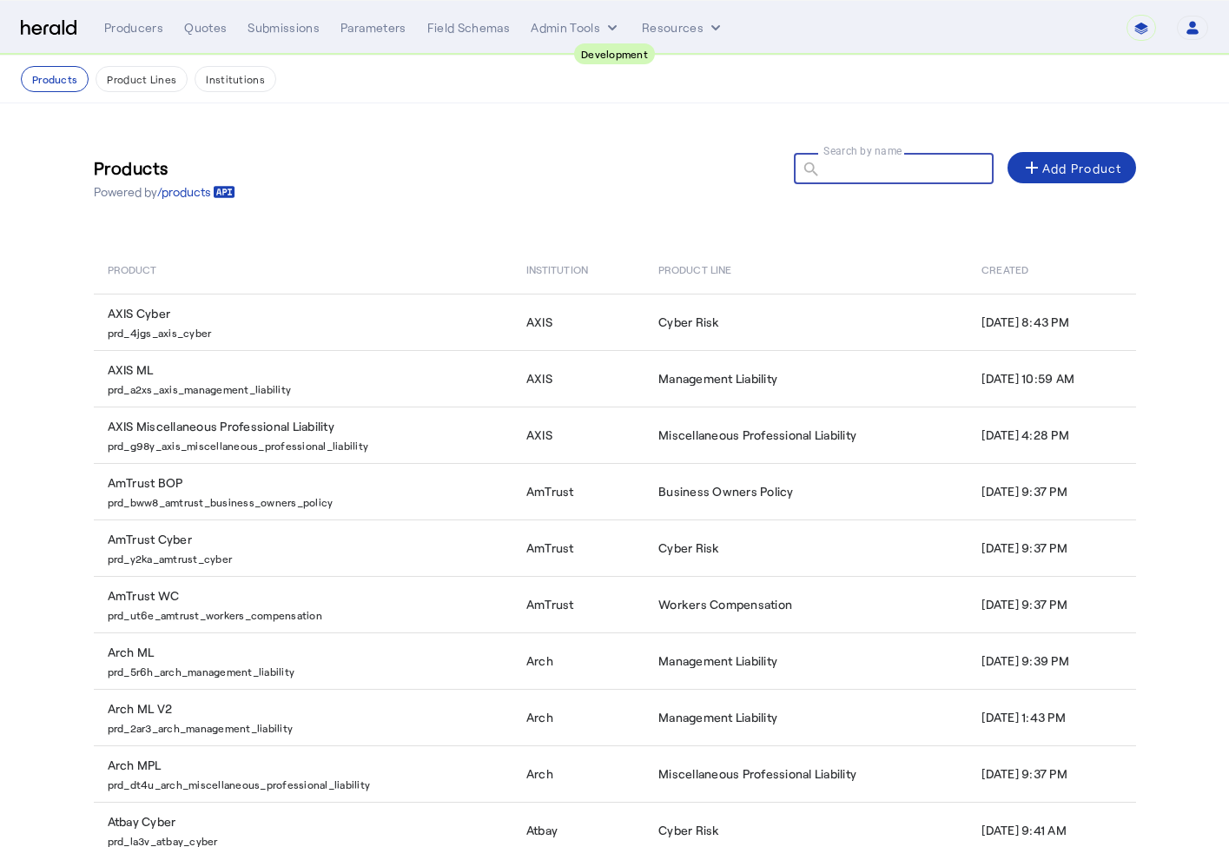
click at [440, 202] on div "Products Powered by /products Search by name search add Add Product" at bounding box center [615, 177] width 1042 height 79
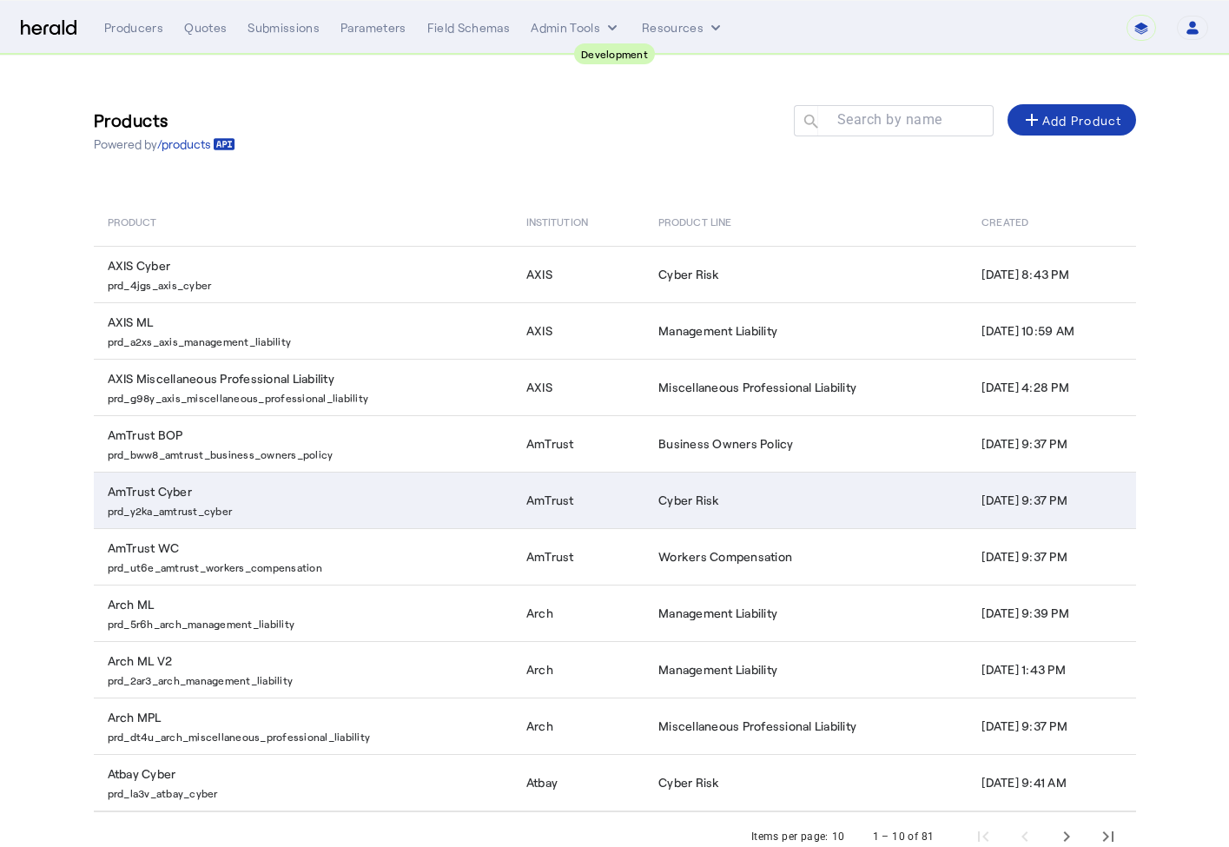
scroll to position [96, 0]
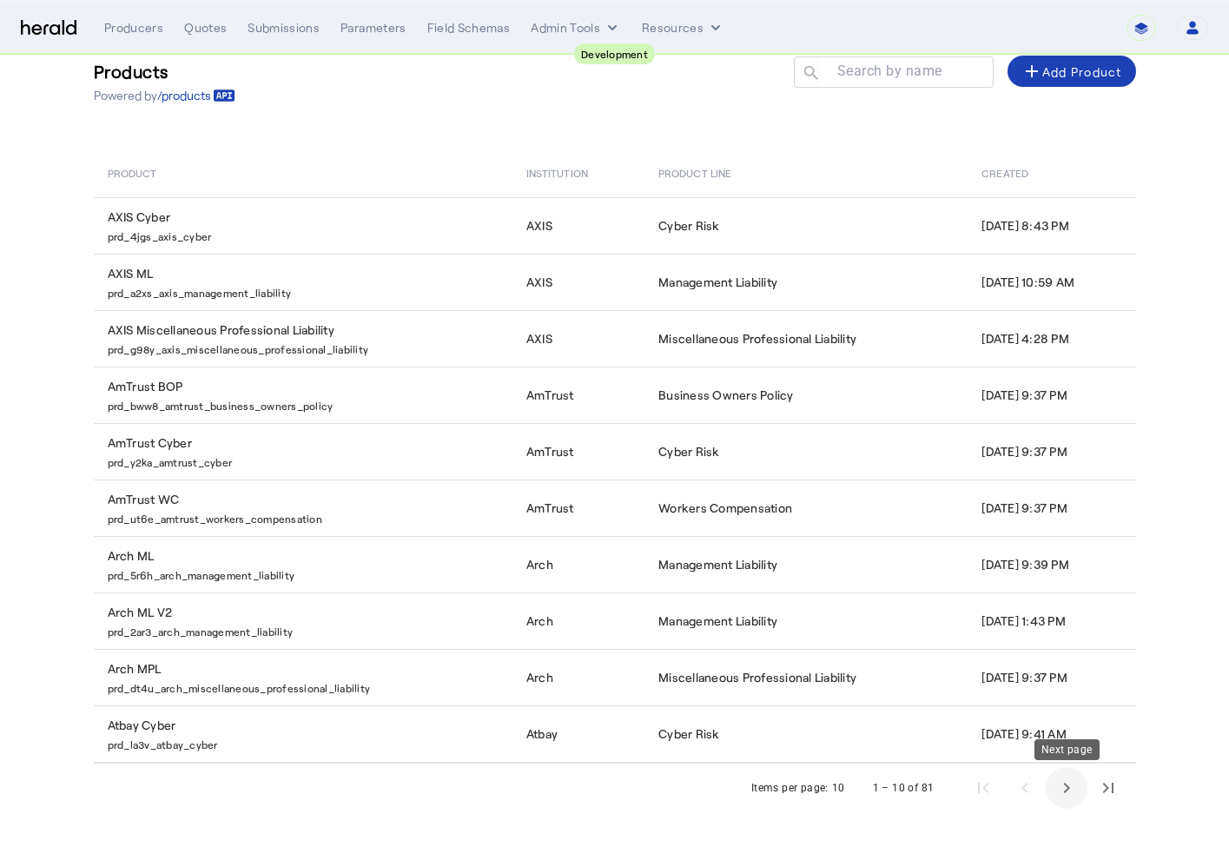
click at [1062, 787] on span "Next page" at bounding box center [1067, 788] width 42 height 42
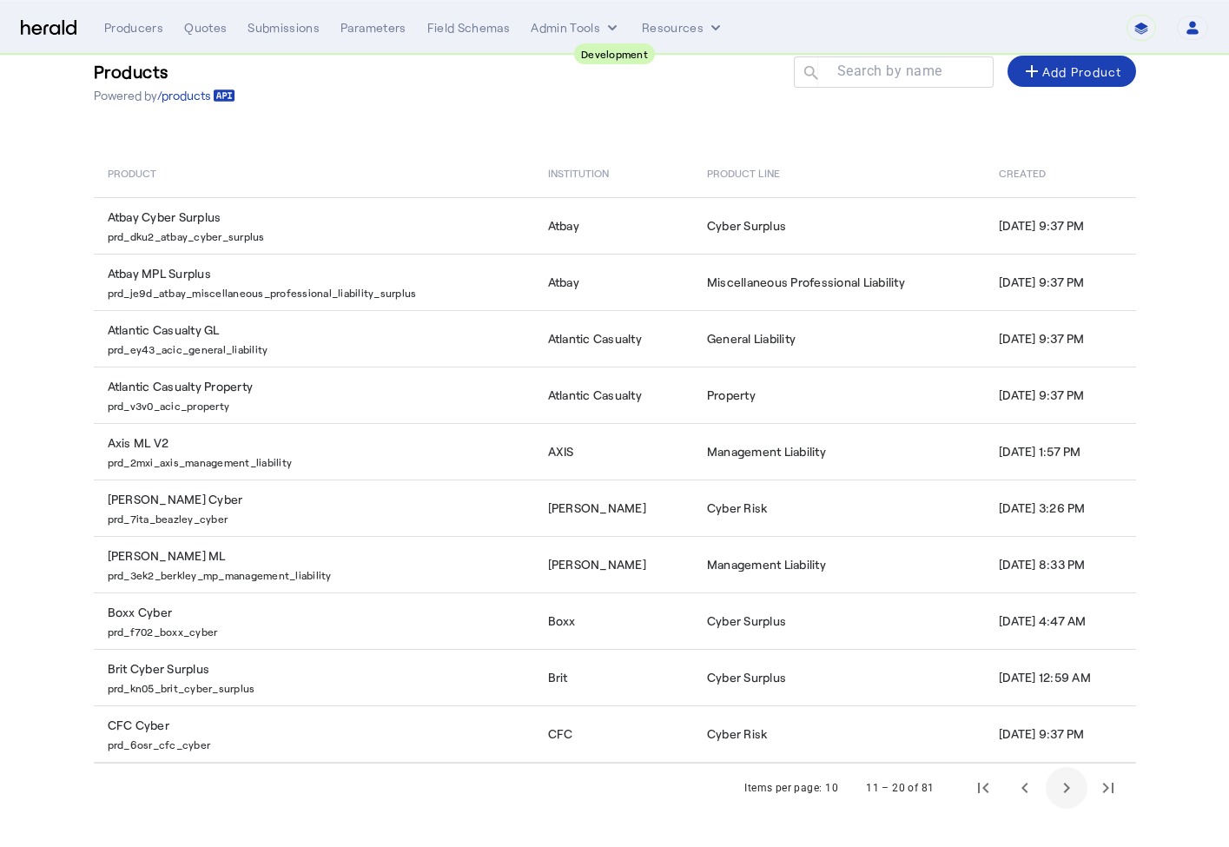
click at [1062, 787] on span "Next page" at bounding box center [1067, 788] width 42 height 42
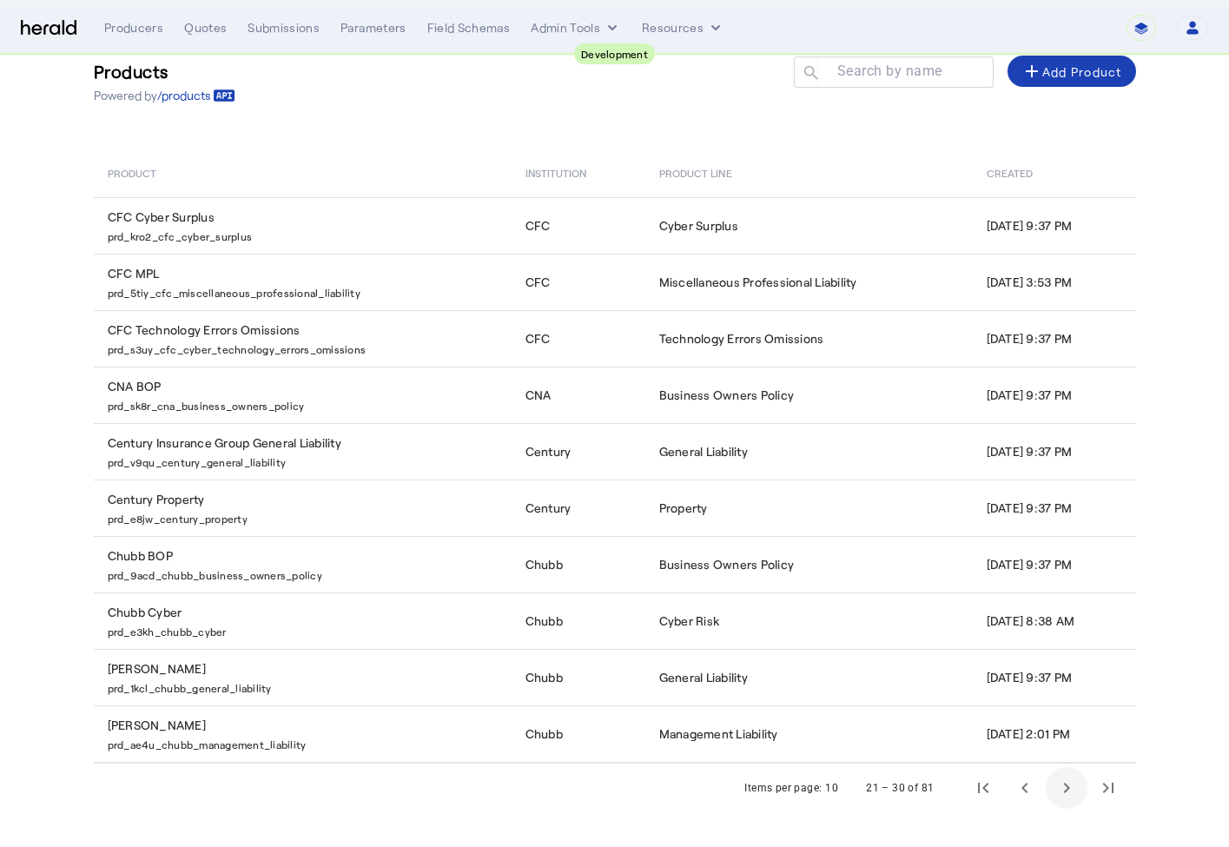
click at [1062, 787] on span "Next page" at bounding box center [1067, 788] width 42 height 42
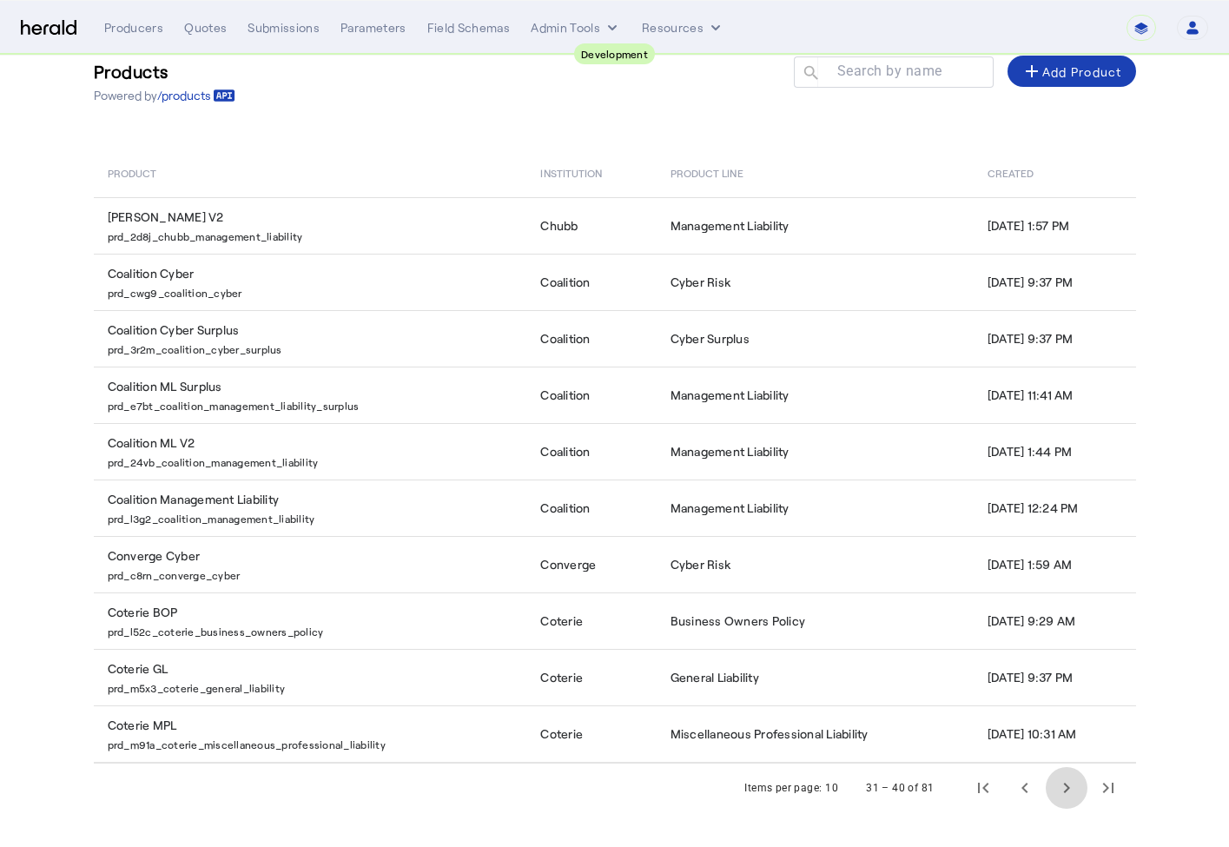
click at [1062, 787] on span "Next page" at bounding box center [1067, 788] width 42 height 42
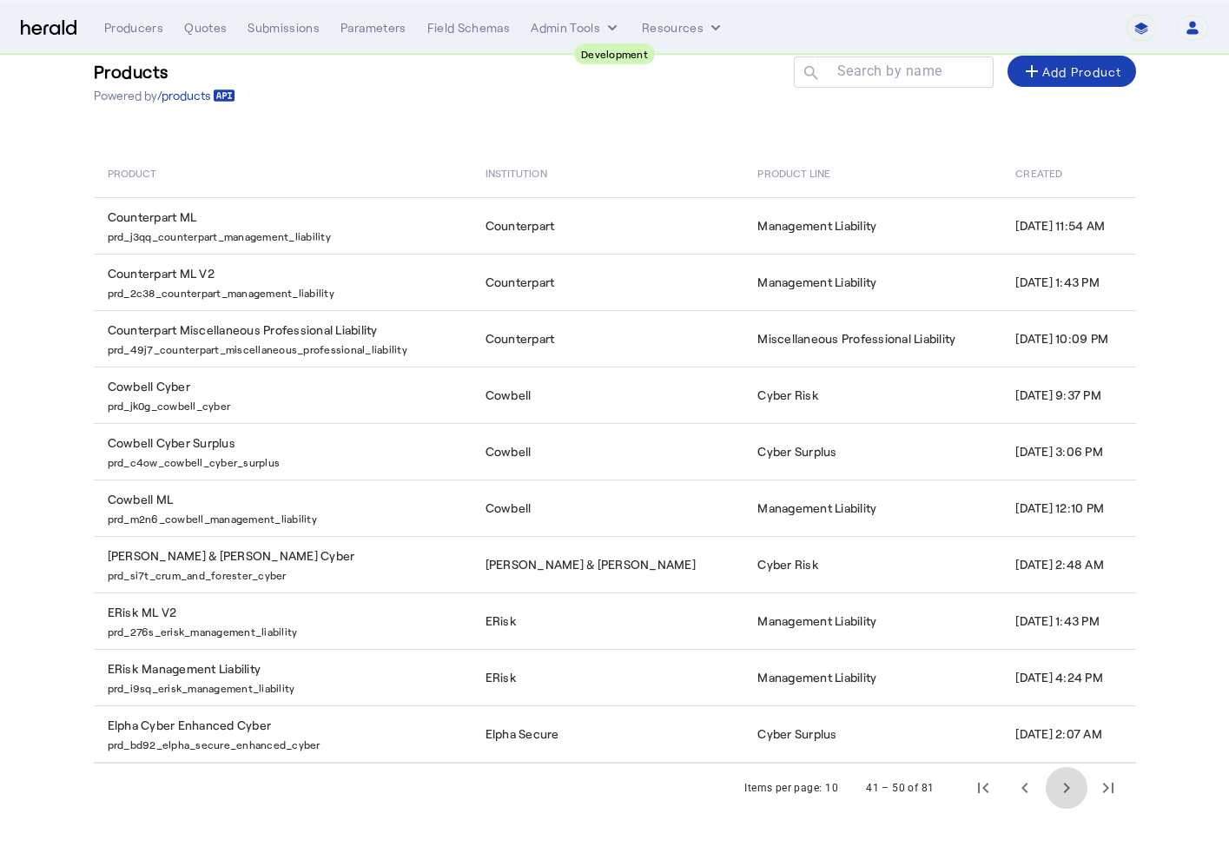
click at [1062, 787] on span "Next page" at bounding box center [1067, 788] width 42 height 42
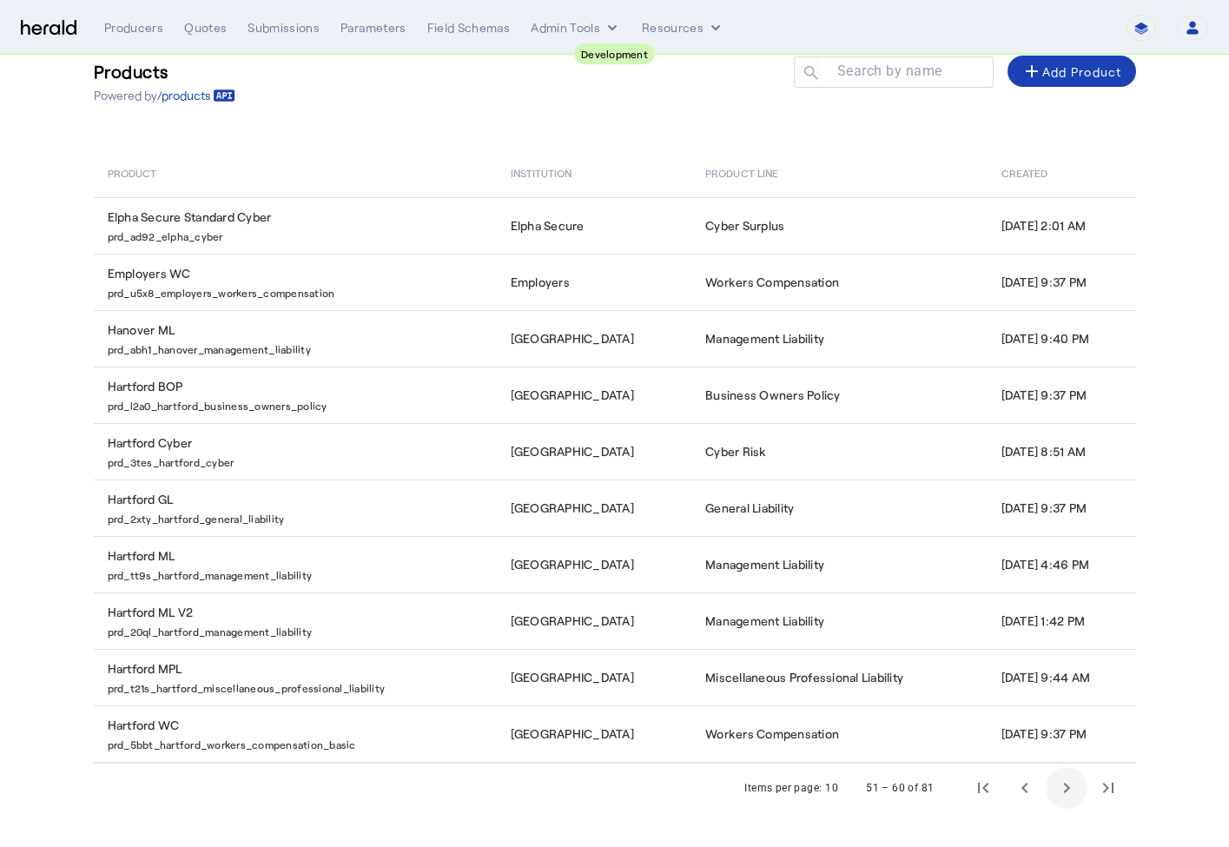
click at [1062, 787] on span "Next page" at bounding box center [1067, 788] width 42 height 42
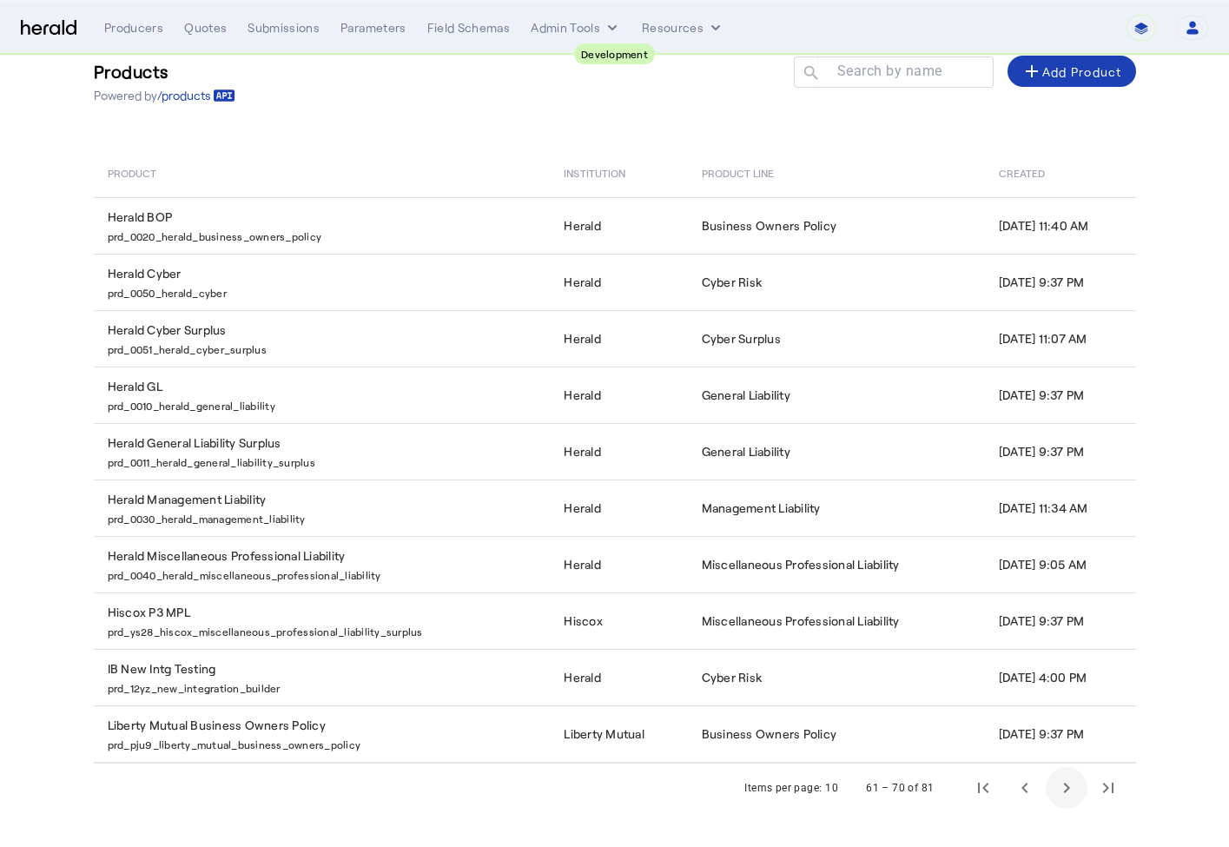
click at [1062, 787] on span "Next page" at bounding box center [1067, 788] width 42 height 42
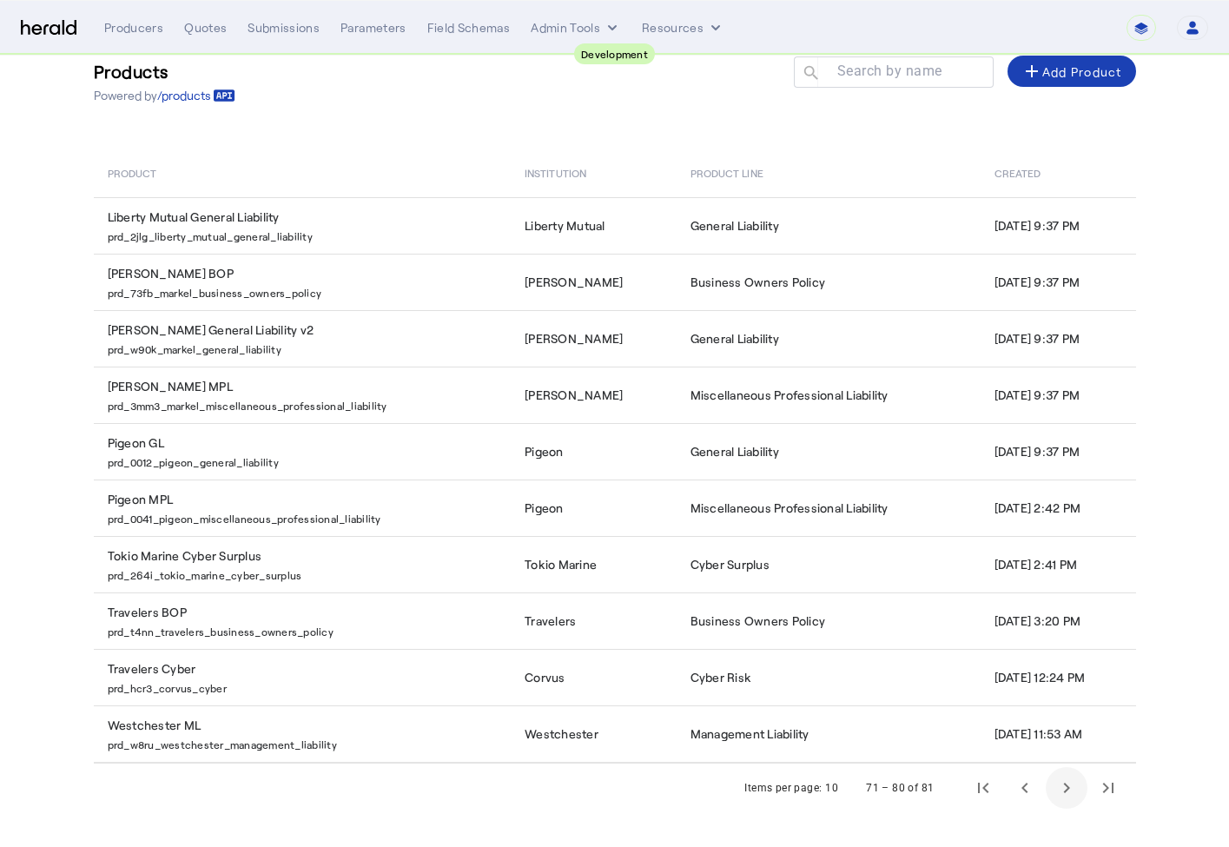
click at [1046, 767] on button "Next page" at bounding box center [1067, 788] width 42 height 42
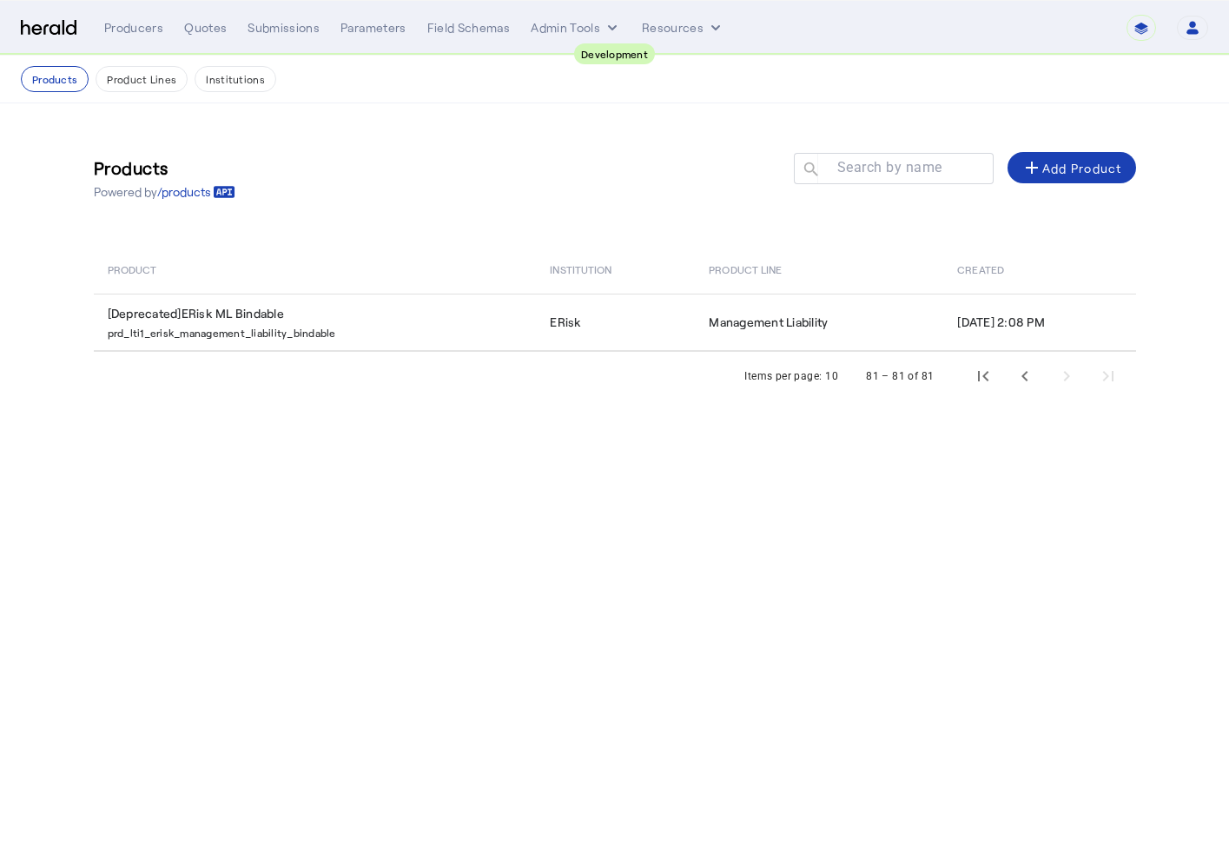
click at [944, 460] on body "**********" at bounding box center [614, 423] width 1229 height 847
click at [689, 222] on div "Products Powered by /products Search by name search add Add Product Product Ins…" at bounding box center [615, 269] width 1112 height 332
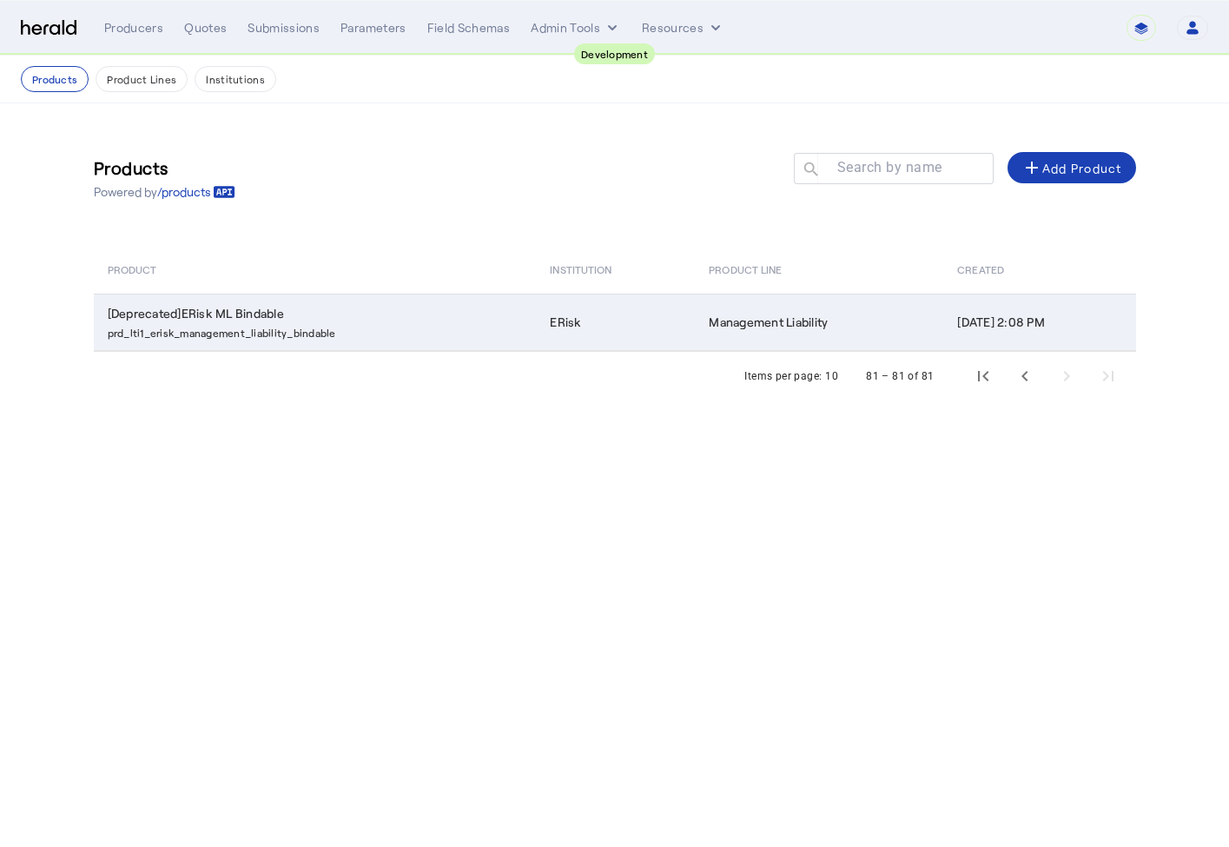
click at [388, 297] on td "[Deprecated]ERisk ML Bindable prd_lti1_erisk_management_liability_bindable" at bounding box center [315, 322] width 443 height 57
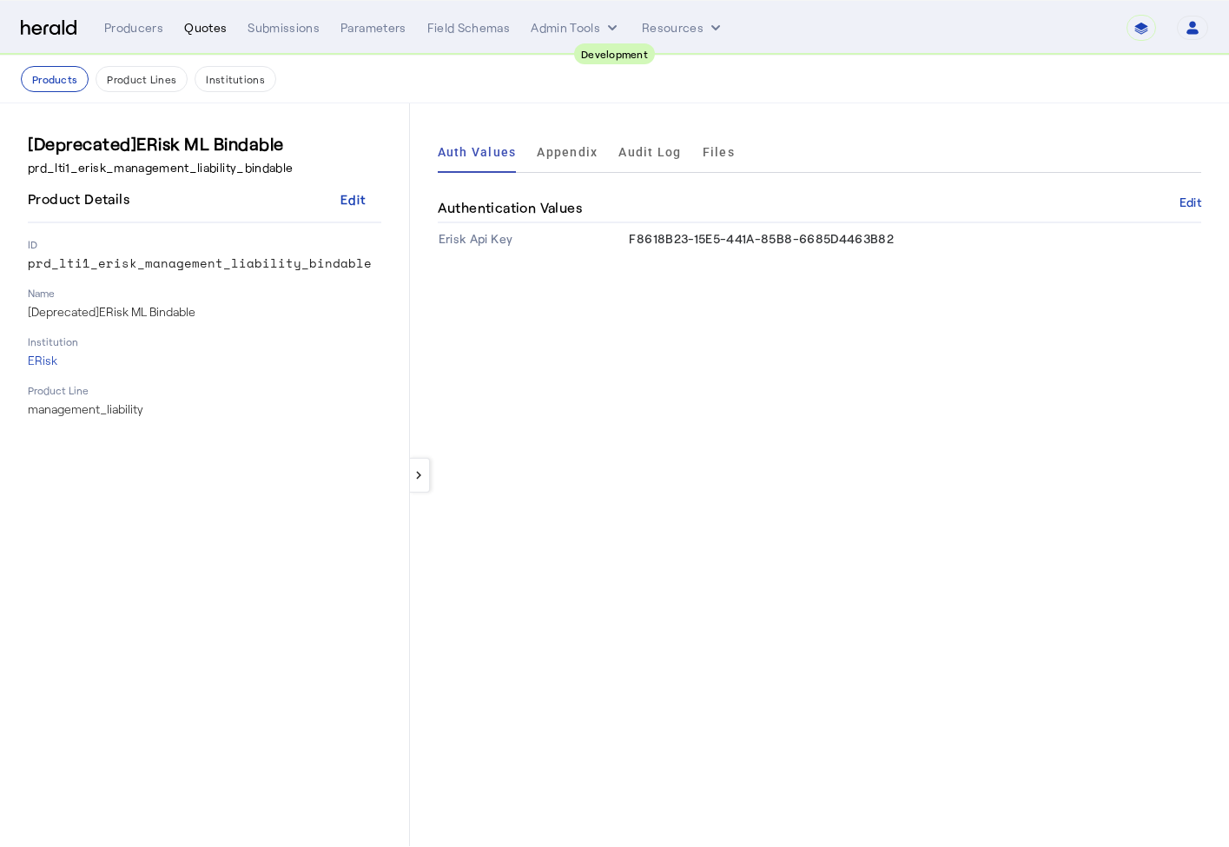
click at [203, 30] on div "Quotes" at bounding box center [205, 27] width 43 height 17
select select "pfm_2v8p_herald_api"
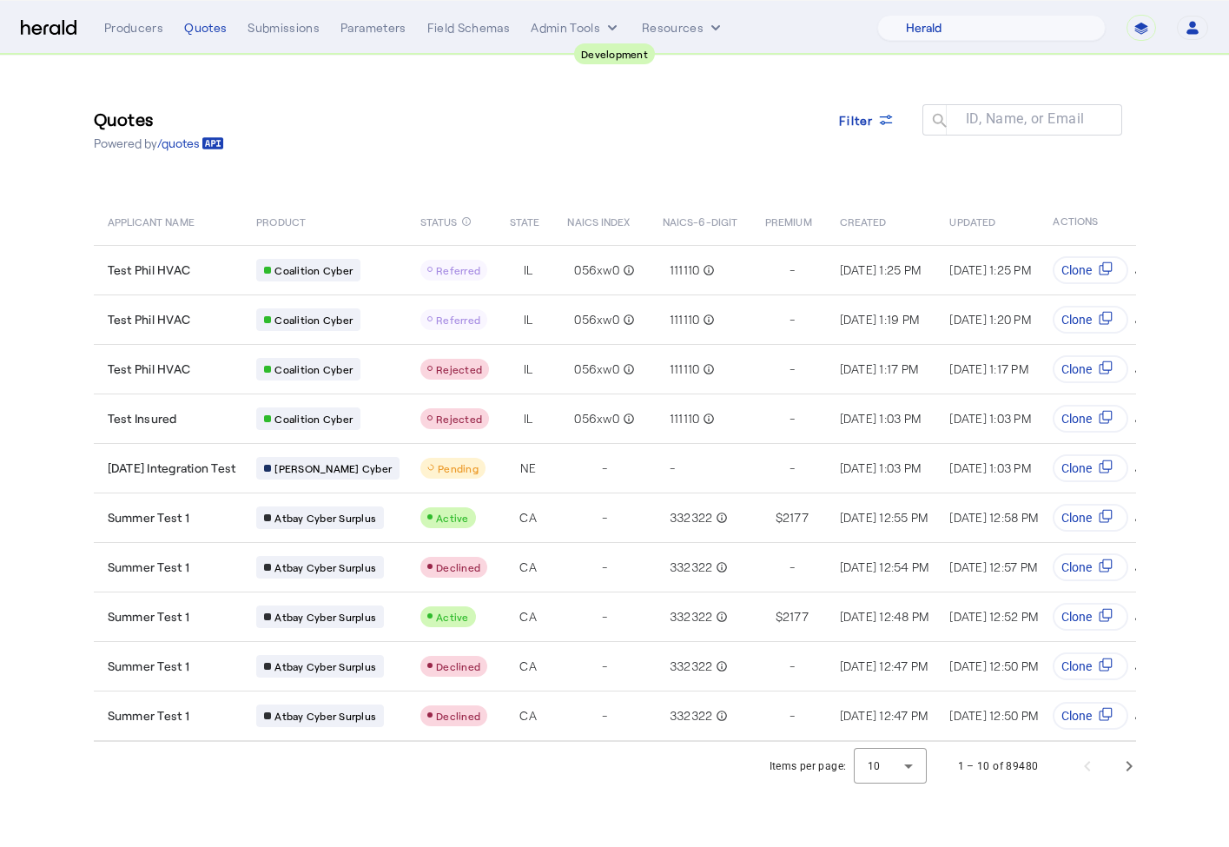
click at [1139, 25] on select "**********" at bounding box center [1142, 28] width 30 height 26
select select "*******"
click at [1127, 15] on select "**********" at bounding box center [1142, 28] width 30 height 26
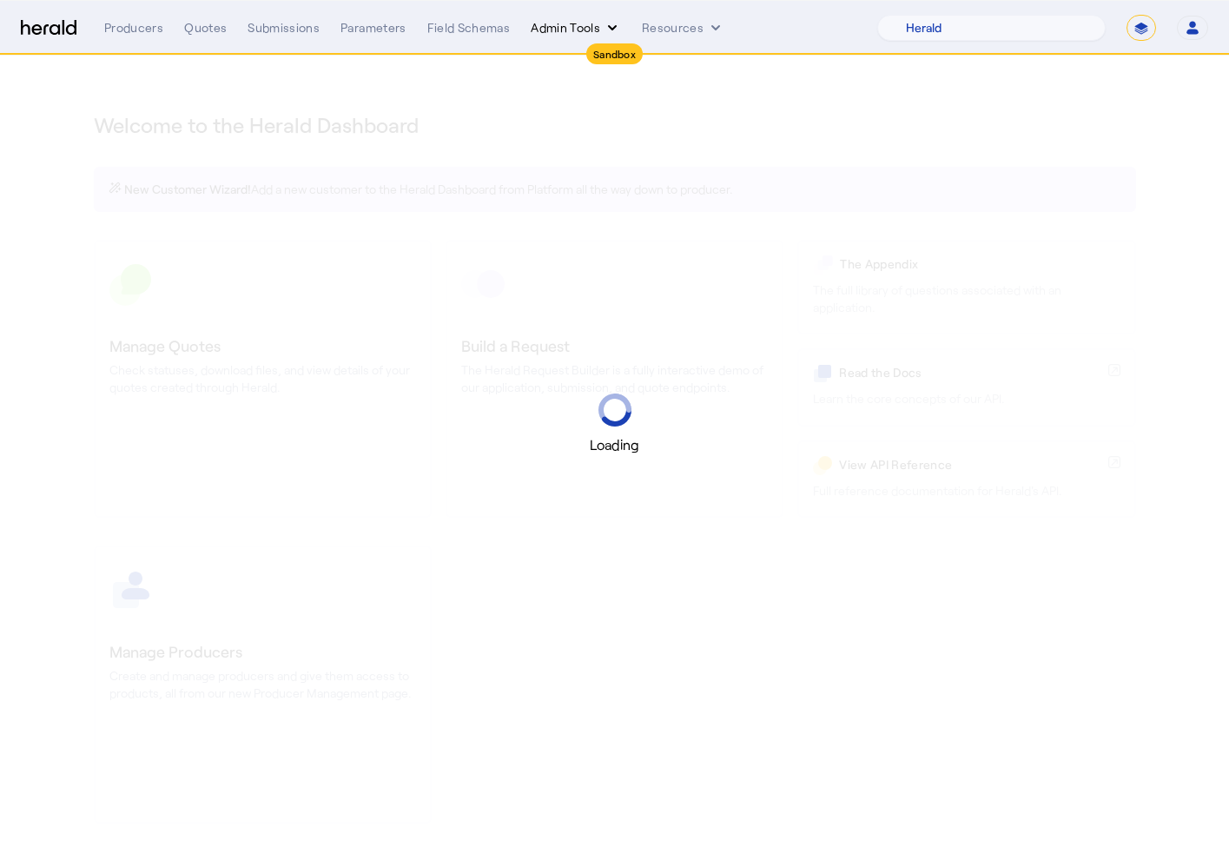
click at [572, 24] on button "Admin Tools" at bounding box center [576, 27] width 90 height 17
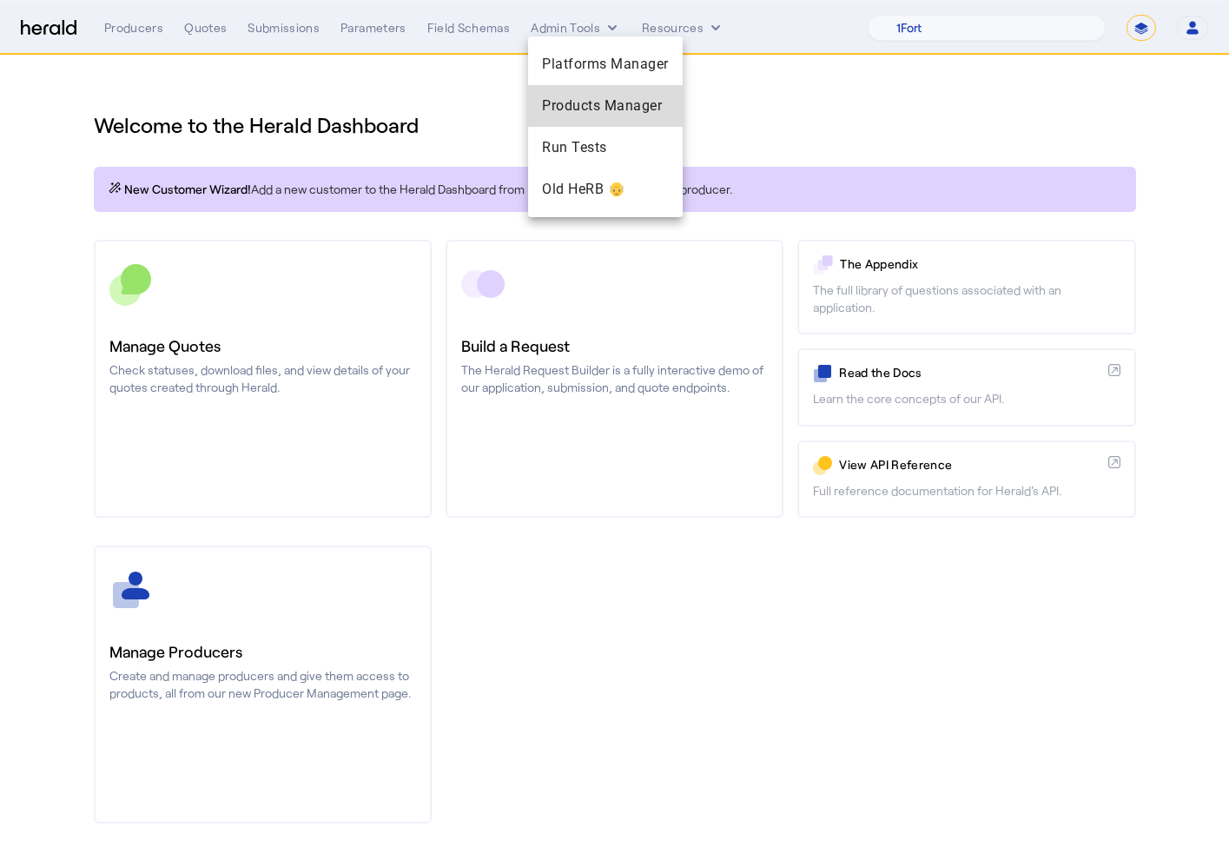
click at [579, 93] on div "Products Manager" at bounding box center [605, 106] width 155 height 42
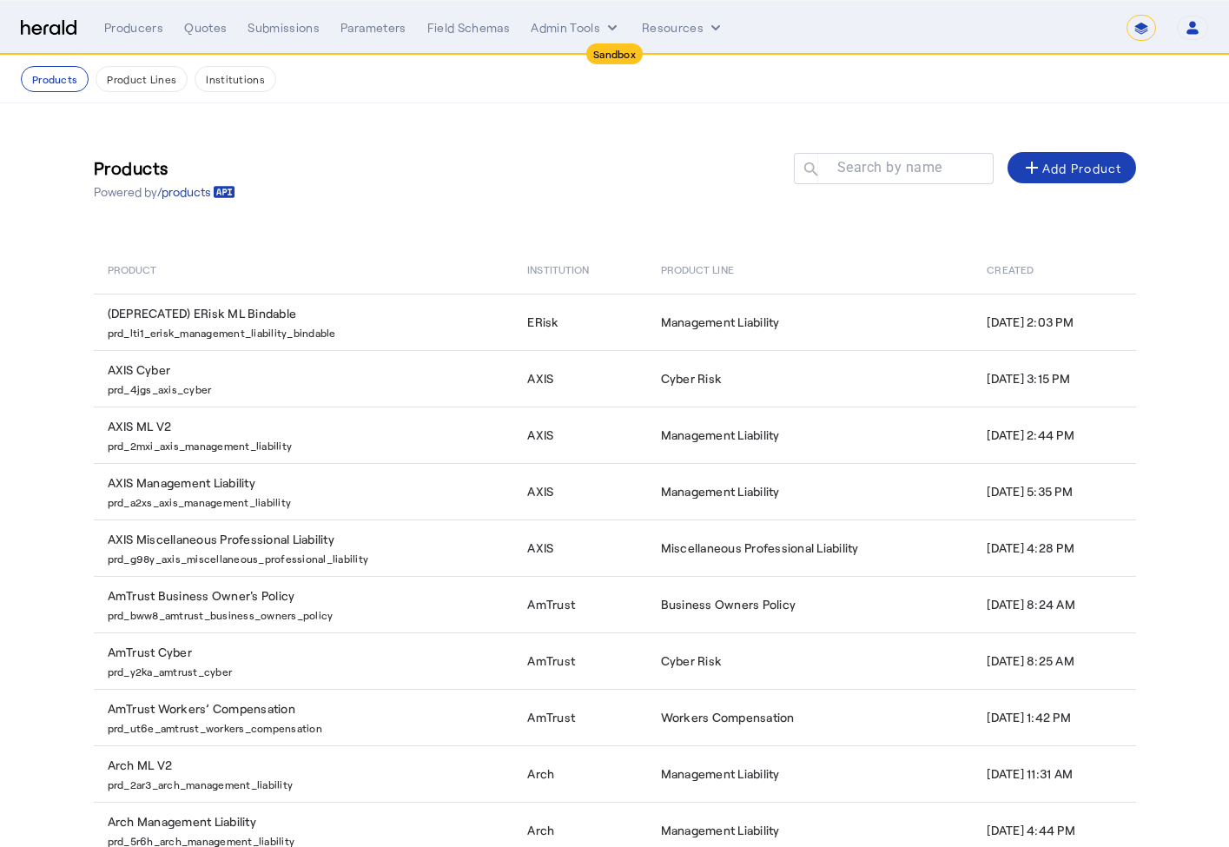
click at [865, 187] on div at bounding box center [894, 193] width 200 height 19
click at [857, 172] on mat-label "Search by name" at bounding box center [889, 167] width 105 height 17
click at [857, 172] on input "Search by name" at bounding box center [901, 167] width 156 height 21
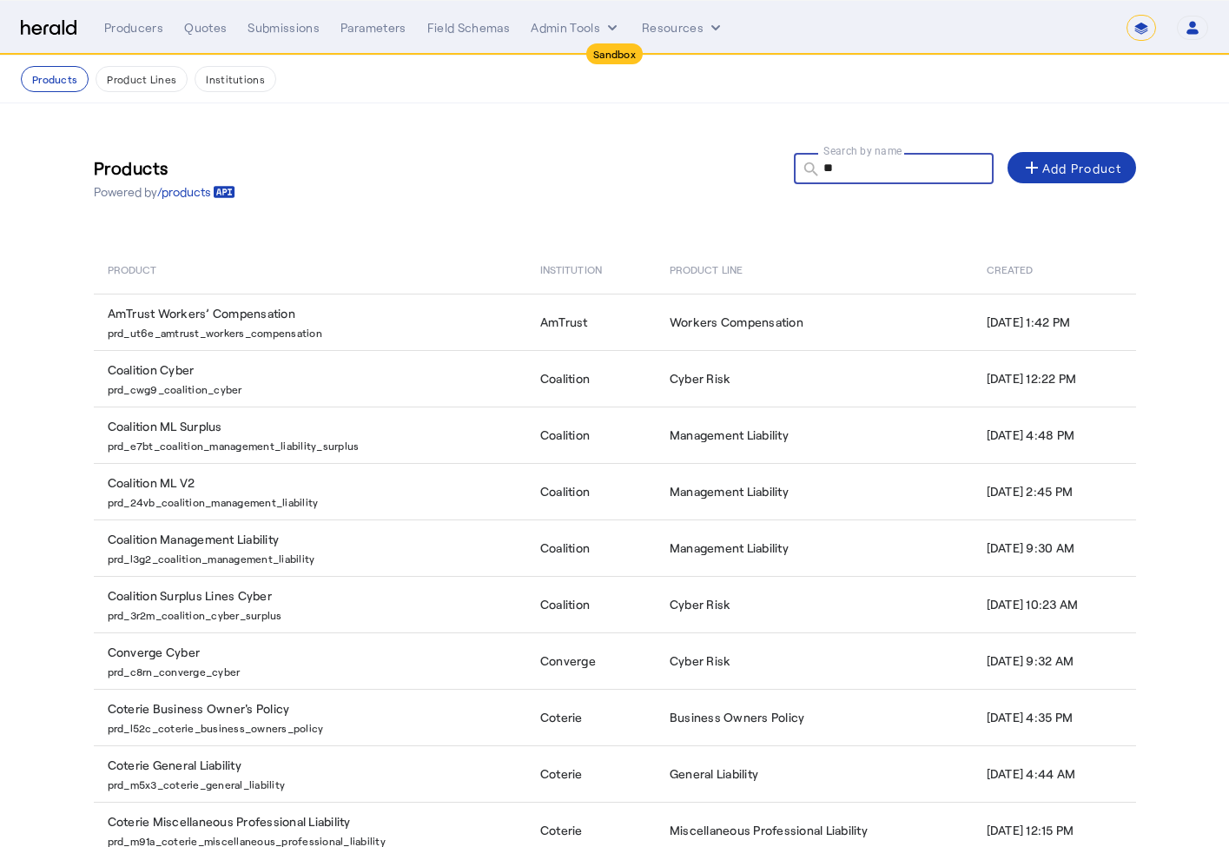
type input "*"
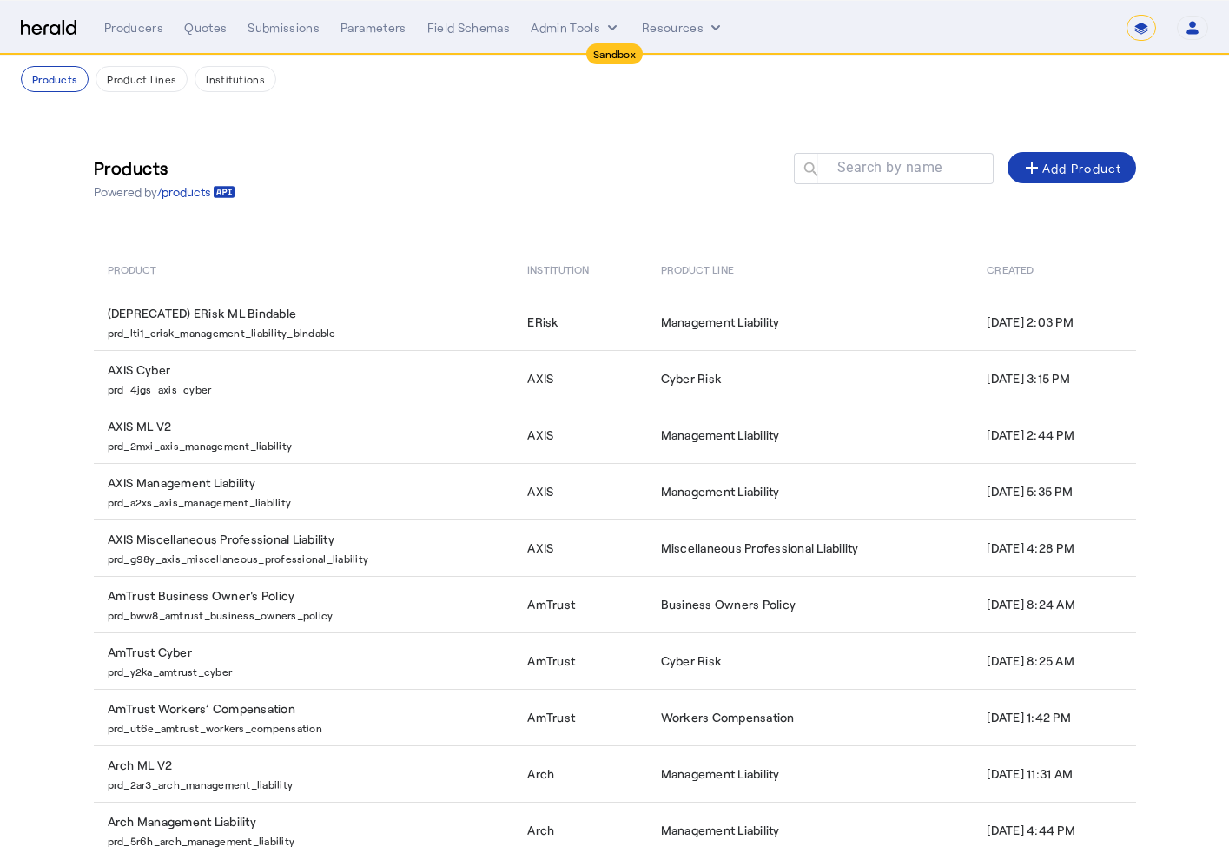
click at [680, 194] on div "Products Powered by /products Search by name search add Add Product" at bounding box center [615, 177] width 1042 height 79
click at [889, 175] on mat-label "Search by name" at bounding box center [889, 167] width 105 height 17
click at [889, 175] on input "Search by name" at bounding box center [901, 167] width 156 height 21
paste input "**********"
type input "**********"
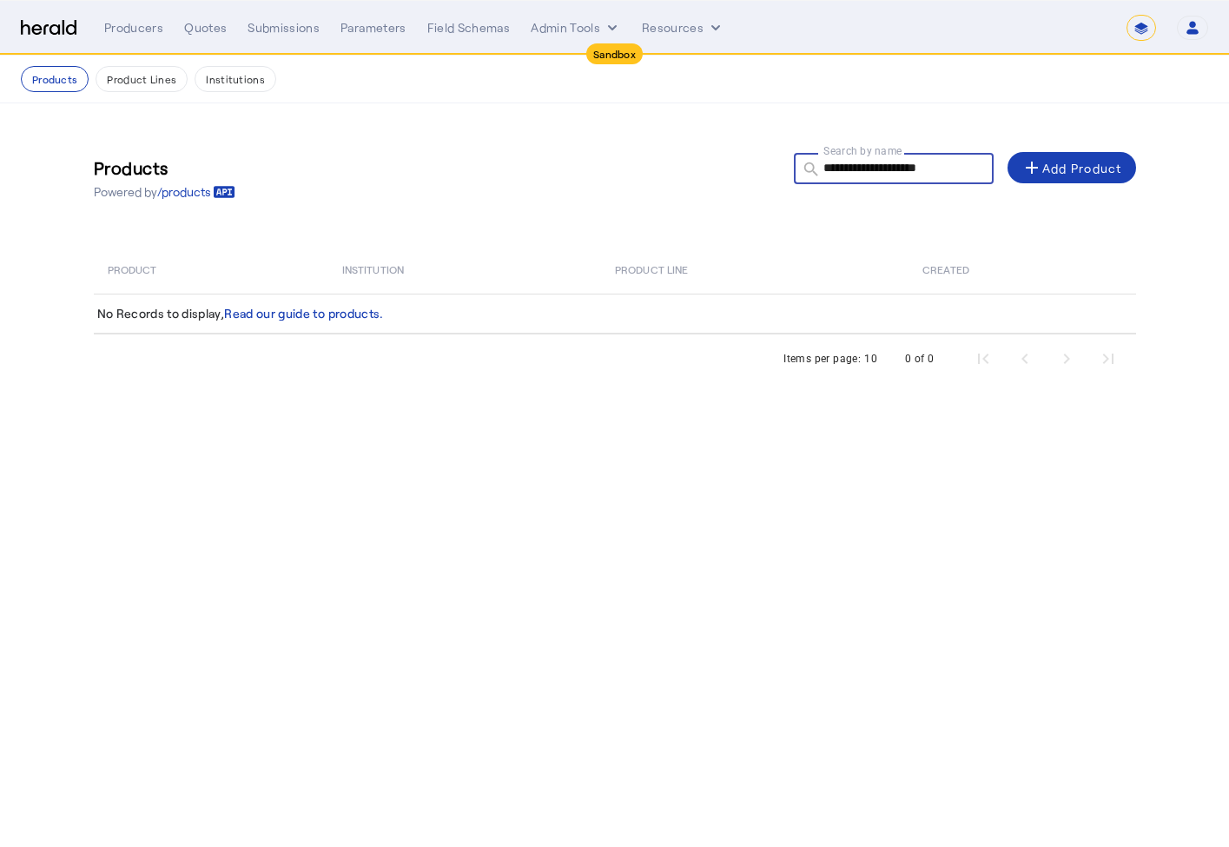
click at [872, 176] on input "**********" at bounding box center [901, 167] width 156 height 21
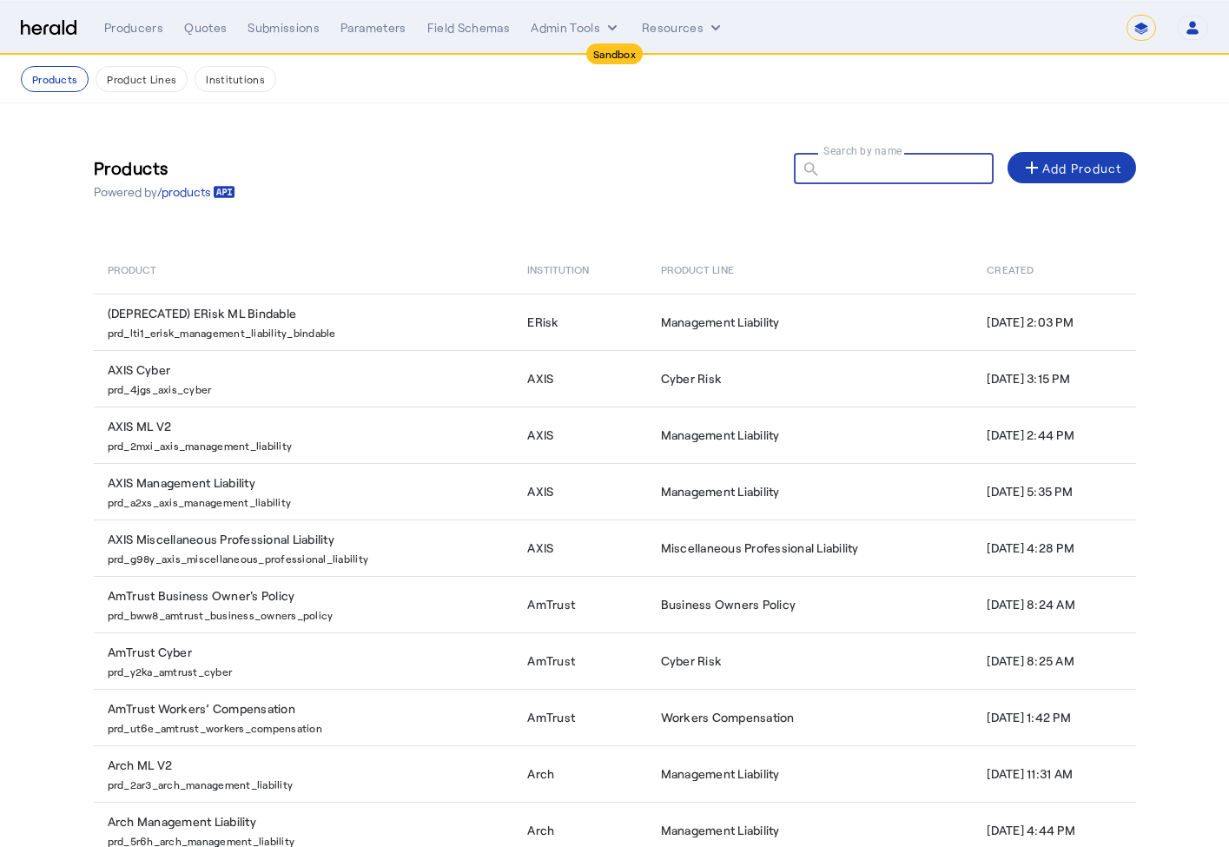
click at [659, 194] on div "Products Powered by /products Search by name search add Add Product" at bounding box center [615, 177] width 1042 height 79
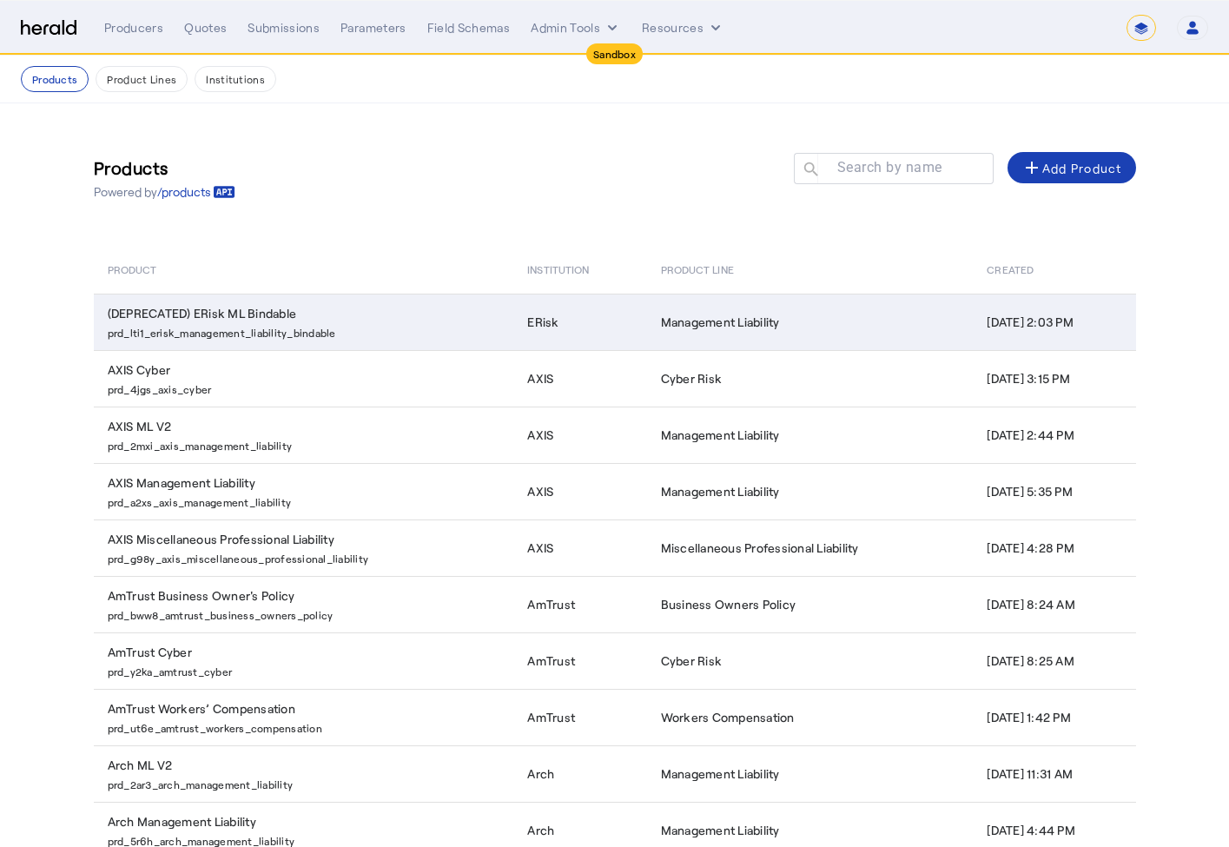
scroll to position [96, 0]
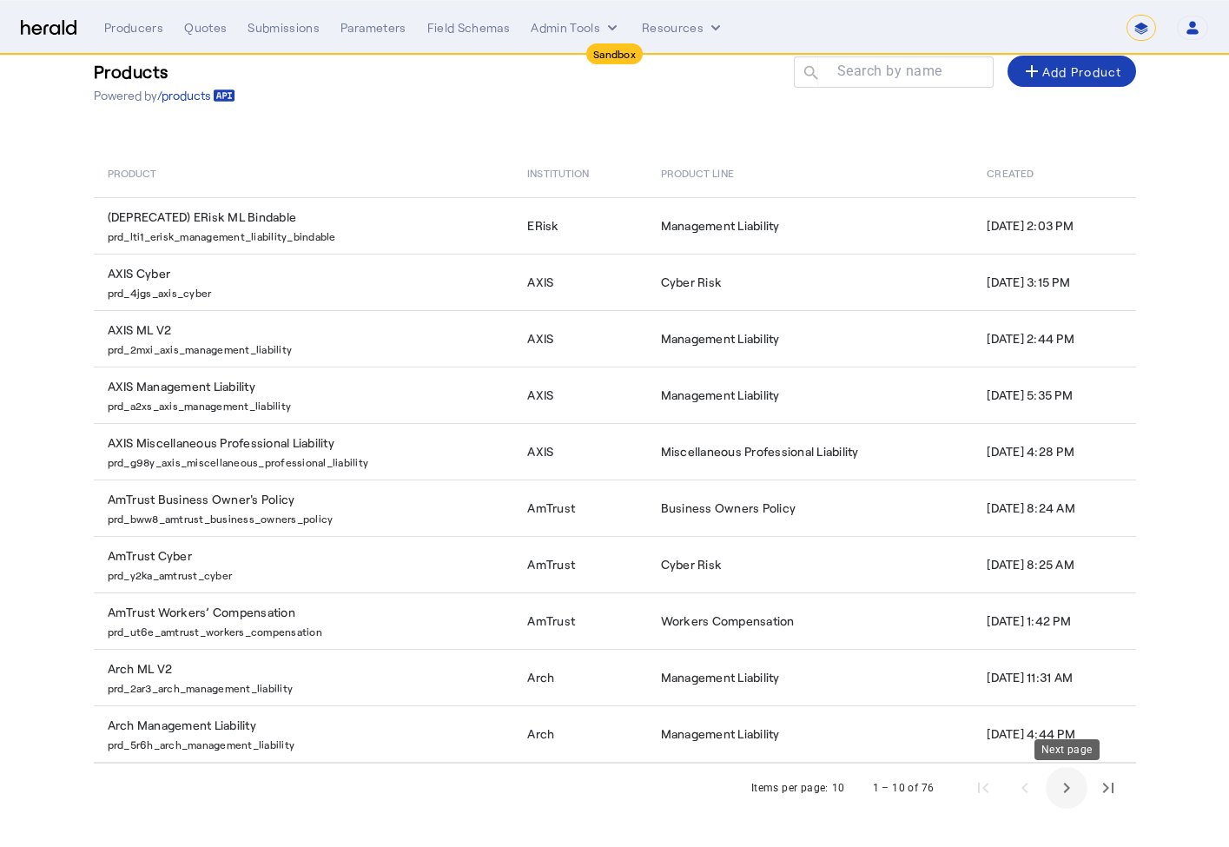
click at [1060, 797] on span "Next page" at bounding box center [1067, 788] width 42 height 42
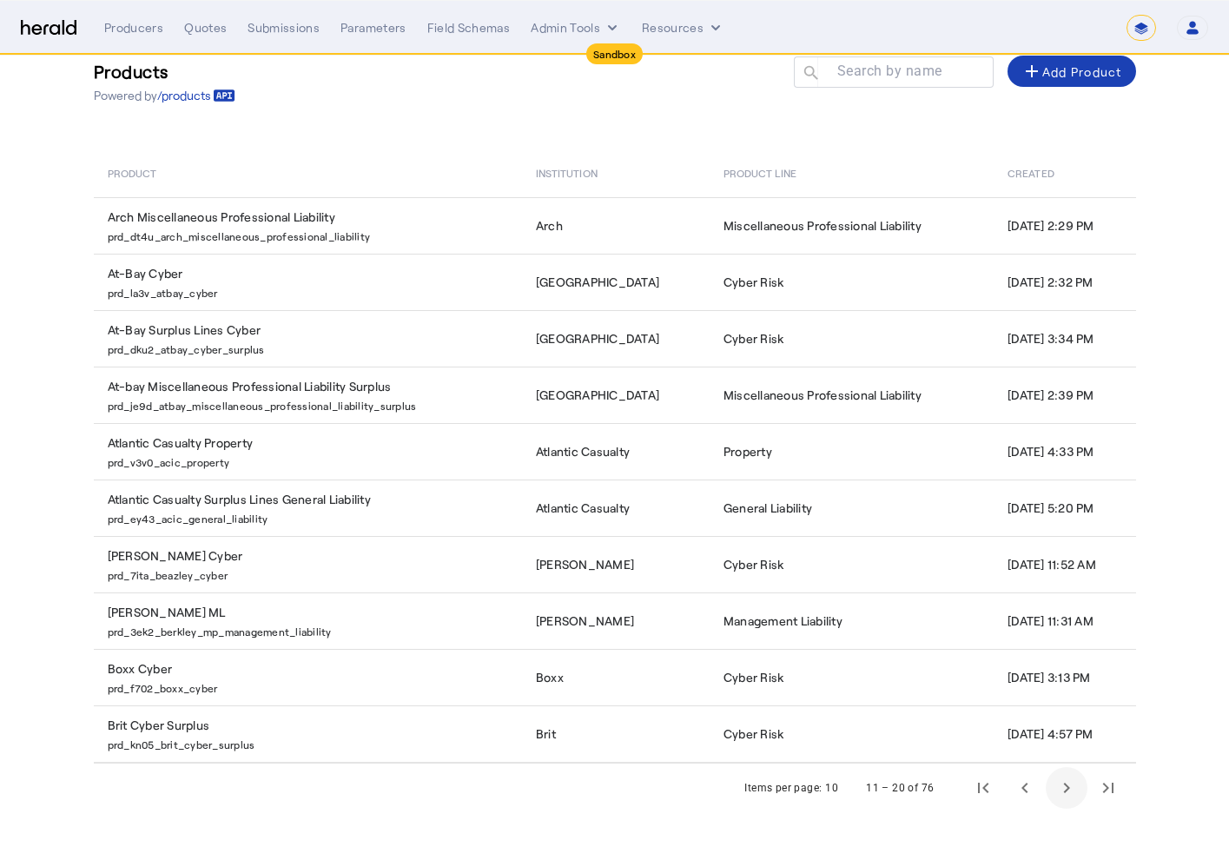
click at [1061, 795] on span "Next page" at bounding box center [1067, 788] width 42 height 42
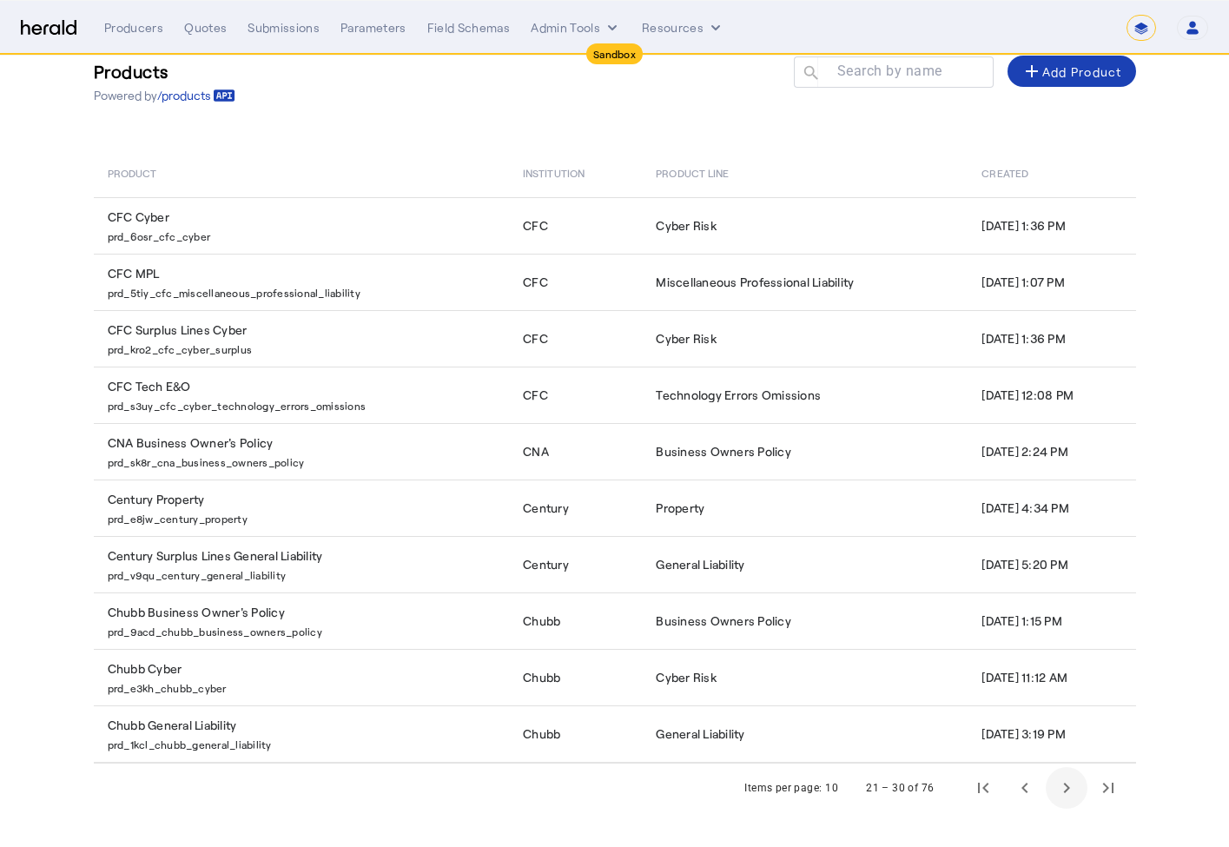
click at [1061, 796] on span "Next page" at bounding box center [1067, 788] width 42 height 42
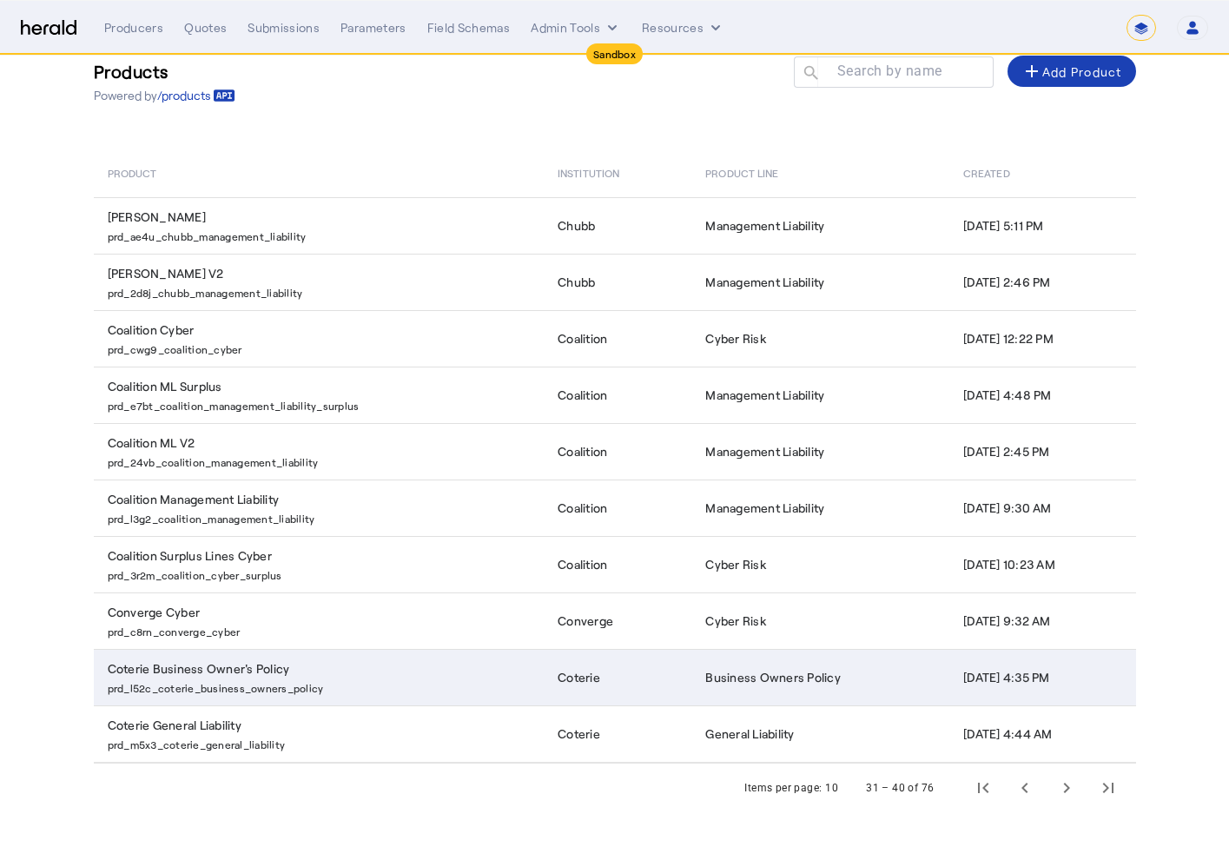
click at [246, 686] on p "prd_l52c_coterie_business_owners_policy" at bounding box center [323, 686] width 430 height 17
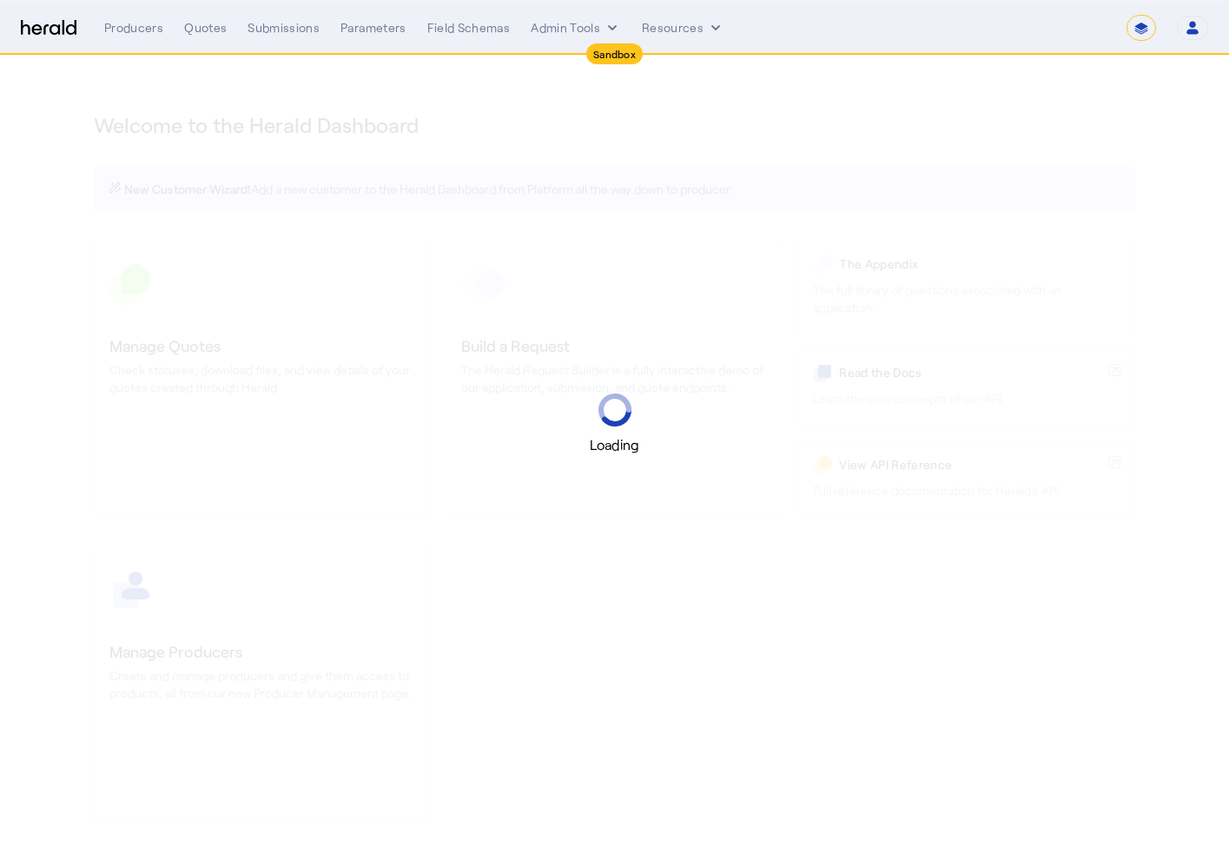
select select "*******"
select select "pfm_2v8p_herald_api"
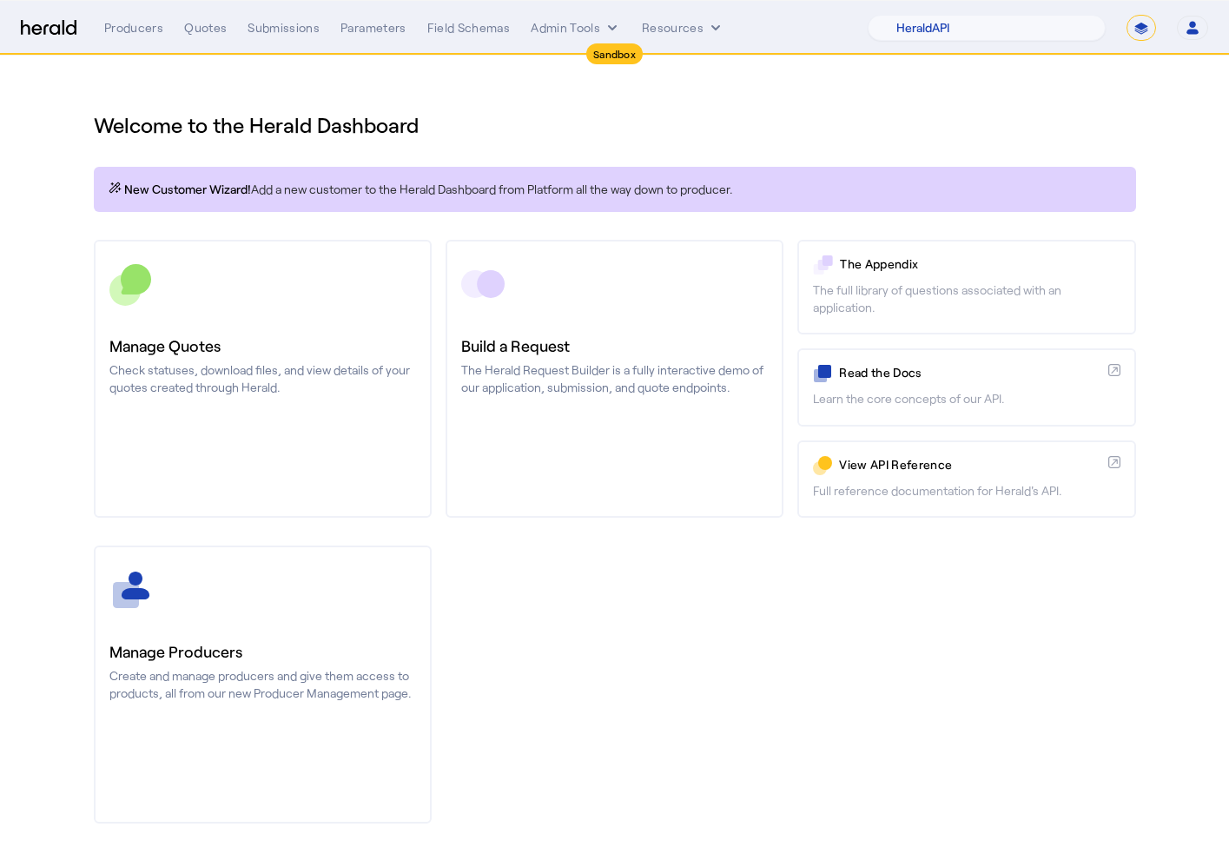
click at [287, 102] on div "Welcome to the Herald Dashboard" at bounding box center [615, 114] width 1042 height 49
click at [583, 27] on button "Admin Tools" at bounding box center [576, 27] width 90 height 17
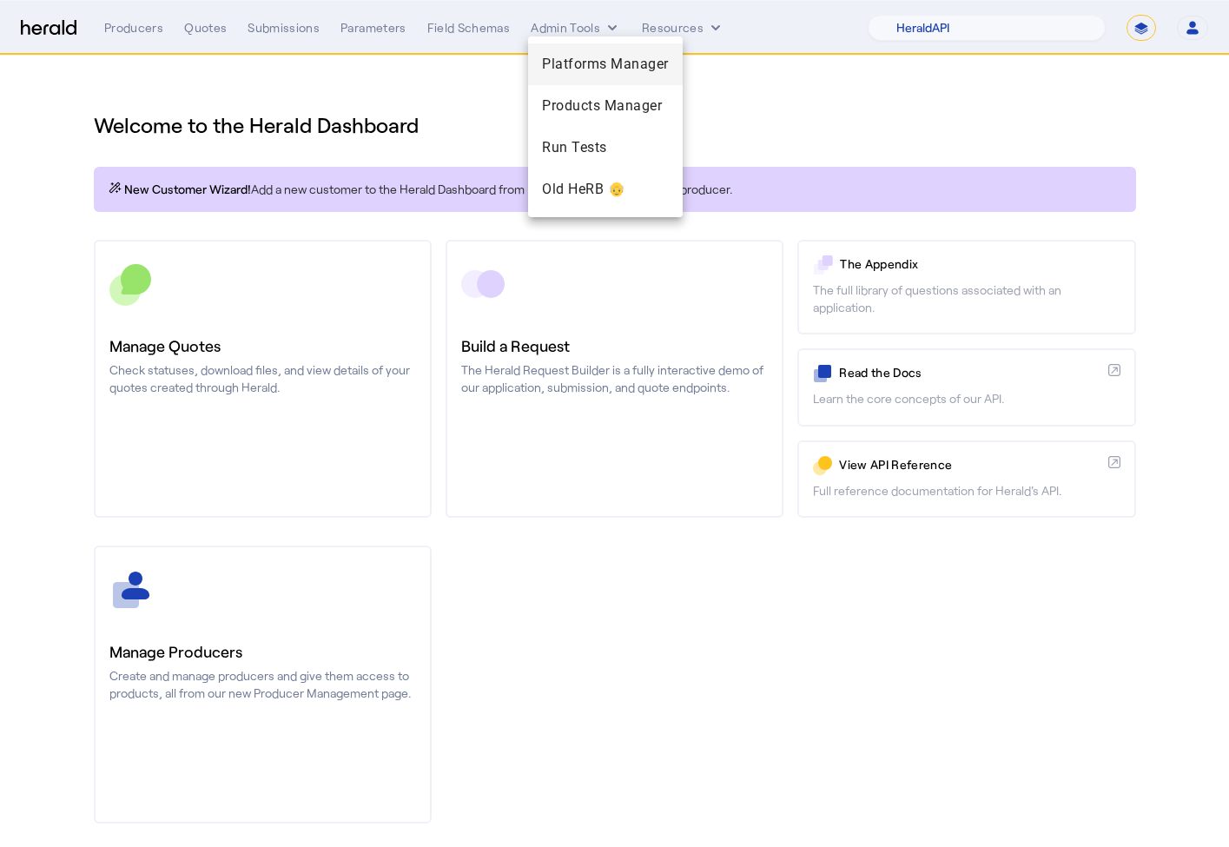
click at [574, 52] on div "Platforms Manager" at bounding box center [605, 64] width 155 height 42
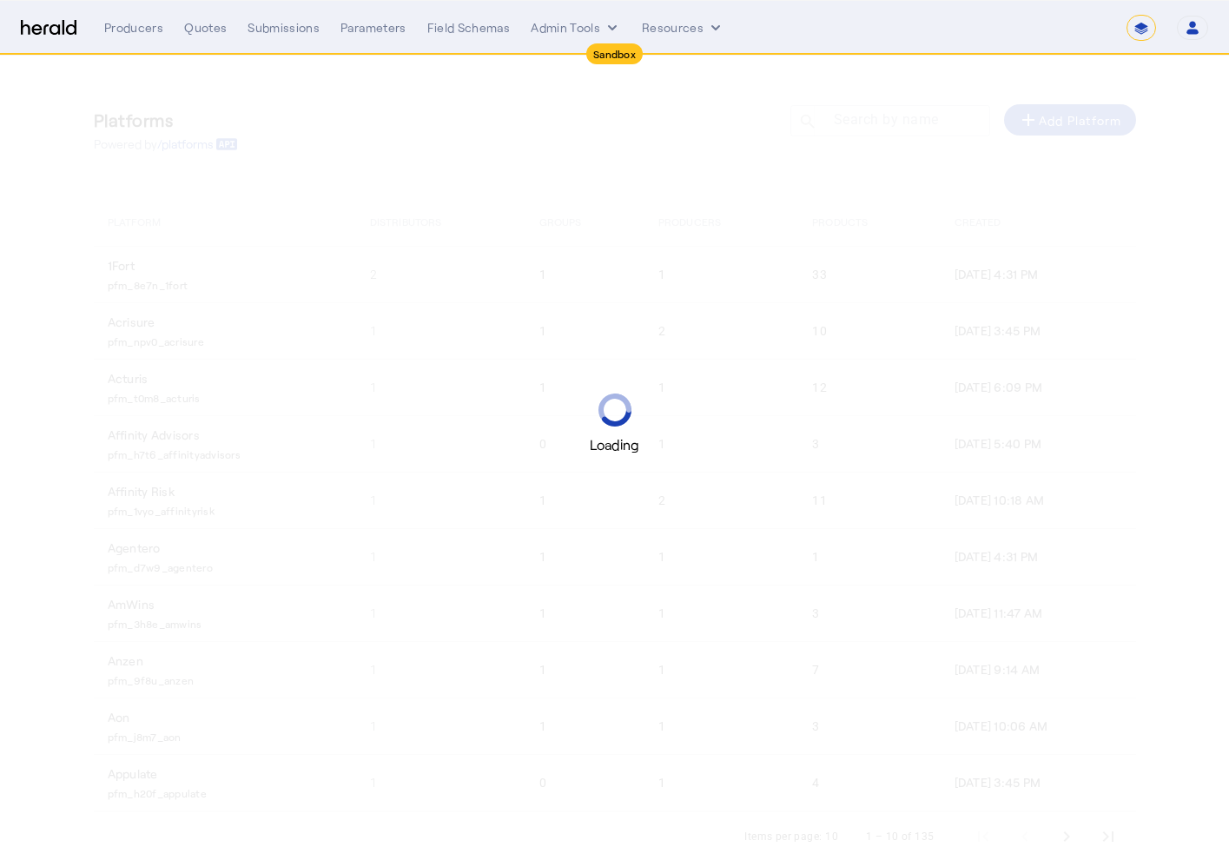
click at [565, 15] on div "**********" at bounding box center [656, 28] width 1104 height 26
click at [563, 27] on button "Admin Tools" at bounding box center [576, 27] width 90 height 17
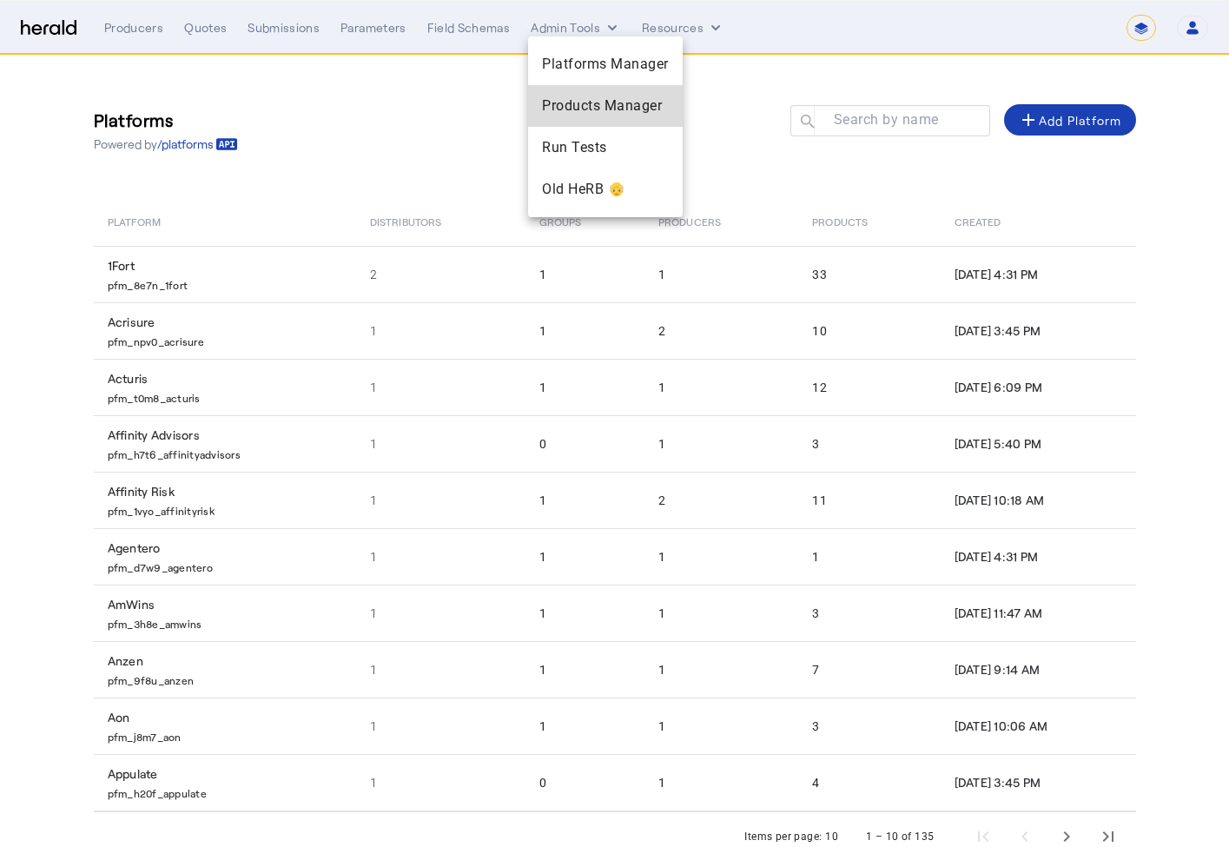
click at [566, 88] on div "Products Manager" at bounding box center [605, 106] width 155 height 42
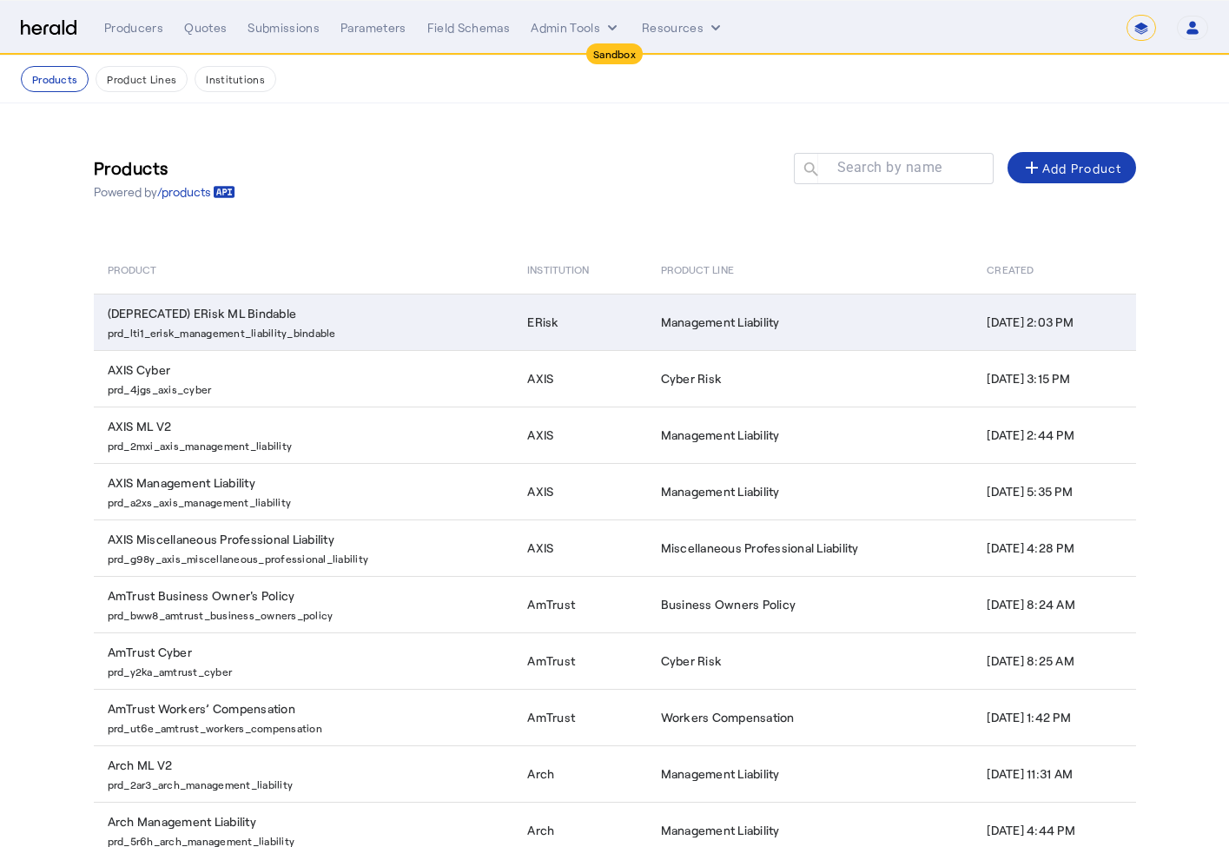
click at [265, 315] on td "(DEPRECATED) ERisk ML Bindable prd_lti1_erisk_management_liability_bindable" at bounding box center [304, 322] width 420 height 56
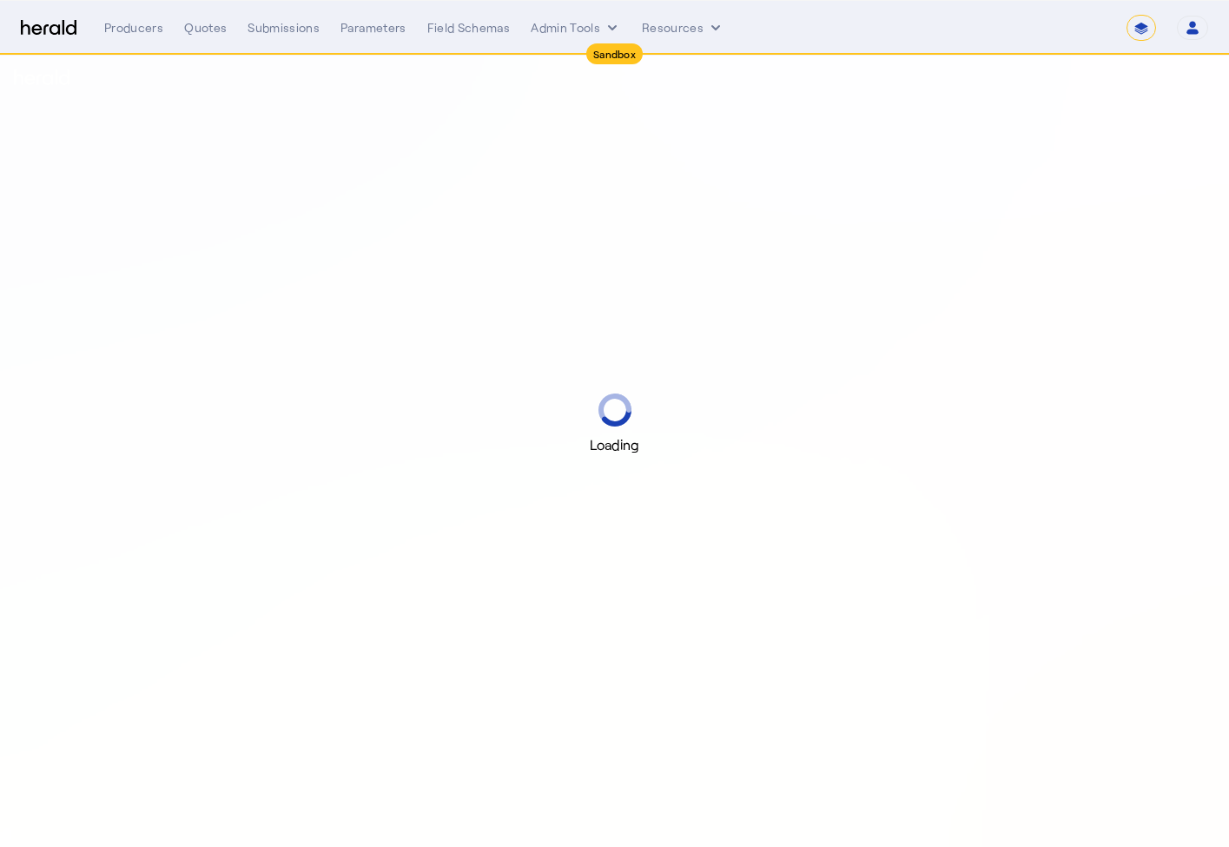
select select "*******"
select select "pfm_2v8p_herald_api"
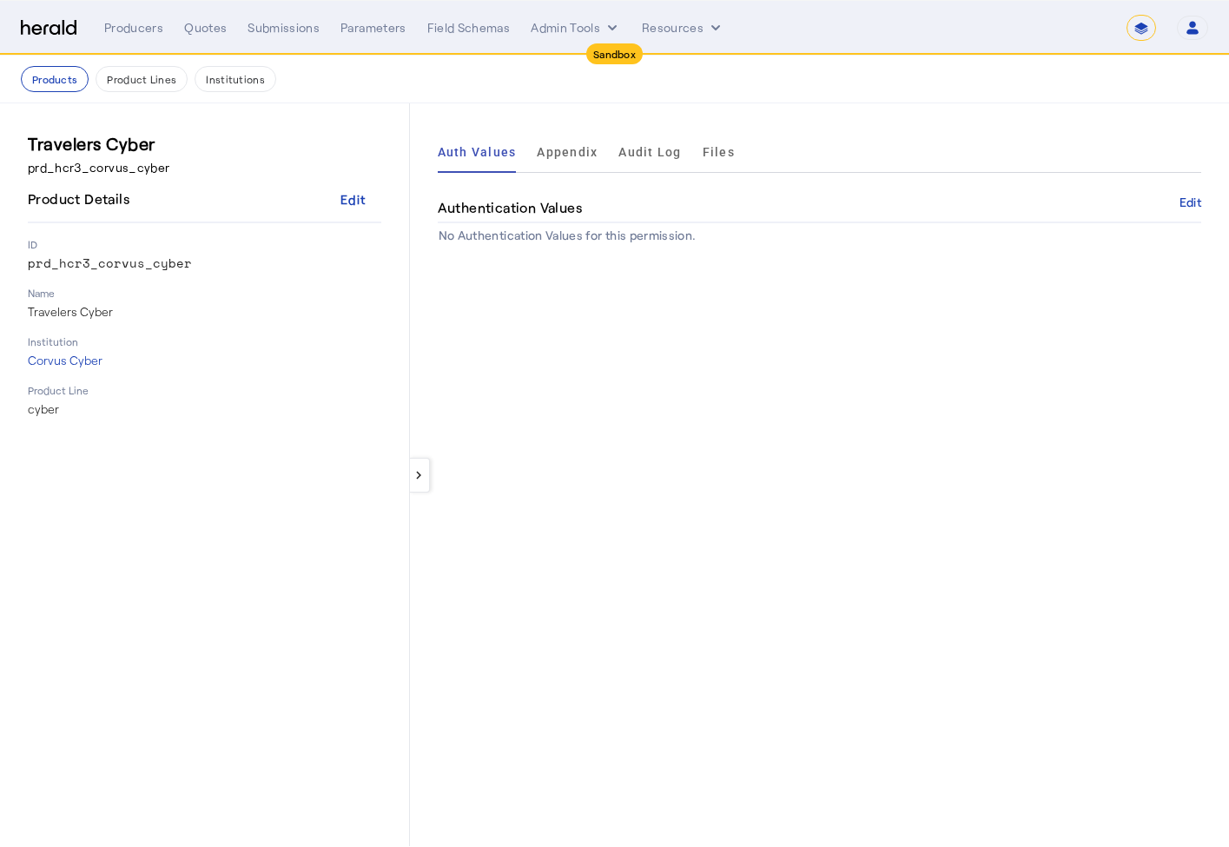
click at [386, 137] on mat-sidenav "Travelers Cyber prd_hcr3_corvus_cyber Product Details Edit ID prd_hcr3_corvus_c…" at bounding box center [205, 474] width 410 height 743
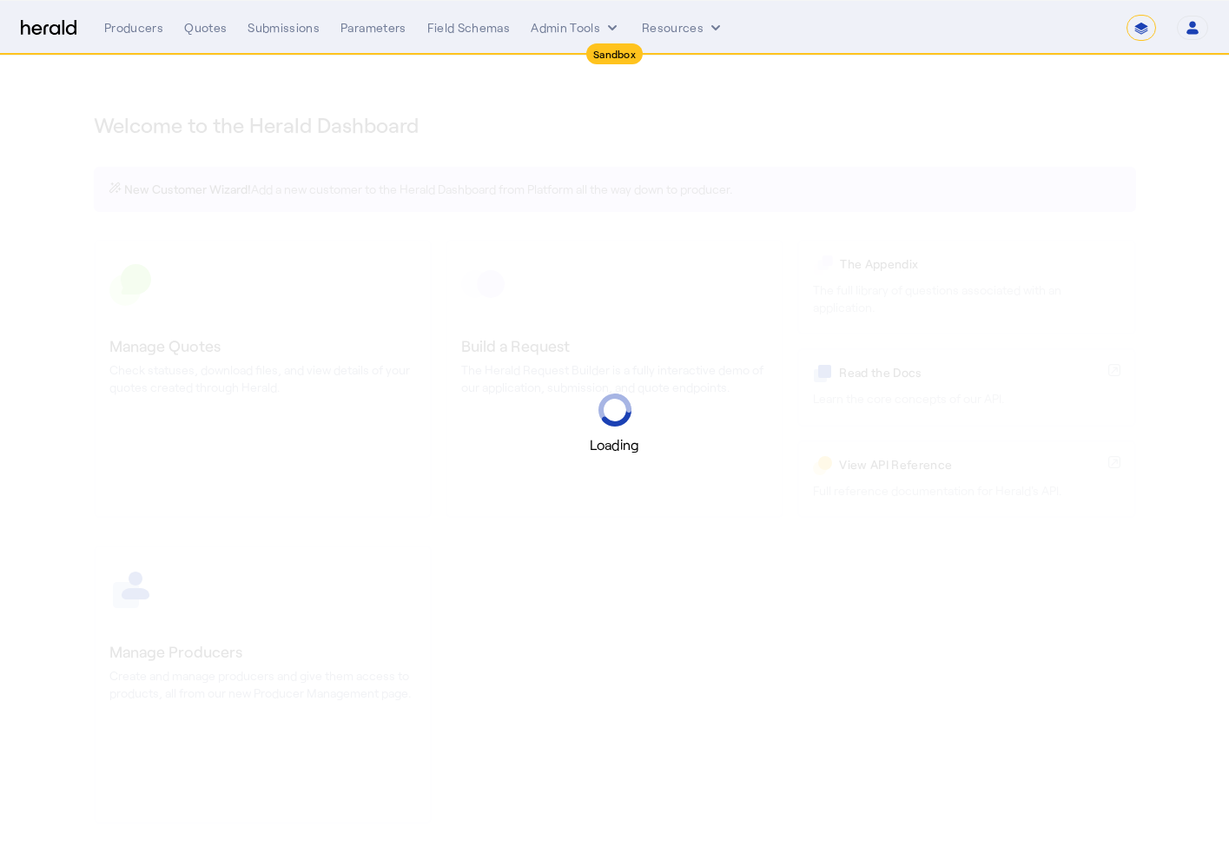
select select "*******"
select select "pfm_2v8p_herald_api"
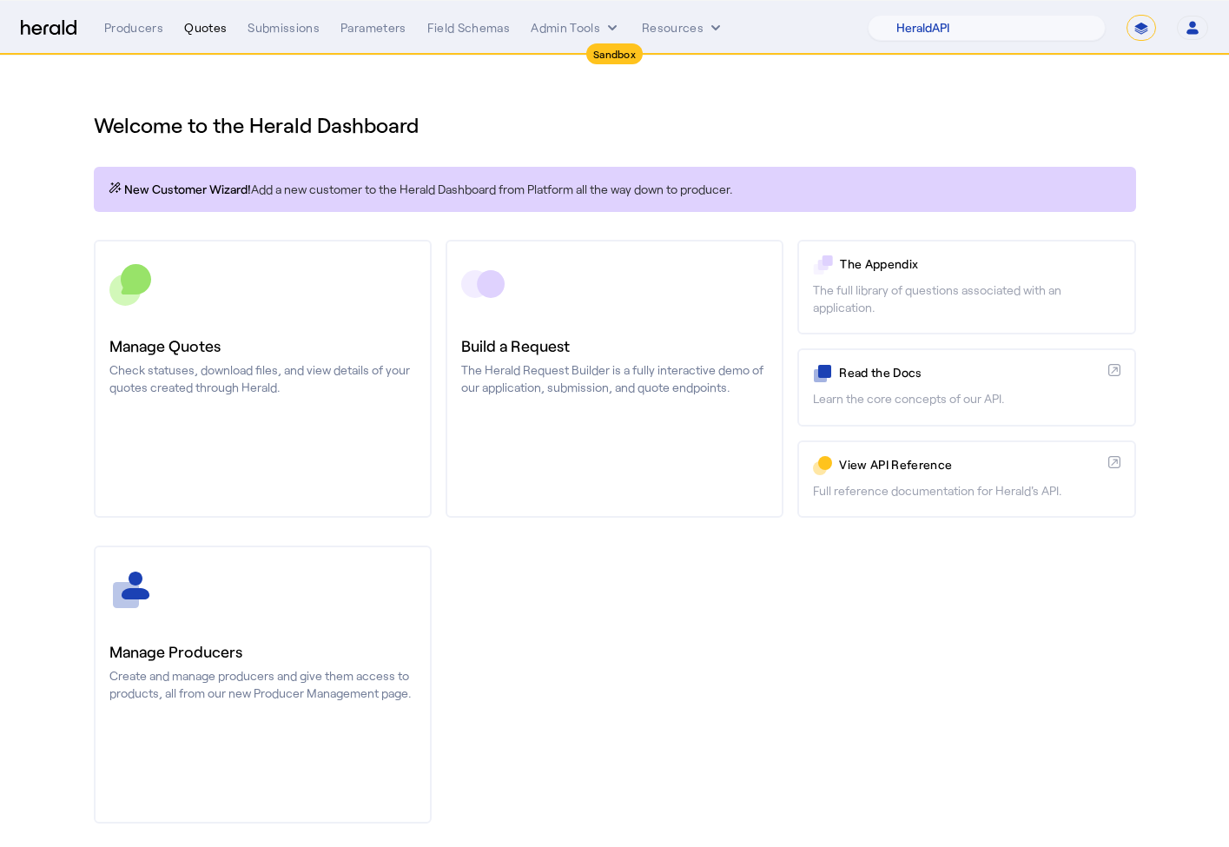
click at [209, 23] on div "Quotes" at bounding box center [205, 27] width 43 height 17
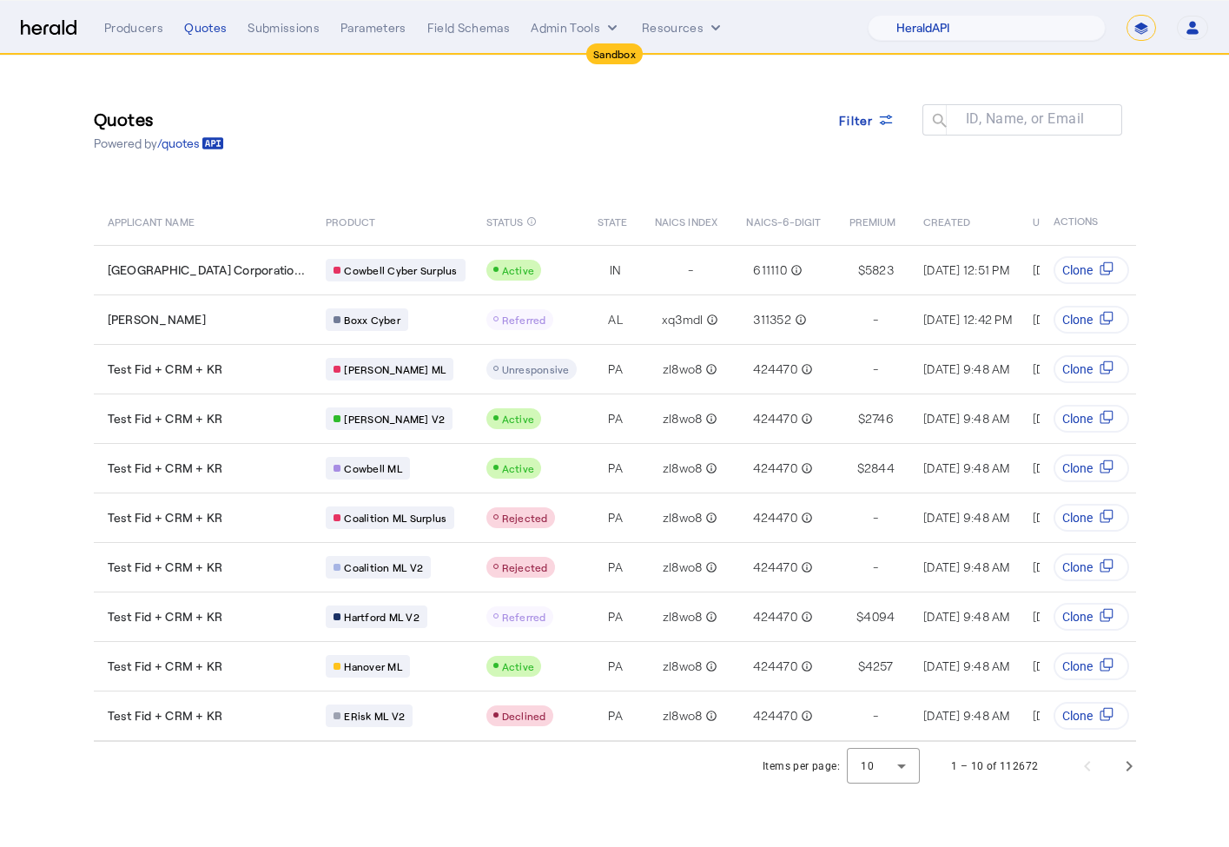
click at [1134, 33] on select "**********" at bounding box center [1142, 28] width 30 height 26
select select "**********"
click at [1127, 15] on select "**********" at bounding box center [1142, 28] width 30 height 26
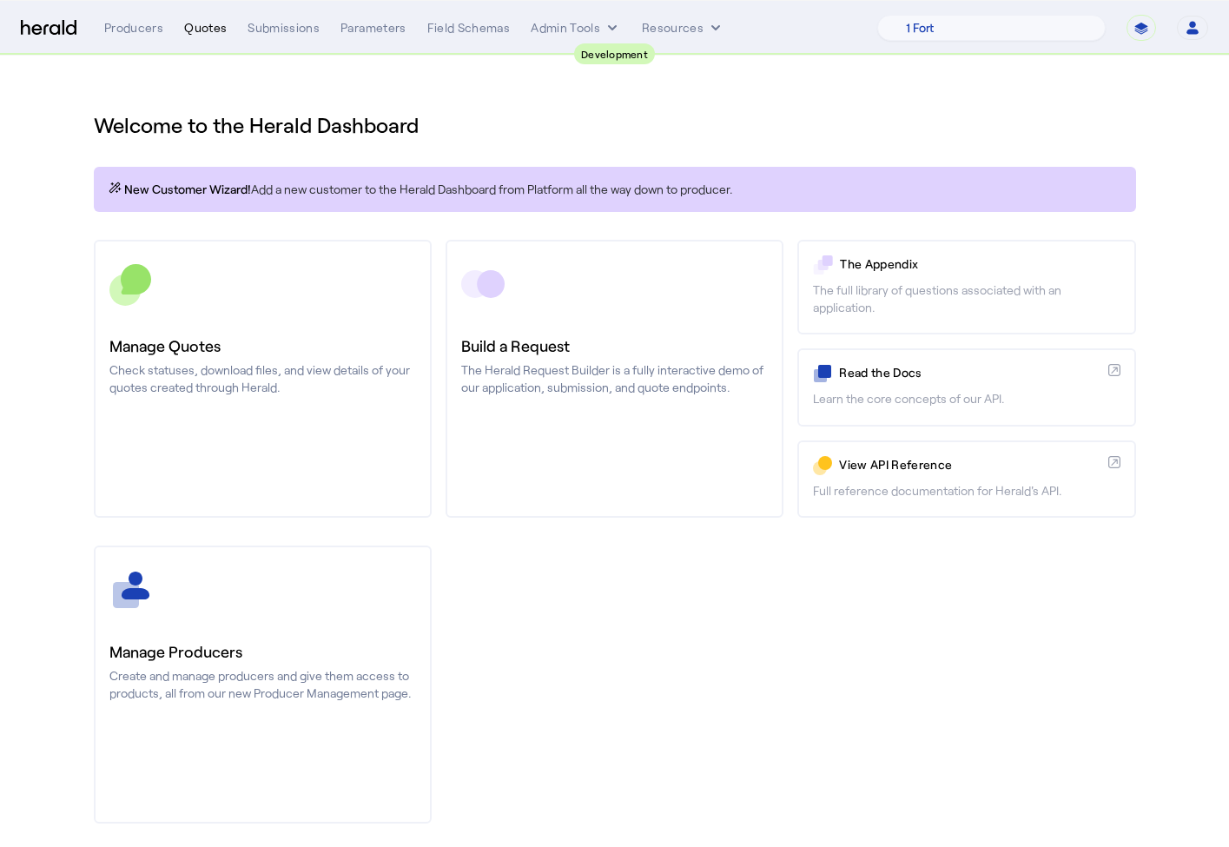
click at [206, 28] on div "Quotes" at bounding box center [205, 27] width 43 height 17
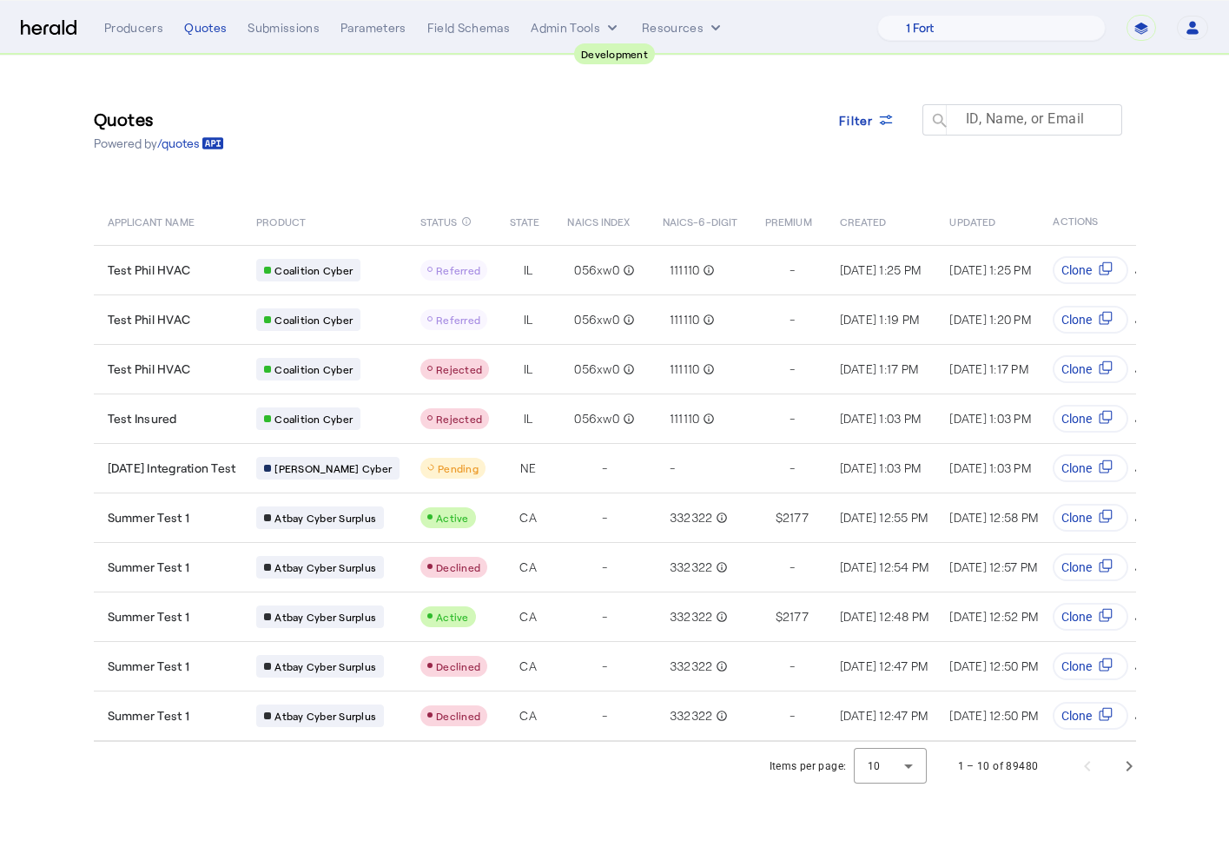
click at [988, 123] on mat-label "ID, Name, or Email" at bounding box center [1025, 118] width 119 height 17
click at [988, 123] on input "ID, Name, or Email" at bounding box center [1030, 119] width 156 height 21
click at [896, 116] on span at bounding box center [866, 120] width 83 height 42
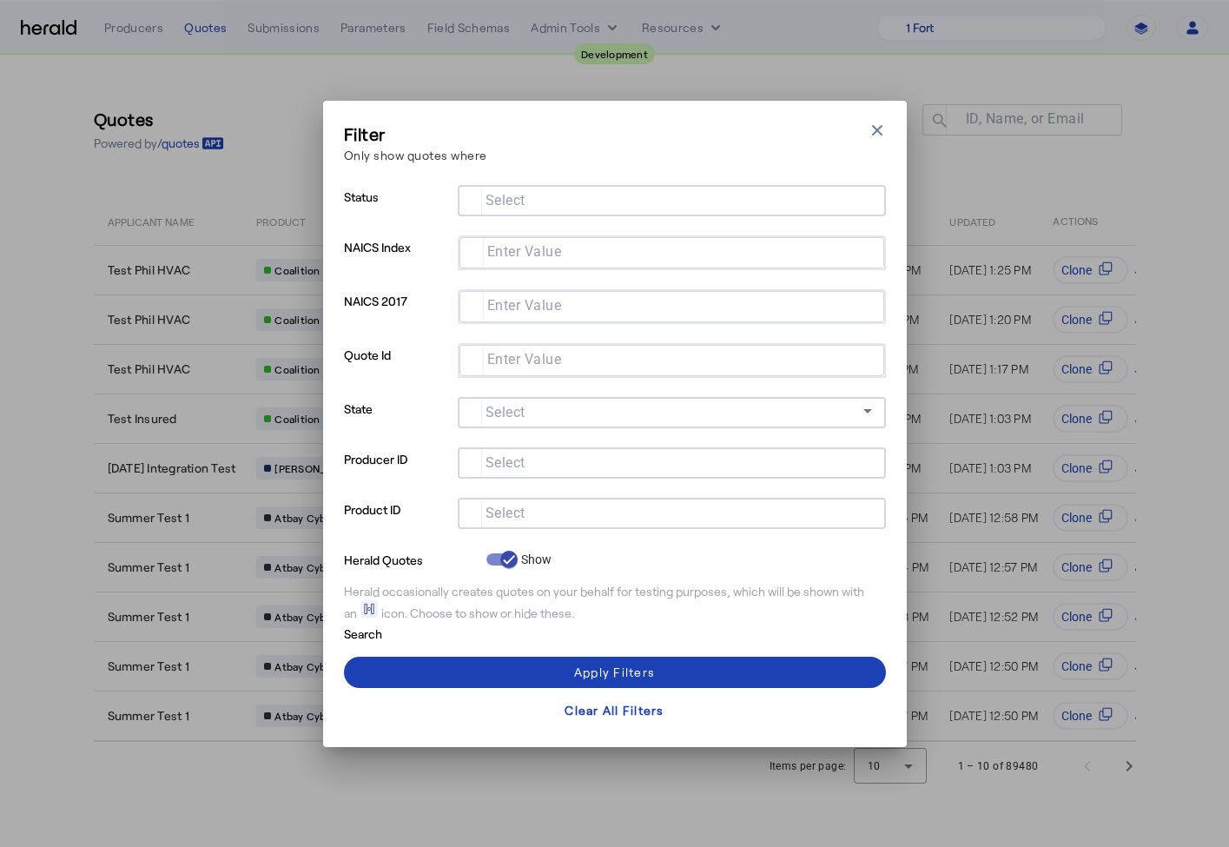
click at [546, 519] on input "Select" at bounding box center [669, 511] width 394 height 21
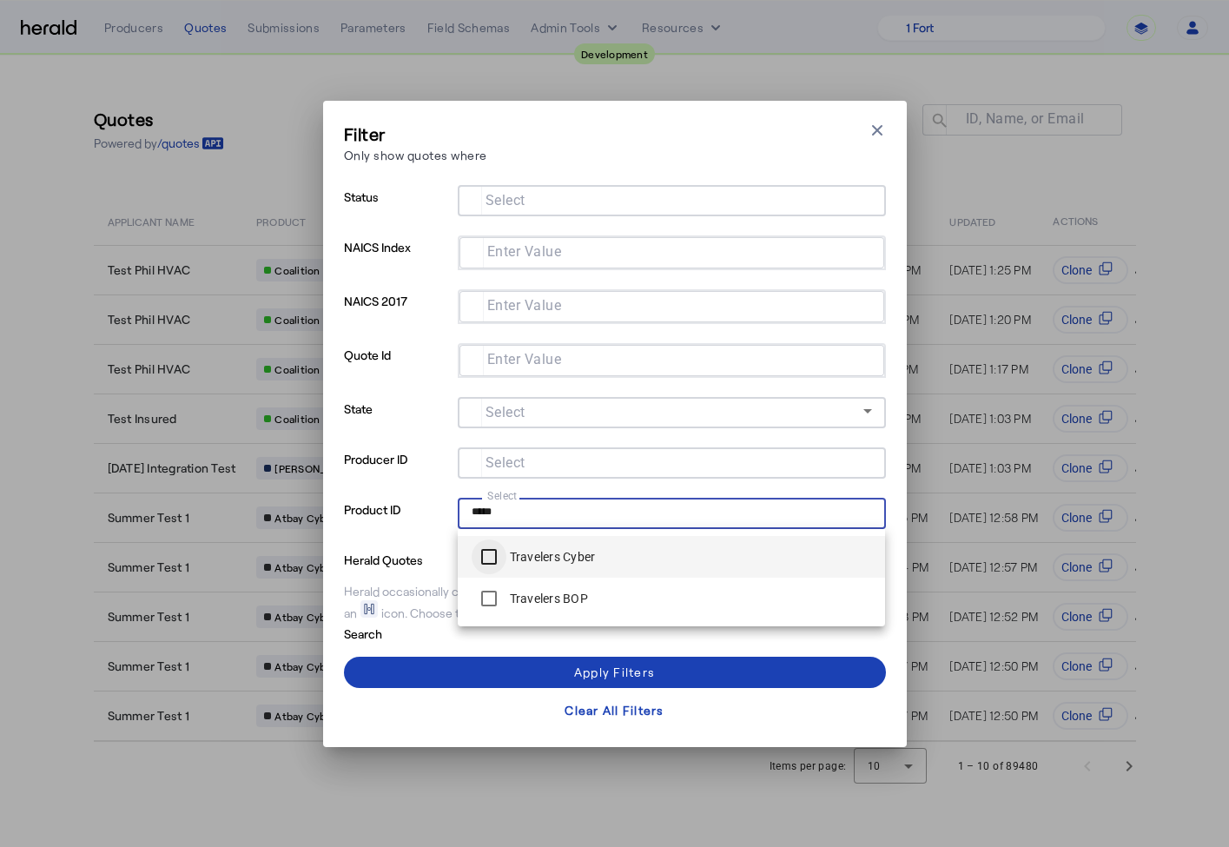
type input "*****"
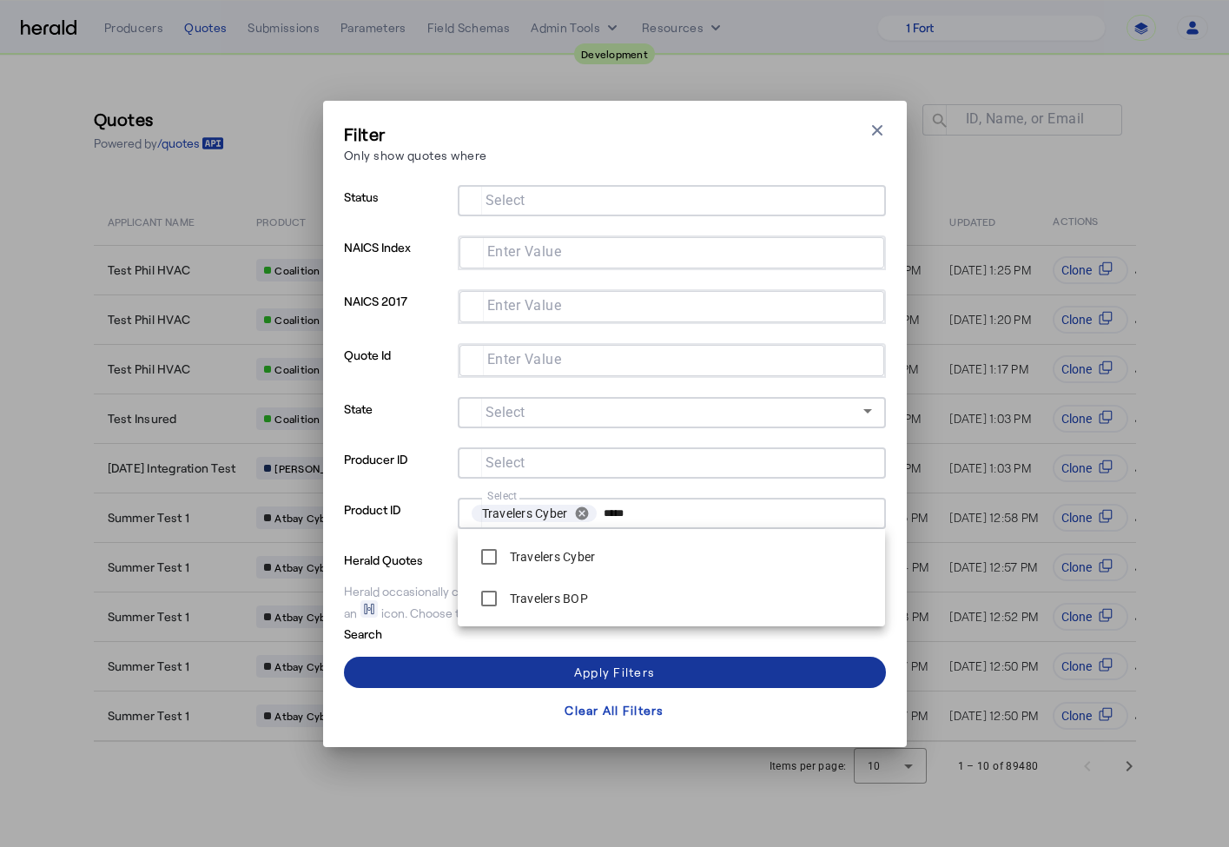
click at [449, 664] on span at bounding box center [615, 672] width 542 height 42
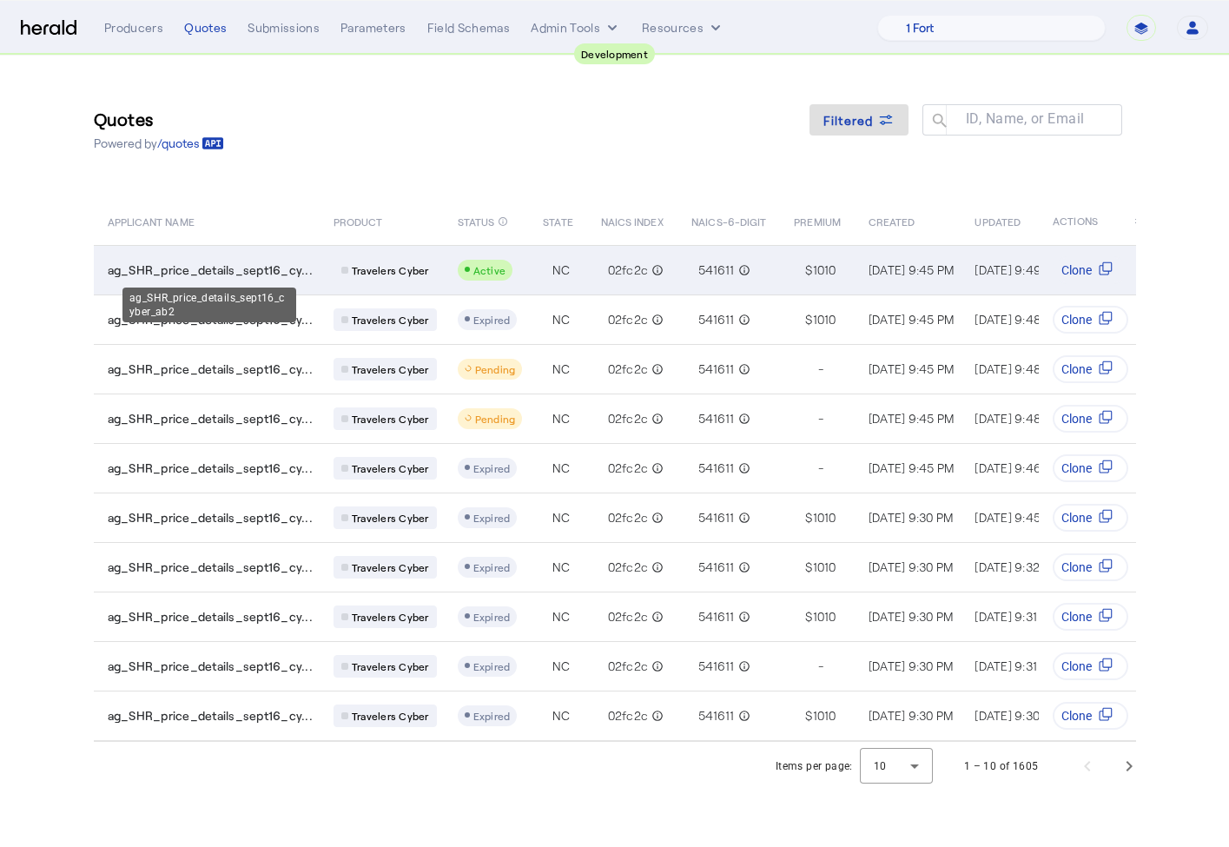
click at [243, 262] on span "ag_SHR_price_details_sept16_cy..." at bounding box center [210, 269] width 205 height 17
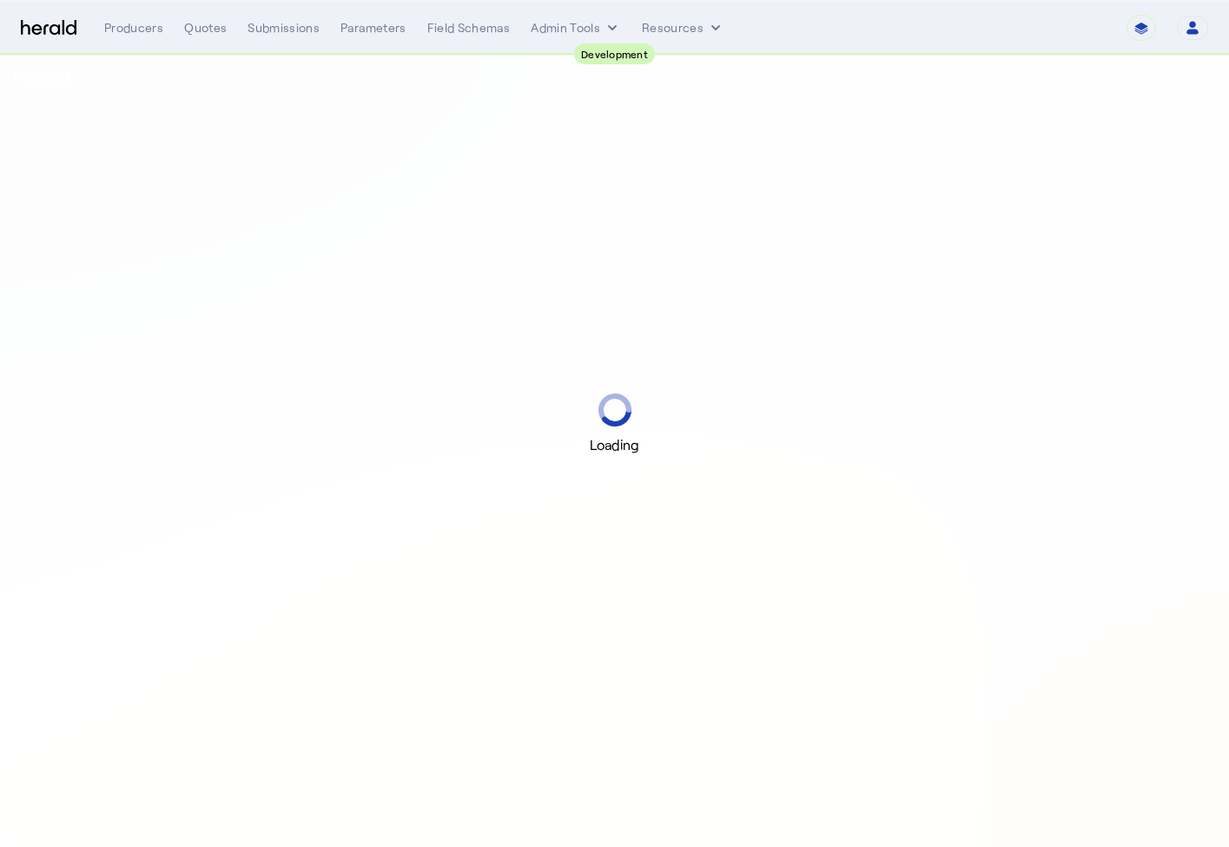
select select "pfm_2v8p_herald_api"
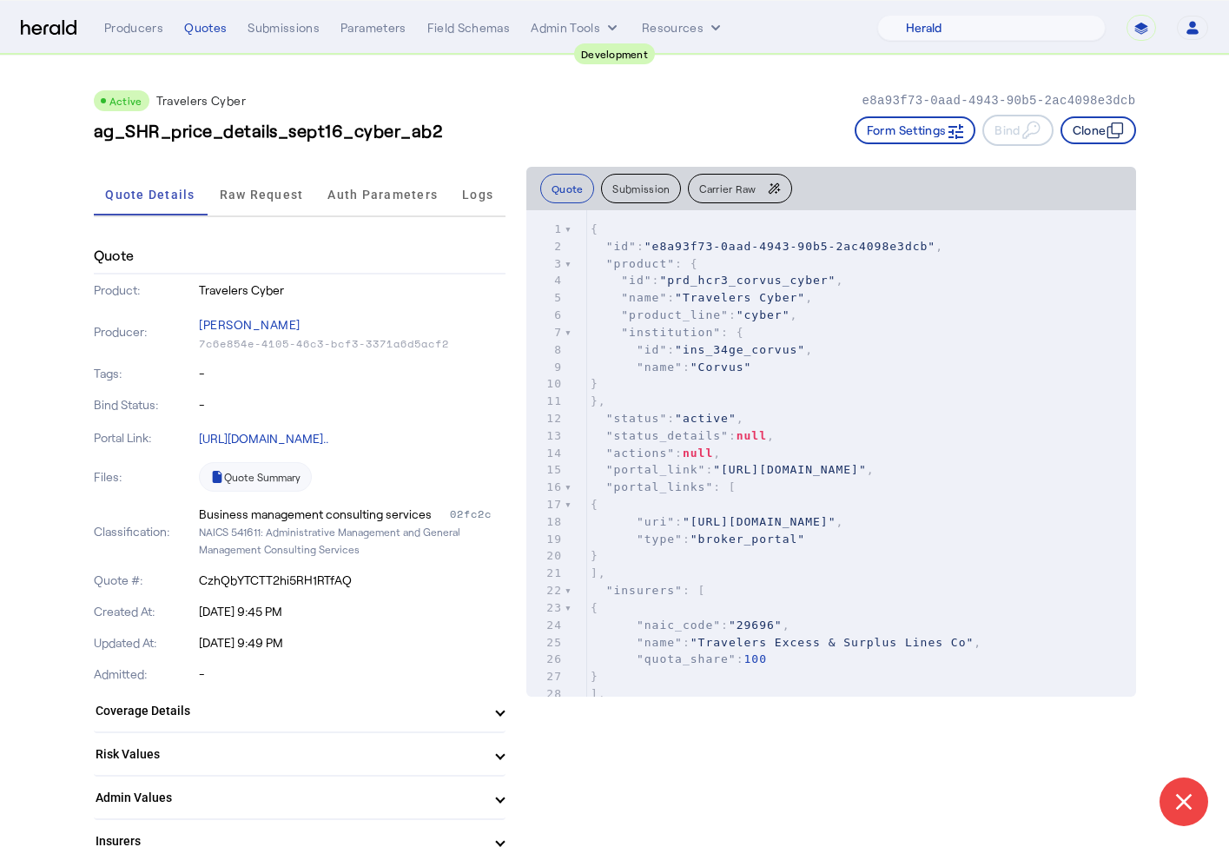
click at [1085, 126] on button "Clone" at bounding box center [1099, 130] width 76 height 28
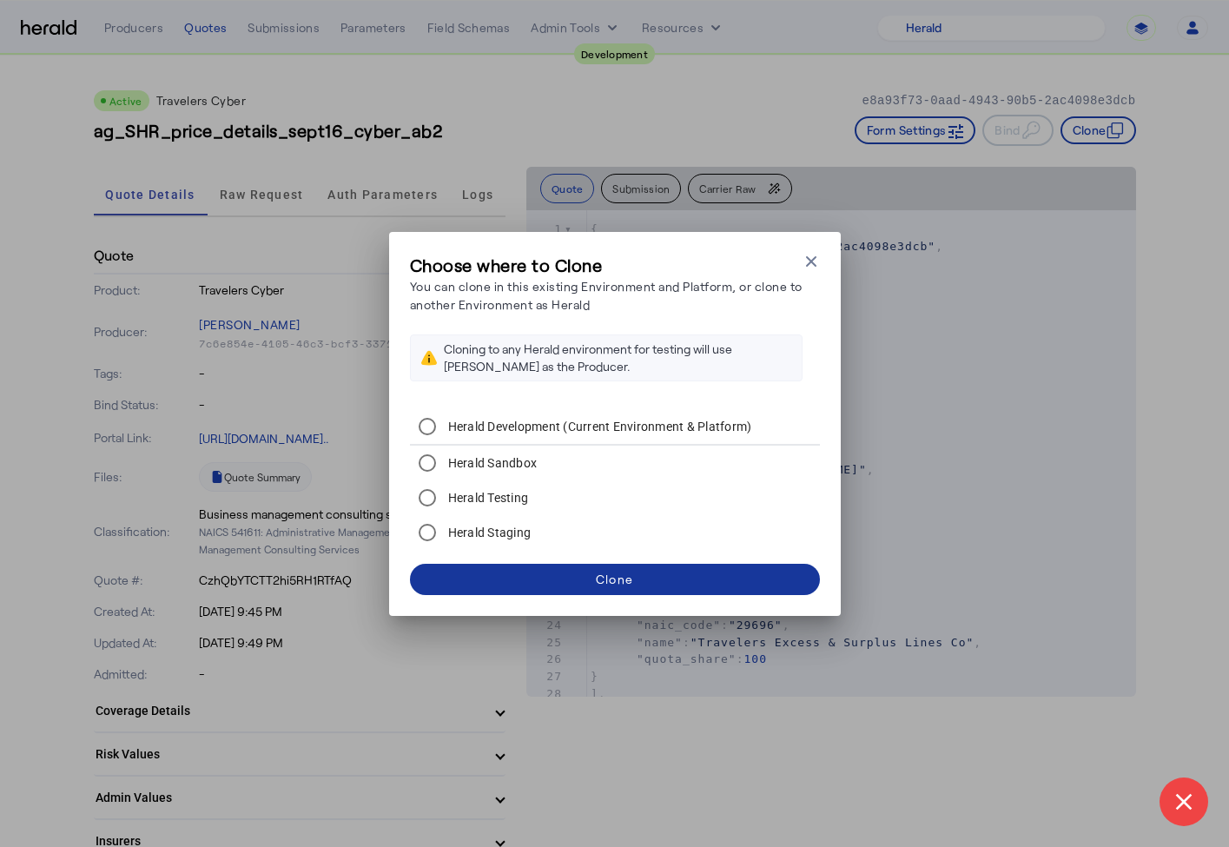
click at [593, 575] on span at bounding box center [615, 580] width 410 height 42
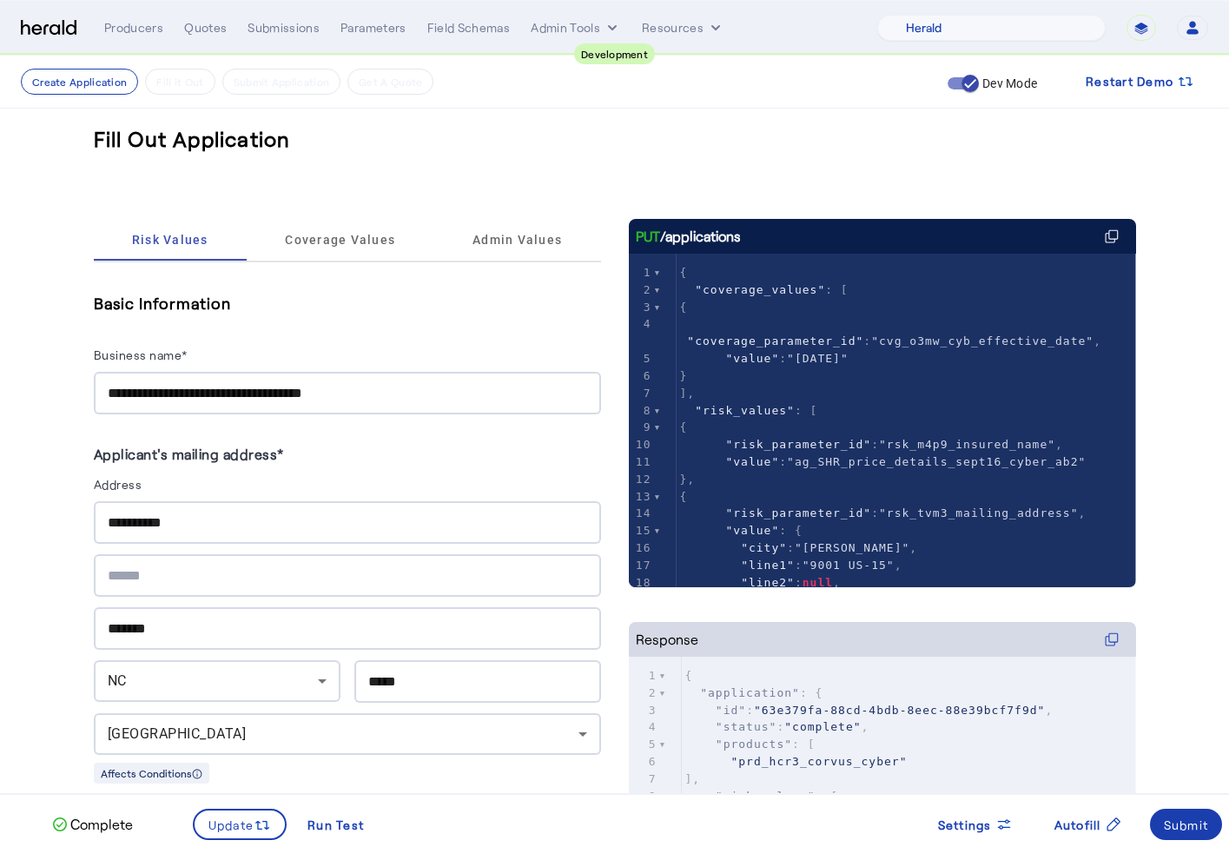
click at [1181, 832] on div "Submit" at bounding box center [1186, 825] width 45 height 18
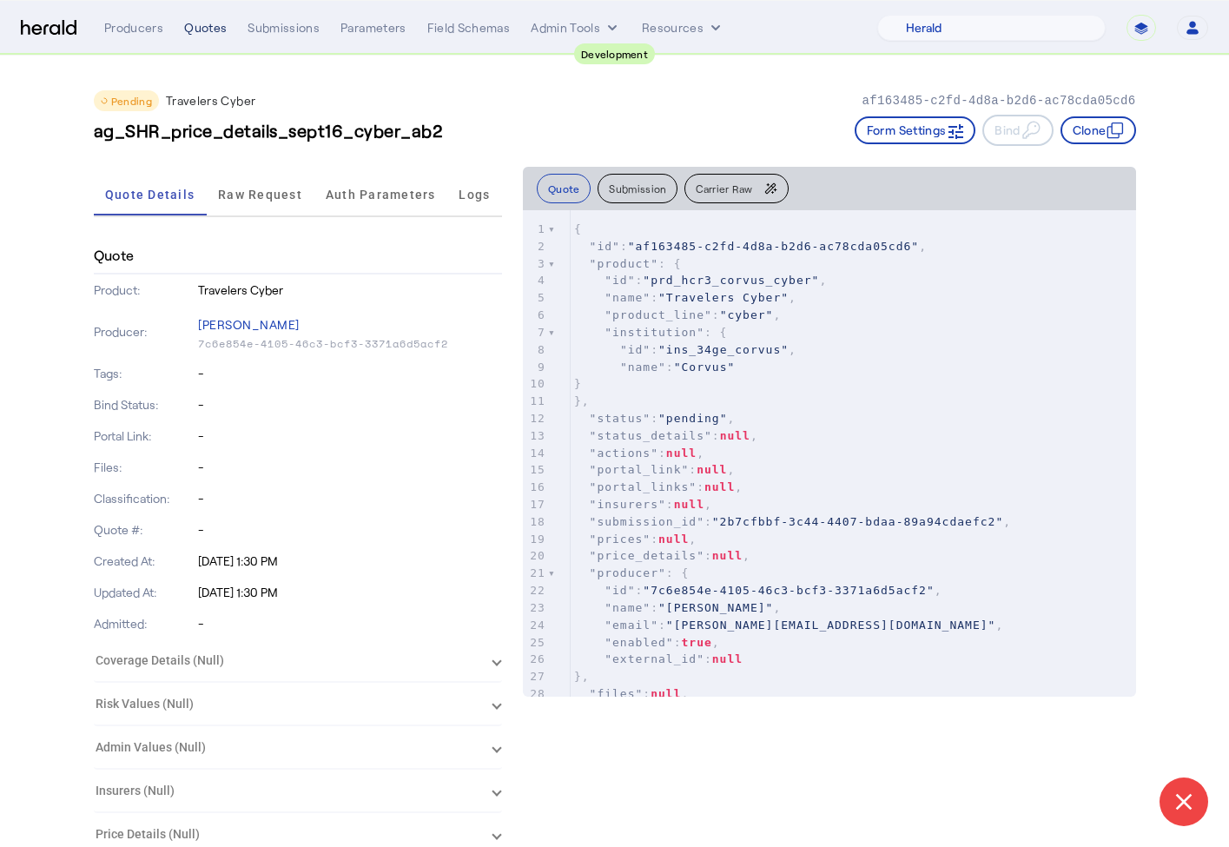
click at [193, 30] on div "Quotes" at bounding box center [205, 27] width 43 height 17
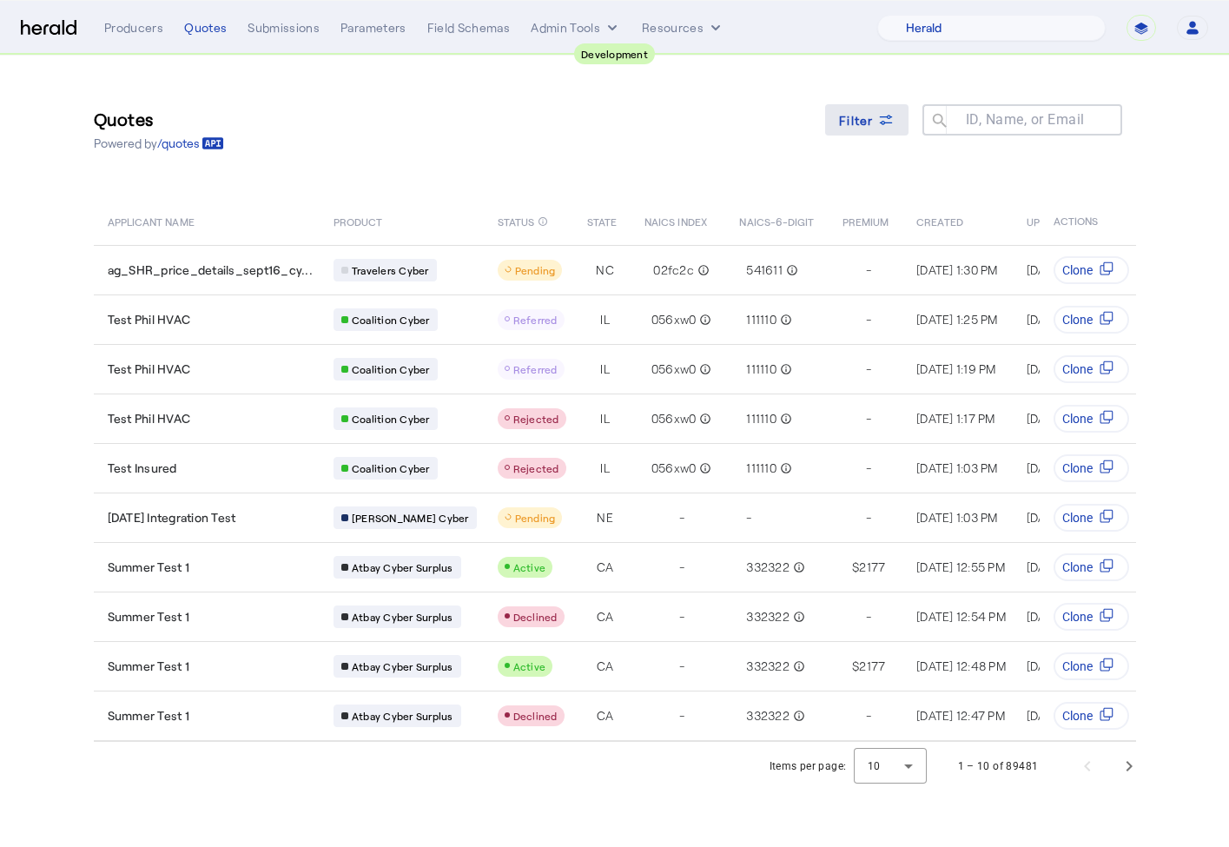
click at [857, 112] on span "Filter" at bounding box center [856, 120] width 35 height 18
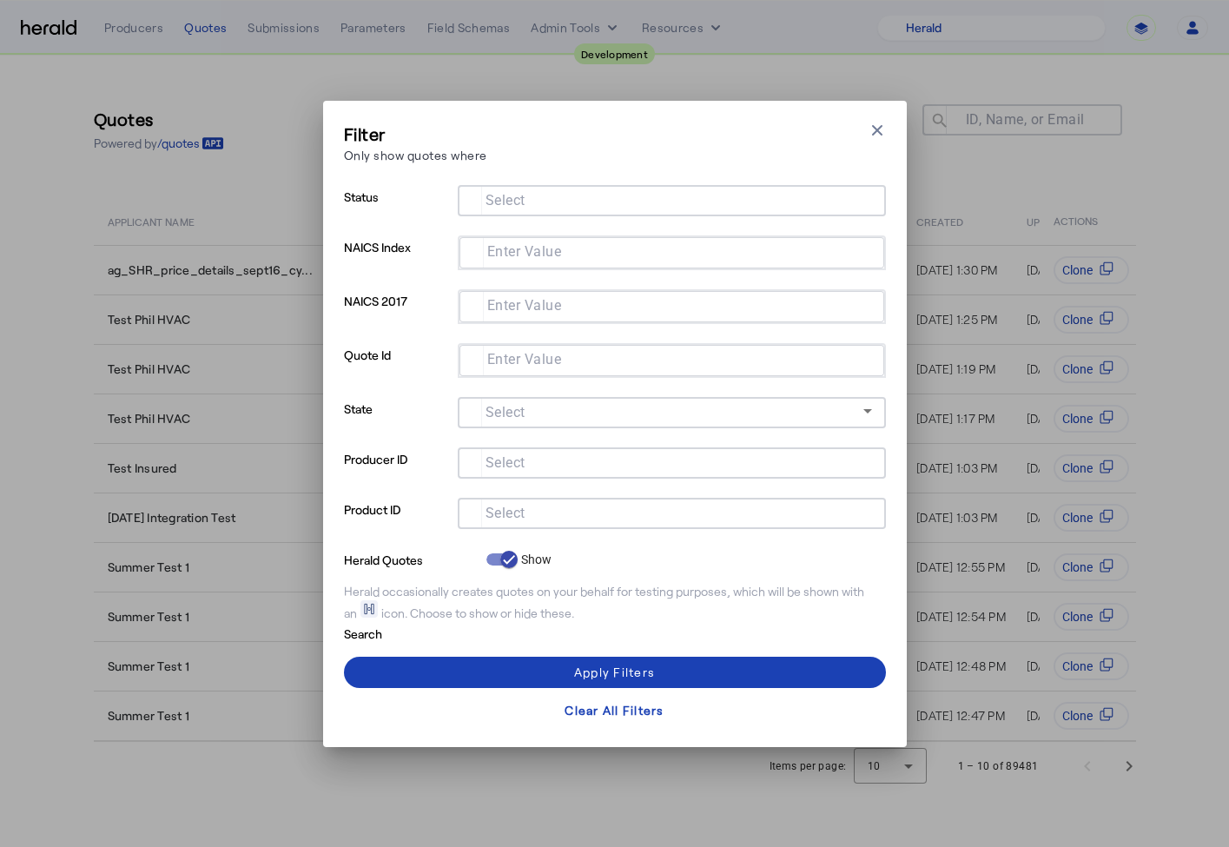
click at [510, 505] on mat-label "Select" at bounding box center [506, 512] width 40 height 17
click at [510, 505] on input "Select" at bounding box center [669, 511] width 394 height 21
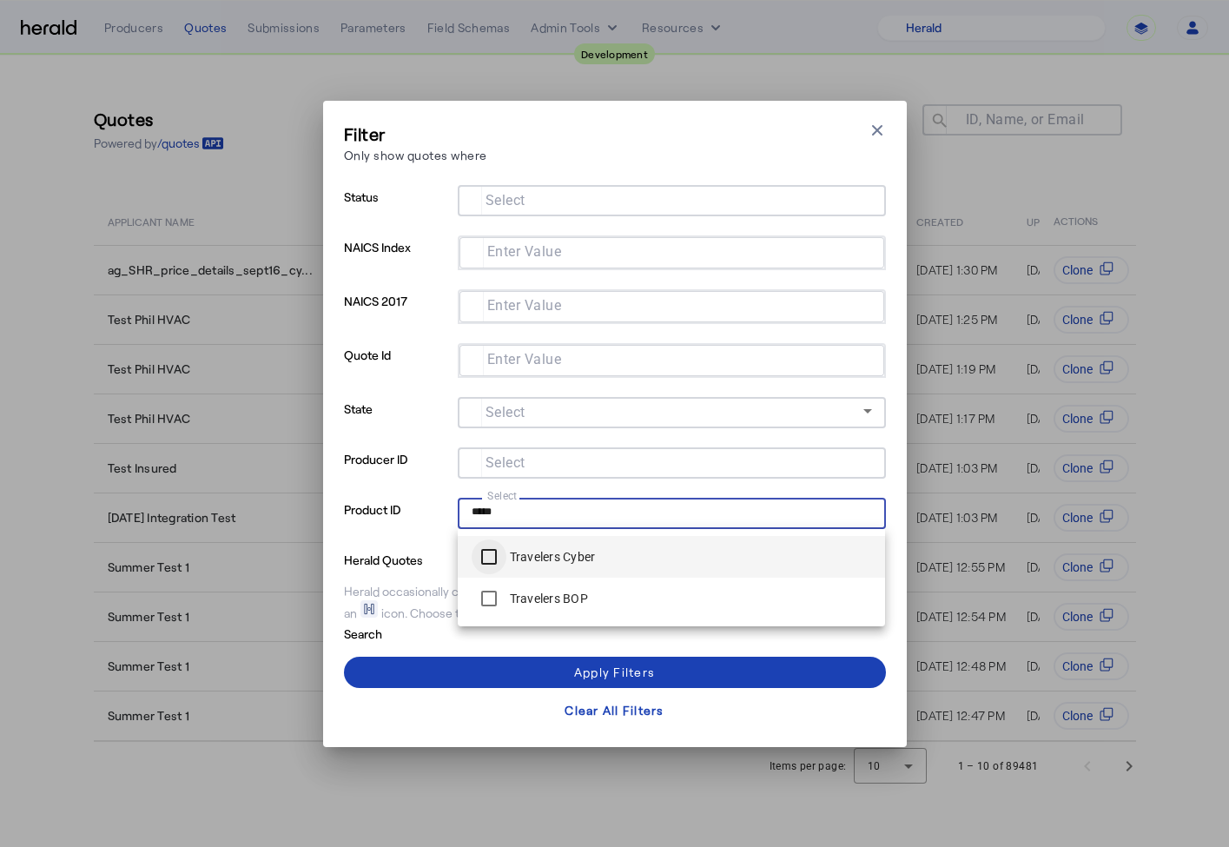
type input "*****"
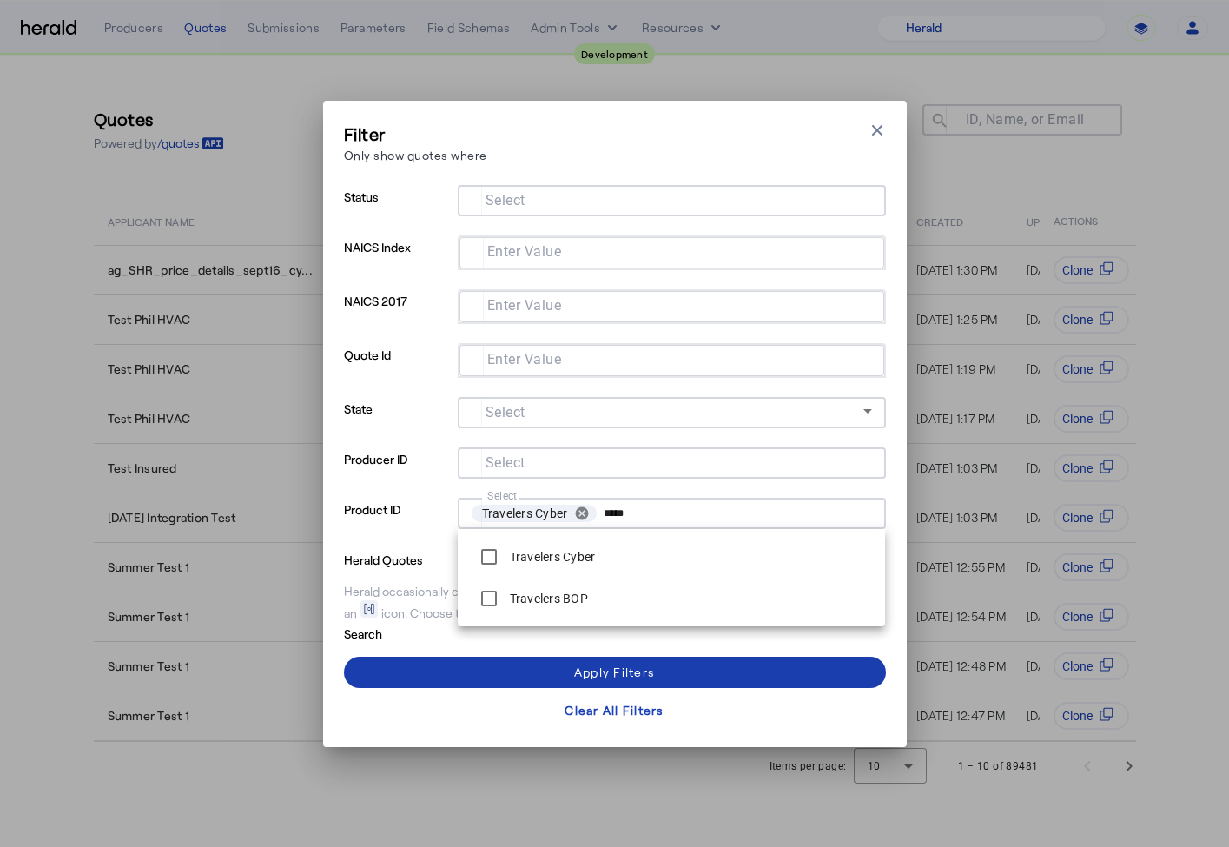
click at [445, 660] on span at bounding box center [615, 672] width 542 height 42
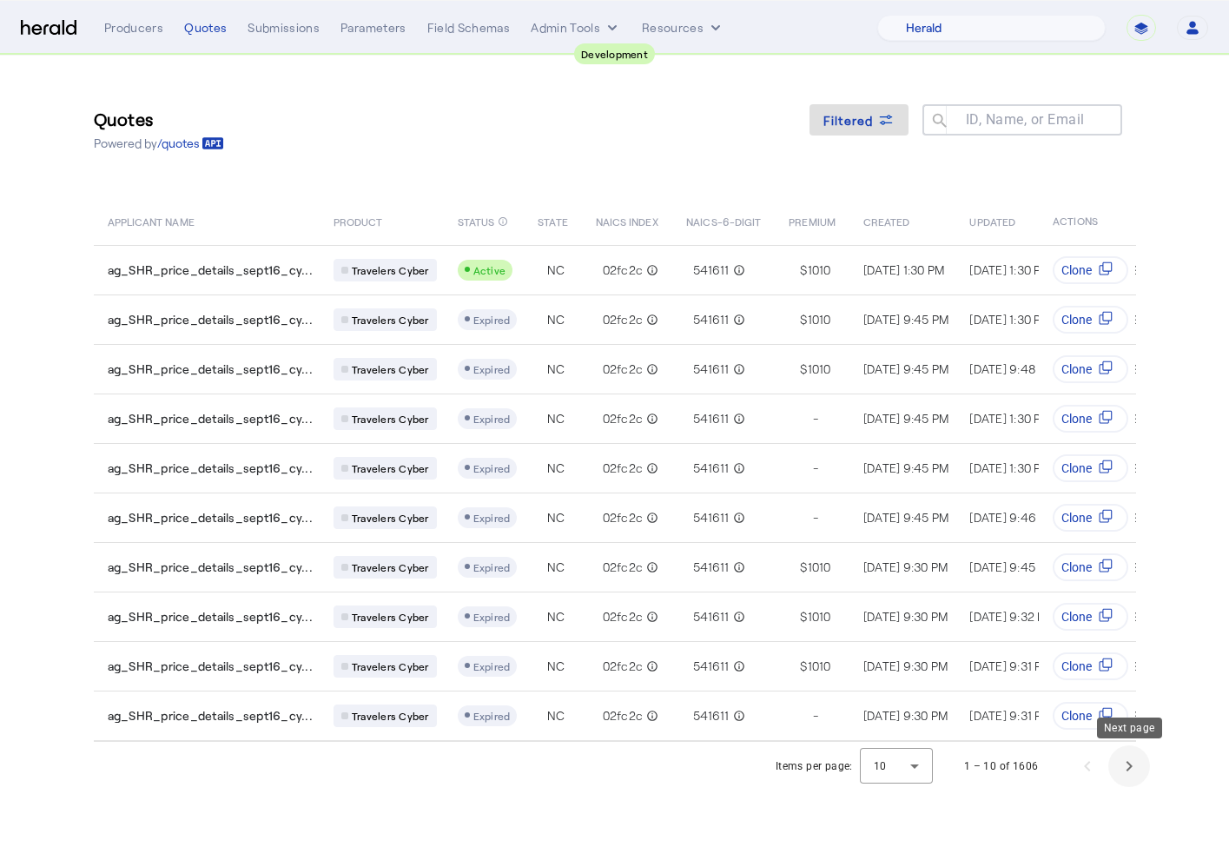
click at [1138, 764] on span "Next page" at bounding box center [1129, 766] width 42 height 42
click at [1137, 764] on span "Next page" at bounding box center [1129, 766] width 42 height 42
click at [1100, 767] on span "Previous page" at bounding box center [1088, 766] width 42 height 42
click at [890, 116] on icon at bounding box center [885, 117] width 13 height 4
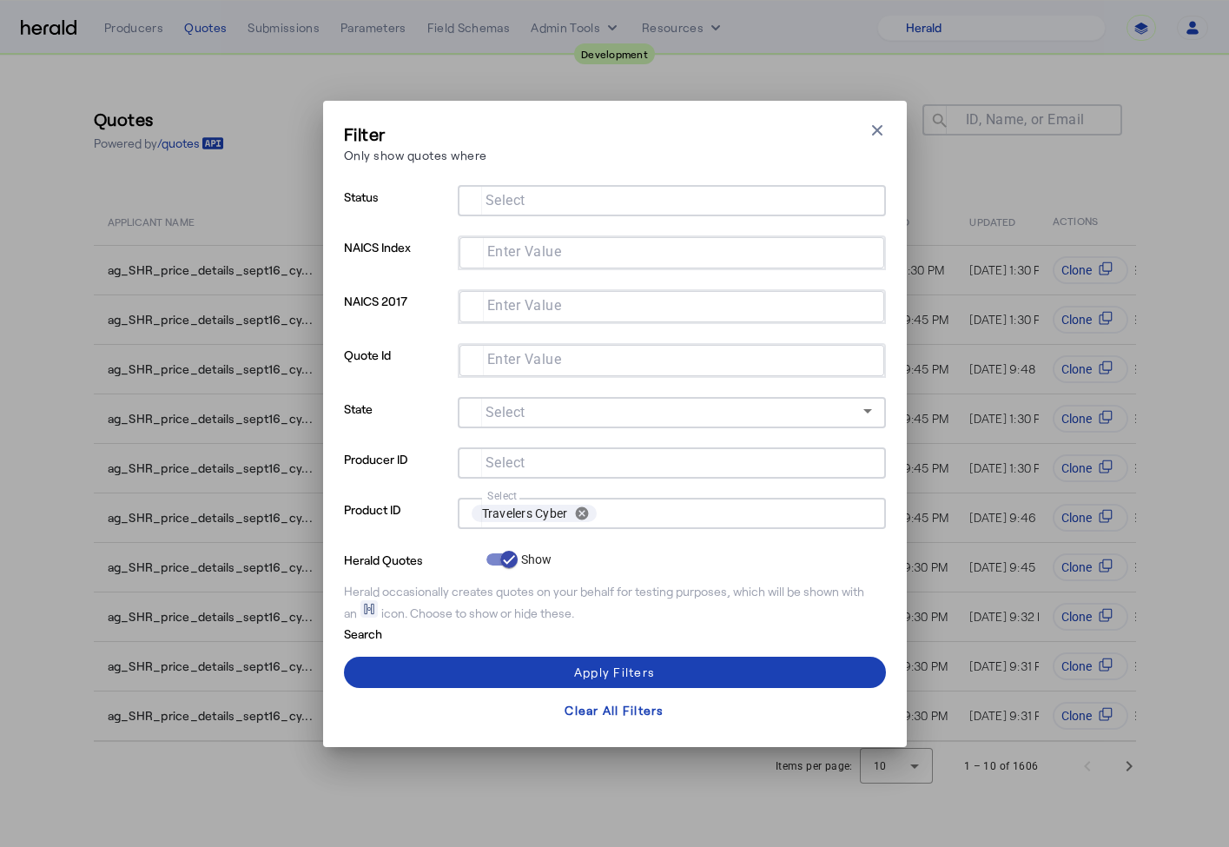
click at [520, 210] on div at bounding box center [672, 200] width 400 height 31
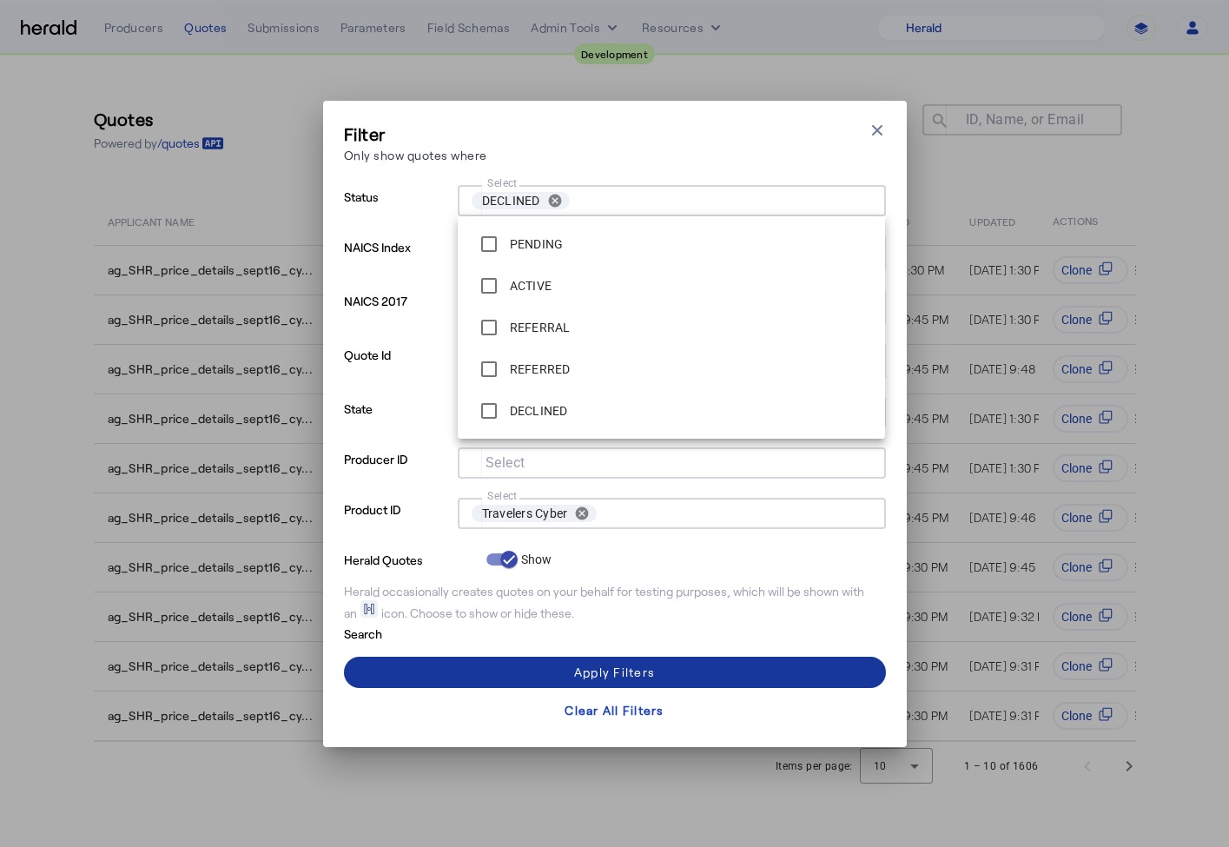
click at [480, 675] on span at bounding box center [615, 672] width 542 height 42
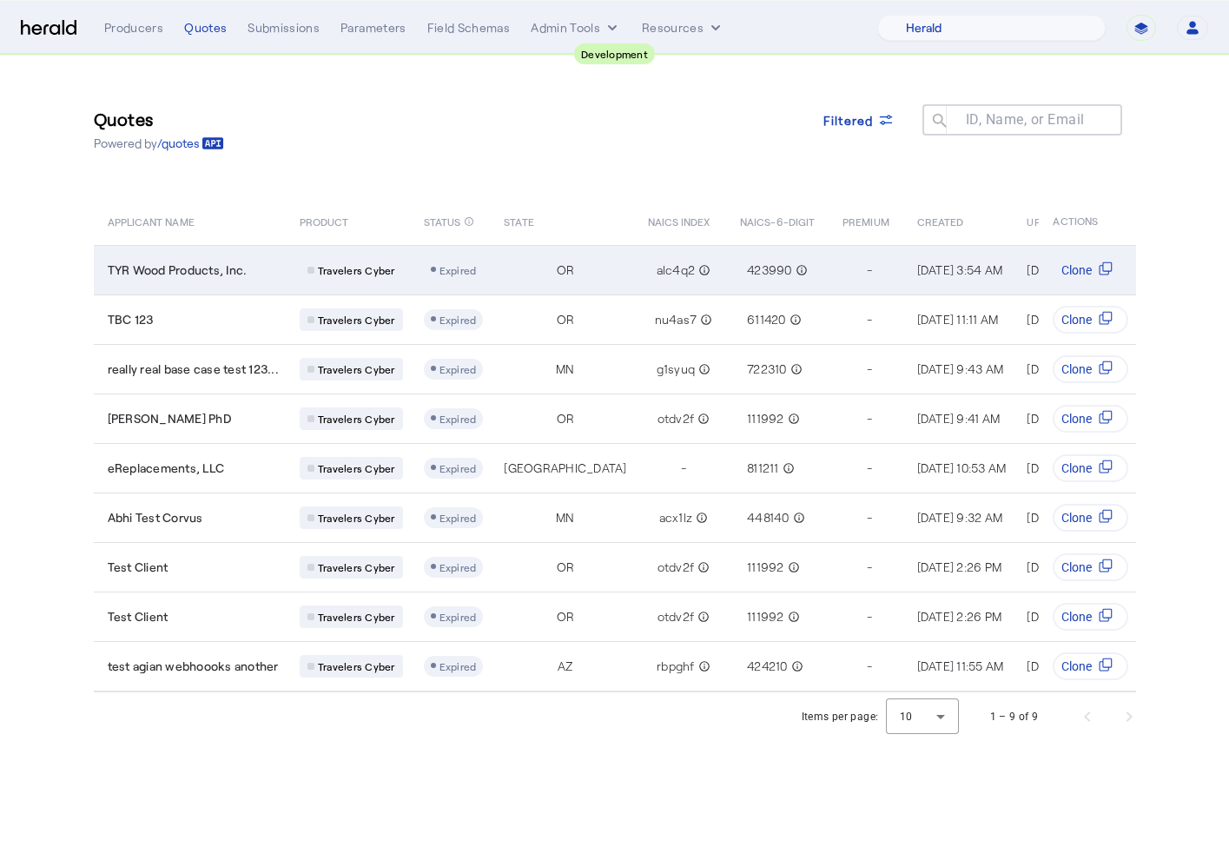
click at [222, 255] on td "TYR Wood Products, Inc." at bounding box center [190, 270] width 192 height 50
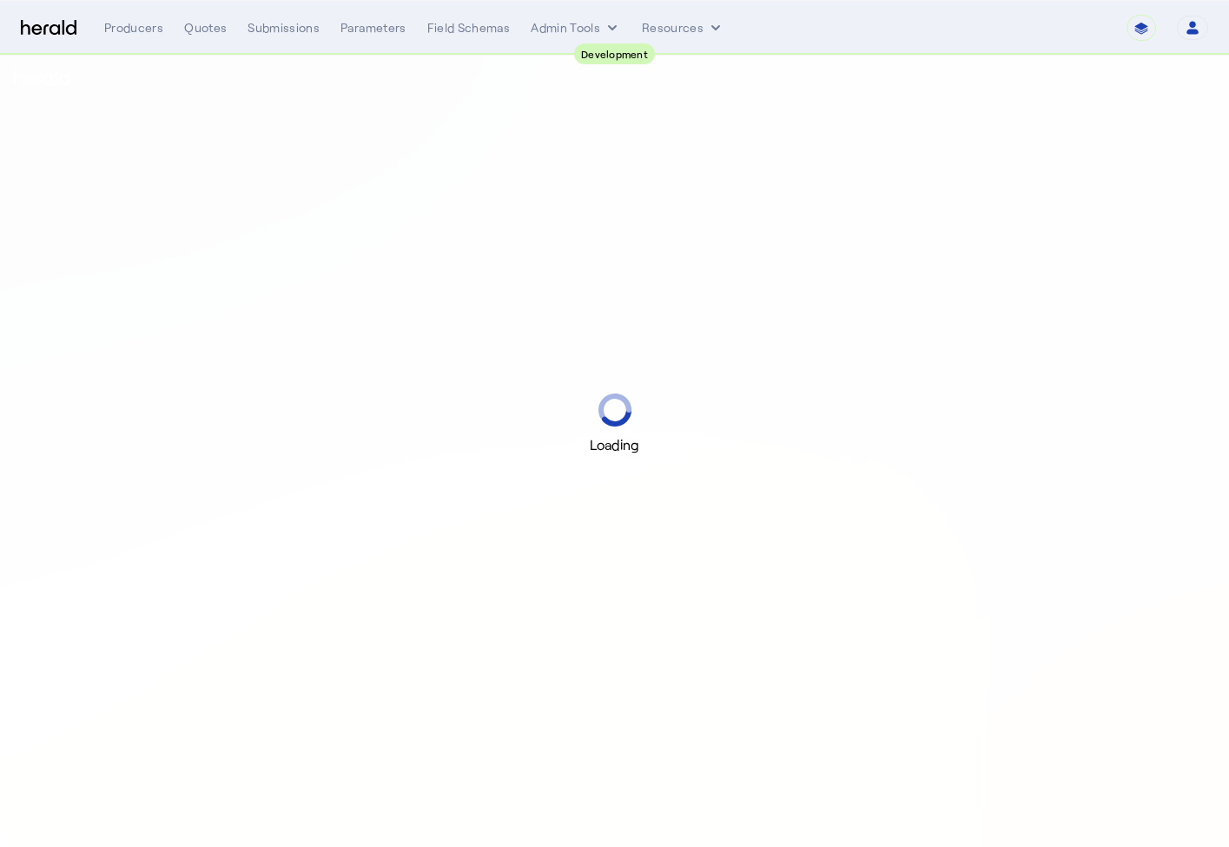
select select "pfm_2v8p_herald_api"
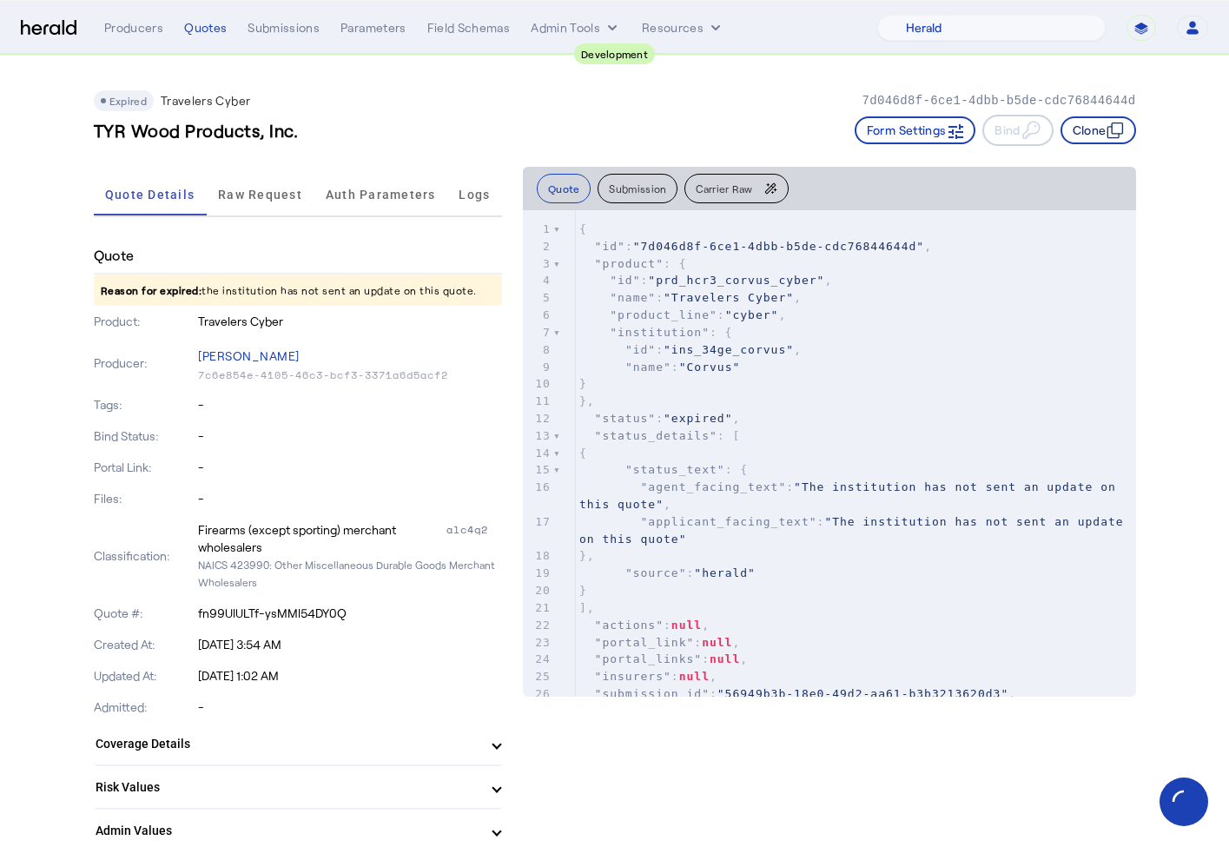
click at [1107, 129] on icon "button" at bounding box center [1115, 130] width 17 height 17
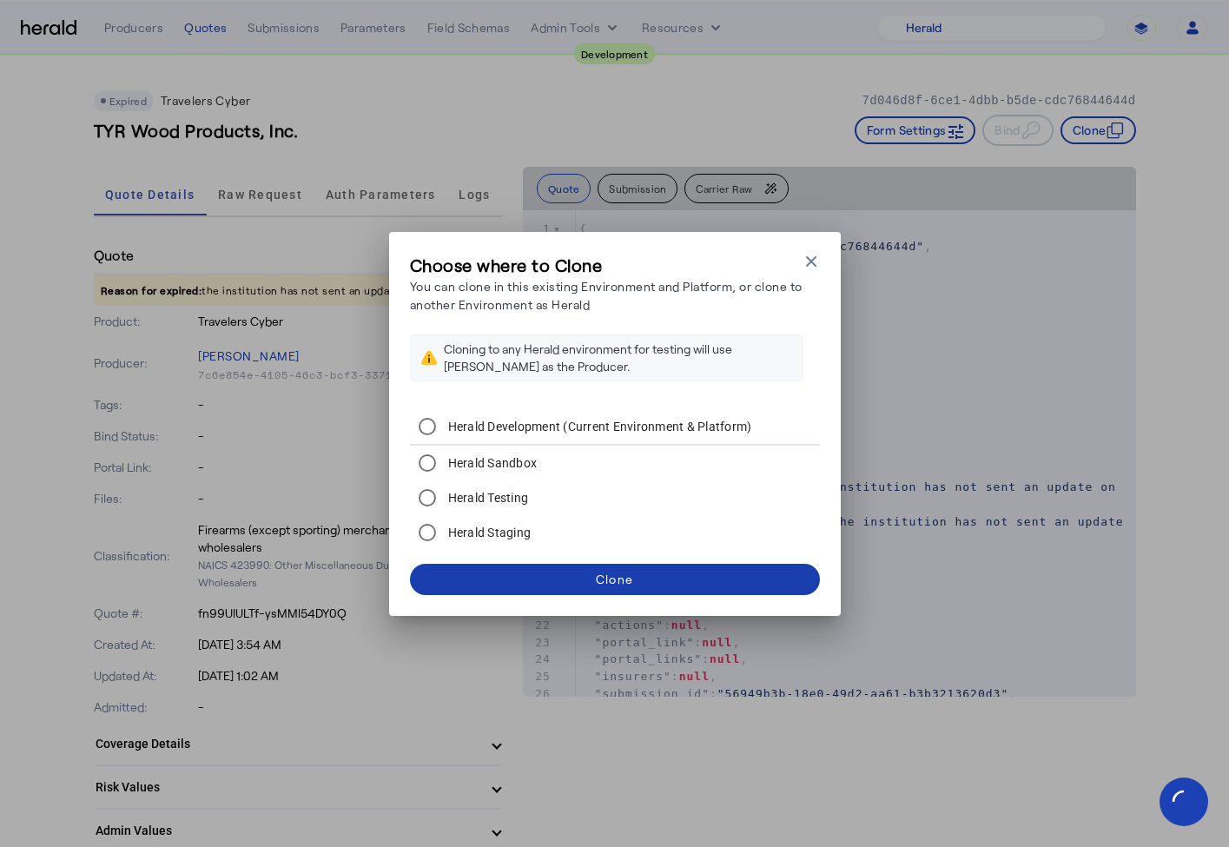
click at [691, 584] on span at bounding box center [615, 580] width 410 height 42
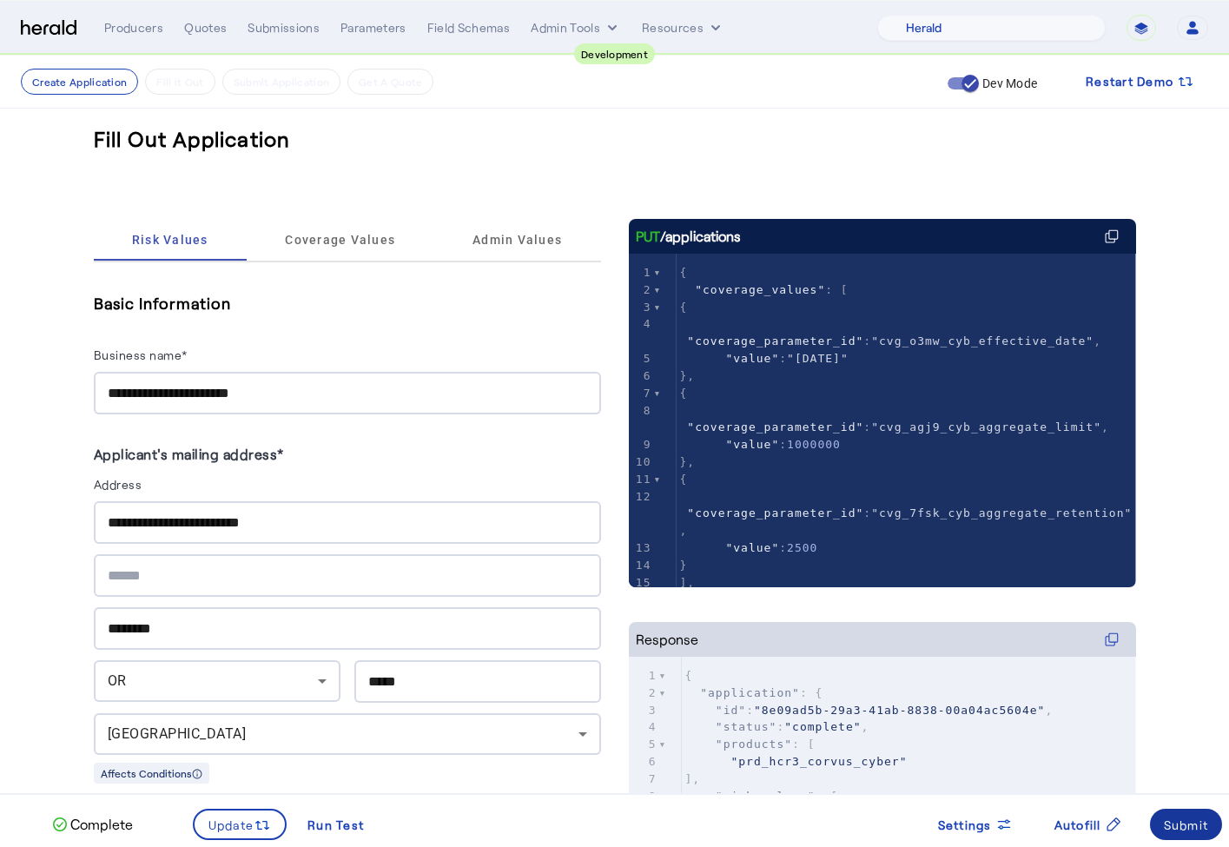
click at [1183, 819] on div "Submit" at bounding box center [1186, 825] width 45 height 18
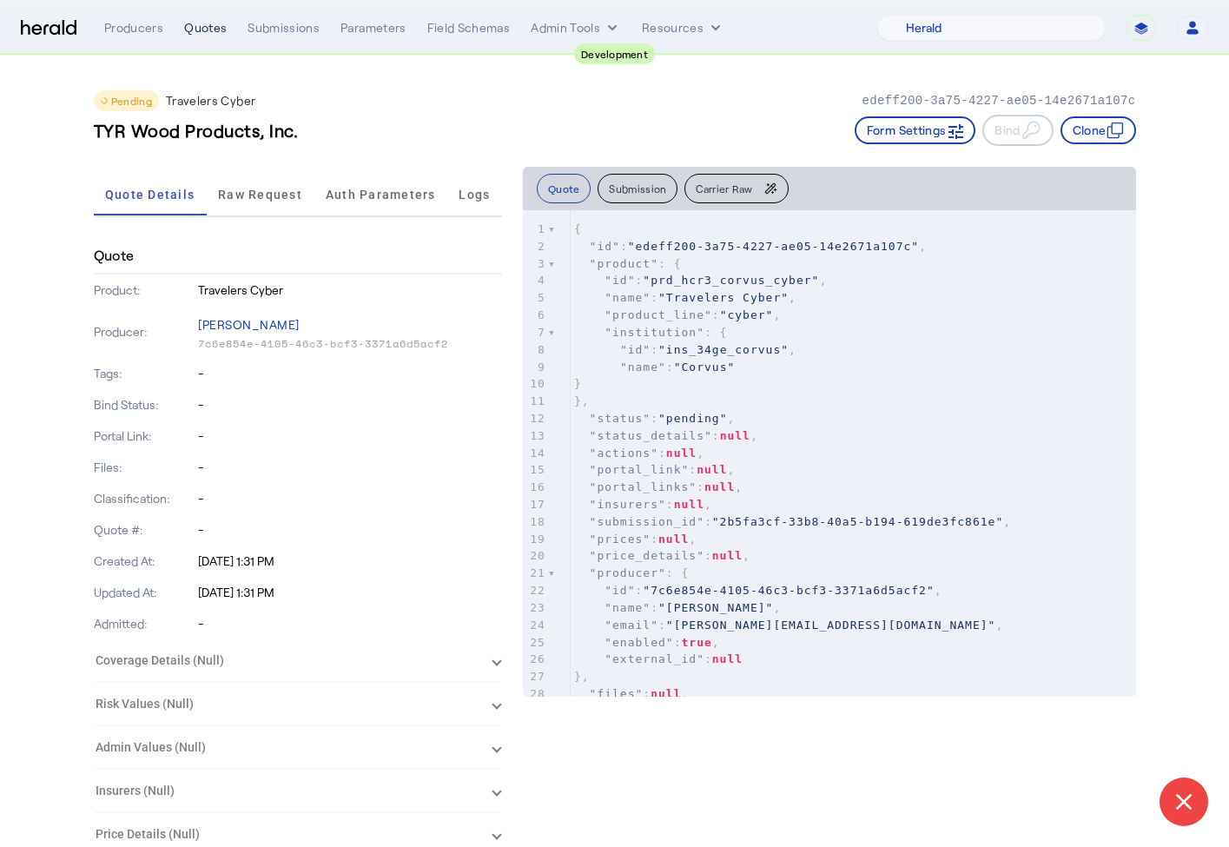
click at [201, 24] on div "Quotes" at bounding box center [205, 27] width 43 height 17
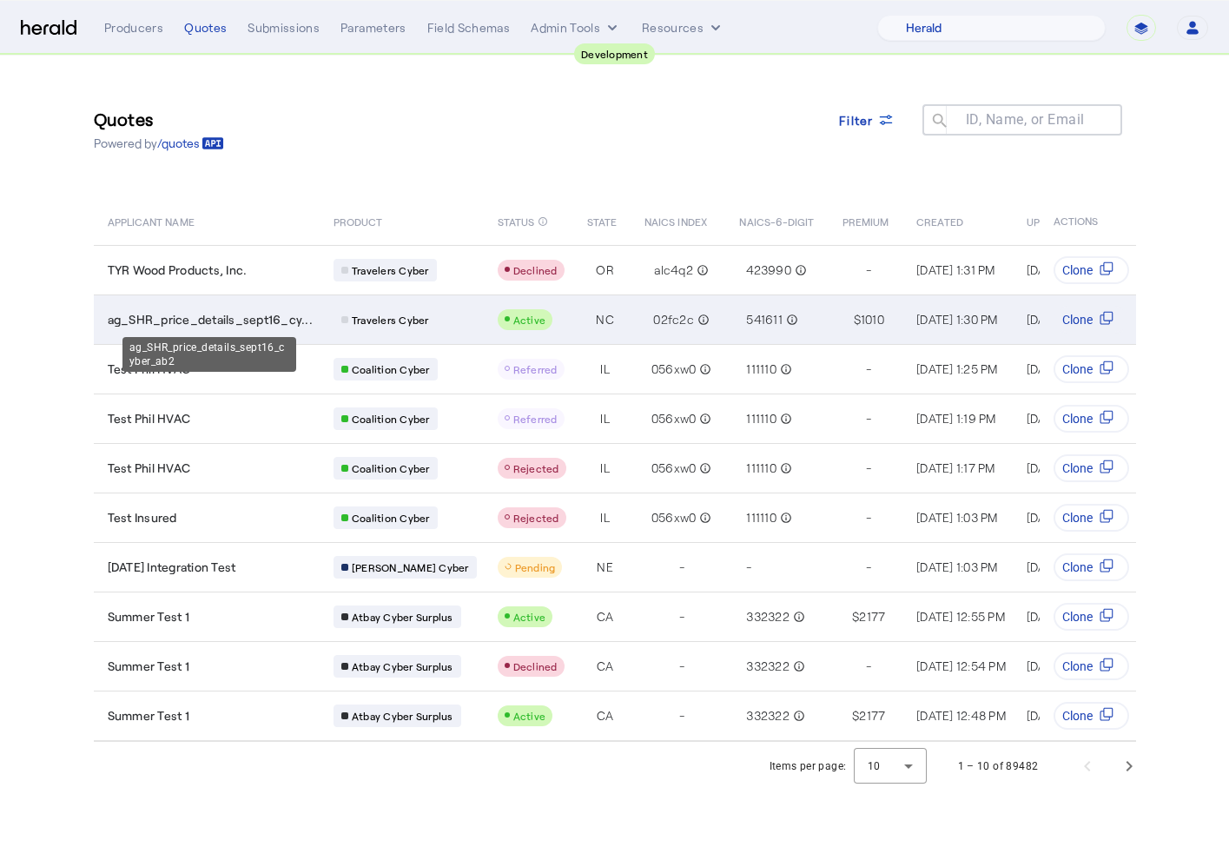
click at [263, 318] on span "ag_SHR_price_details_sept16_cy..." at bounding box center [210, 319] width 205 height 17
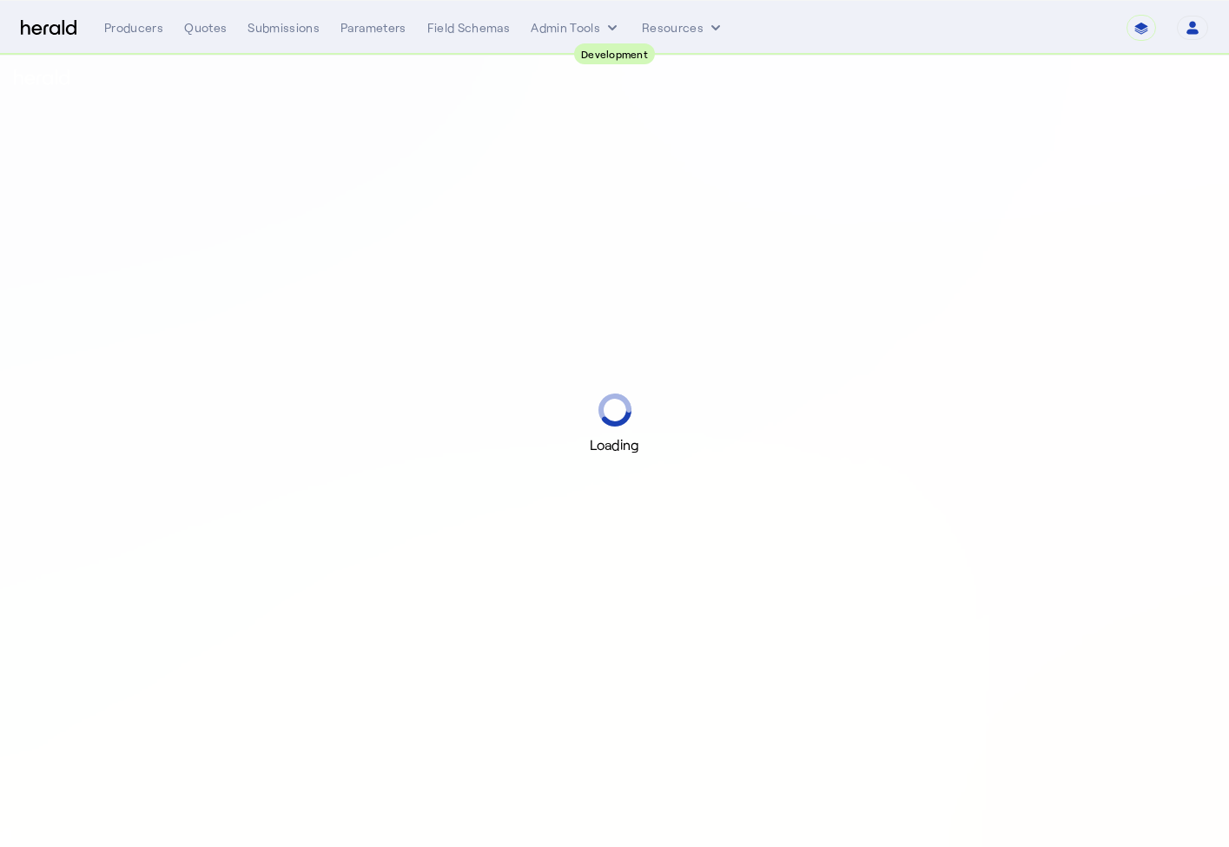
select select "pfm_2v8p_herald_api"
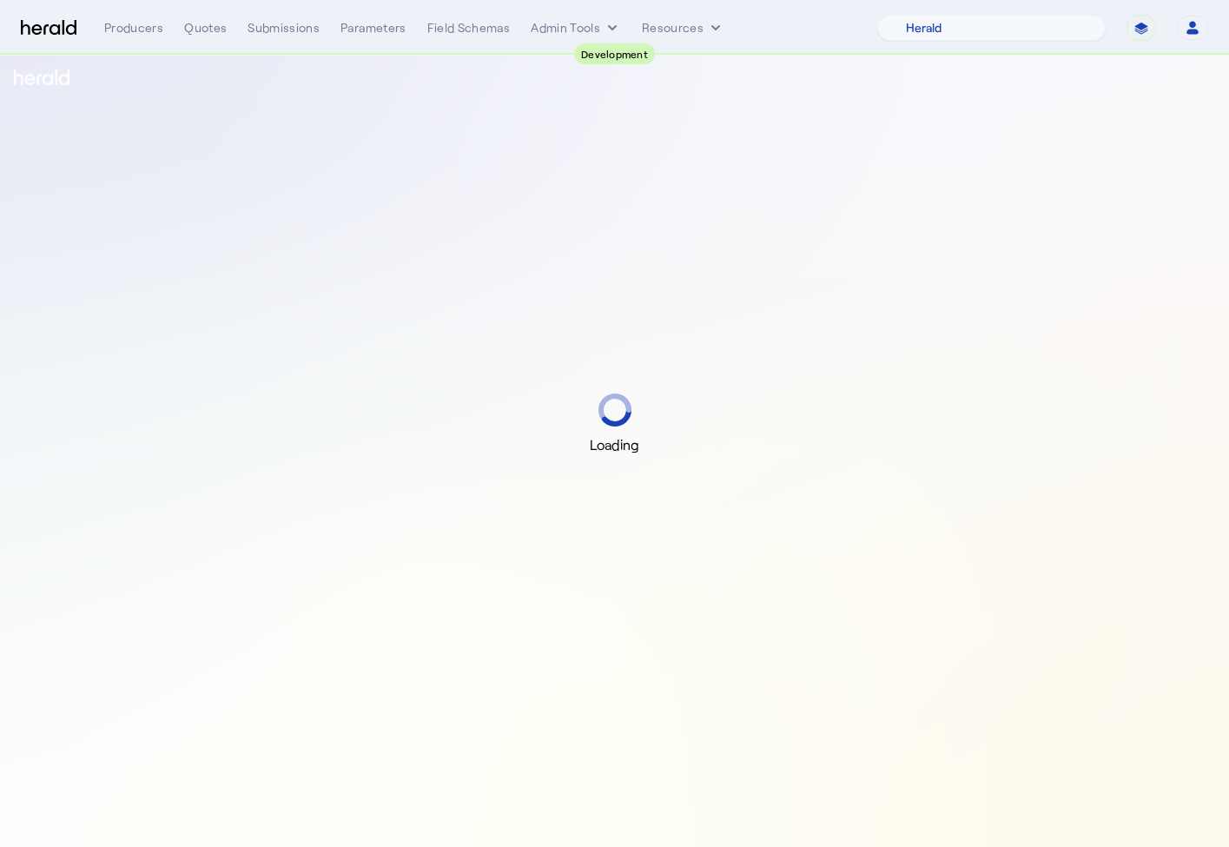
click at [248, 219] on div "Loading" at bounding box center [614, 423] width 1229 height 847
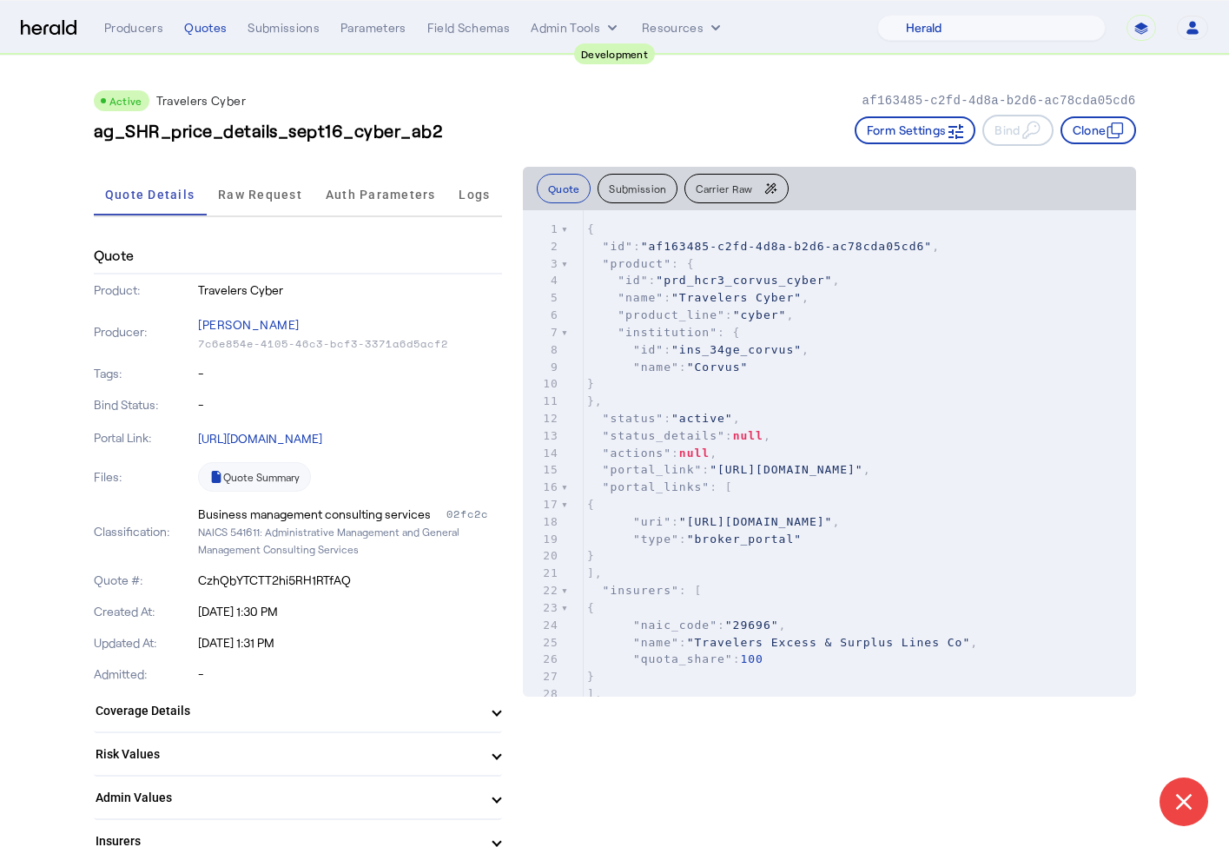
click at [909, 96] on p "af163485-c2fd-4d8a-b2d6-ac78cda05cd6" at bounding box center [999, 100] width 274 height 17
copy p "af163485-c2fd-4d8a-b2d6-ac78cda05cd6"
click at [199, 25] on div "Quotes" at bounding box center [205, 27] width 43 height 17
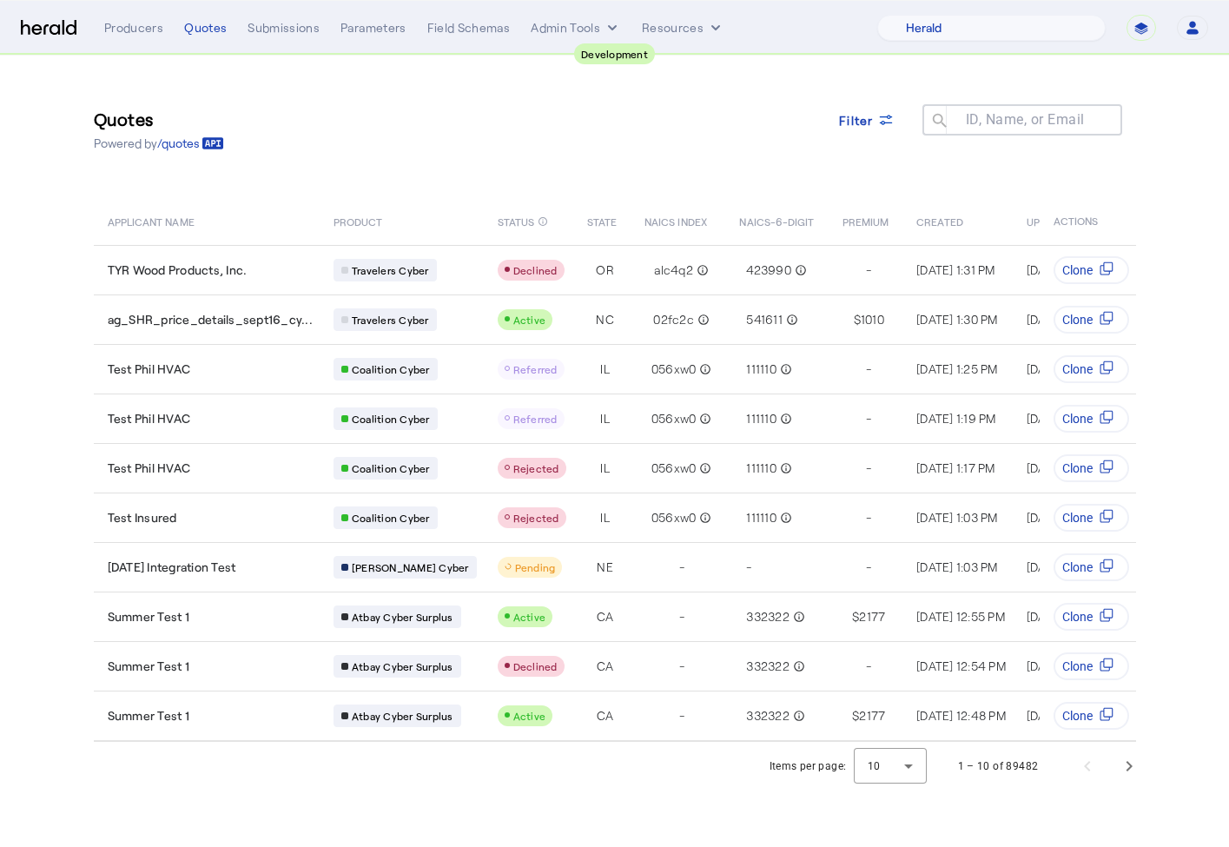
click at [225, 276] on span "TYR Wood Products, Inc." at bounding box center [178, 269] width 140 height 17
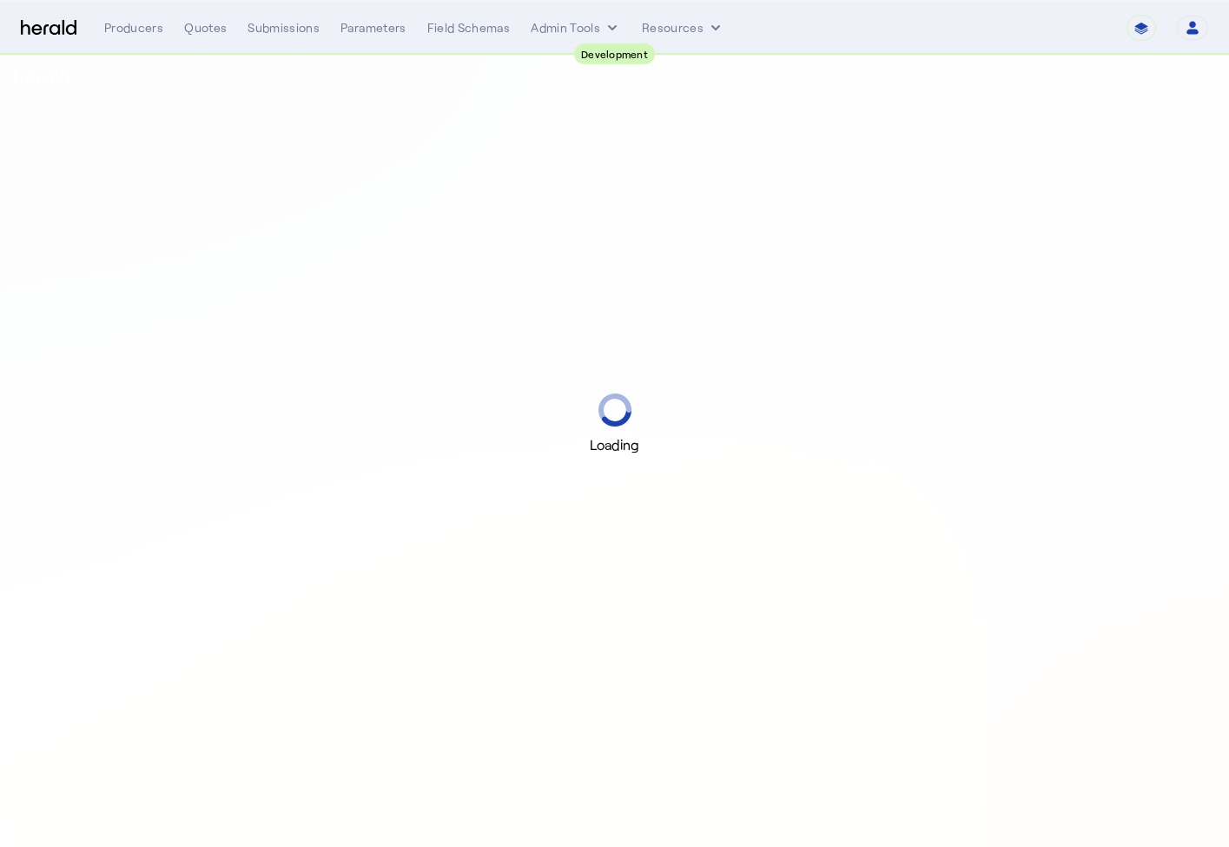
select select "pfm_2v8p_herald_api"
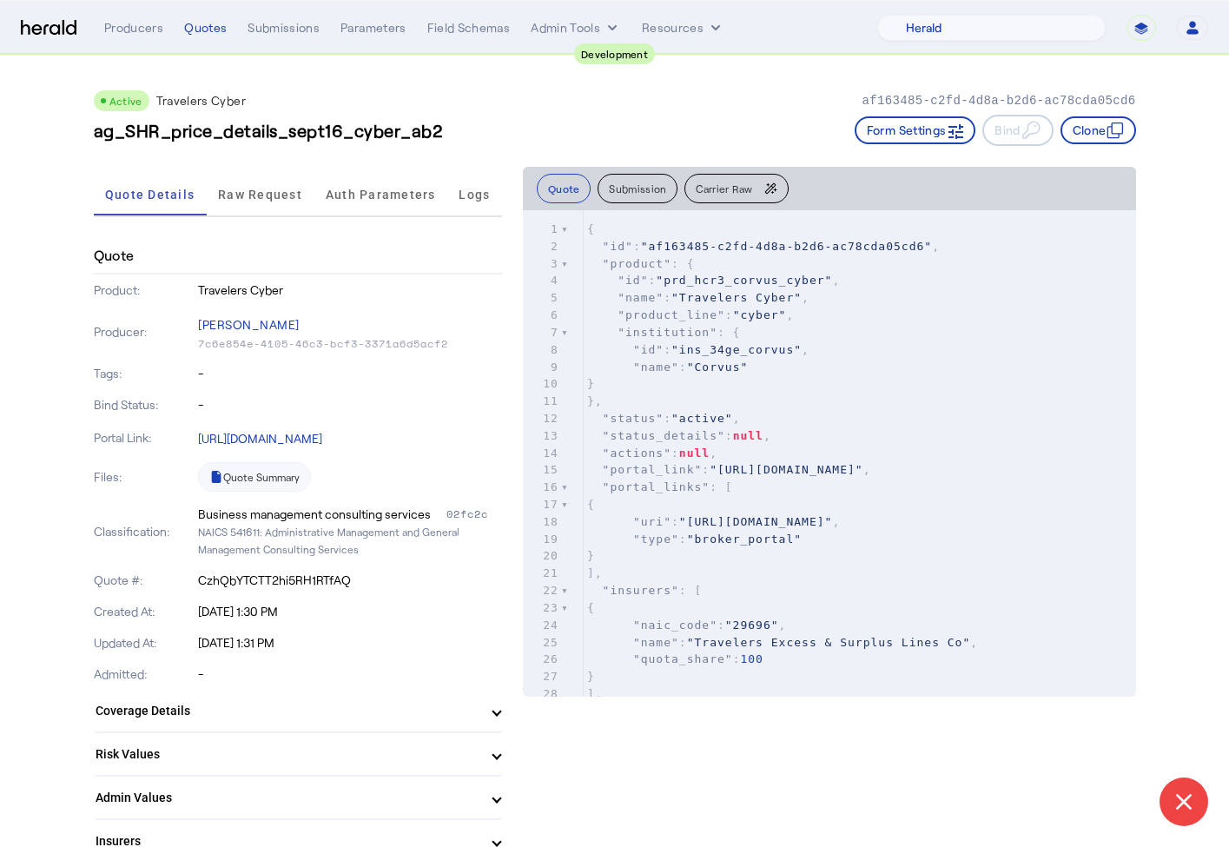
click at [392, 388] on div "Tags: -" at bounding box center [298, 373] width 408 height 31
click at [241, 489] on link "Quote Summary" at bounding box center [254, 477] width 113 height 30
click at [211, 31] on div "Quotes" at bounding box center [205, 27] width 43 height 17
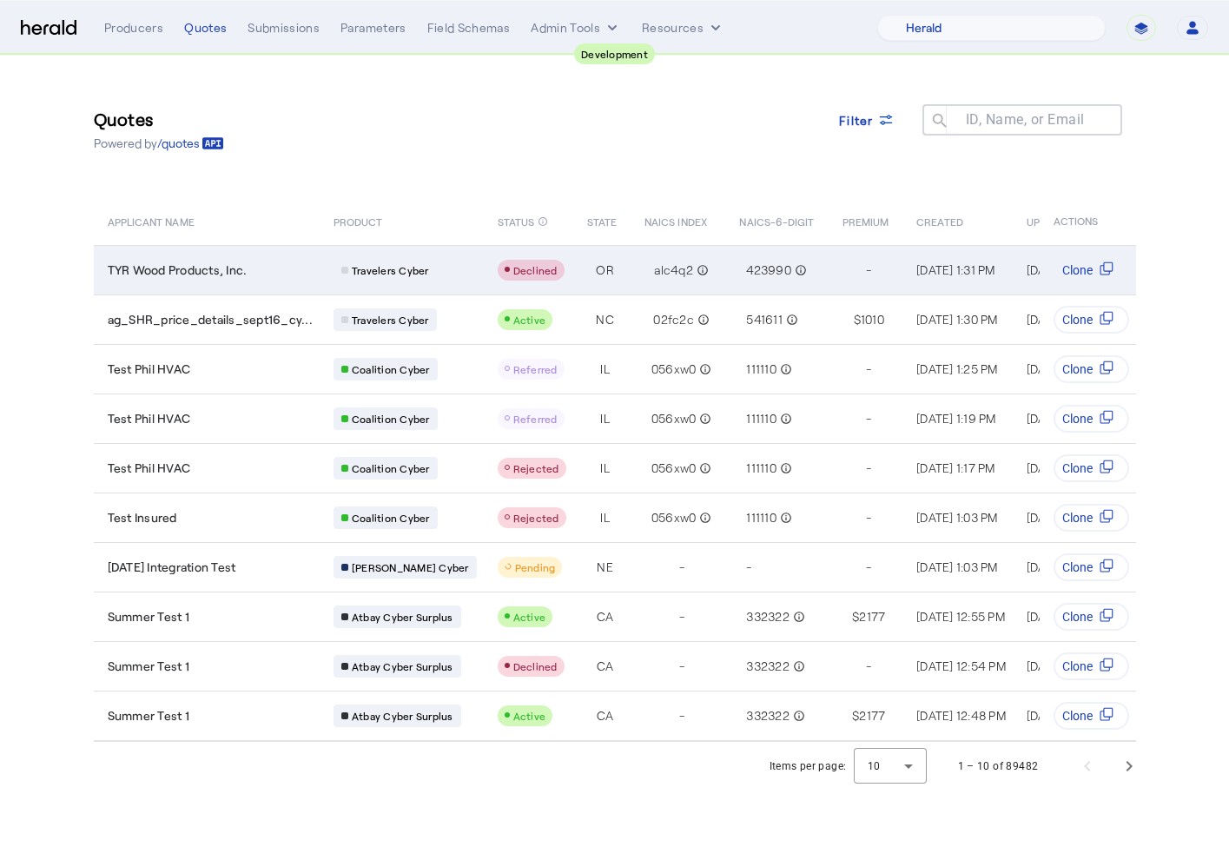
click at [222, 269] on span "TYR Wood Products, Inc." at bounding box center [178, 269] width 140 height 17
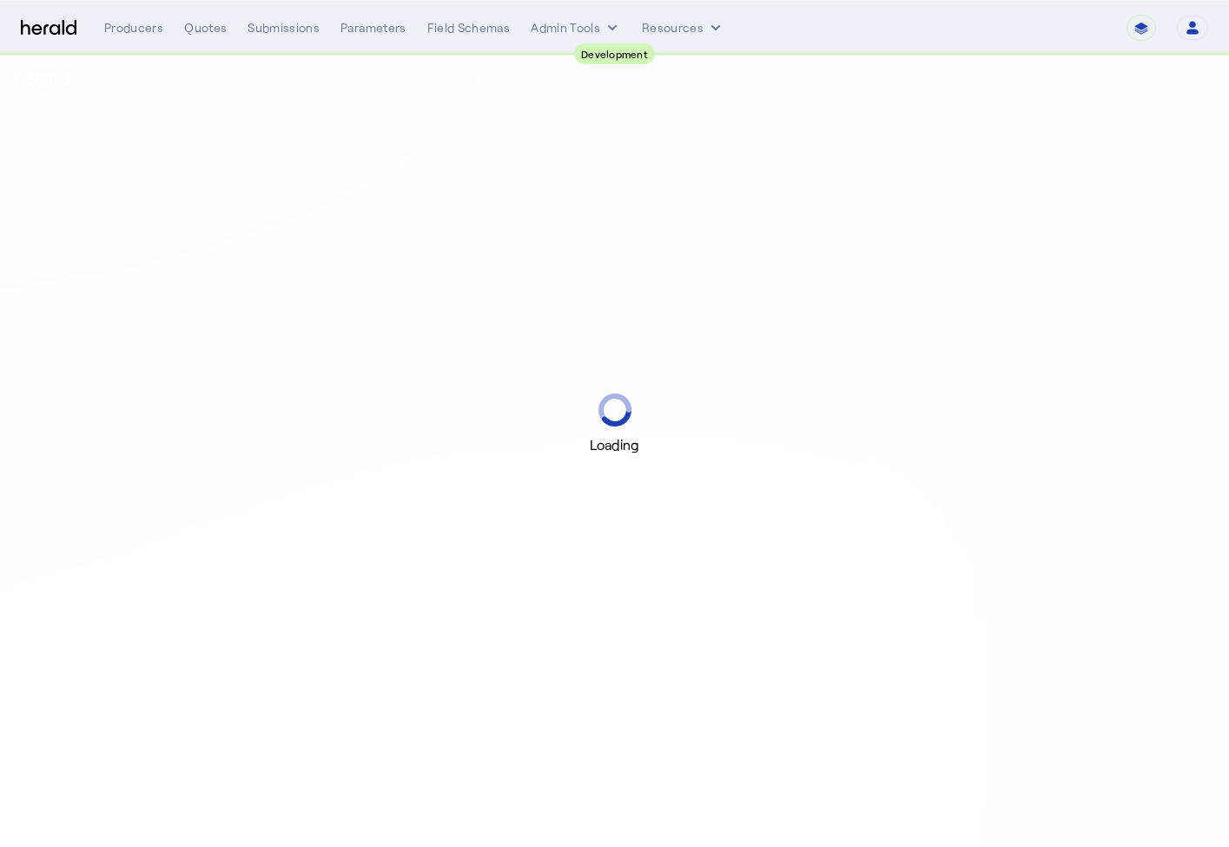
select select "pfm_2v8p_herald_api"
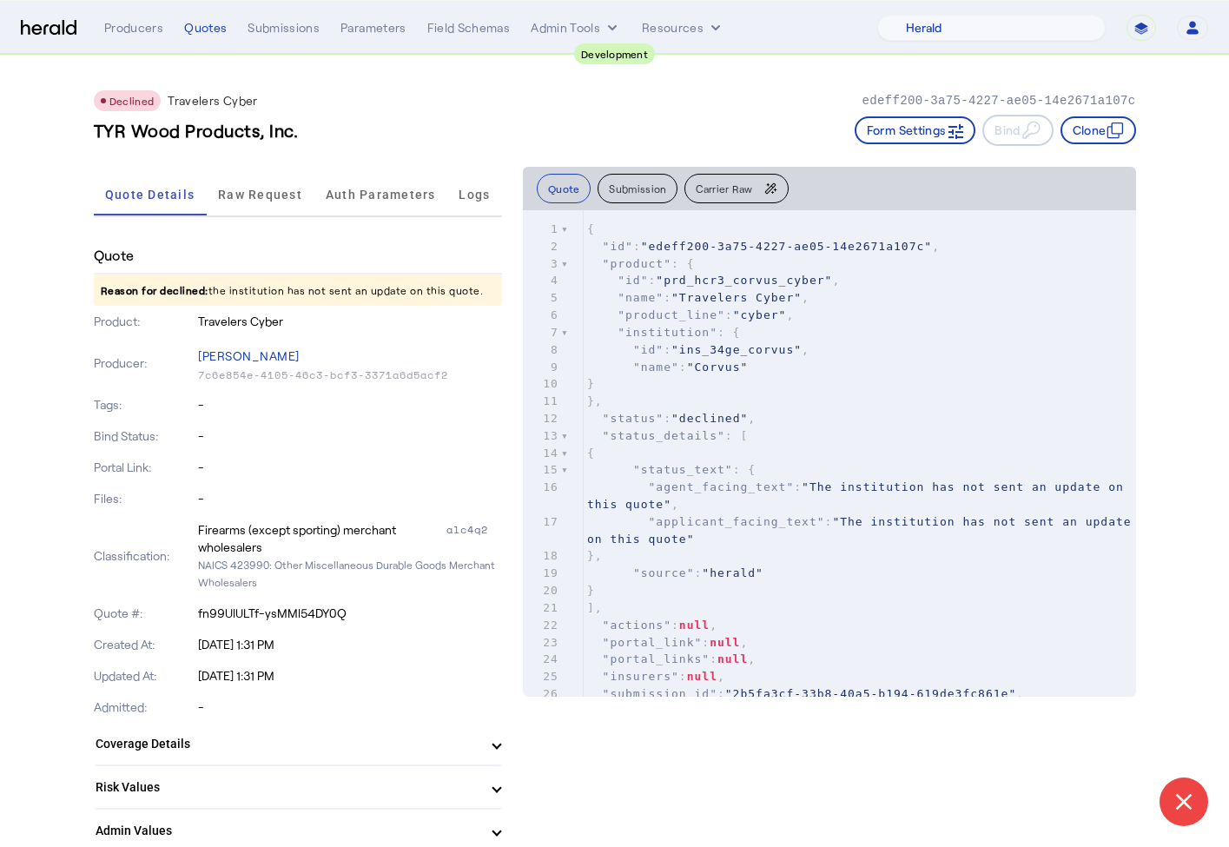
click at [321, 89] on div "Declined Travelers Cyber edeff200-3a75-4227-ae05-14e2671a107c TYR Wood Products…" at bounding box center [615, 111] width 1042 height 111
click at [879, 93] on p "edeff200-3a75-4227-ae05-14e2671a107c" at bounding box center [999, 100] width 274 height 17
copy p "edeff200-3a75-4227-ae05-14e2671a107c"
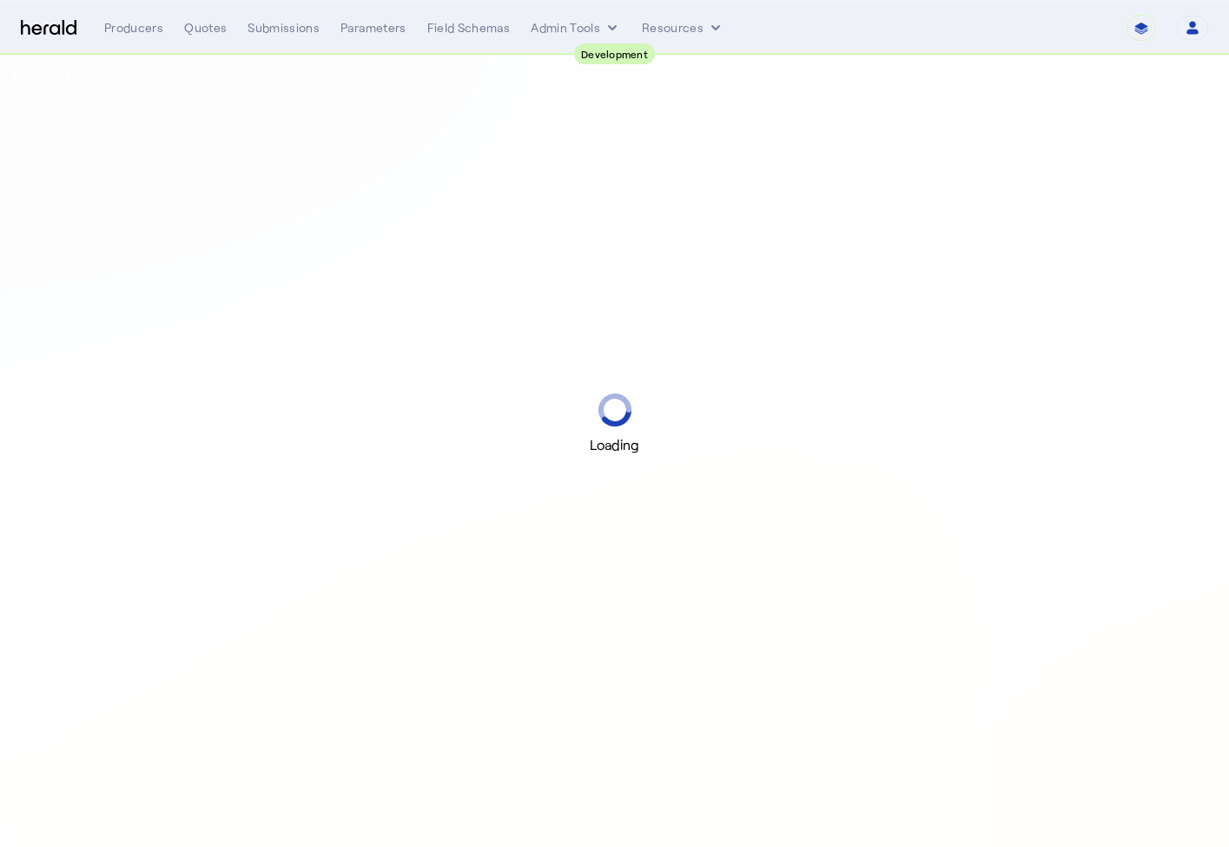
select select "pfm_2v8p_herald_api"
